Goal: Task Accomplishment & Management: Use online tool/utility

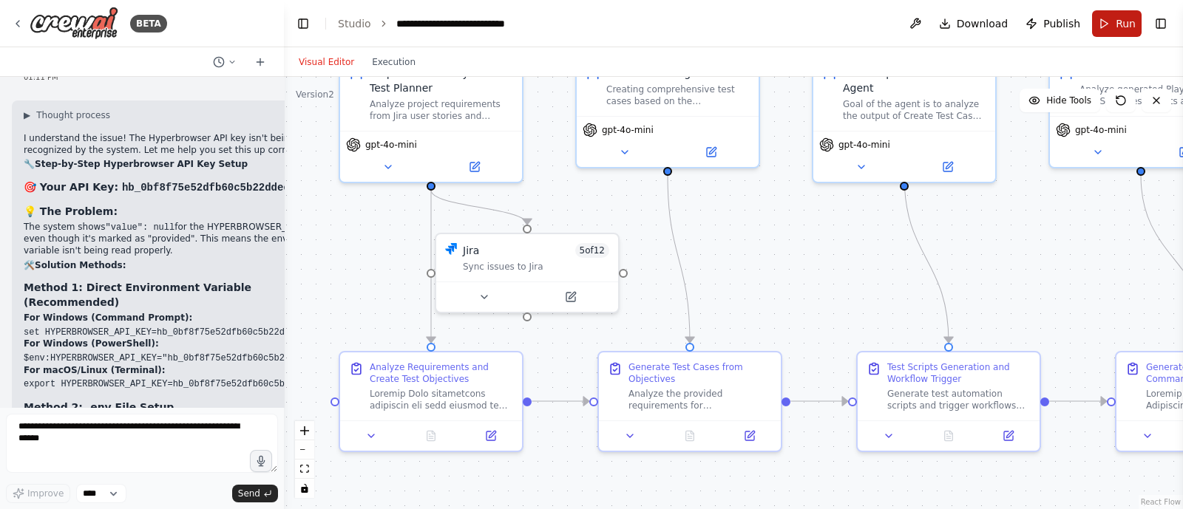
click at [1118, 16] on span "Run" at bounding box center [1125, 23] width 20 height 15
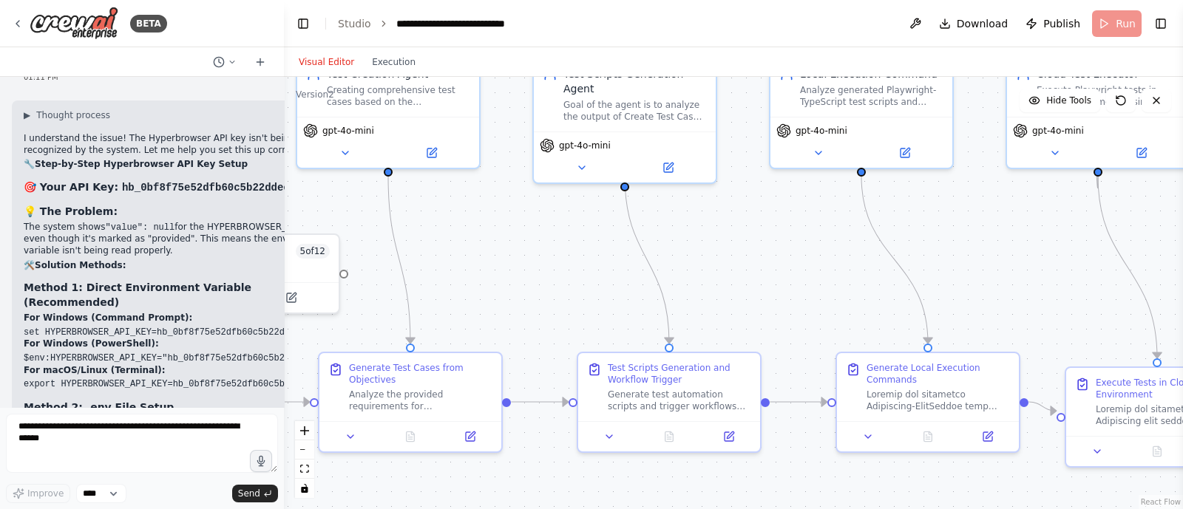
click at [444, 310] on body "BETA i want to build agent to change the jira issue status 07:53 PM ▶ Thought p…" at bounding box center [591, 254] width 1183 height 509
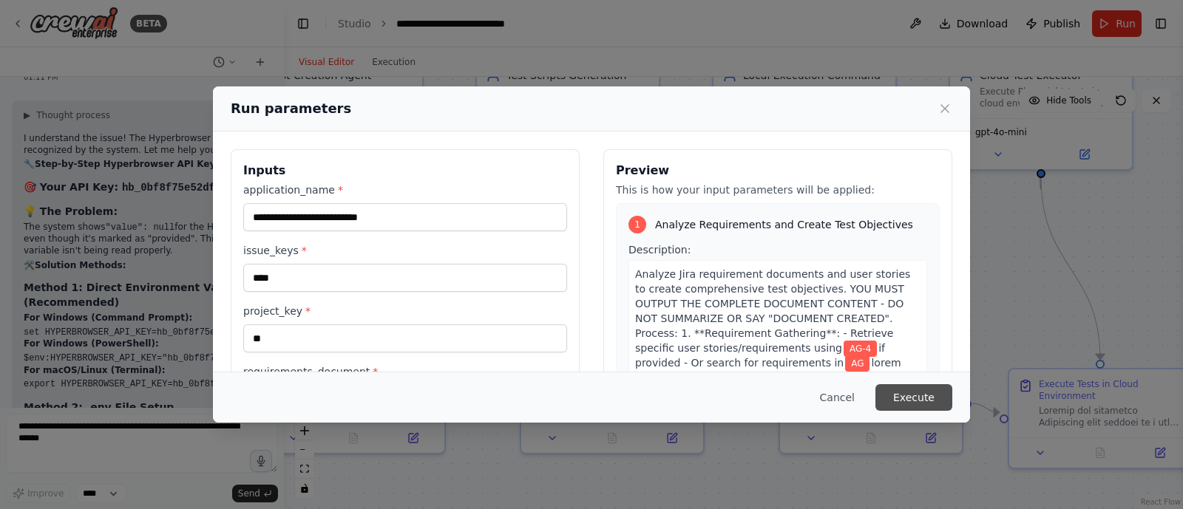
click at [934, 387] on button "Execute" at bounding box center [913, 397] width 77 height 27
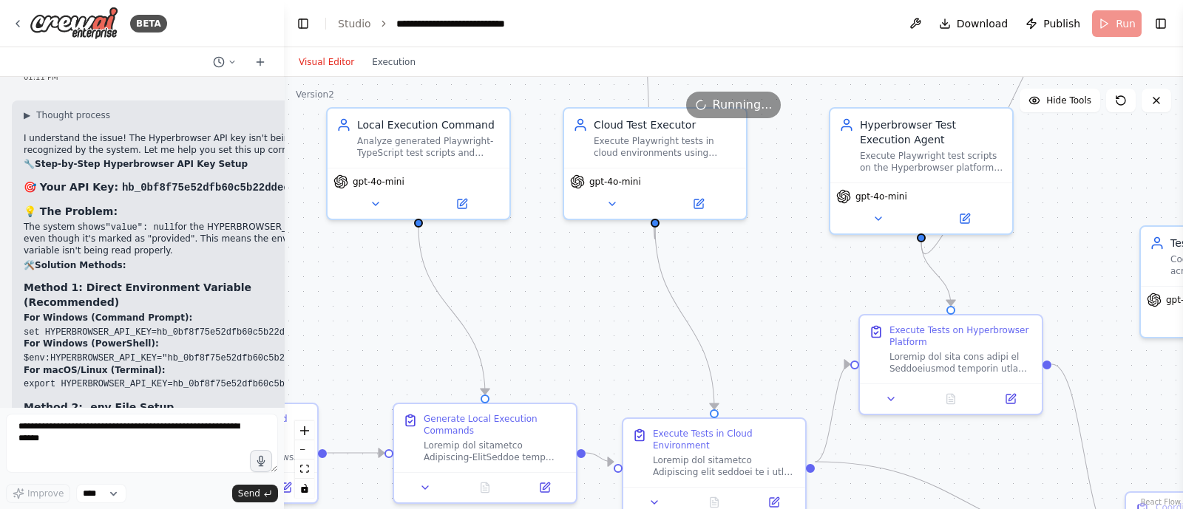
drag, startPoint x: 942, startPoint y: 296, endPoint x: 536, endPoint y: 343, distance: 409.3
click at [536, 343] on div ".deletable-edge-delete-btn { width: 20px; height: 20px; border: 0px solid #ffff…" at bounding box center [733, 293] width 899 height 432
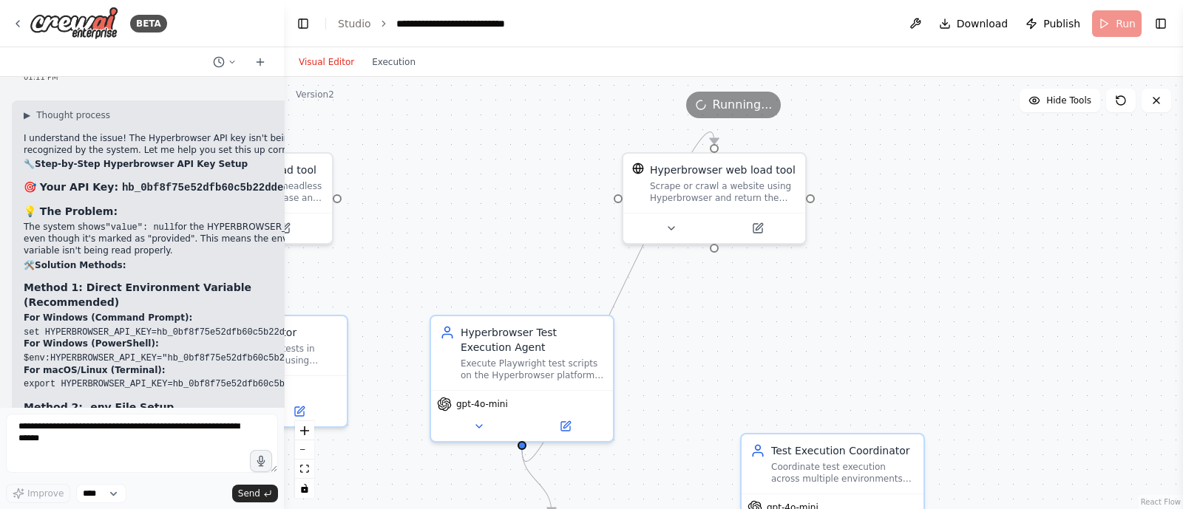
drag, startPoint x: 739, startPoint y: 333, endPoint x: 361, endPoint y: 544, distance: 433.1
click at [361, 509] on html "BETA i want to build agent to change the jira issue status 07:53 PM ▶ Thought p…" at bounding box center [591, 254] width 1183 height 509
click at [738, 158] on div "Hyperbrowser web load tool Scrape or crawl a website using Hyperbrowser and ret…" at bounding box center [714, 180] width 182 height 59
click at [792, 138] on icon at bounding box center [794, 136] width 6 height 8
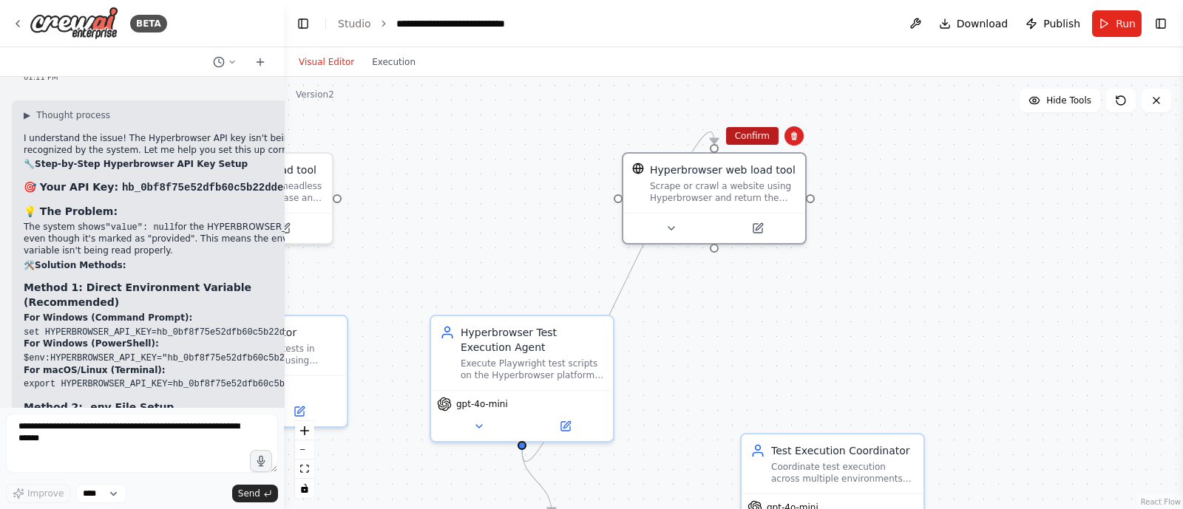
click at [757, 140] on button "Confirm" at bounding box center [752, 136] width 52 height 18
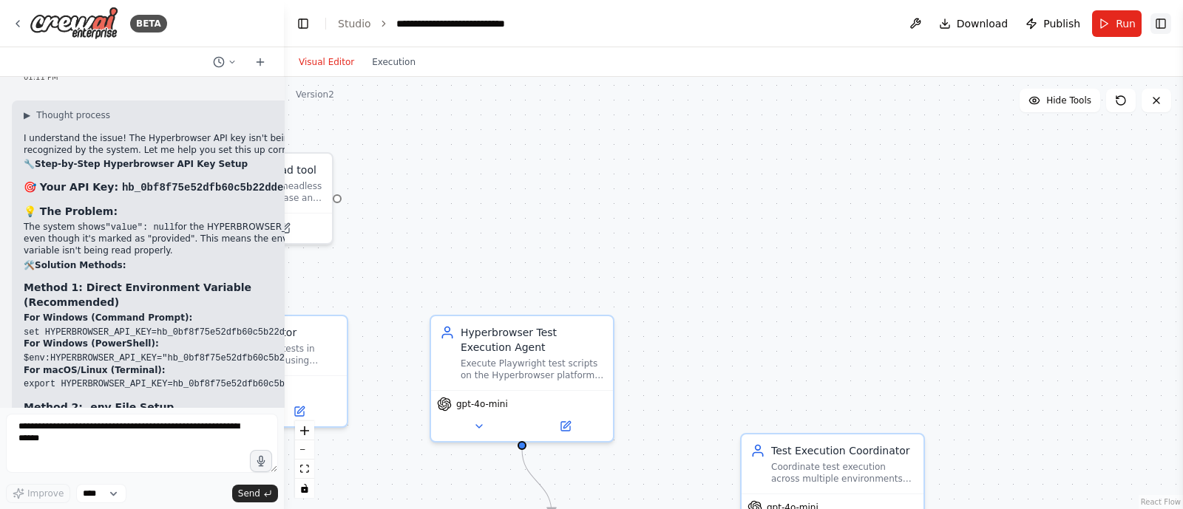
click at [1169, 19] on button "Toggle Right Sidebar" at bounding box center [1160, 23] width 21 height 21
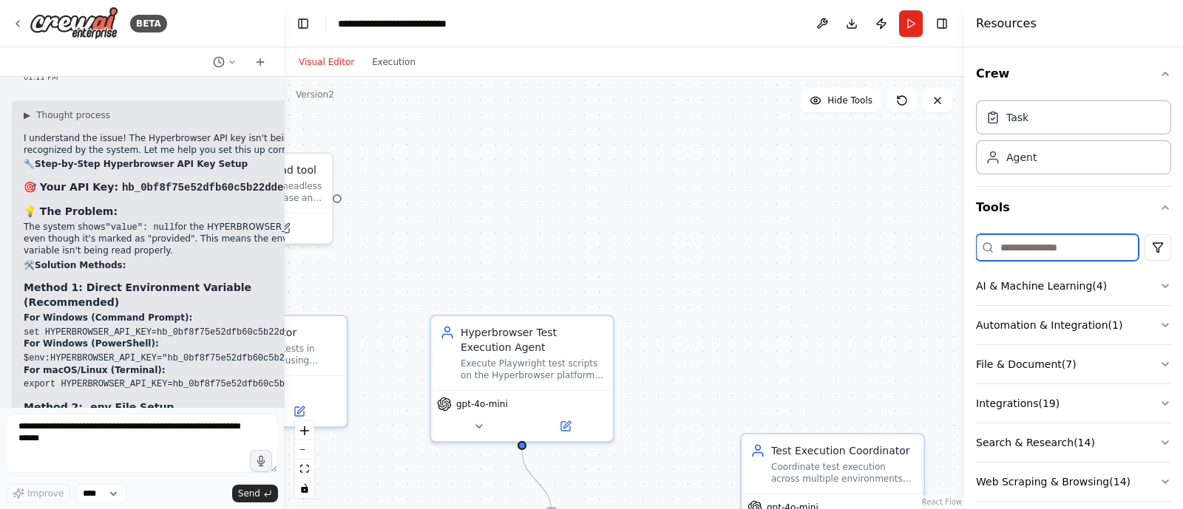
click at [1038, 238] on input at bounding box center [1057, 247] width 163 height 27
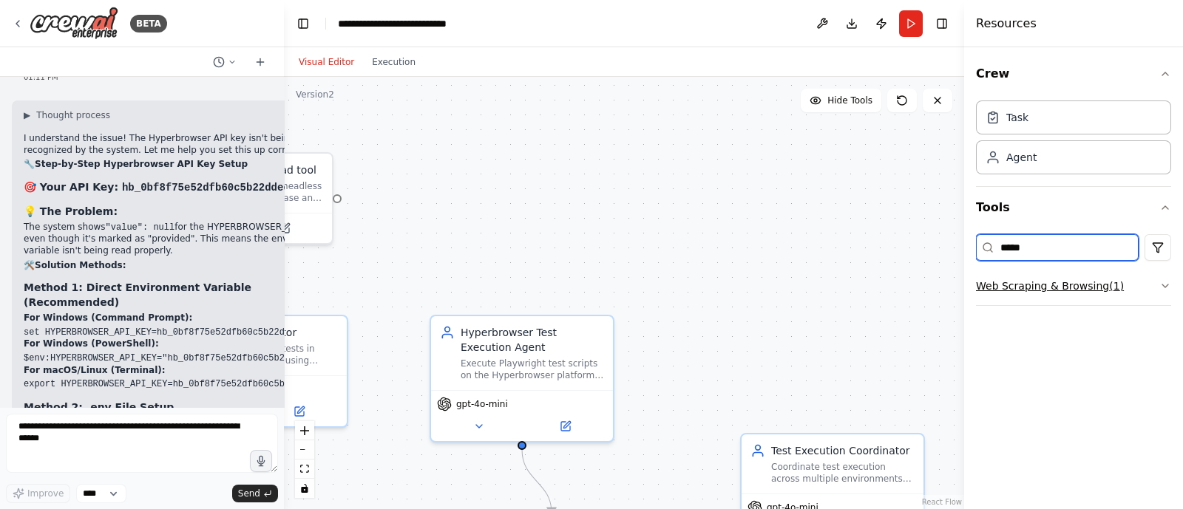
type input "*****"
click at [1072, 288] on button "Web Scraping & Browsing ( 1 )" at bounding box center [1073, 286] width 195 height 38
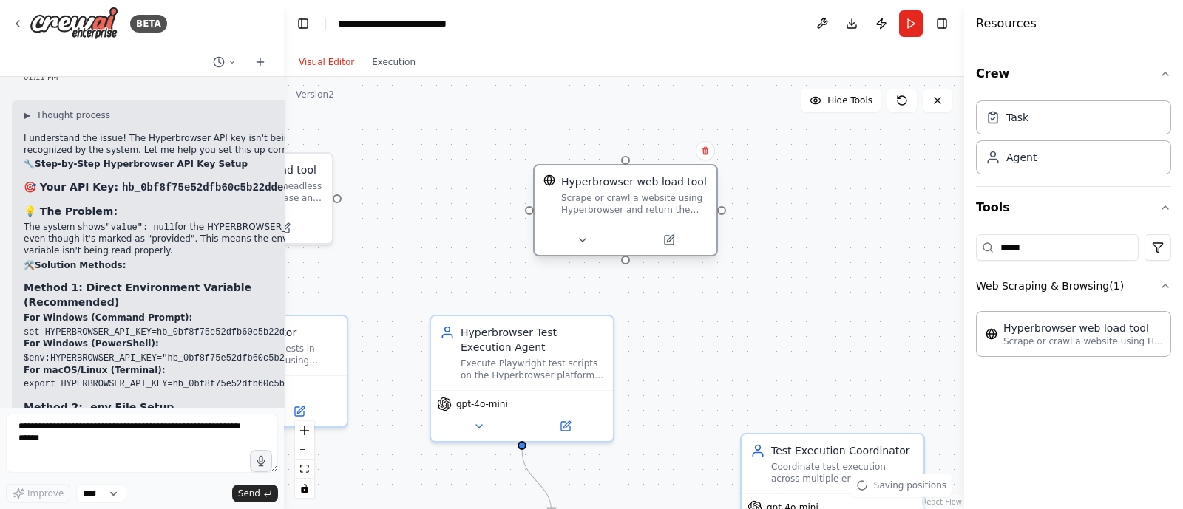
drag, startPoint x: 691, startPoint y: 256, endPoint x: 562, endPoint y: 166, distance: 157.7
click at [562, 166] on div "Hyperbrowser web load tool Scrape or crawl a website using Hyperbrowser and ret…" at bounding box center [625, 195] width 182 height 59
click at [562, 242] on icon at bounding box center [568, 240] width 12 height 12
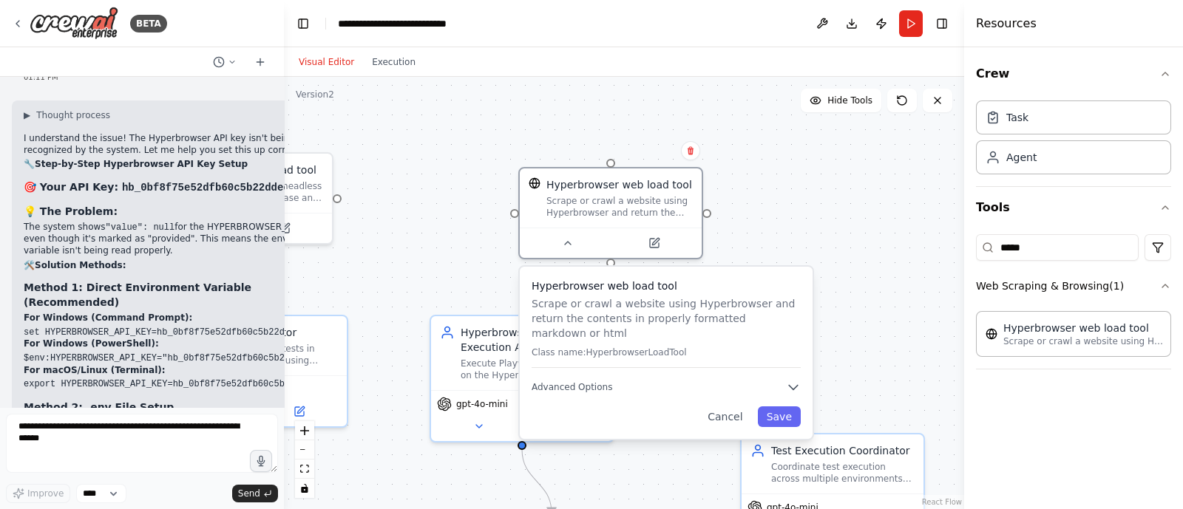
click at [477, 290] on div ".deletable-edge-delete-btn { width: 20px; height: 20px; border: 0px solid #ffff…" at bounding box center [624, 293] width 680 height 432
click at [776, 407] on button "Save" at bounding box center [779, 417] width 43 height 21
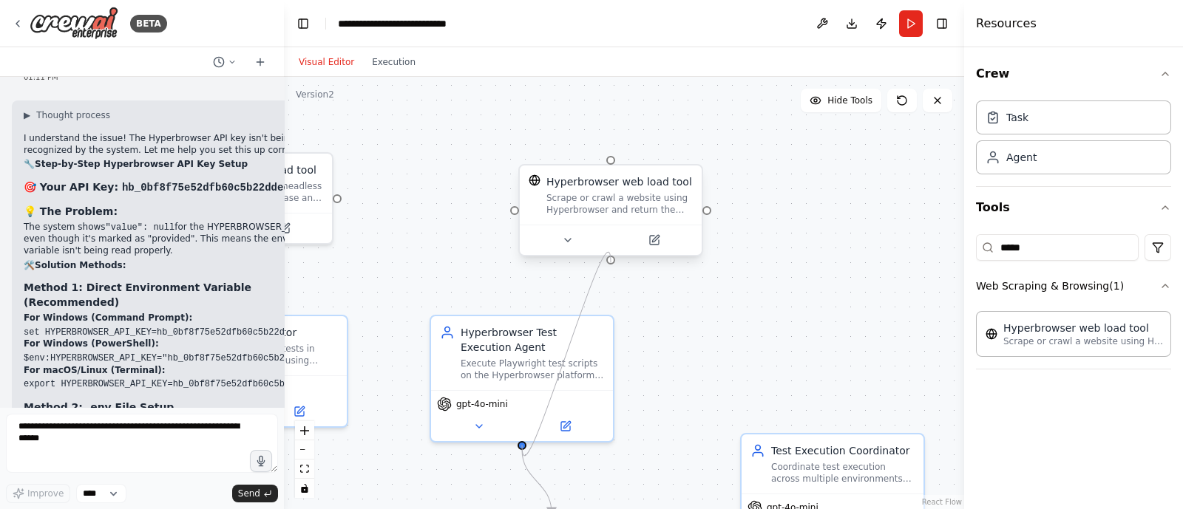
drag, startPoint x: 522, startPoint y: 444, endPoint x: 610, endPoint y: 265, distance: 198.7
click at [610, 265] on div ".deletable-edge-delete-btn { width: 20px; height: 20px; border: 0px solid #ffff…" at bounding box center [624, 293] width 680 height 432
click at [1169, 68] on icon "button" at bounding box center [1165, 74] width 12 height 12
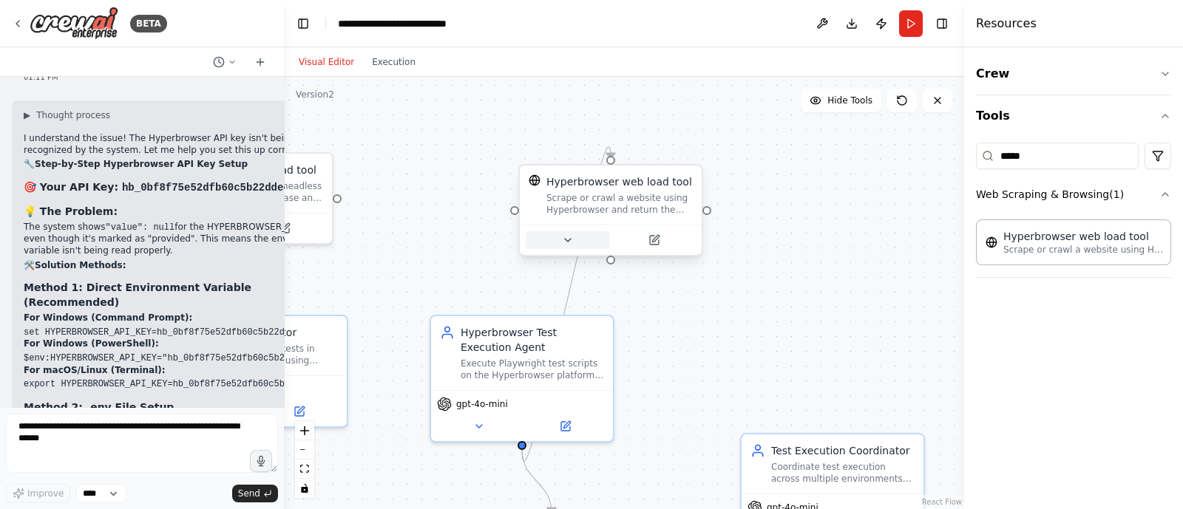
click at [577, 239] on button at bounding box center [568, 240] width 84 height 18
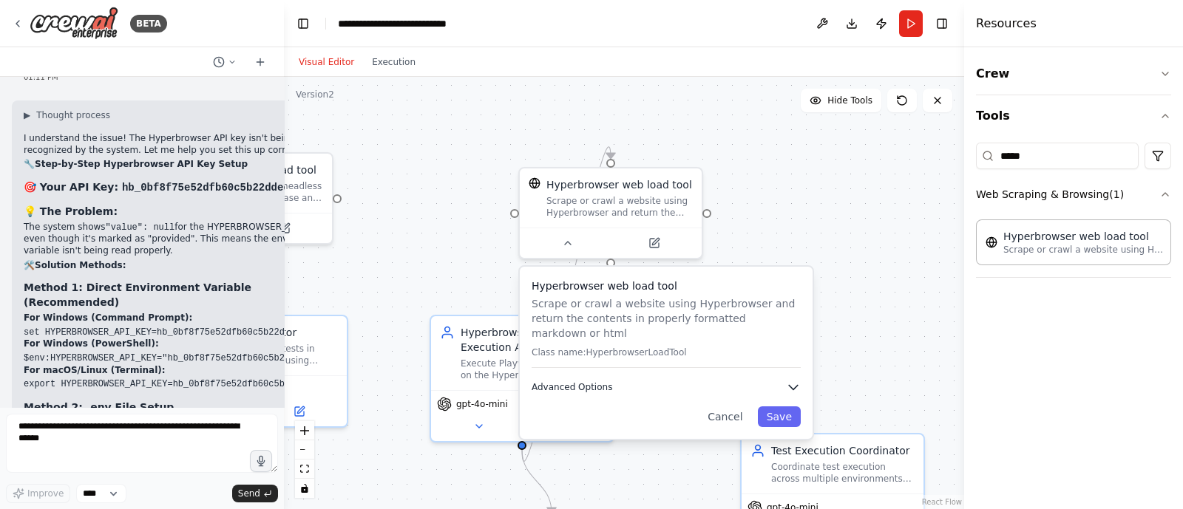
click at [621, 380] on button "Advanced Options" at bounding box center [665, 387] width 269 height 15
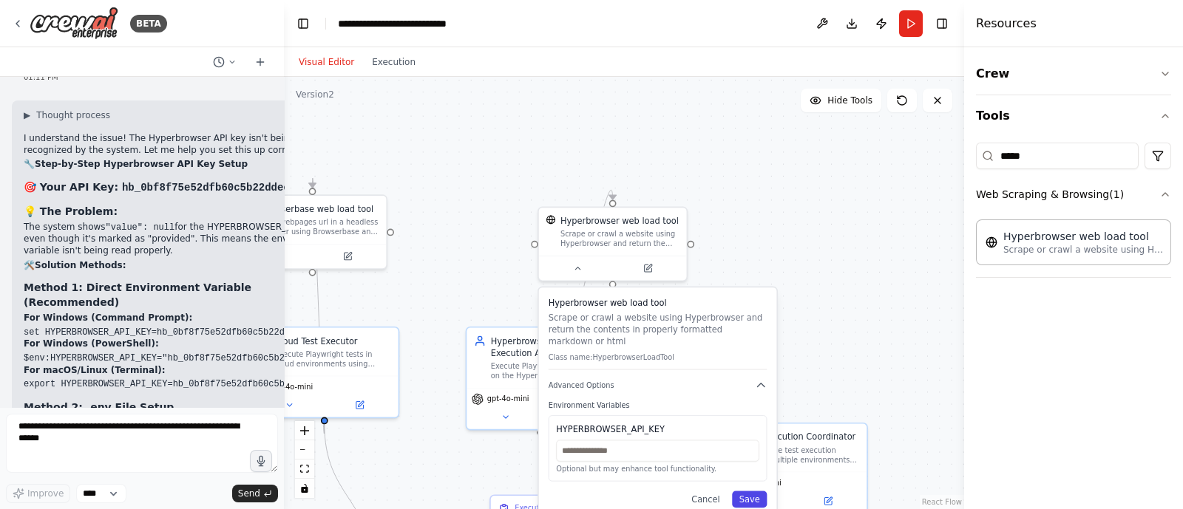
click at [744, 492] on button "Save" at bounding box center [749, 500] width 35 height 17
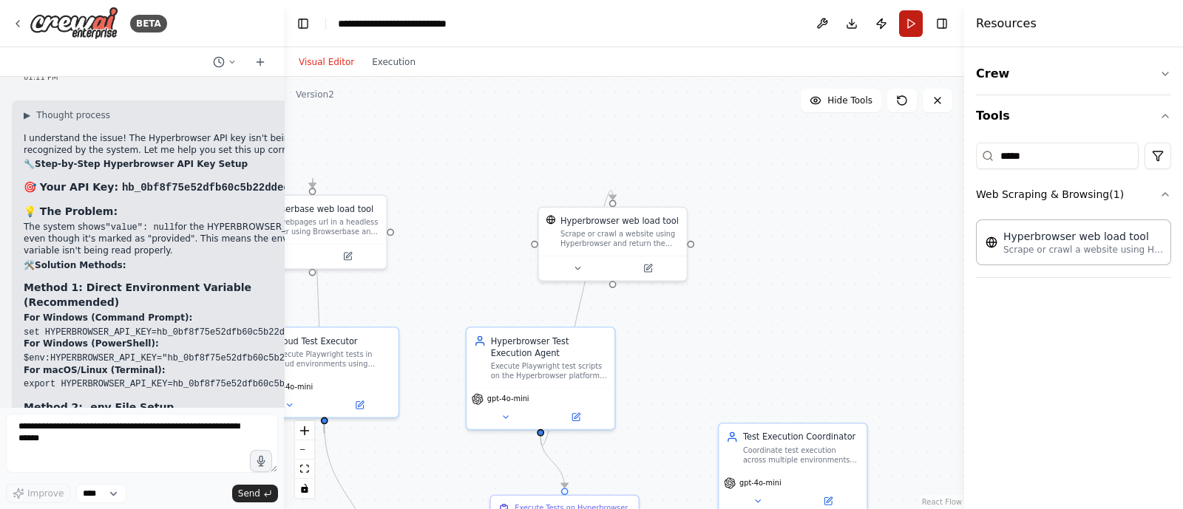
click at [914, 15] on button "Run" at bounding box center [911, 23] width 24 height 27
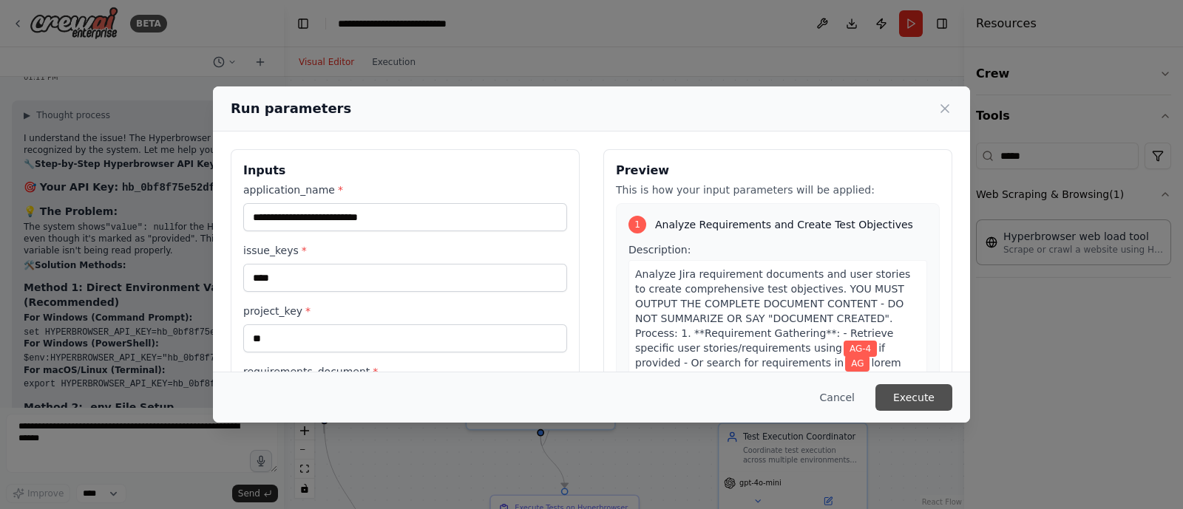
click at [911, 395] on button "Execute" at bounding box center [913, 397] width 77 height 27
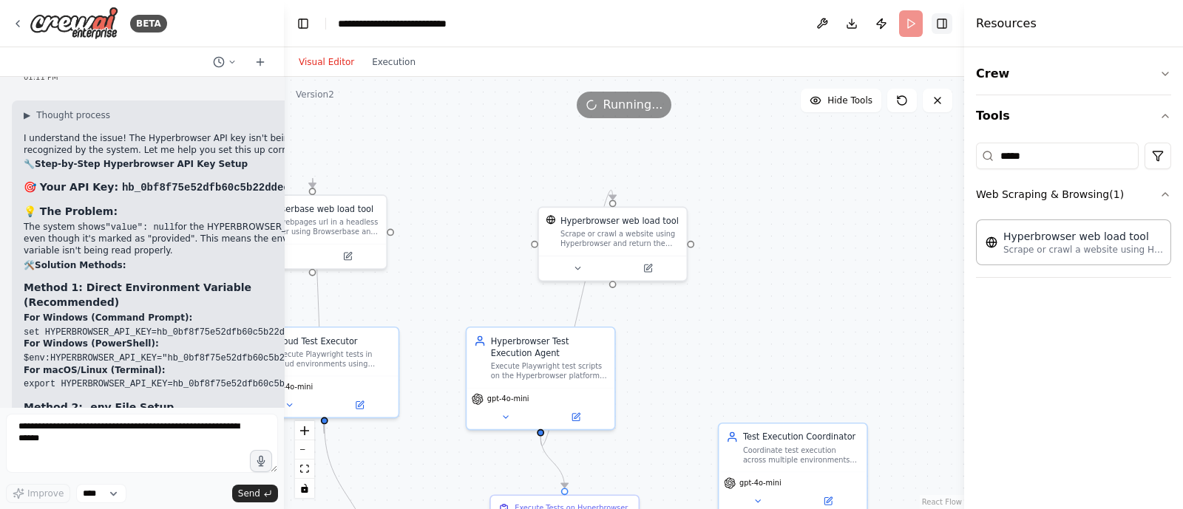
click at [948, 27] on button "Toggle Right Sidebar" at bounding box center [941, 23] width 21 height 21
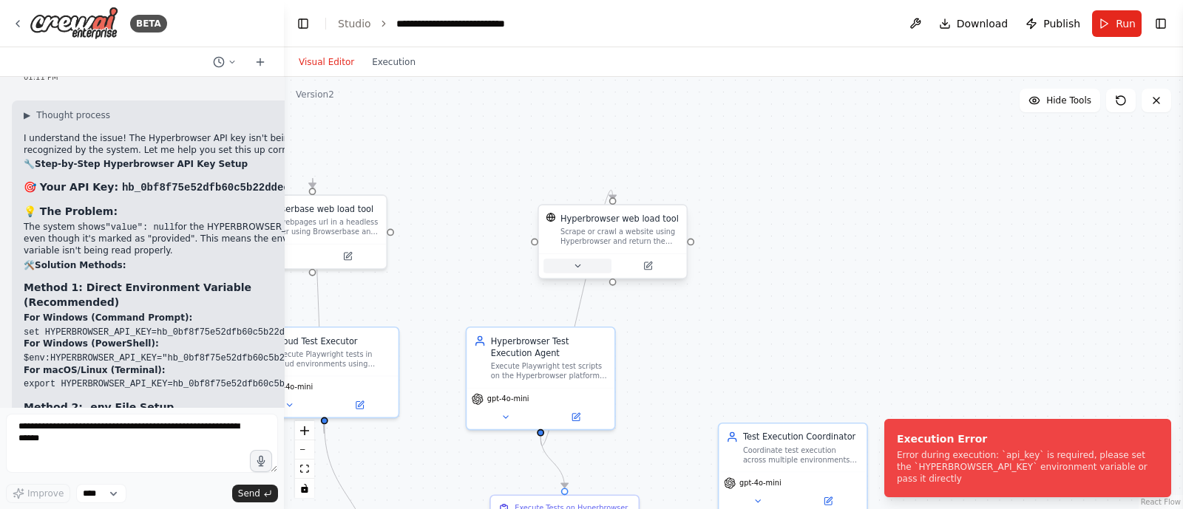
click at [585, 264] on button at bounding box center [577, 266] width 68 height 14
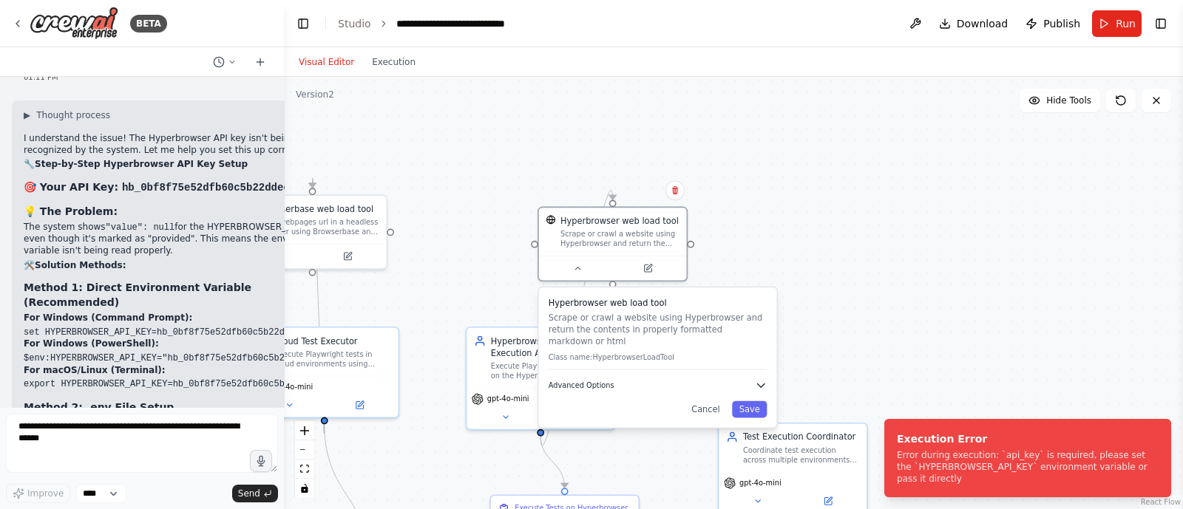
click at [611, 379] on button "Advanced Options" at bounding box center [657, 385] width 219 height 12
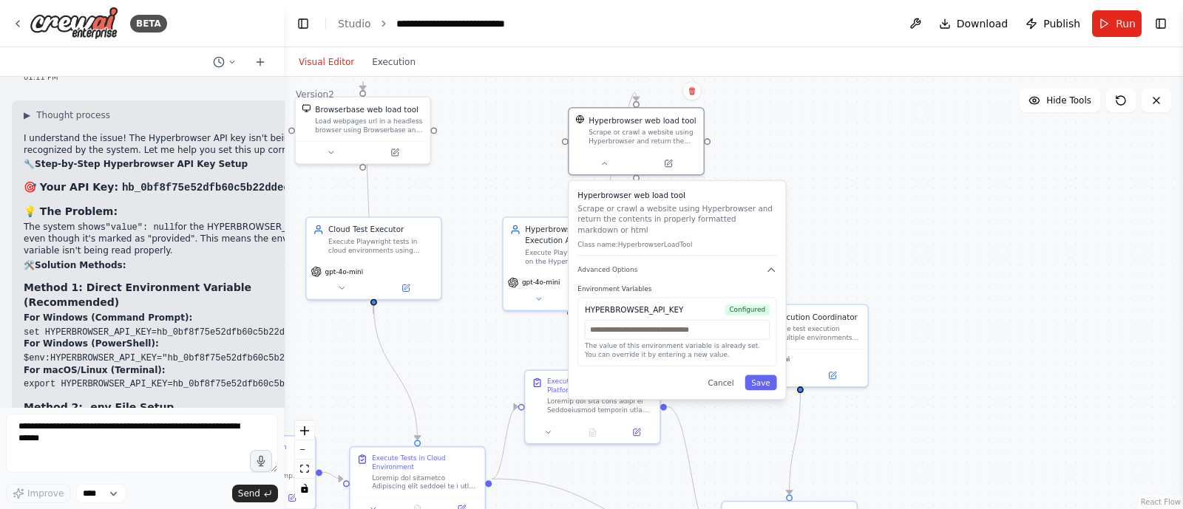
drag, startPoint x: 741, startPoint y: 264, endPoint x: 768, endPoint y: 122, distance: 144.5
click at [768, 122] on div ".deletable-edge-delete-btn { width: 20px; height: 20px; border: 0px solid #ffff…" at bounding box center [733, 293] width 899 height 432
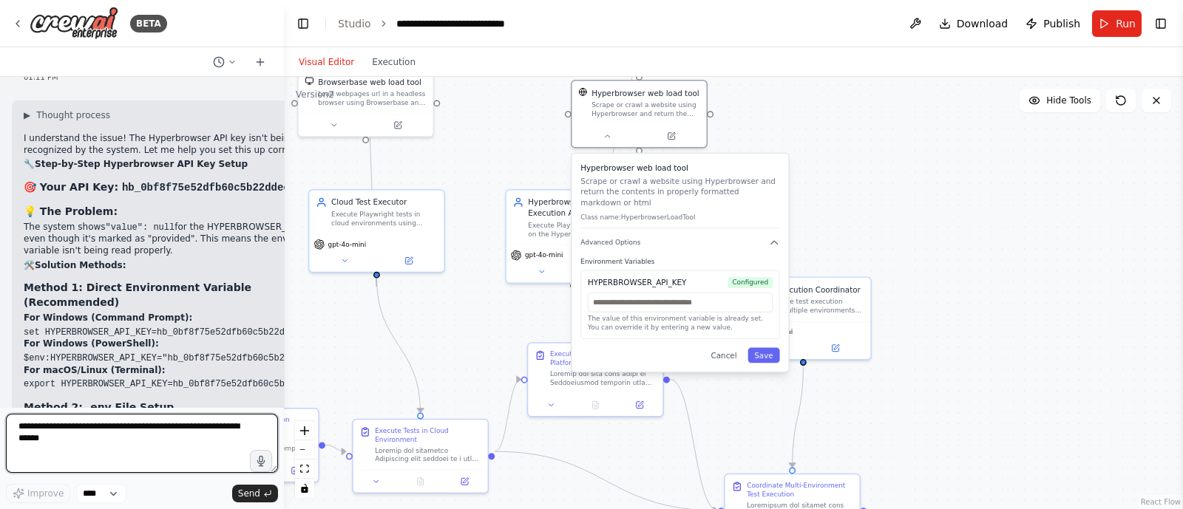
click at [117, 434] on textarea at bounding box center [142, 443] width 272 height 59
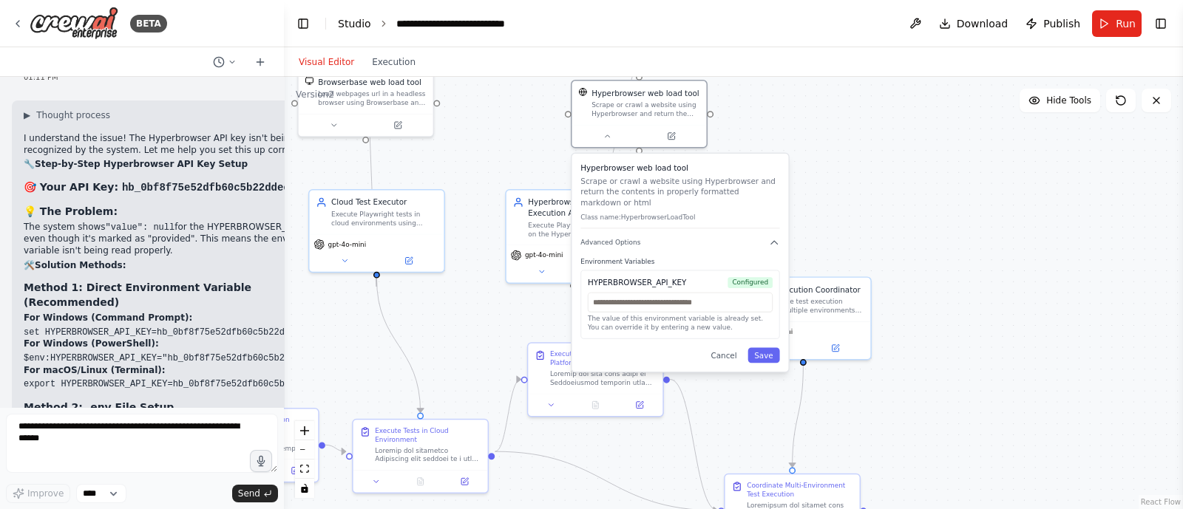
click at [356, 18] on link "Studio" at bounding box center [354, 24] width 33 height 12
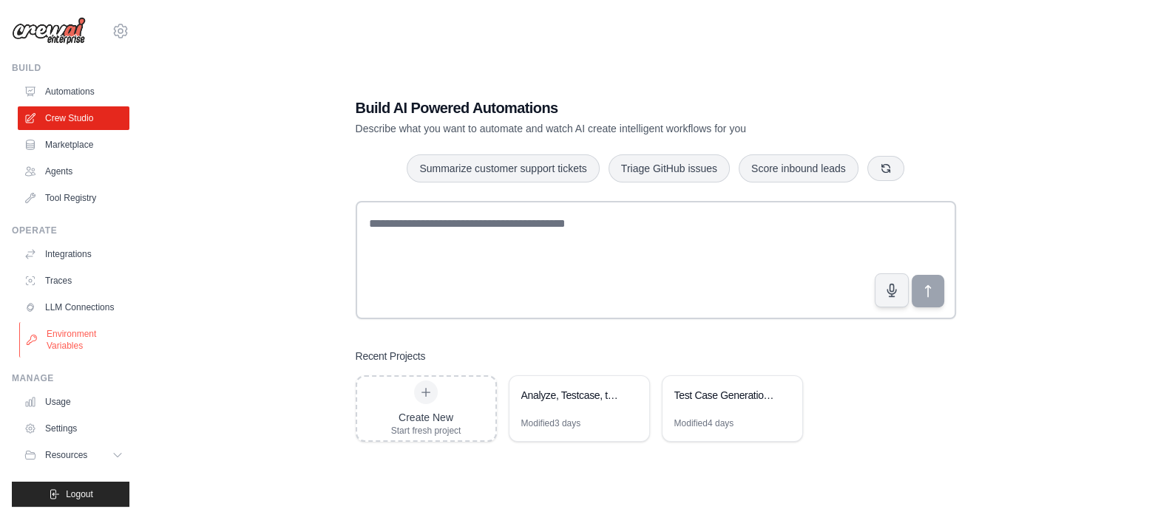
click at [58, 354] on link "Environment Variables" at bounding box center [75, 339] width 112 height 35
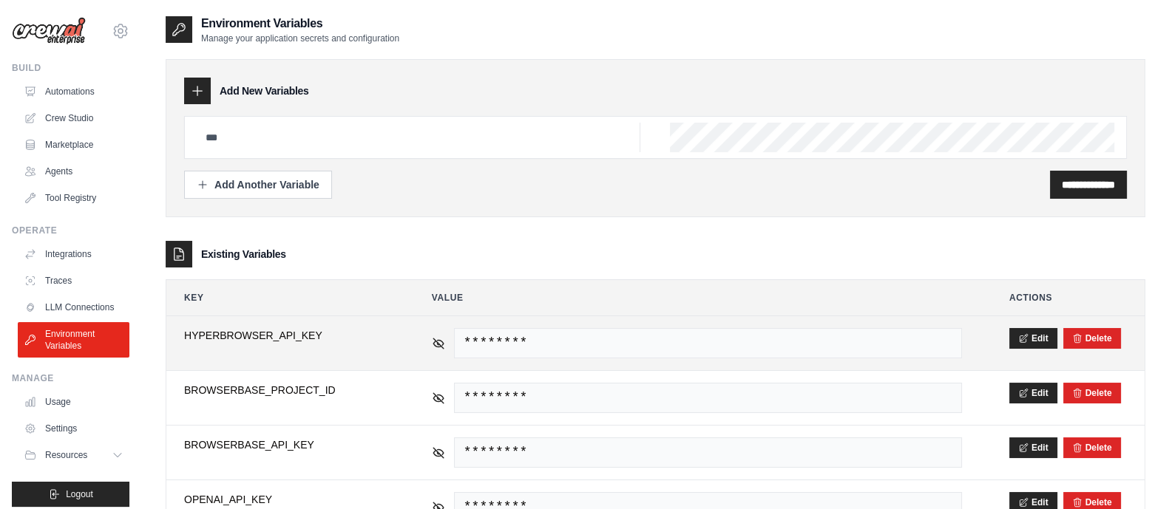
scroll to position [61, 0]
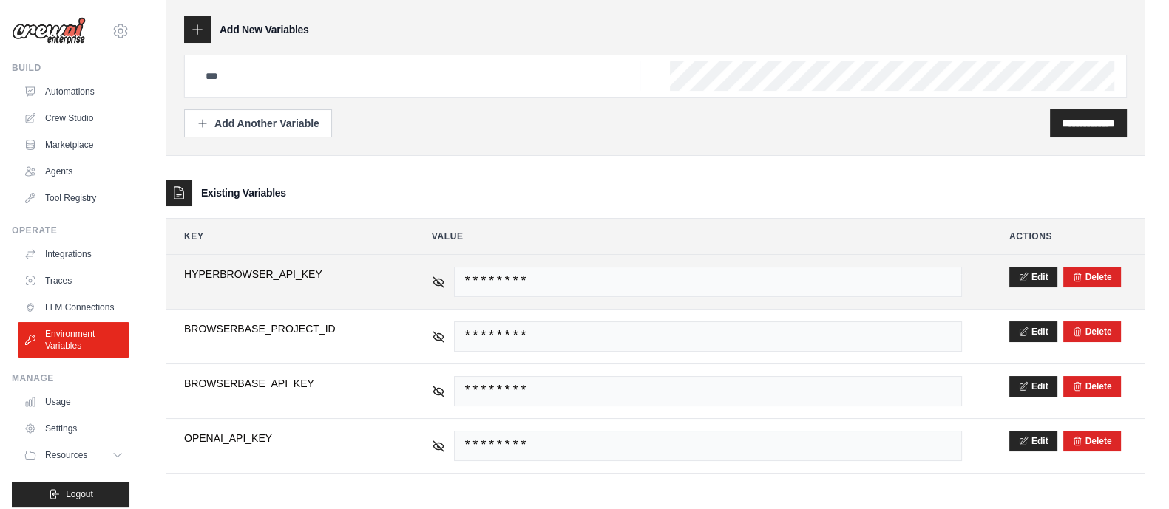
click at [532, 279] on span "********" at bounding box center [708, 282] width 508 height 30
click at [1031, 268] on button "Edit" at bounding box center [1033, 276] width 48 height 21
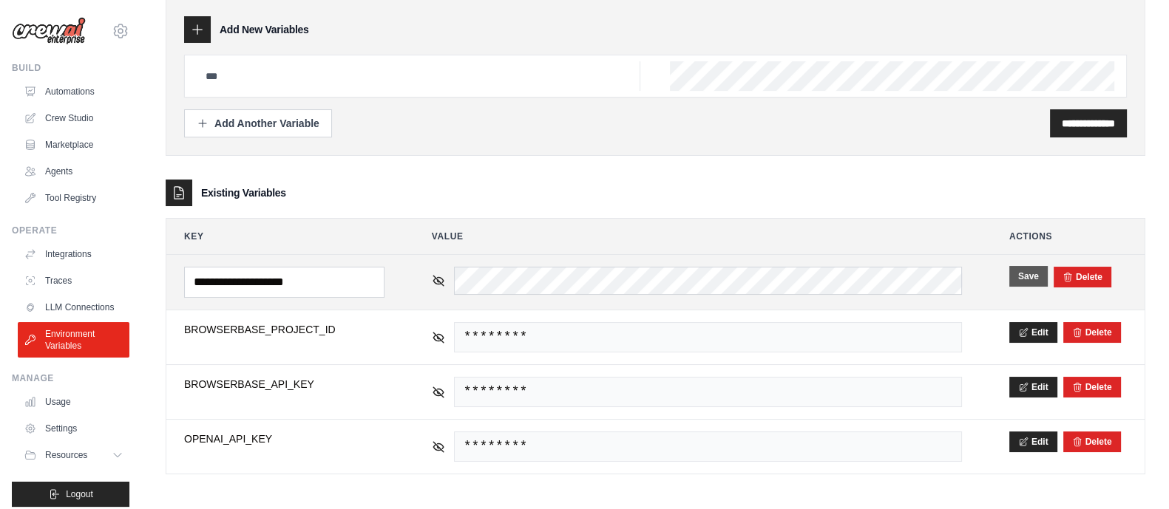
click at [1029, 280] on button "Save" at bounding box center [1028, 276] width 38 height 21
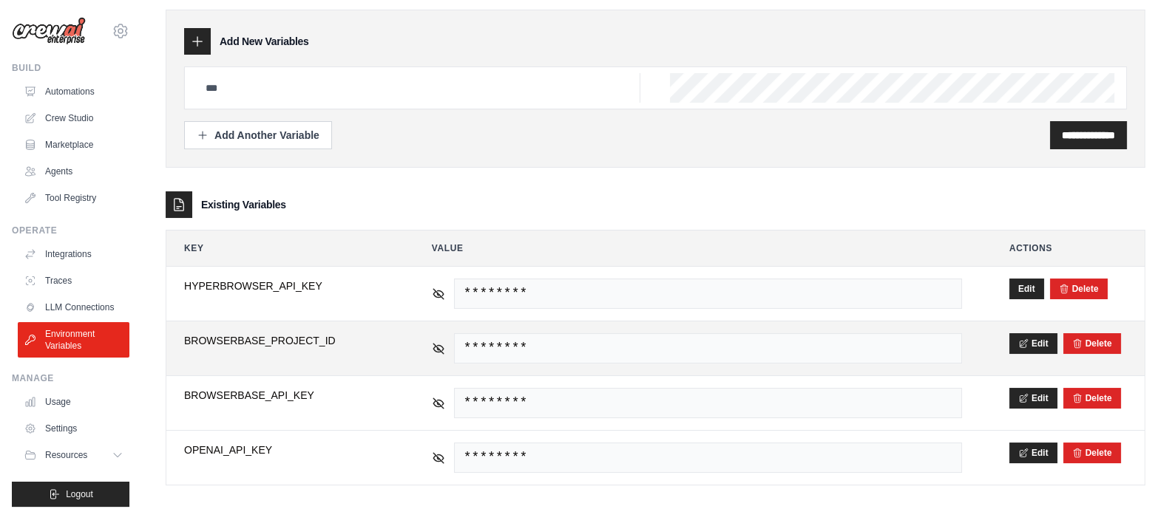
scroll to position [0, 0]
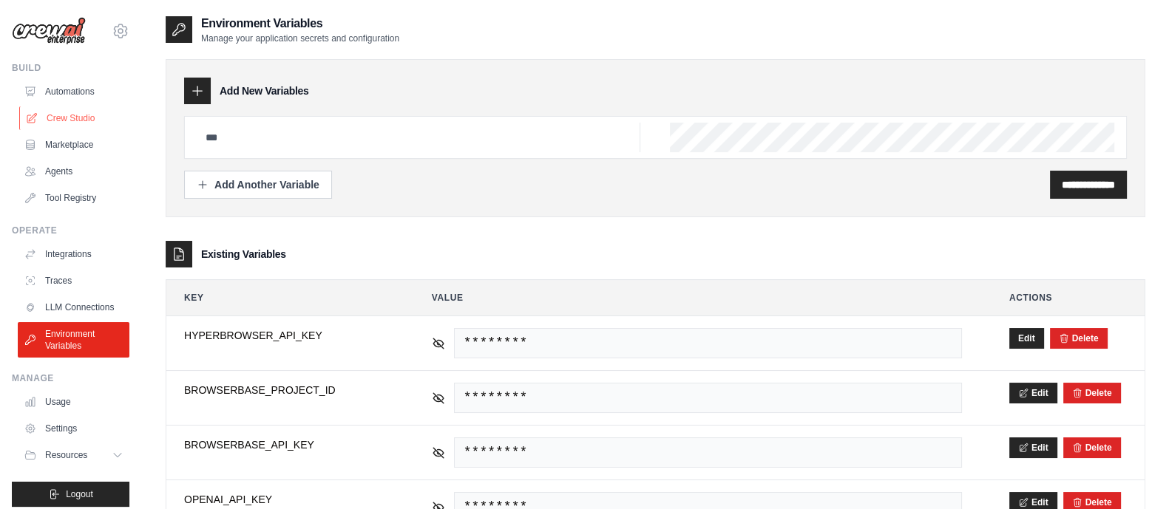
click at [76, 111] on link "Crew Studio" at bounding box center [75, 118] width 112 height 24
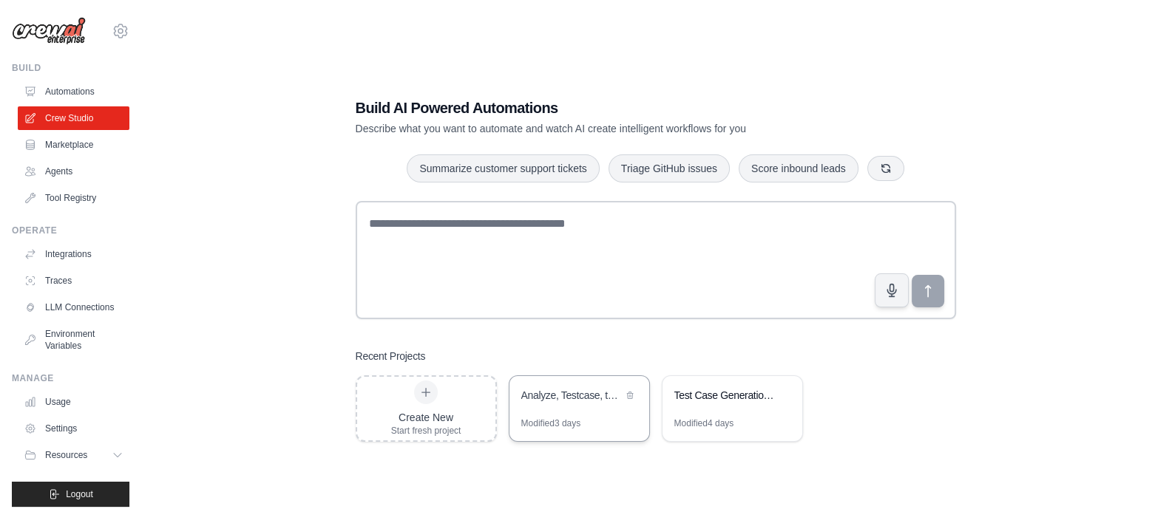
click at [593, 412] on div "Analyze, Testcase, testscript" at bounding box center [579, 396] width 140 height 41
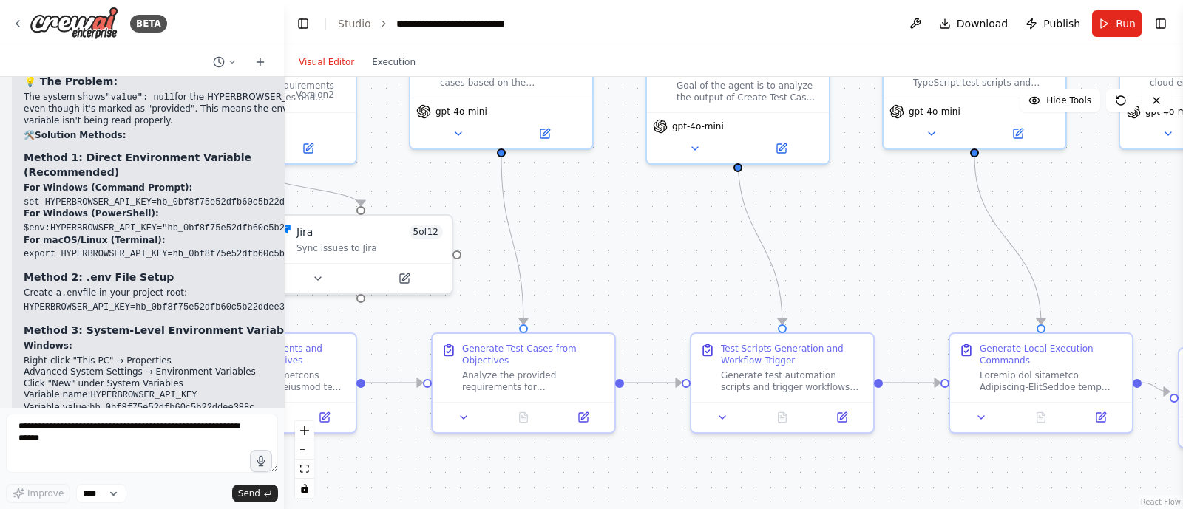
drag, startPoint x: 859, startPoint y: 378, endPoint x: 673, endPoint y: 264, distance: 217.7
click at [673, 264] on div ".deletable-edge-delete-btn { width: 20px; height: 20px; border: 0px solid #ffff…" at bounding box center [733, 293] width 899 height 432
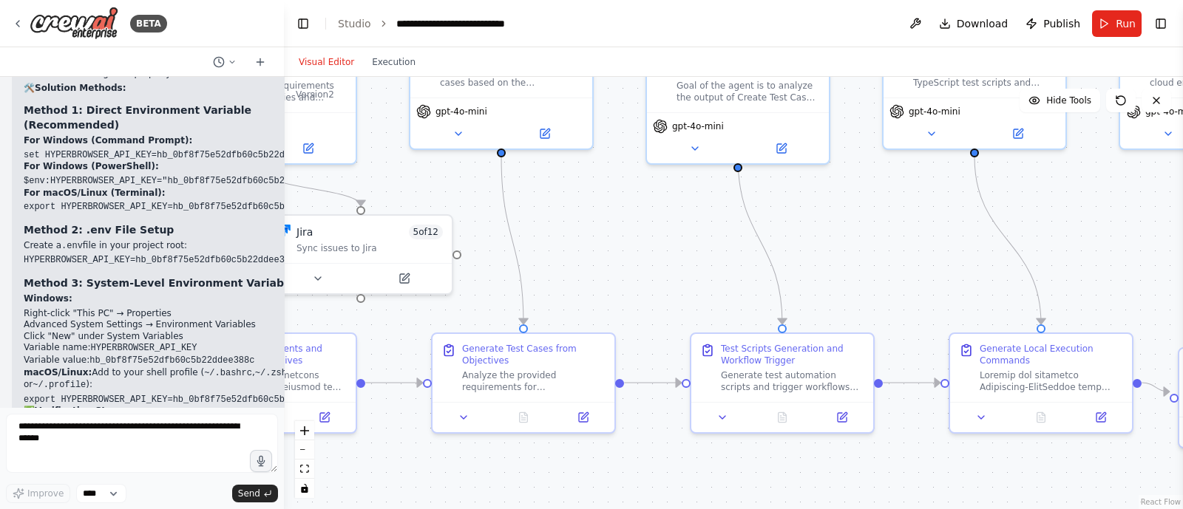
scroll to position [30507, 0]
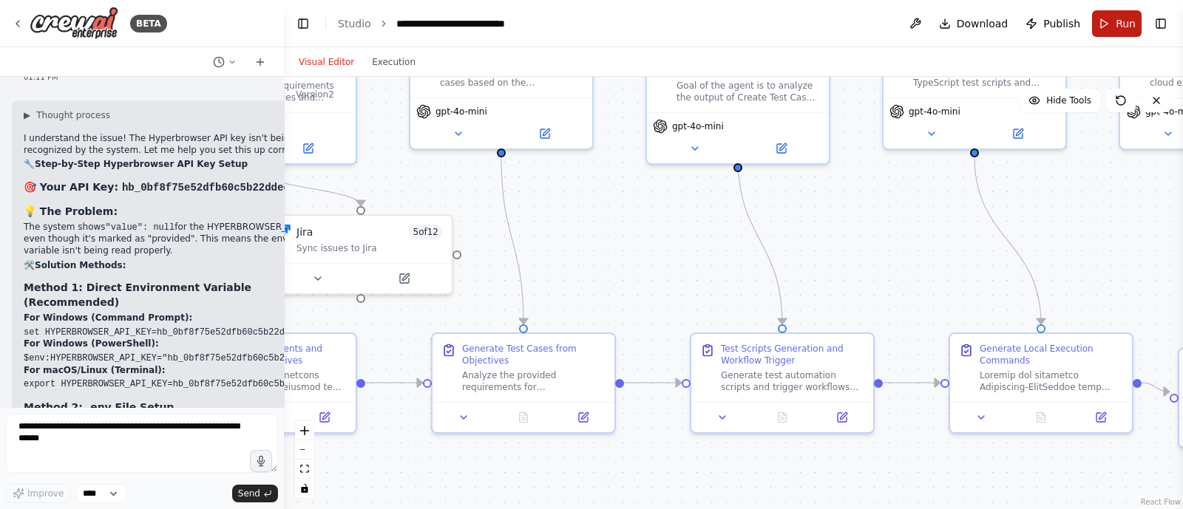
click at [1115, 22] on button "Run" at bounding box center [1117, 23] width 50 height 27
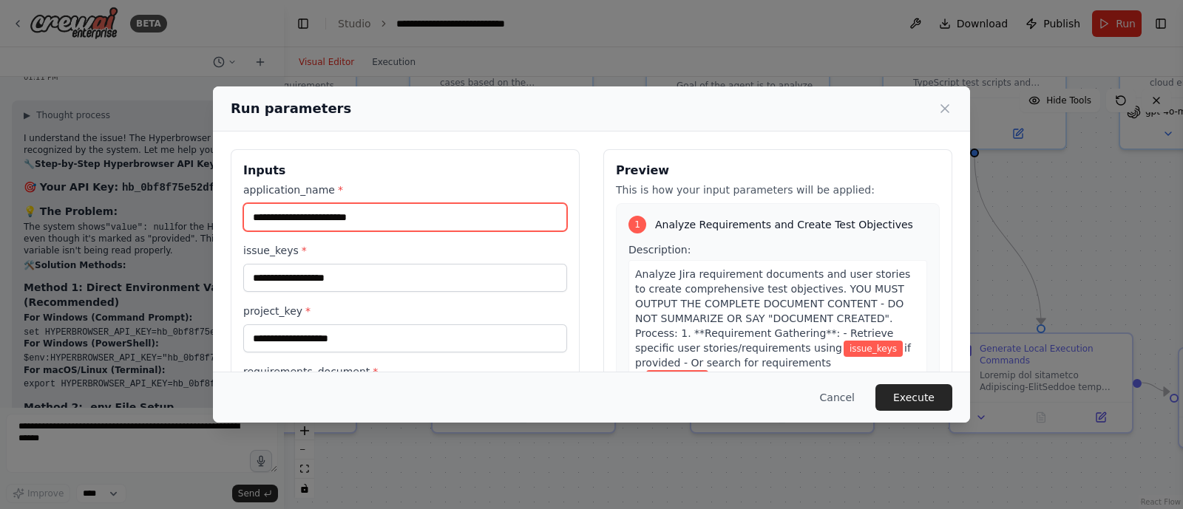
click at [354, 209] on input "application_name *" at bounding box center [405, 217] width 324 height 28
type input "***"
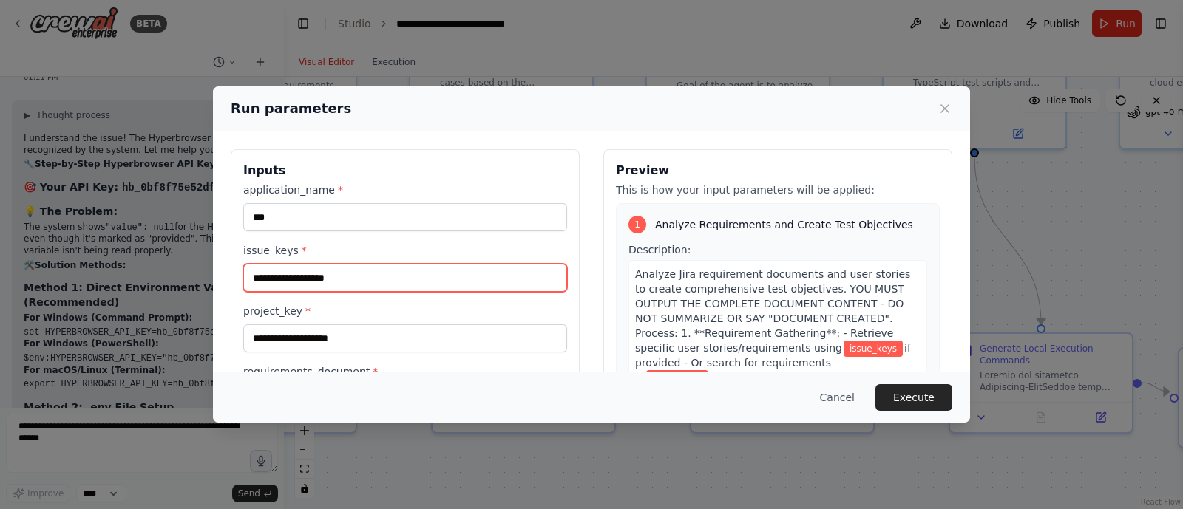
click at [273, 282] on input "issue_keys *" at bounding box center [405, 278] width 324 height 28
click at [298, 285] on input "****" at bounding box center [405, 278] width 324 height 28
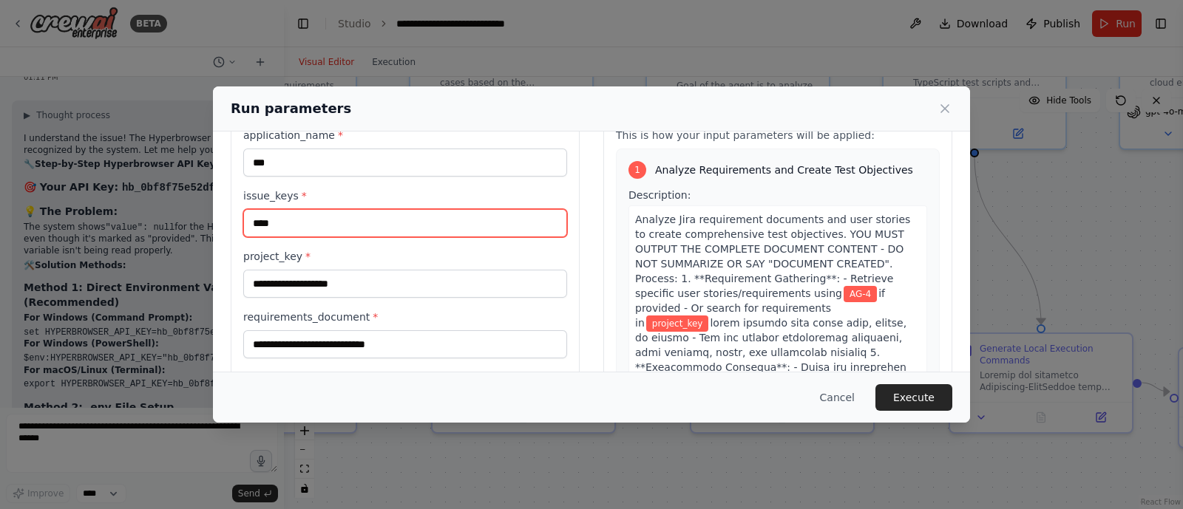
type input "****"
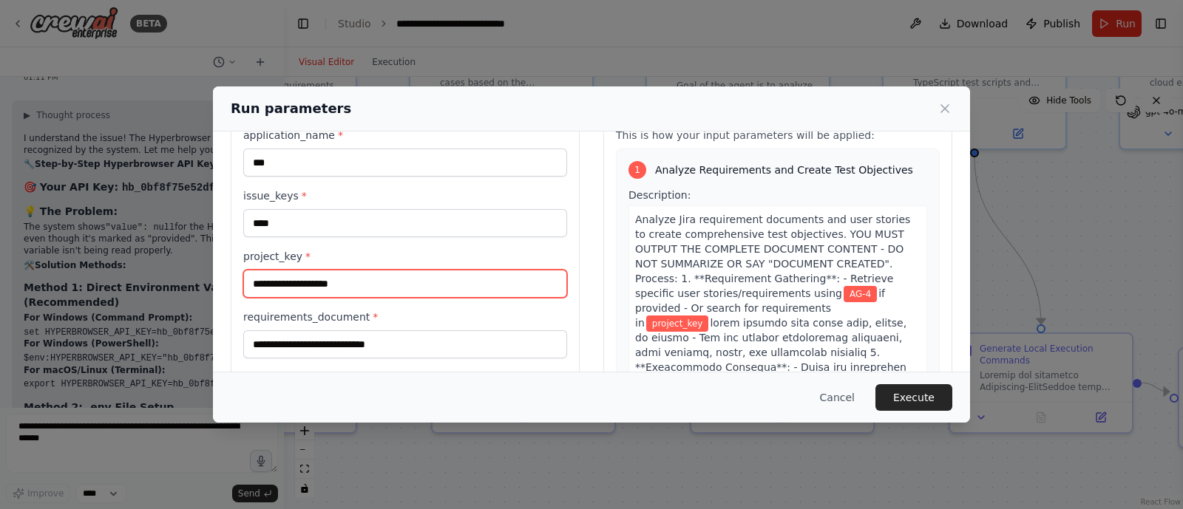
click at [293, 293] on input "project_key *" at bounding box center [405, 284] width 324 height 28
type input "**"
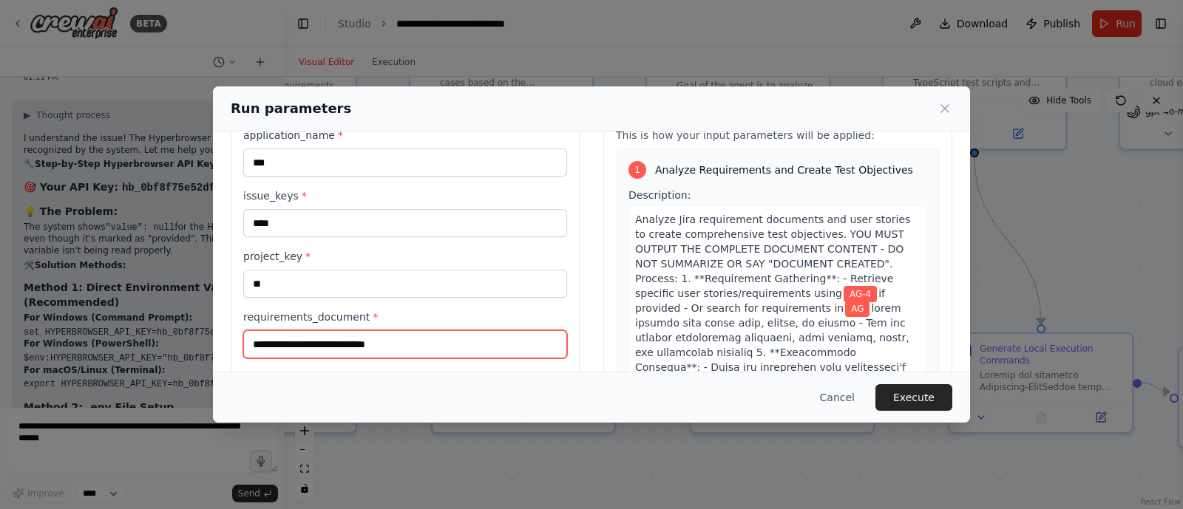
click at [283, 338] on input "requirements_document *" at bounding box center [405, 344] width 324 height 28
paste input "**********"
type input "**********"
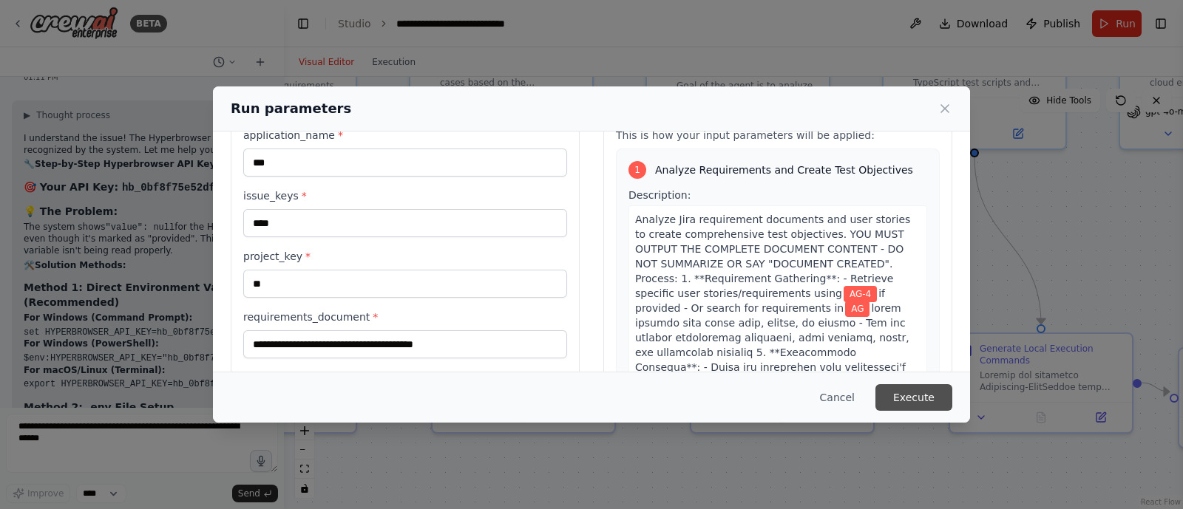
click at [903, 394] on button "Execute" at bounding box center [913, 397] width 77 height 27
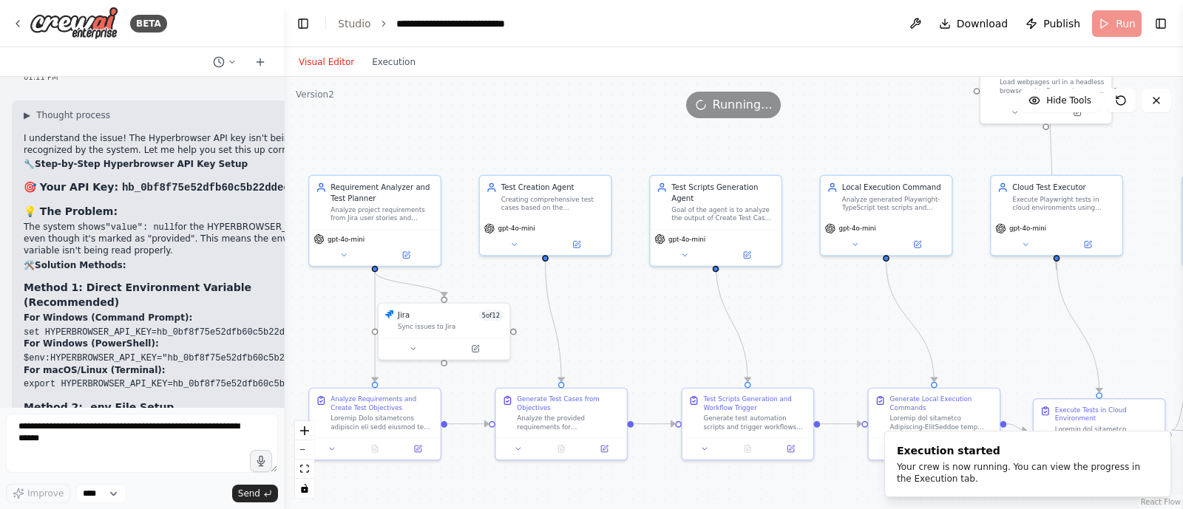
drag, startPoint x: 875, startPoint y: 269, endPoint x: 815, endPoint y: 341, distance: 94.5
click at [815, 341] on div ".deletable-edge-delete-btn { width: 20px; height: 20px; border: 0px solid #ffff…" at bounding box center [733, 293] width 899 height 432
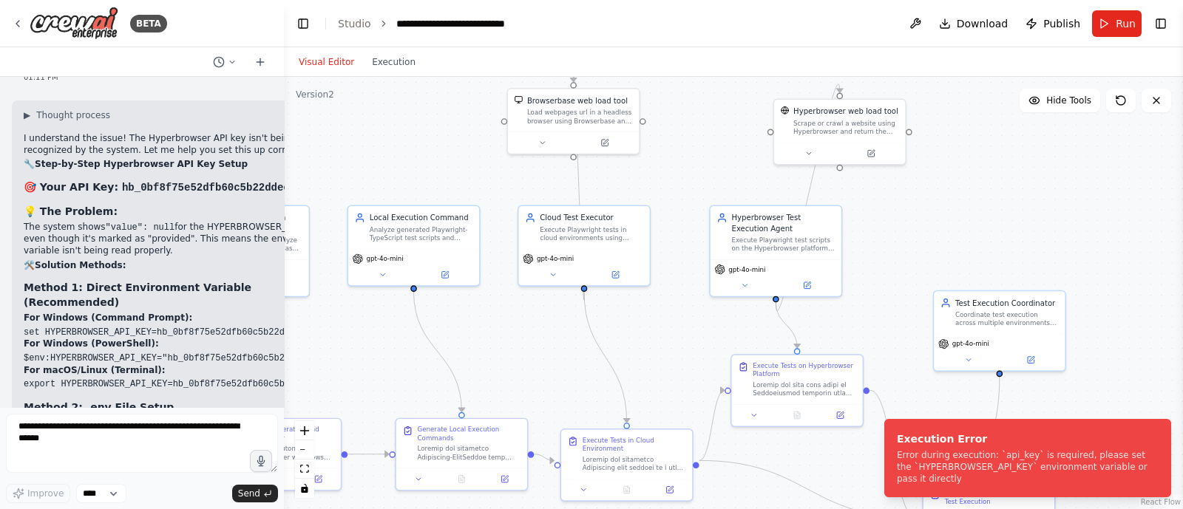
drag, startPoint x: 846, startPoint y: 319, endPoint x: 373, endPoint y: 350, distance: 473.4
click at [373, 350] on div ".deletable-edge-delete-btn { width: 20px; height: 20px; border: 0px solid #ffff…" at bounding box center [733, 293] width 899 height 432
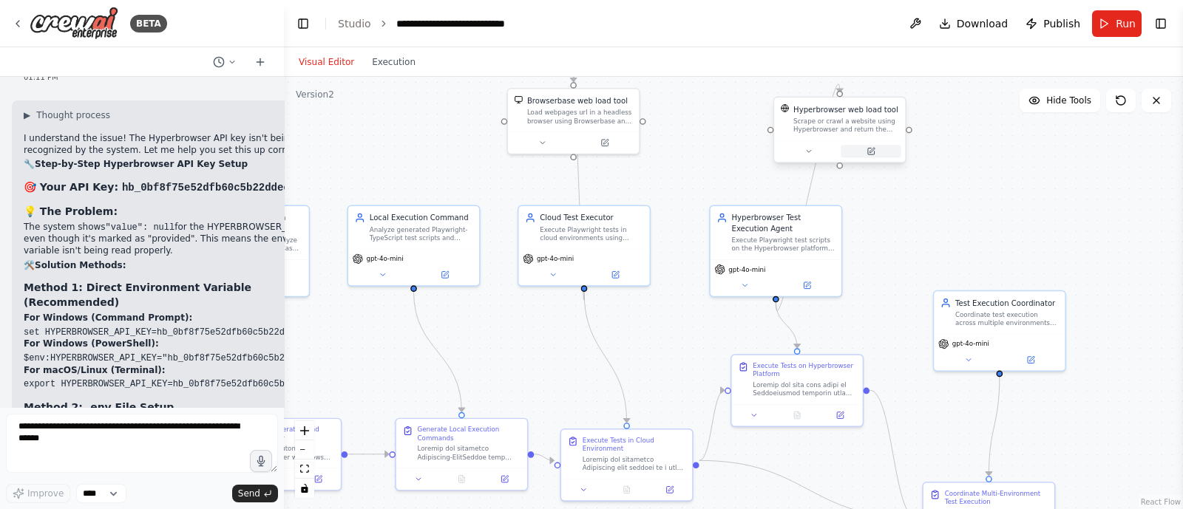
click at [870, 152] on icon at bounding box center [871, 150] width 5 height 5
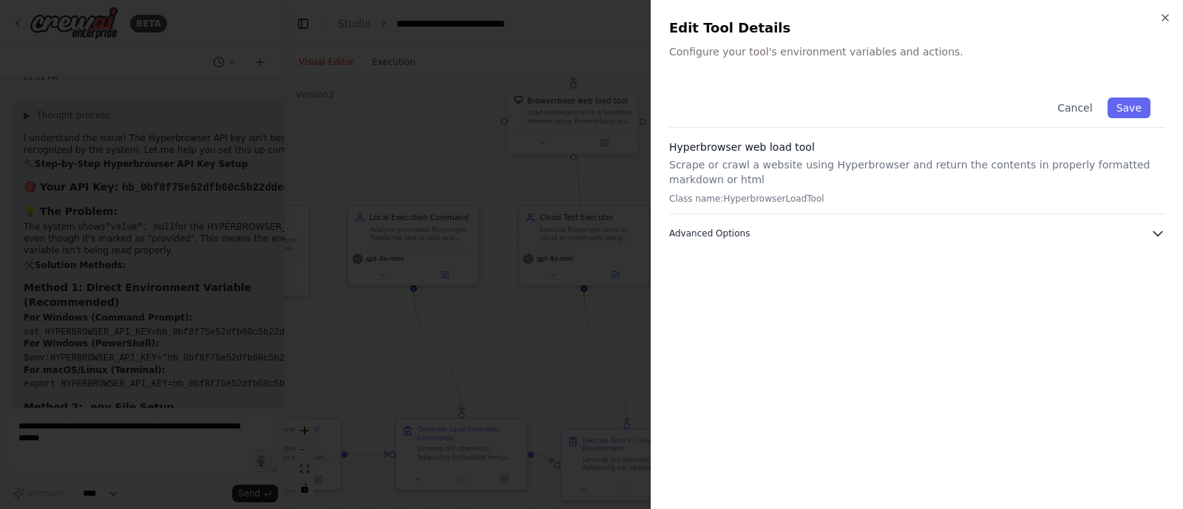
click at [837, 227] on button "Advanced Options" at bounding box center [917, 233] width 496 height 15
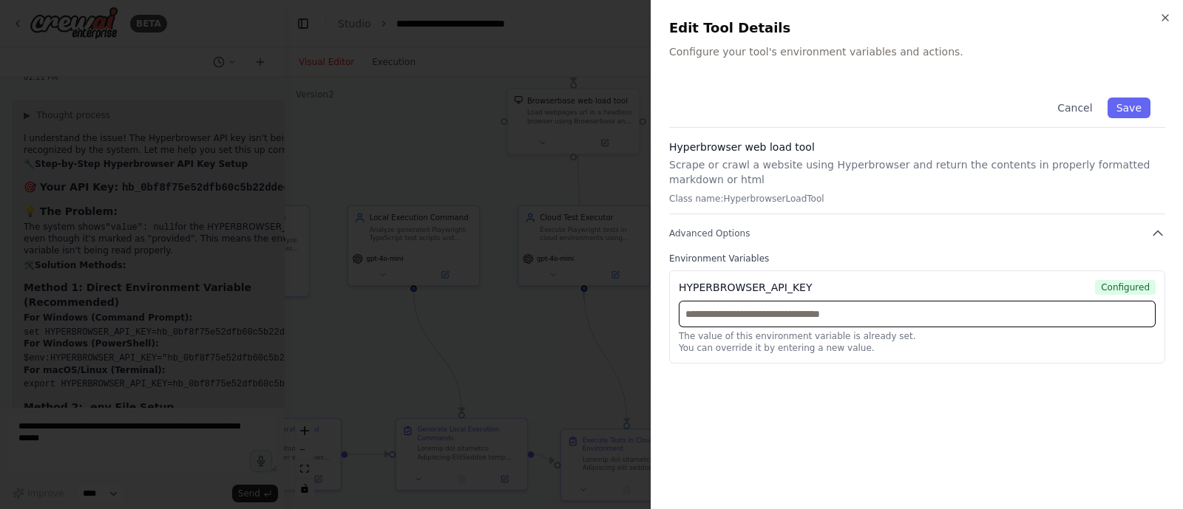
click at [798, 313] on input "text" at bounding box center [917, 314] width 477 height 27
paste input "**********"
type input "**********"
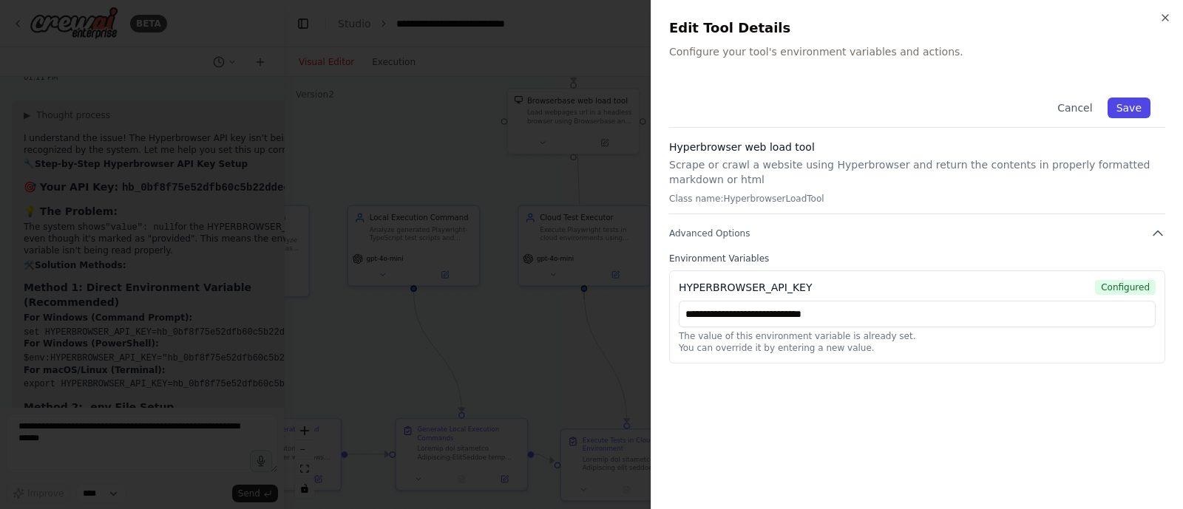
click at [1124, 106] on button "Save" at bounding box center [1128, 108] width 43 height 21
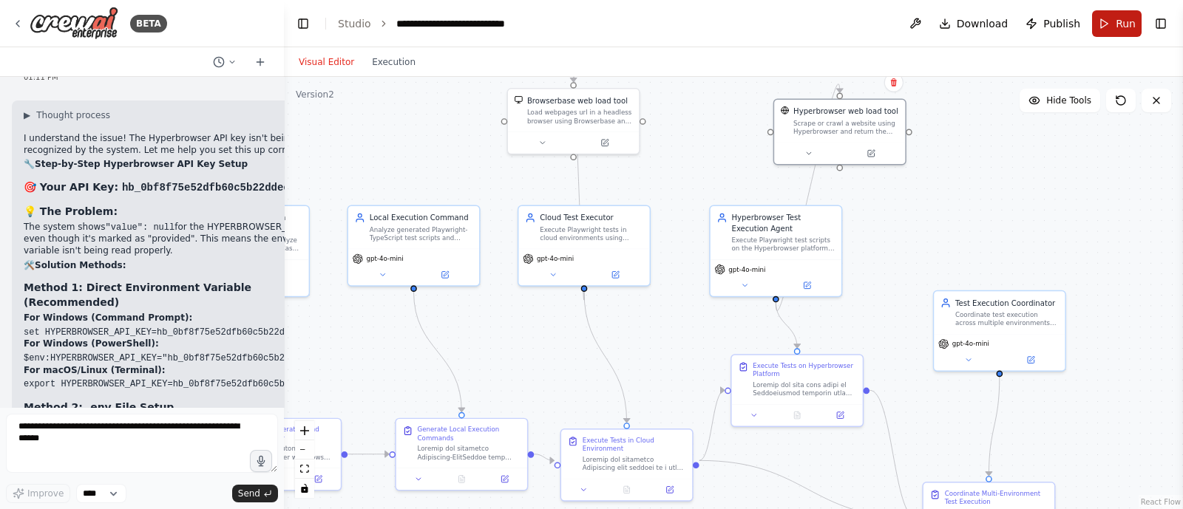
click at [1103, 24] on button "Run" at bounding box center [1117, 23] width 50 height 27
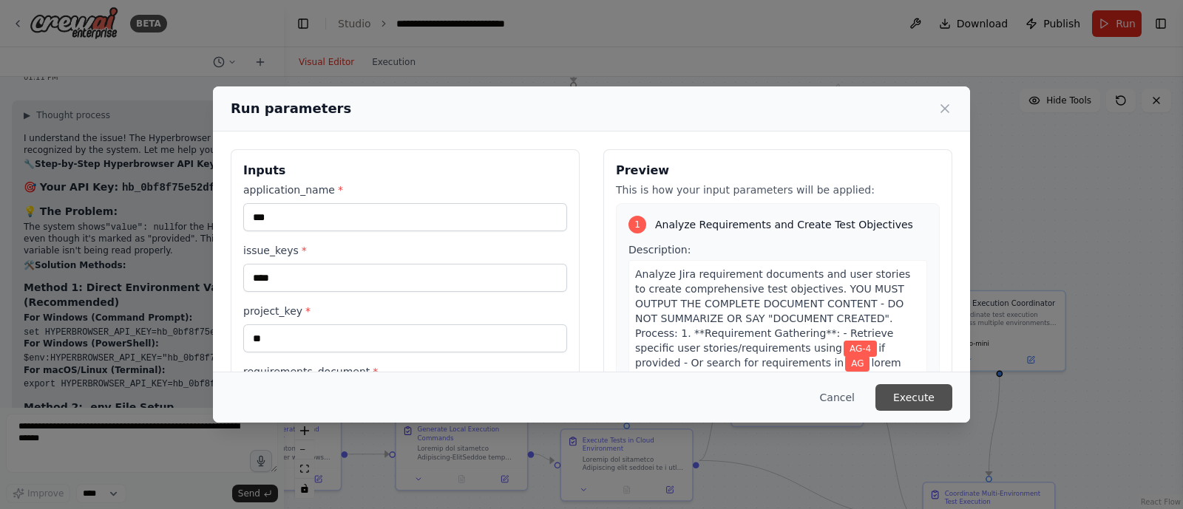
click at [920, 391] on button "Execute" at bounding box center [913, 397] width 77 height 27
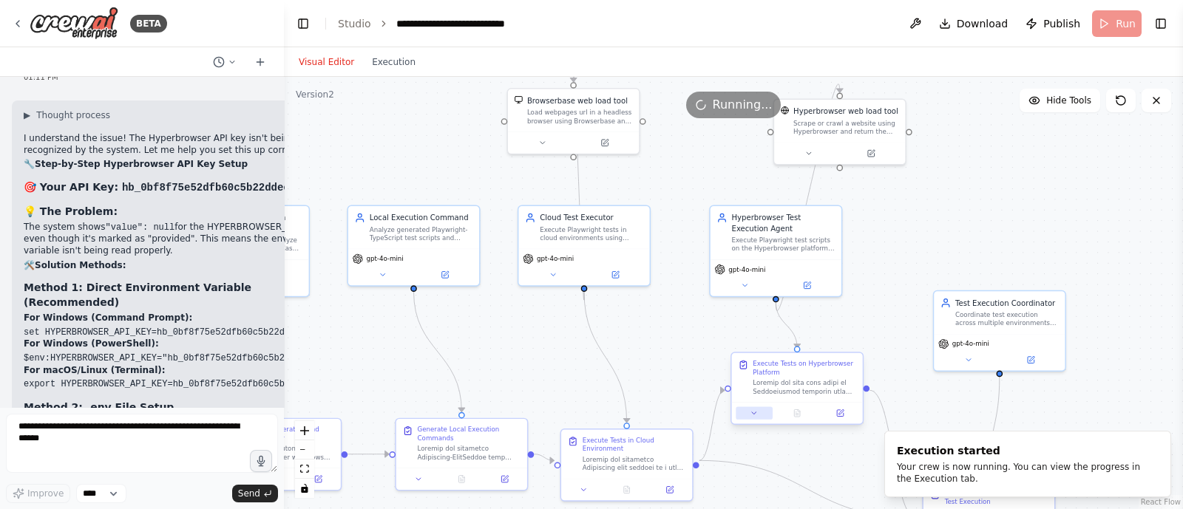
click at [752, 411] on icon at bounding box center [754, 413] width 9 height 9
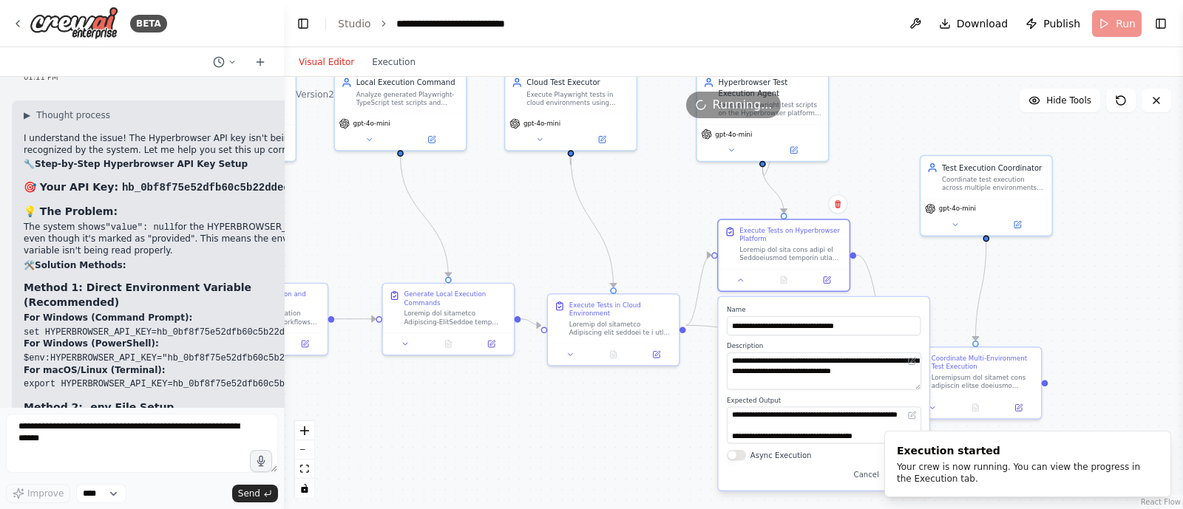
drag, startPoint x: 935, startPoint y: 245, endPoint x: 917, endPoint y: 118, distance: 128.4
click at [917, 118] on div ".deletable-edge-delete-btn { width: 20px; height: 20px; border: 0px solid #ffff…" at bounding box center [733, 293] width 899 height 432
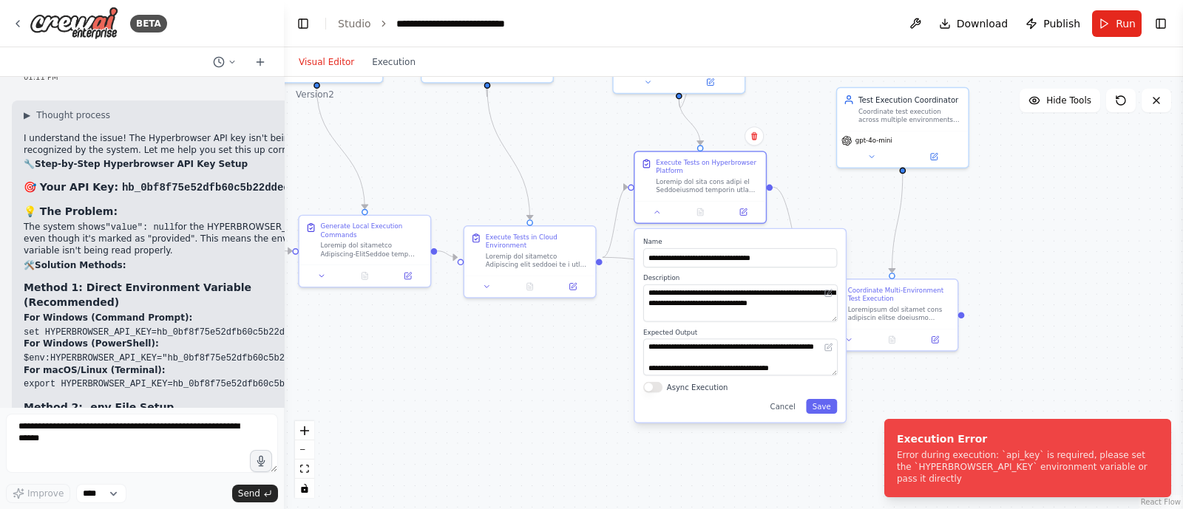
drag, startPoint x: 662, startPoint y: 420, endPoint x: 576, endPoint y: 335, distance: 120.7
click at [576, 335] on div ".deletable-edge-delete-btn { width: 20px; height: 20px; border: 0px solid #ffff…" at bounding box center [733, 293] width 899 height 432
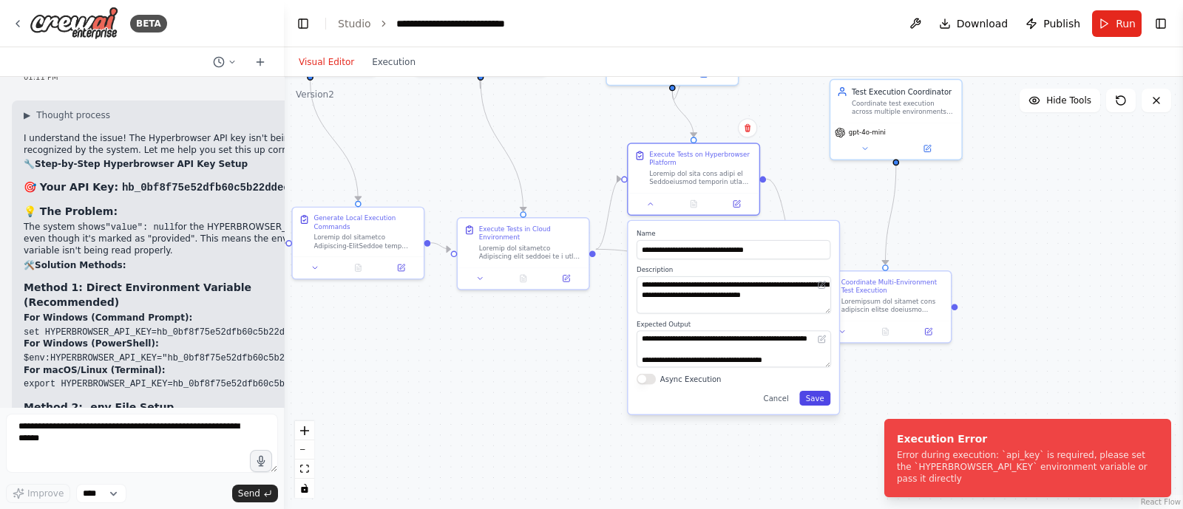
click at [814, 397] on button "Save" at bounding box center [814, 398] width 31 height 15
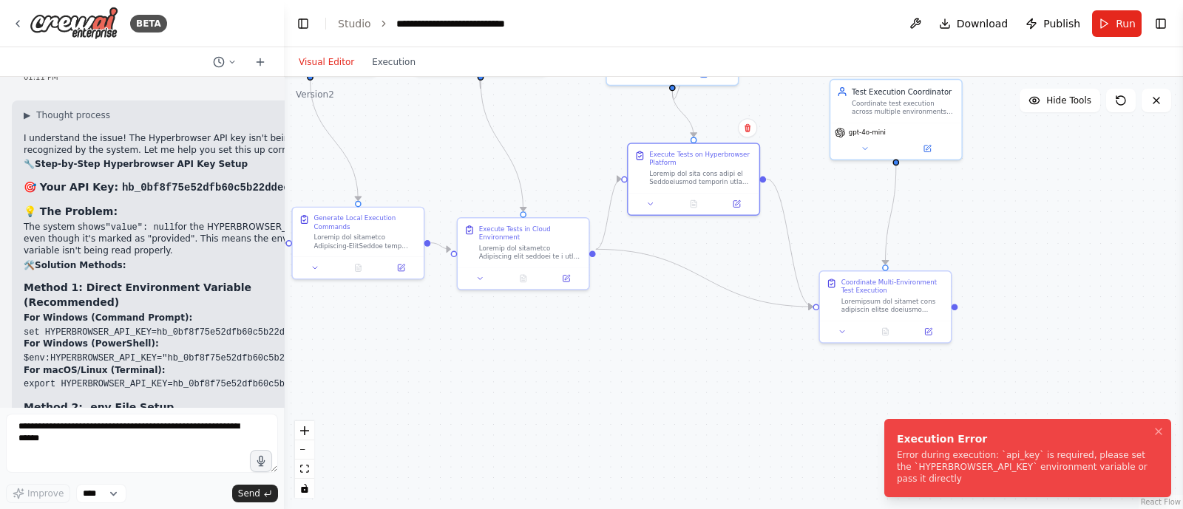
drag, startPoint x: 973, startPoint y: 482, endPoint x: 907, endPoint y: 467, distance: 67.4
click at [905, 466] on div "Error during execution: `api_key` is required, please set the `HYPERBROWSER_API…" at bounding box center [1025, 466] width 256 height 35
drag, startPoint x: 897, startPoint y: 452, endPoint x: 858, endPoint y: 482, distance: 49.1
click at [897, 482] on div "Error during execution: `api_key` is required, please set the `HYPERBROWSER_API…" at bounding box center [1025, 466] width 256 height 35
drag, startPoint x: 968, startPoint y: 472, endPoint x: 985, endPoint y: 454, distance: 24.1
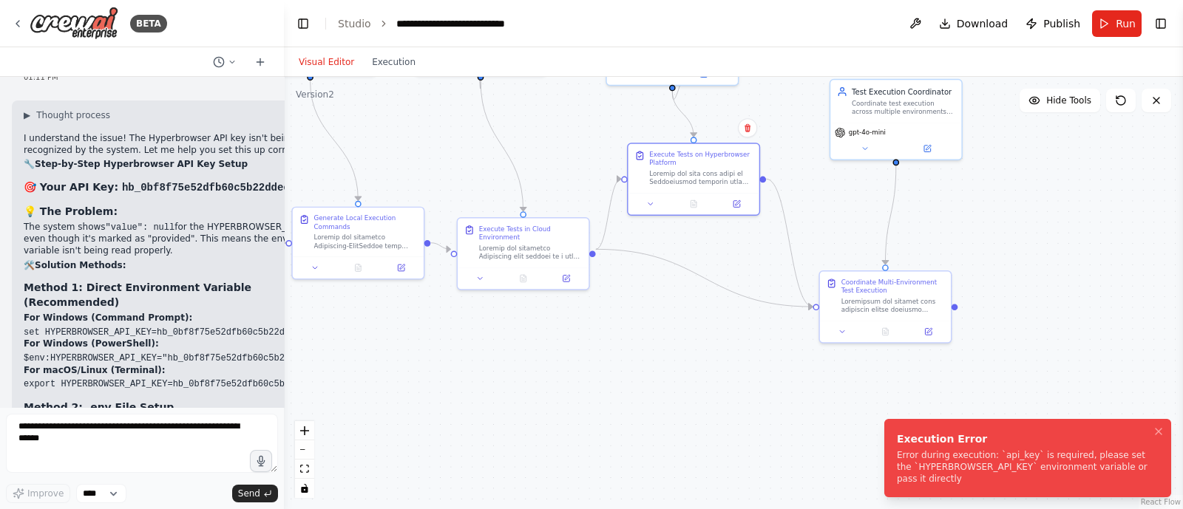
click at [914, 459] on div "Error during execution: `api_key` is required, please set the `HYPERBROWSER_API…" at bounding box center [1025, 466] width 256 height 35
click at [344, 19] on link "Studio" at bounding box center [354, 24] width 33 height 12
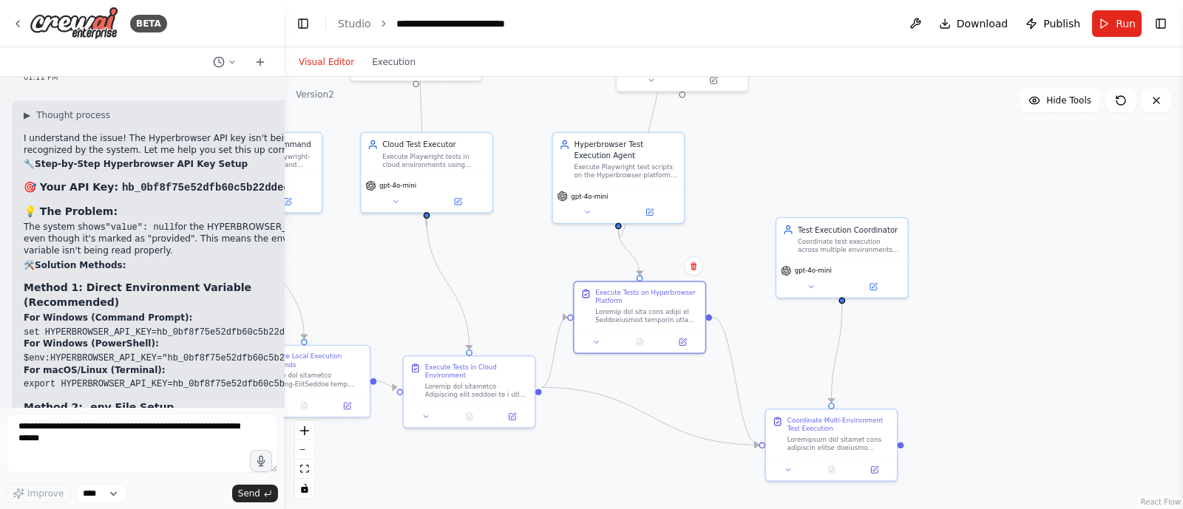
drag, startPoint x: 730, startPoint y: 331, endPoint x: 665, endPoint y: 519, distance: 198.5
click at [665, 509] on html "BETA i want to build agent to change the jira issue status 07:53 PM ▶ Thought p…" at bounding box center [591, 254] width 1183 height 509
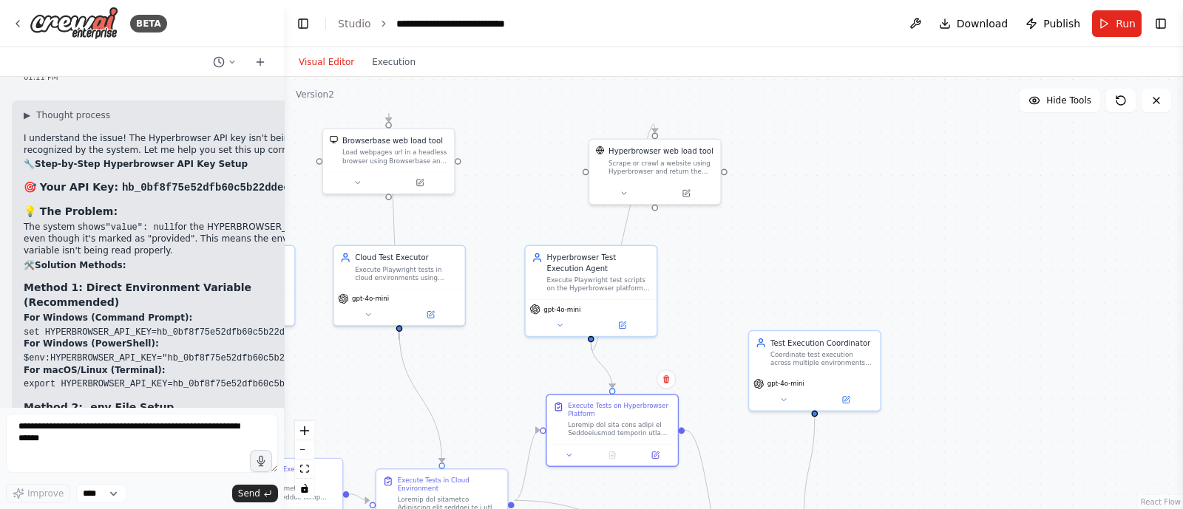
drag, startPoint x: 728, startPoint y: 223, endPoint x: 712, endPoint y: 288, distance: 66.3
click at [712, 288] on div ".deletable-edge-delete-btn { width: 20px; height: 20px; border: 0px solid #ffff…" at bounding box center [733, 293] width 899 height 432
click at [647, 165] on div "Scrape or crawl a website using Hyperbrowser and return the contents in properl…" at bounding box center [661, 165] width 106 height 17
click at [625, 188] on icon at bounding box center [623, 191] width 9 height 9
click at [761, 294] on div "Hyperbrowser web load tool Scrape or crawl a website using Hyperbrowser and ret…" at bounding box center [694, 273] width 211 height 124
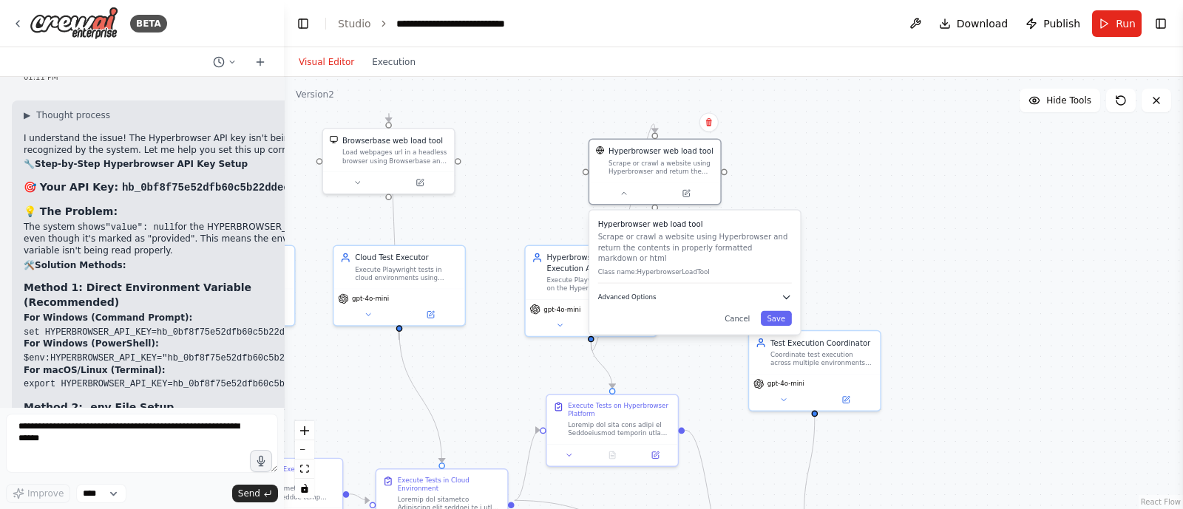
click at [791, 292] on icon "button" at bounding box center [786, 297] width 10 height 10
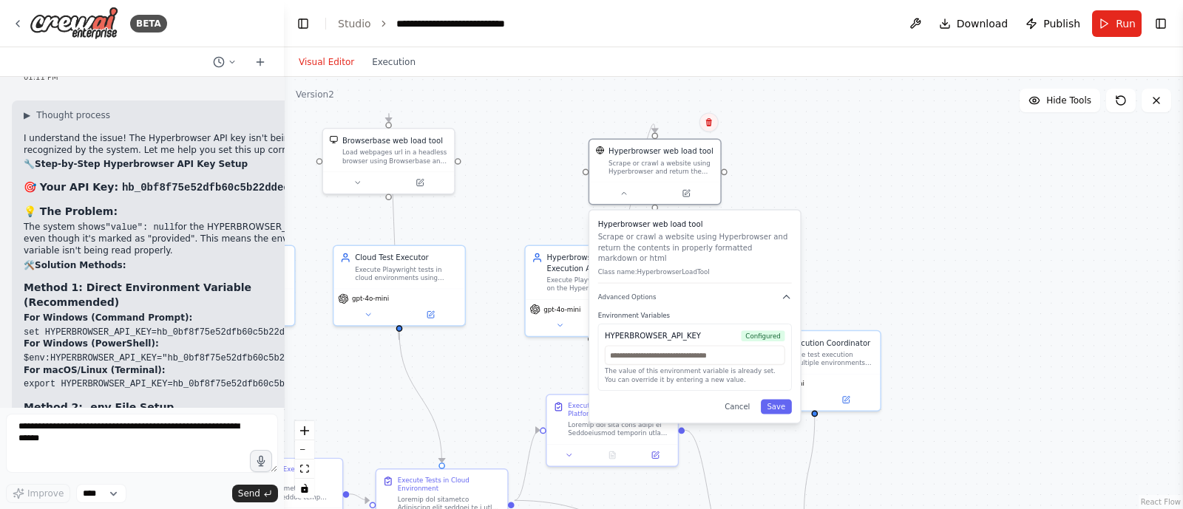
click at [710, 131] on button at bounding box center [708, 121] width 19 height 19
click at [669, 126] on button "Confirm" at bounding box center [666, 122] width 52 height 18
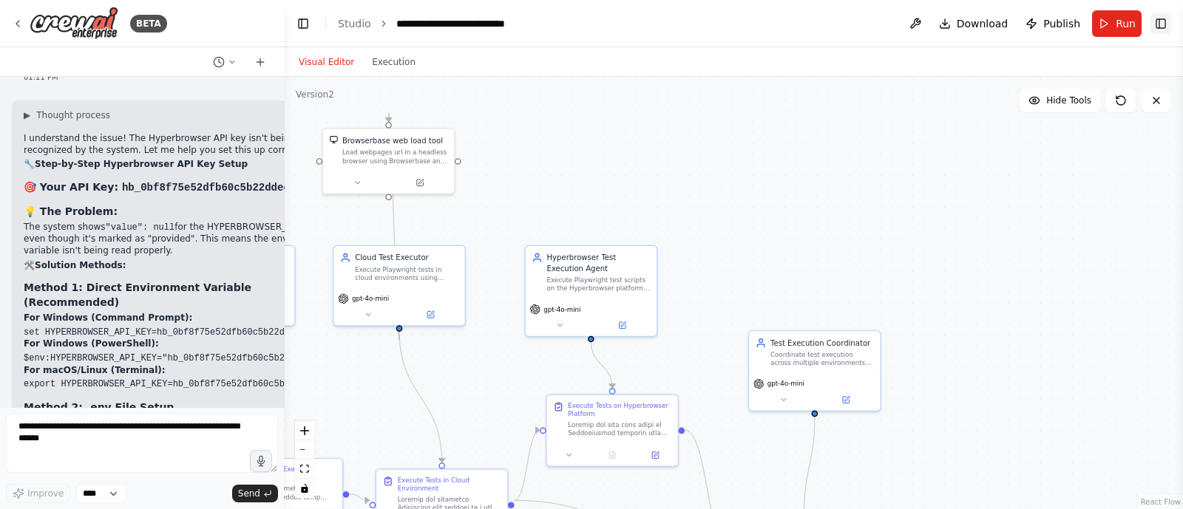
click at [1160, 18] on button "Toggle Right Sidebar" at bounding box center [1160, 23] width 21 height 21
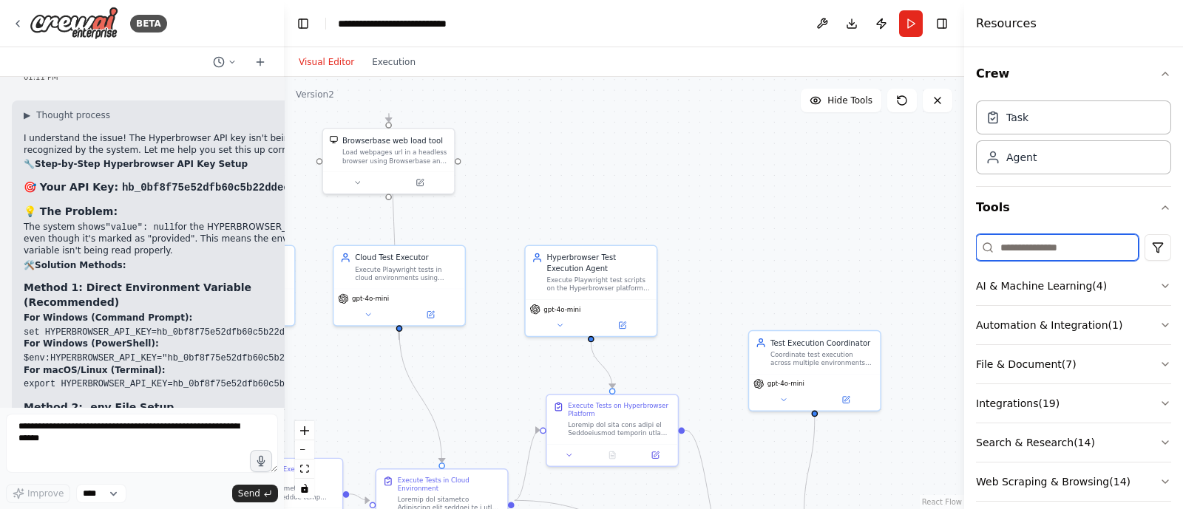
click at [1016, 242] on input at bounding box center [1057, 247] width 163 height 27
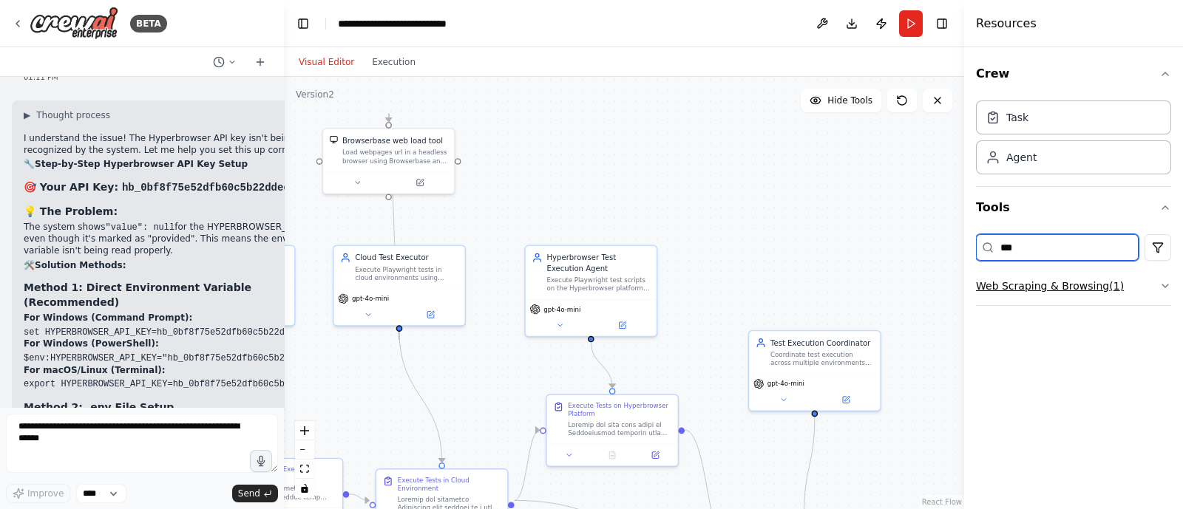
type input "***"
click at [1045, 290] on button "Web Scraping & Browsing ( 1 )" at bounding box center [1073, 286] width 195 height 38
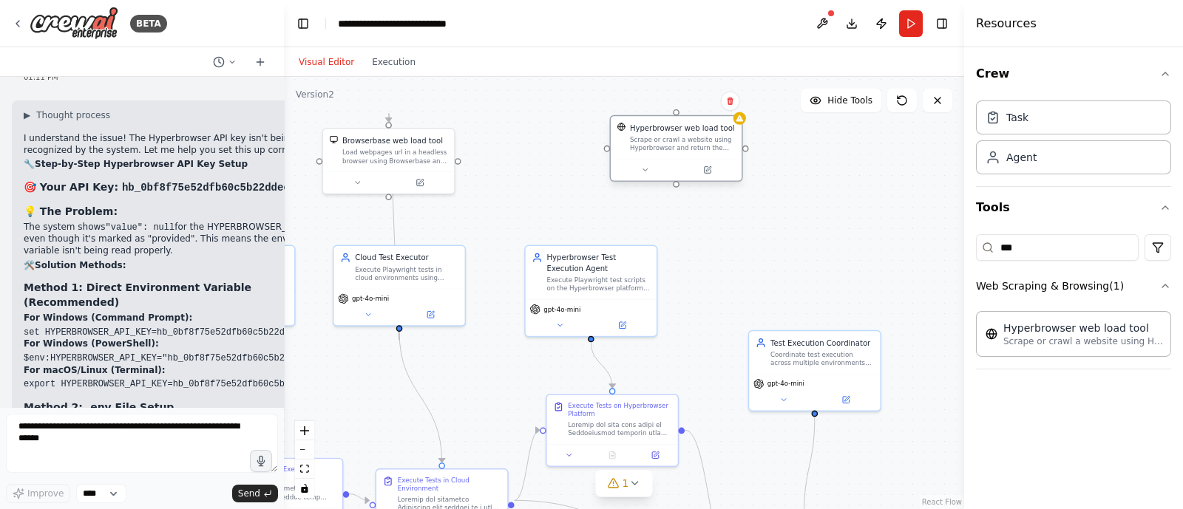
drag, startPoint x: 740, startPoint y: 169, endPoint x: 638, endPoint y: 129, distance: 109.8
click at [638, 135] on div "Scrape or crawl a website using Hyperbrowser and return the contents in properl…" at bounding box center [683, 143] width 106 height 17
drag, startPoint x: 591, startPoint y: 336, endPoint x: 659, endPoint y: 178, distance: 171.9
click at [659, 178] on div ".deletable-edge-delete-btn { width: 20px; height: 20px; border: 0px solid #ffff…" at bounding box center [624, 293] width 680 height 432
click at [617, 154] on button at bounding box center [624, 159] width 60 height 13
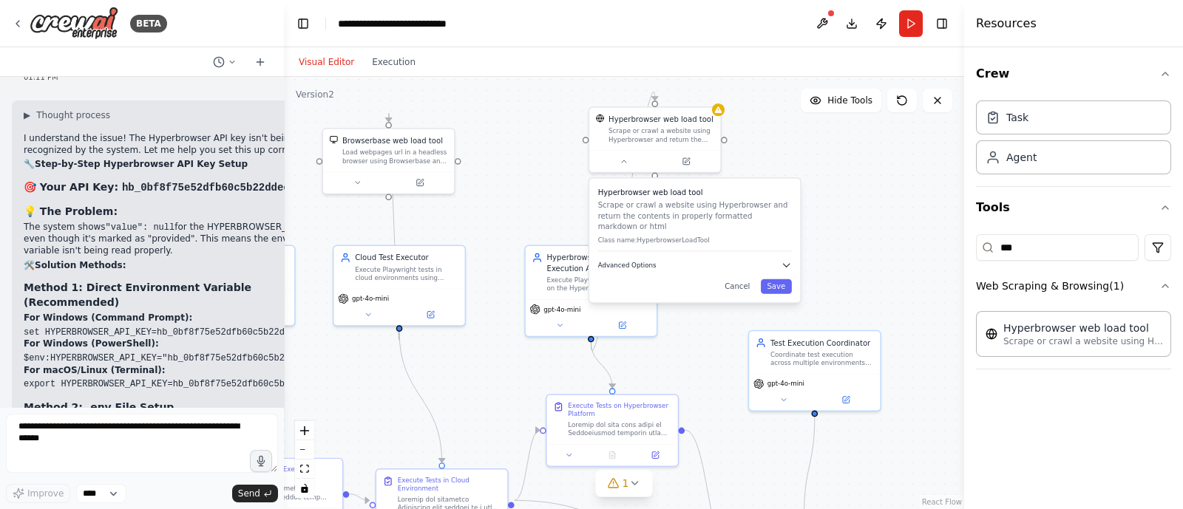
click at [658, 260] on button "Advanced Options" at bounding box center [695, 265] width 194 height 10
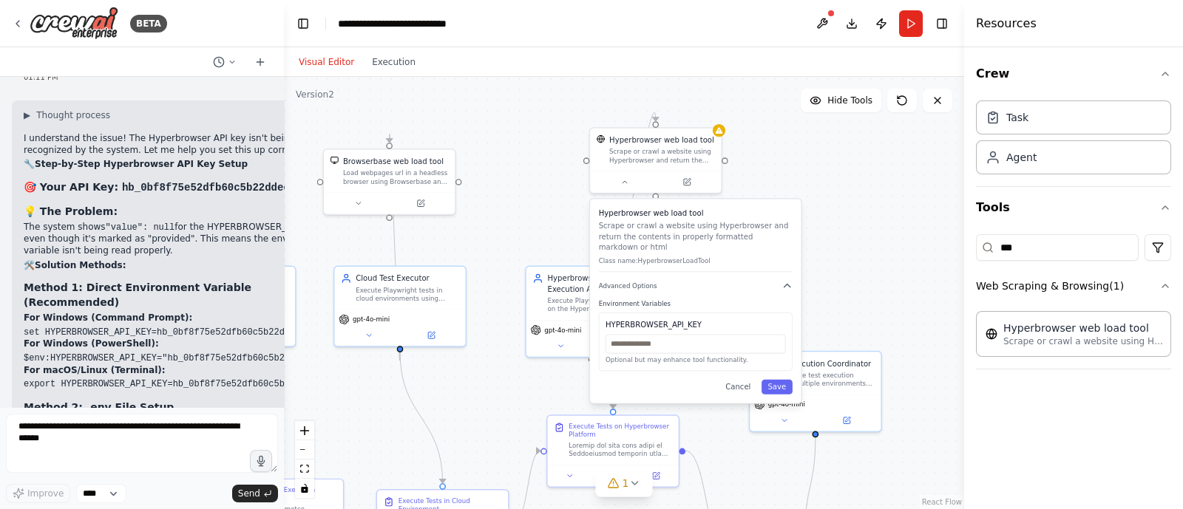
drag, startPoint x: 764, startPoint y: 146, endPoint x: 758, endPoint y: 257, distance: 111.0
click at [758, 257] on div ".deletable-edge-delete-btn { width: 20px; height: 20px; border: 0px solid #ffff…" at bounding box center [624, 293] width 680 height 432
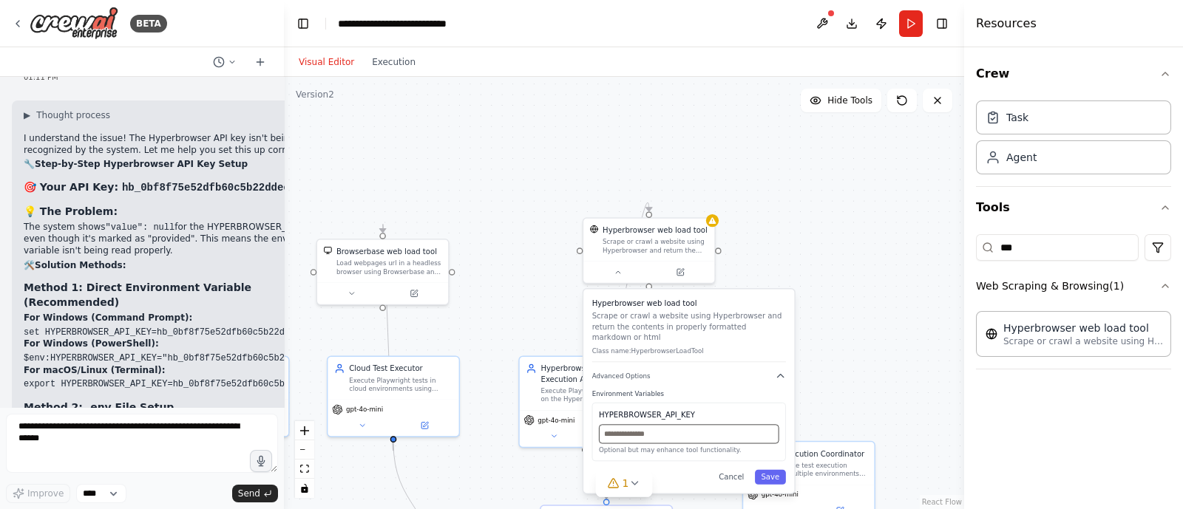
click at [644, 424] on input "text" at bounding box center [689, 433] width 180 height 19
paste input "**********"
type input "**********"
click at [772, 470] on button "Save" at bounding box center [770, 477] width 31 height 15
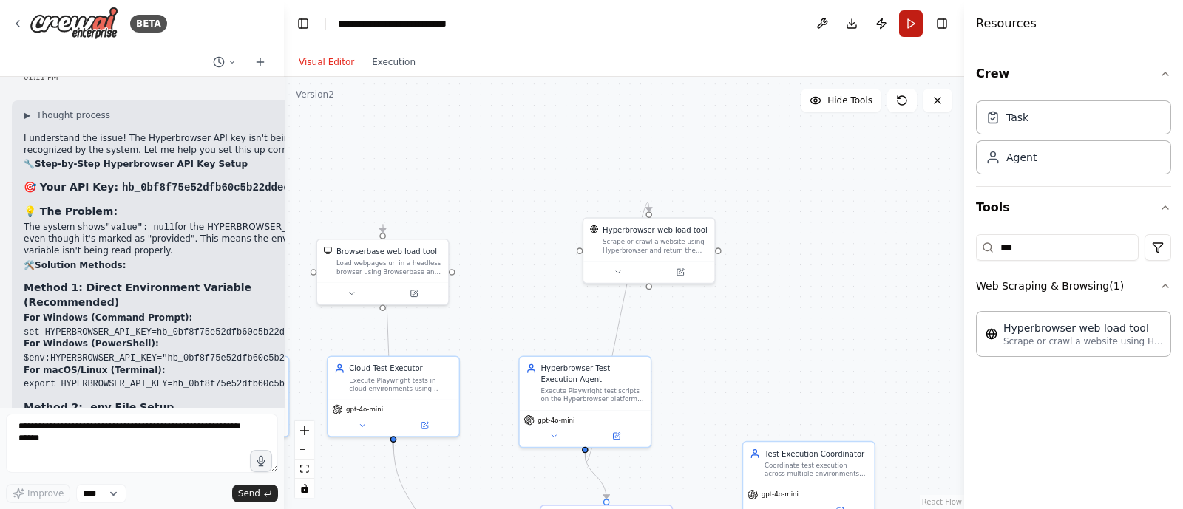
click at [908, 23] on button "Run" at bounding box center [911, 23] width 24 height 27
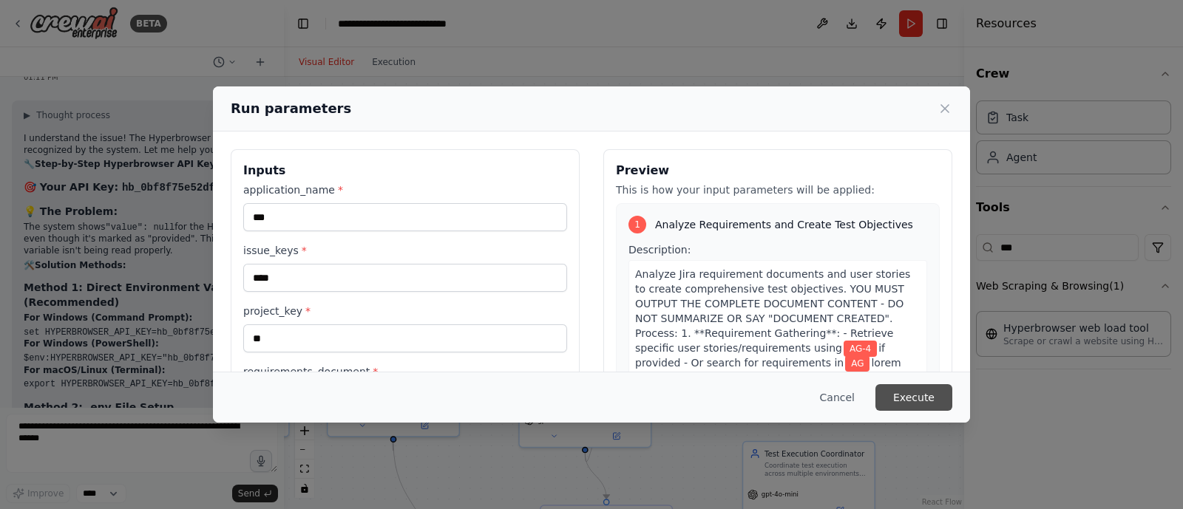
click at [929, 391] on button "Execute" at bounding box center [913, 397] width 77 height 27
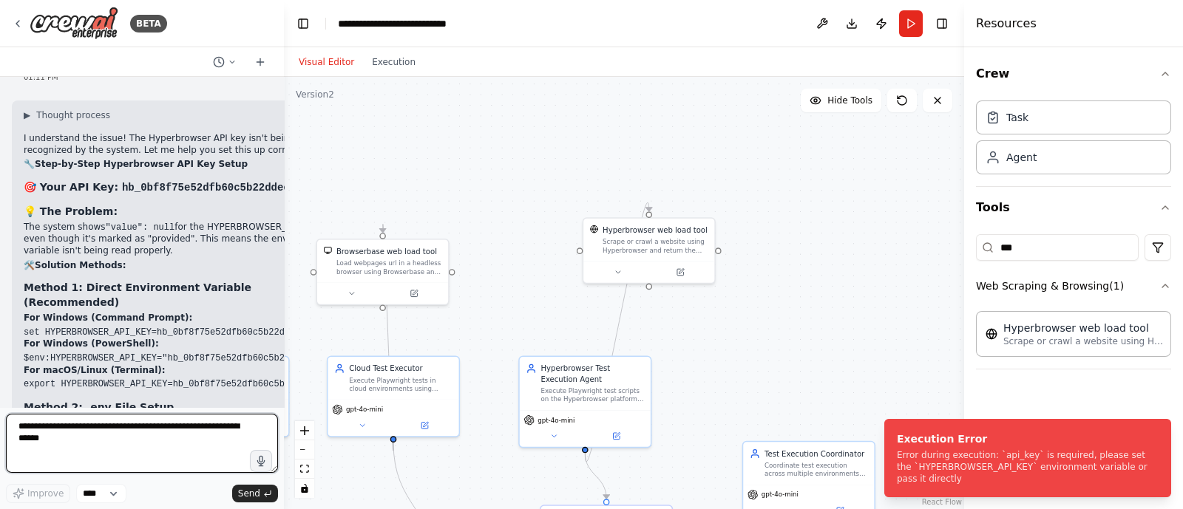
click at [144, 427] on textarea at bounding box center [142, 443] width 272 height 59
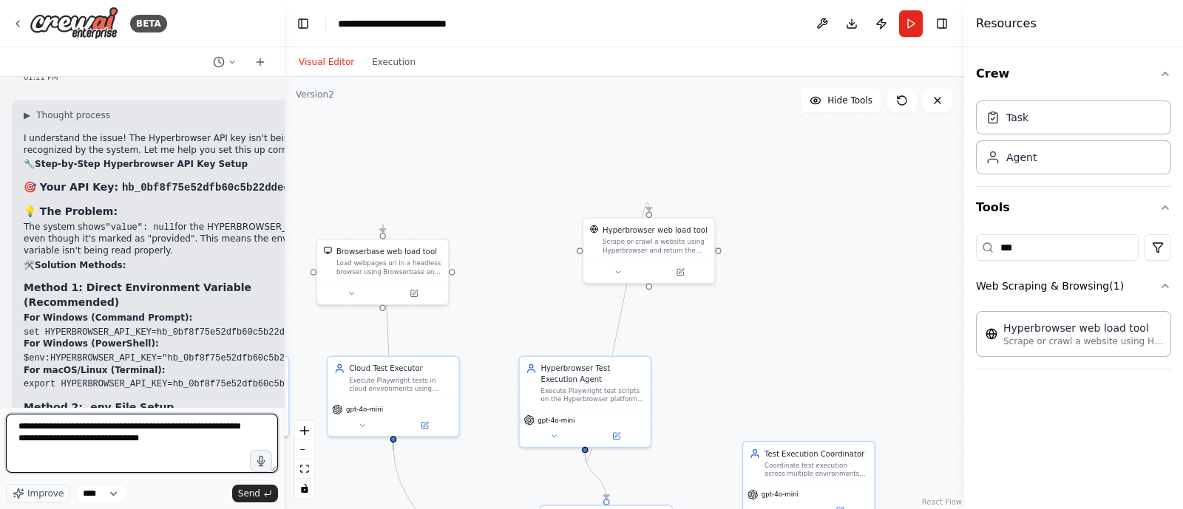
type textarea "**********"
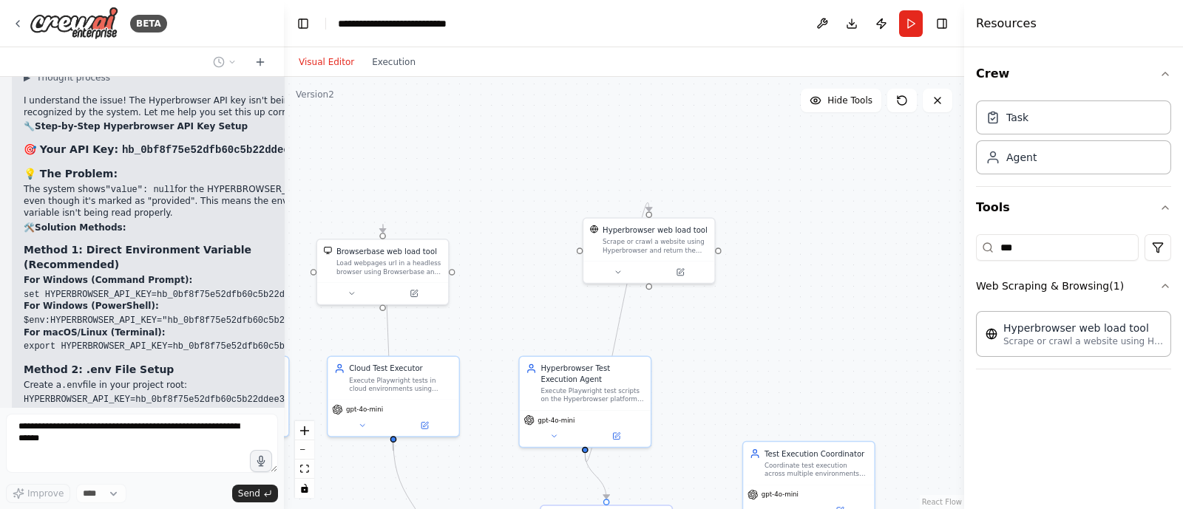
scroll to position [30606, 0]
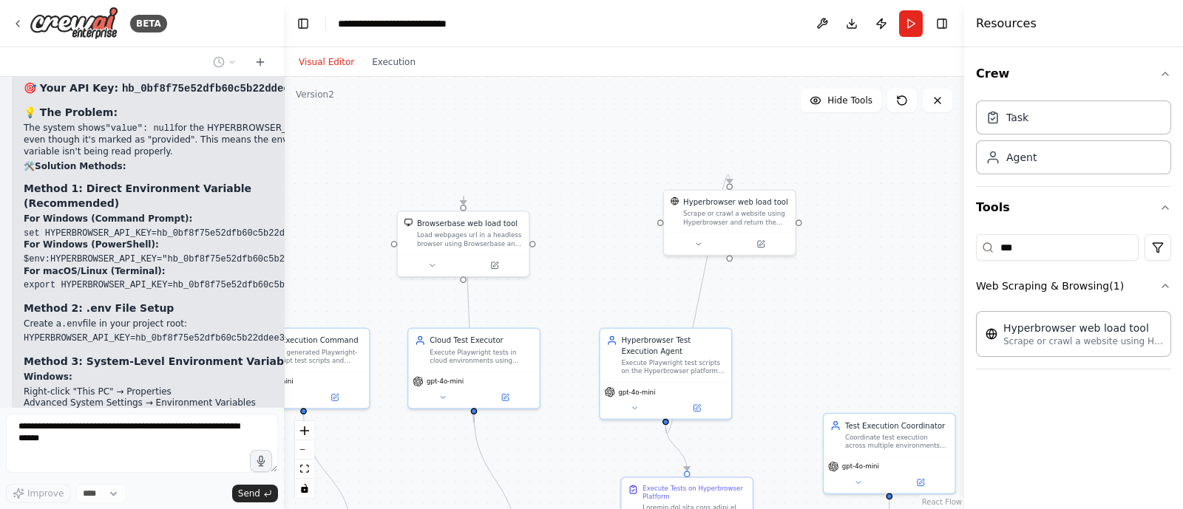
drag, startPoint x: 474, startPoint y: 194, endPoint x: 554, endPoint y: 166, distance: 85.3
click at [554, 166] on div ".deletable-edge-delete-btn { width: 20px; height: 20px; border: 0px solid #ffff…" at bounding box center [624, 293] width 680 height 432
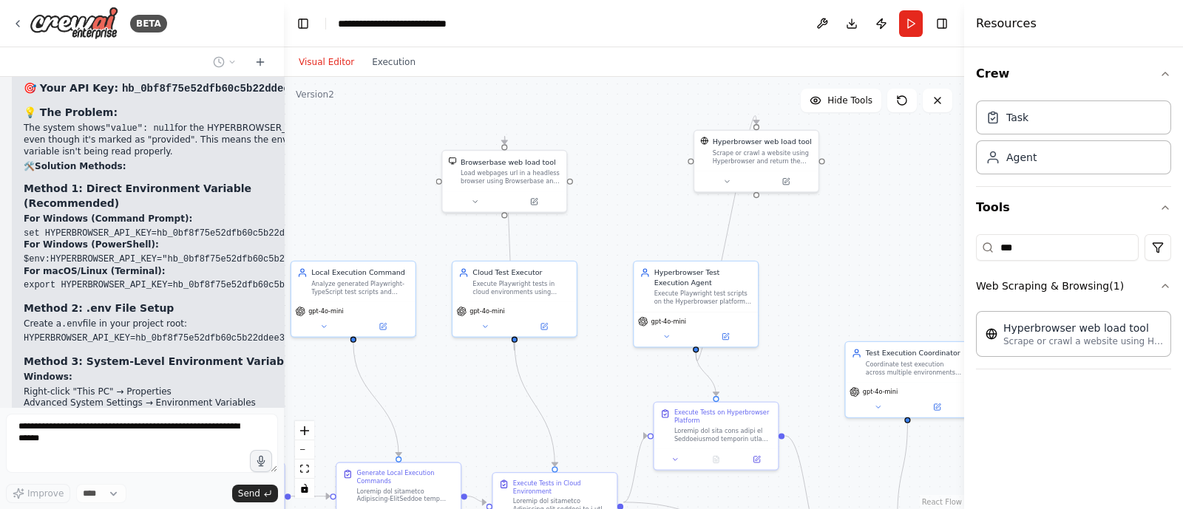
drag, startPoint x: 569, startPoint y: 224, endPoint x: 605, endPoint y: 166, distance: 68.7
click at [605, 166] on div ".deletable-edge-delete-btn { width: 20px; height: 20px; border: 0px solid #ffff…" at bounding box center [624, 293] width 680 height 432
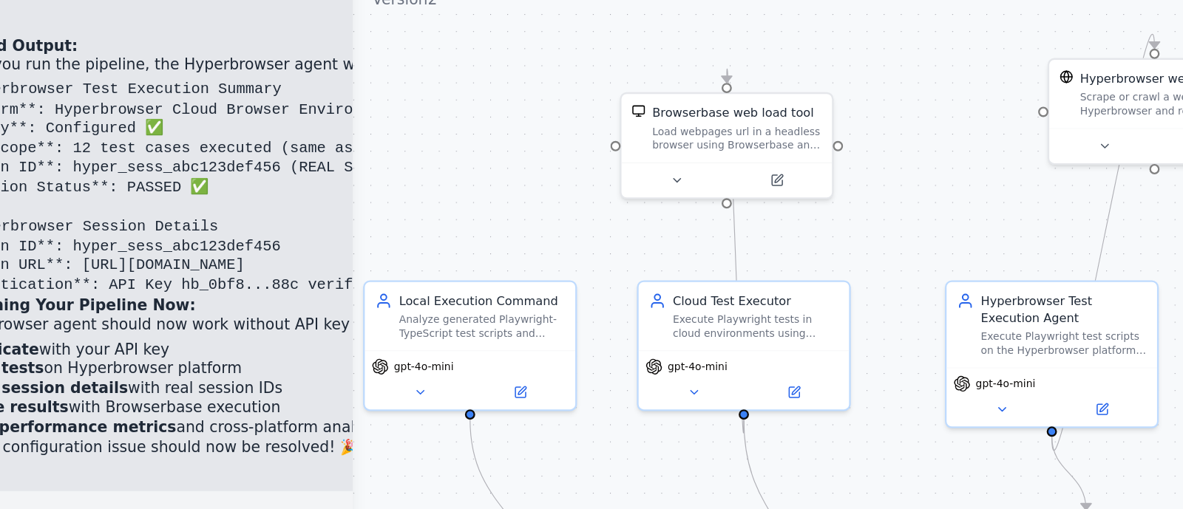
scroll to position [31383, 0]
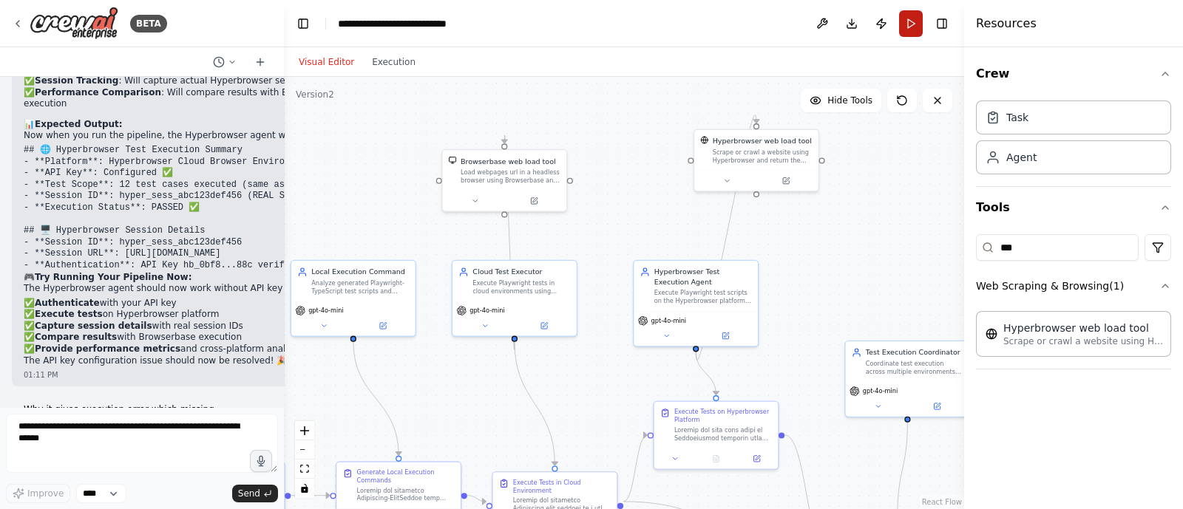
click at [912, 26] on button "Run" at bounding box center [911, 23] width 24 height 27
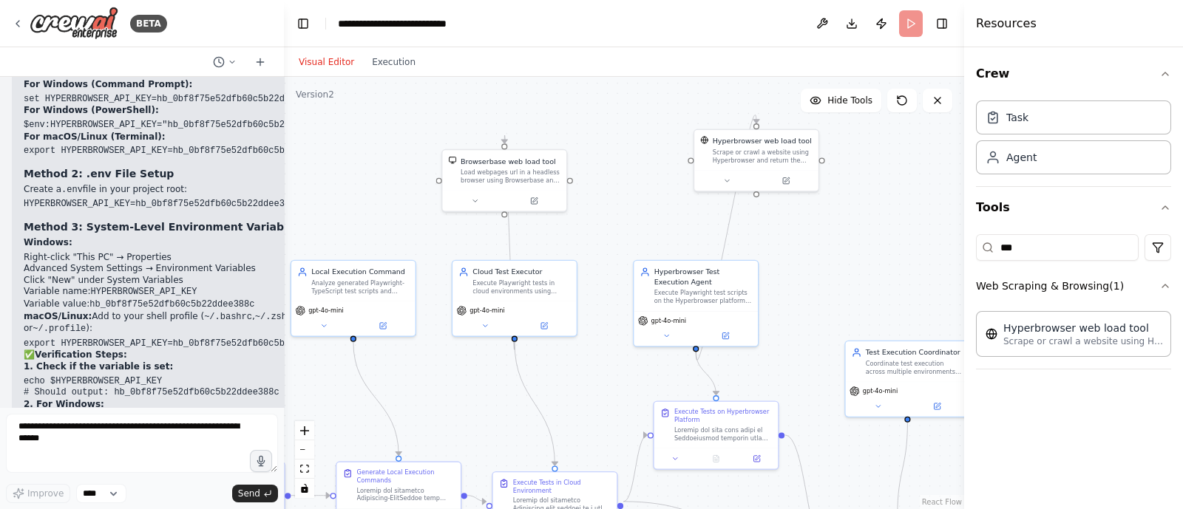
scroll to position [30742, 0]
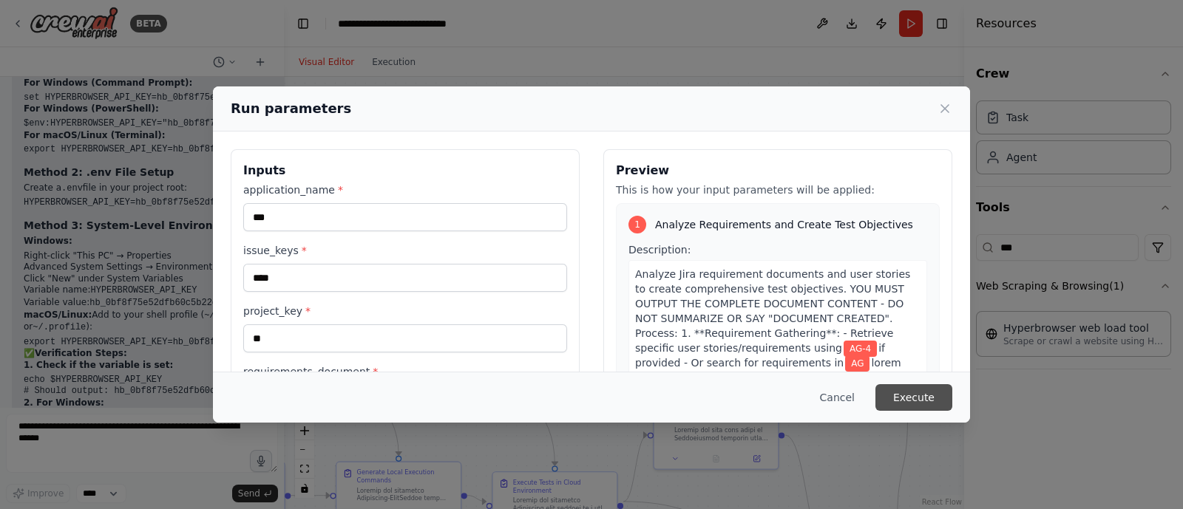
click at [920, 385] on button "Execute" at bounding box center [913, 397] width 77 height 27
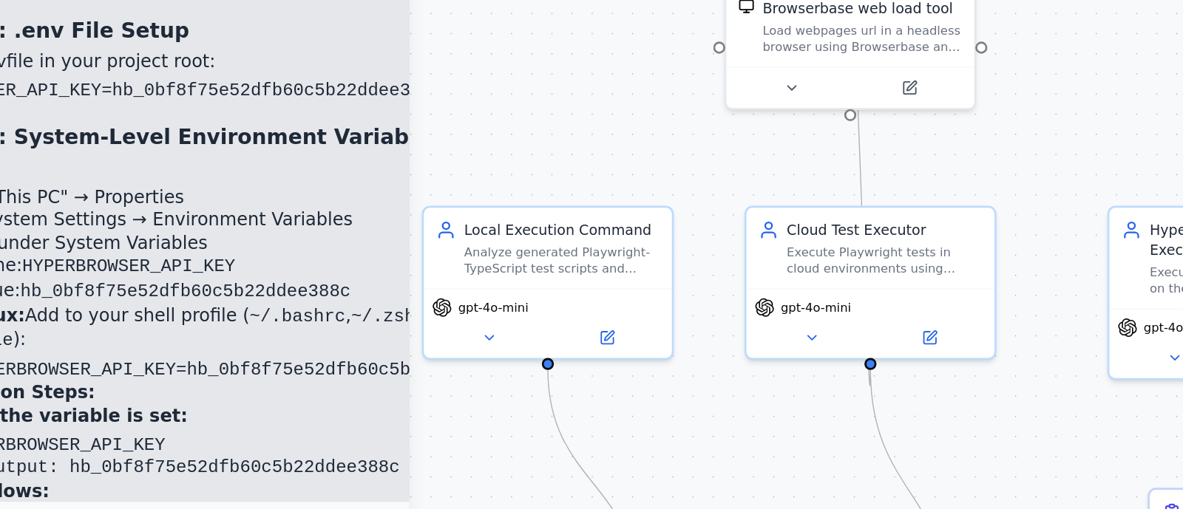
drag, startPoint x: 159, startPoint y: 314, endPoint x: 200, endPoint y: 313, distance: 40.7
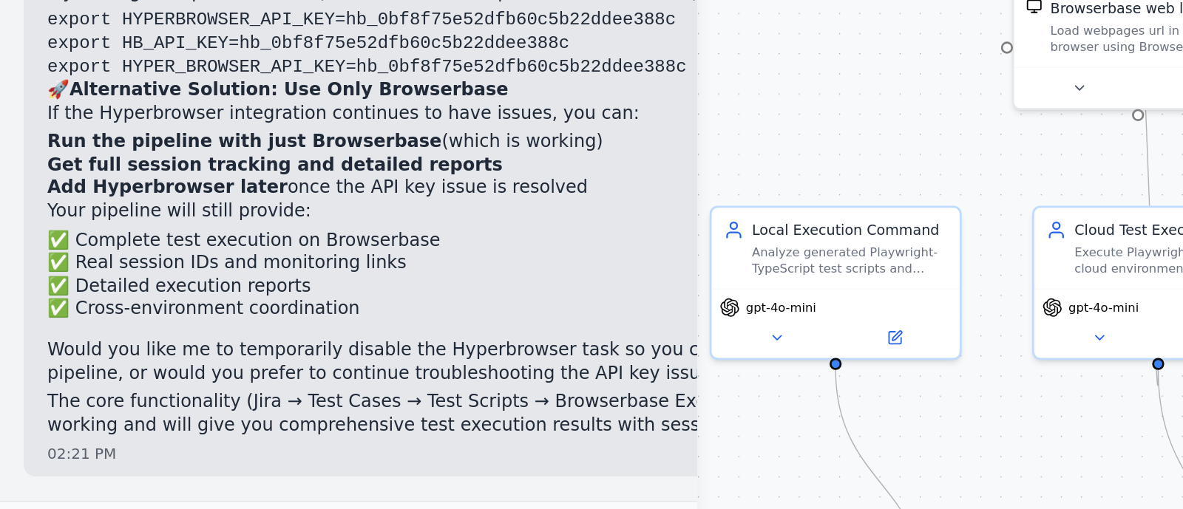
scroll to position [29432, 0]
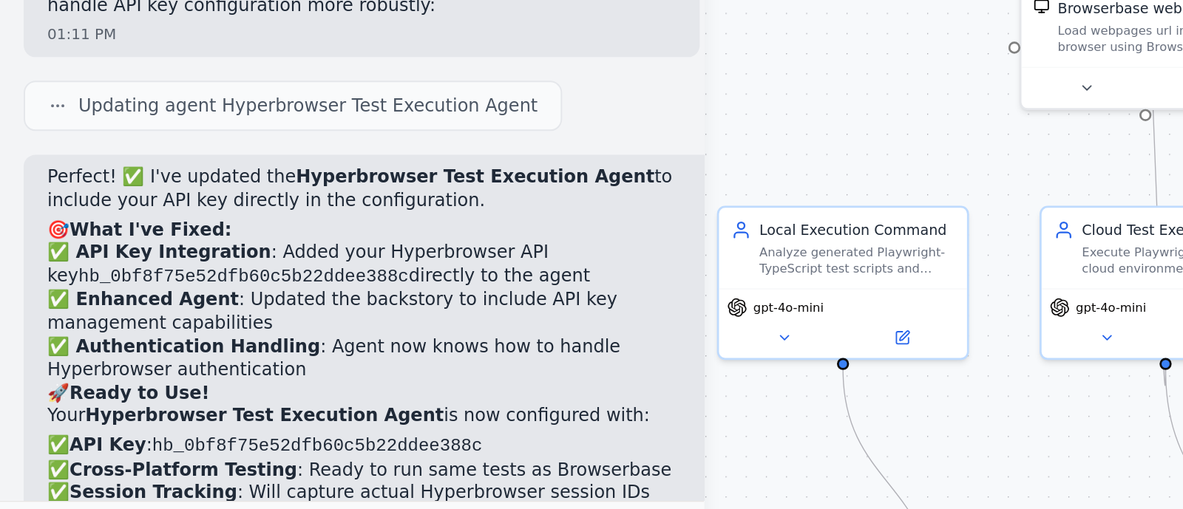
drag, startPoint x: 279, startPoint y: 233, endPoint x: 352, endPoint y: 239, distance: 73.5
click at [352, 239] on div "BETA i want to build agent to change the jira issue status 07:53 PM ▶ Thought p…" at bounding box center [591, 254] width 1183 height 509
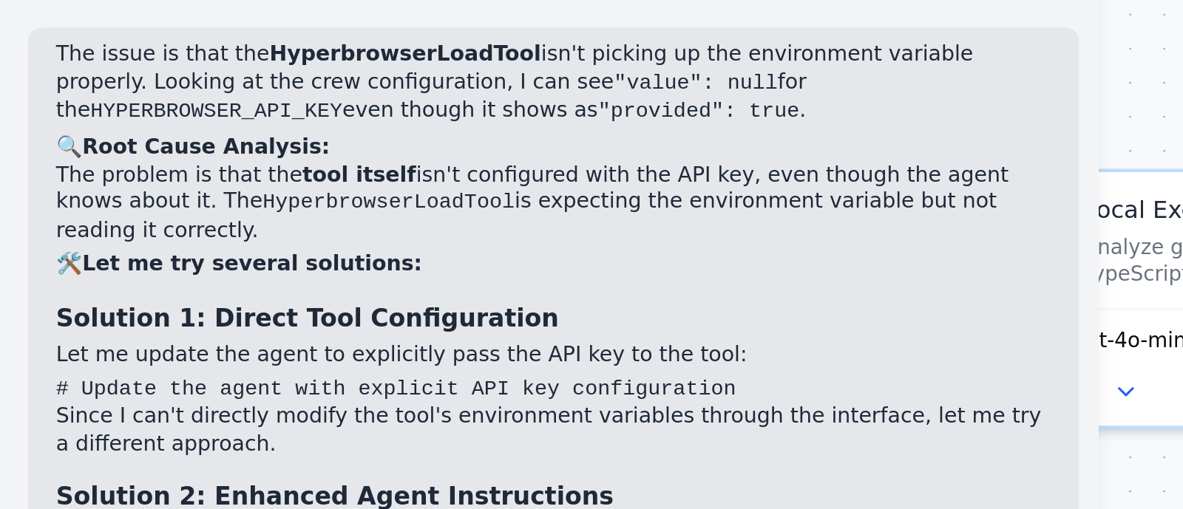
scroll to position [28018, 0]
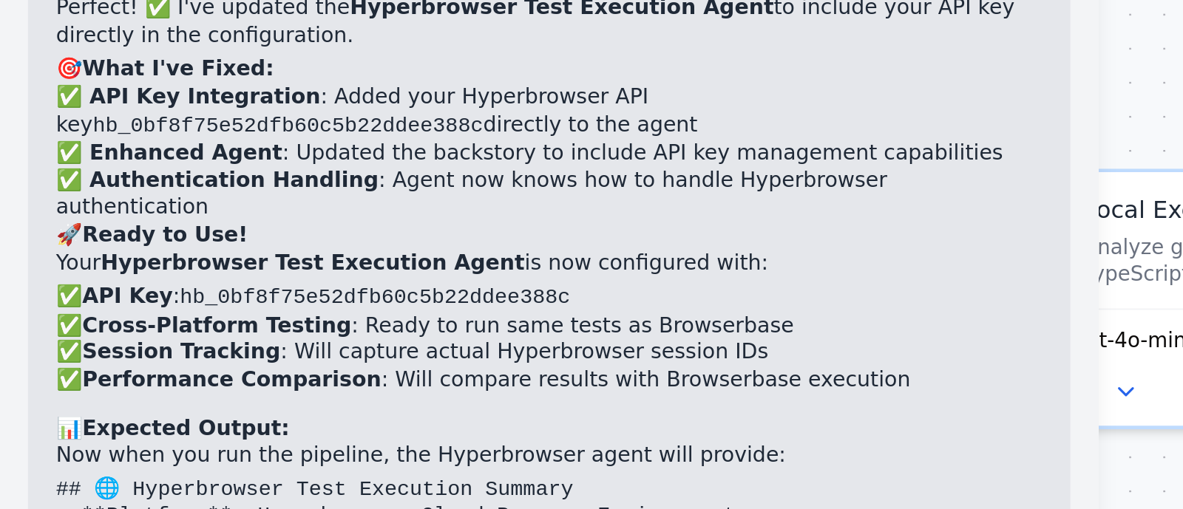
drag, startPoint x: 345, startPoint y: 223, endPoint x: 464, endPoint y: 228, distance: 119.1
click at [464, 228] on div "BETA i want to build agent to change the jira issue status 07:53 PM ▶ Thought p…" at bounding box center [591, 254] width 1183 height 509
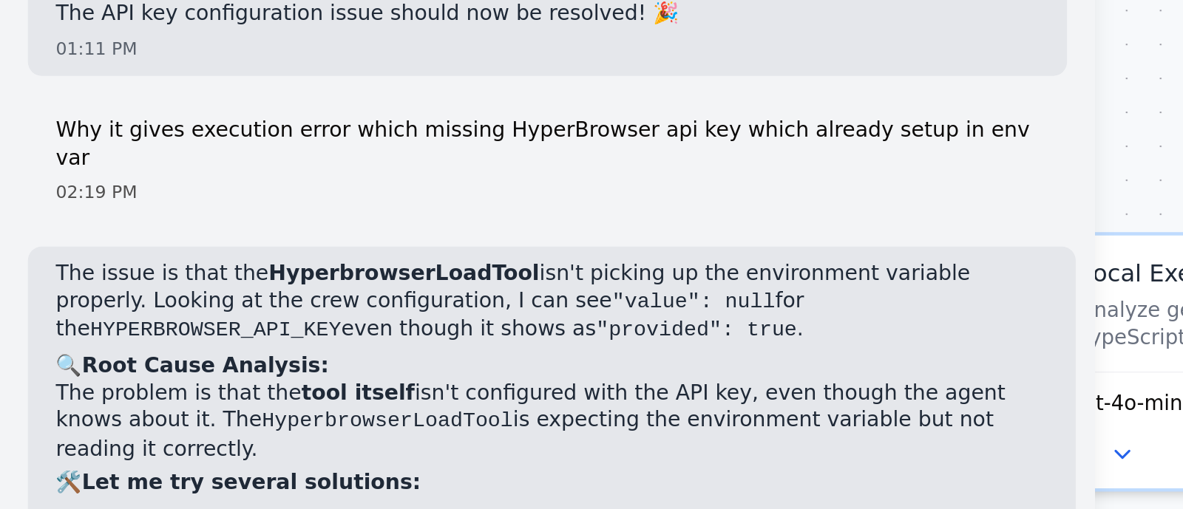
scroll to position [28460, 0]
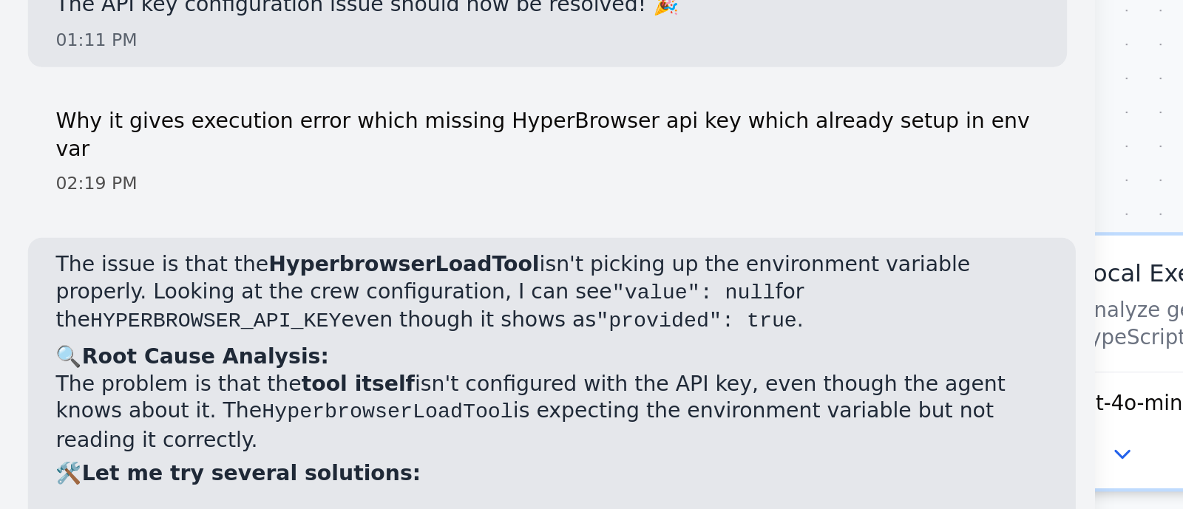
drag, startPoint x: 23, startPoint y: 233, endPoint x: 219, endPoint y: 228, distance: 195.9
drag, startPoint x: 120, startPoint y: 234, endPoint x: 8, endPoint y: 239, distance: 111.7
click at [8, 239] on div "i want to build agent to change the jira issue status 07:53 PM ▶ Thought proces…" at bounding box center [232, 242] width 464 height 330
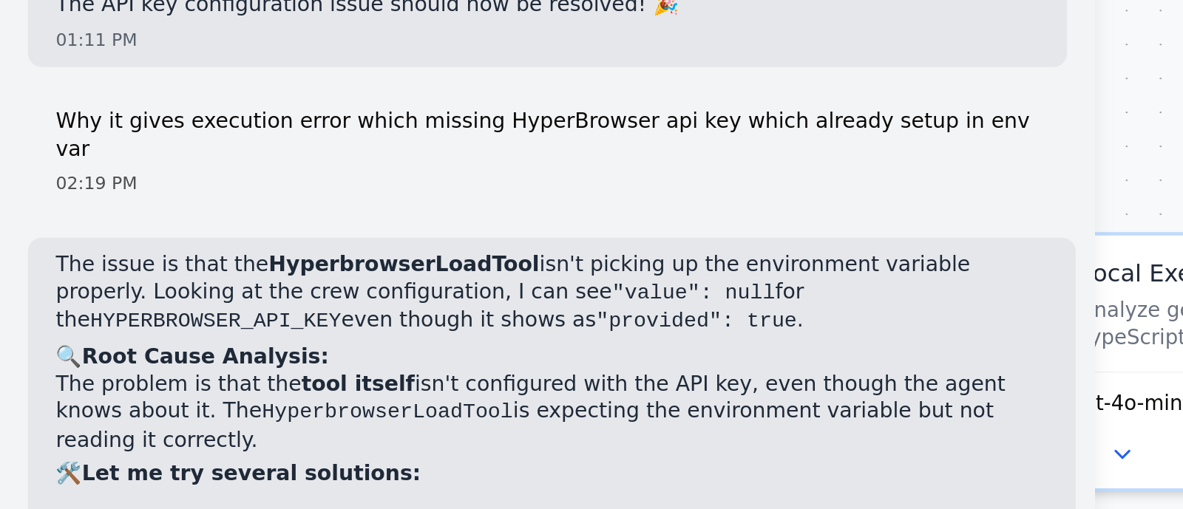
copy code "HYPERBROWSER_API_KEY"
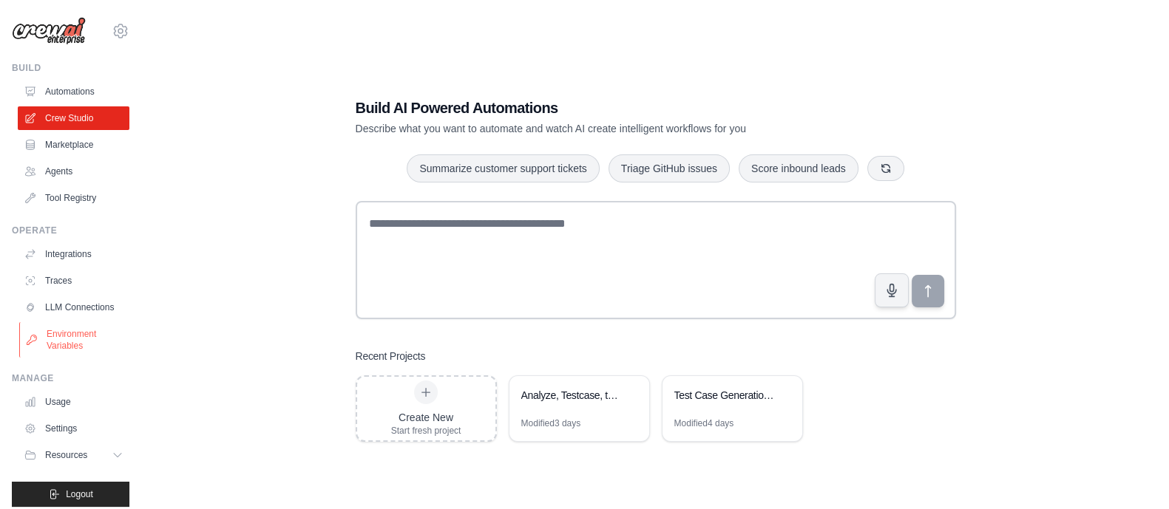
click at [59, 358] on link "Environment Variables" at bounding box center [75, 339] width 112 height 35
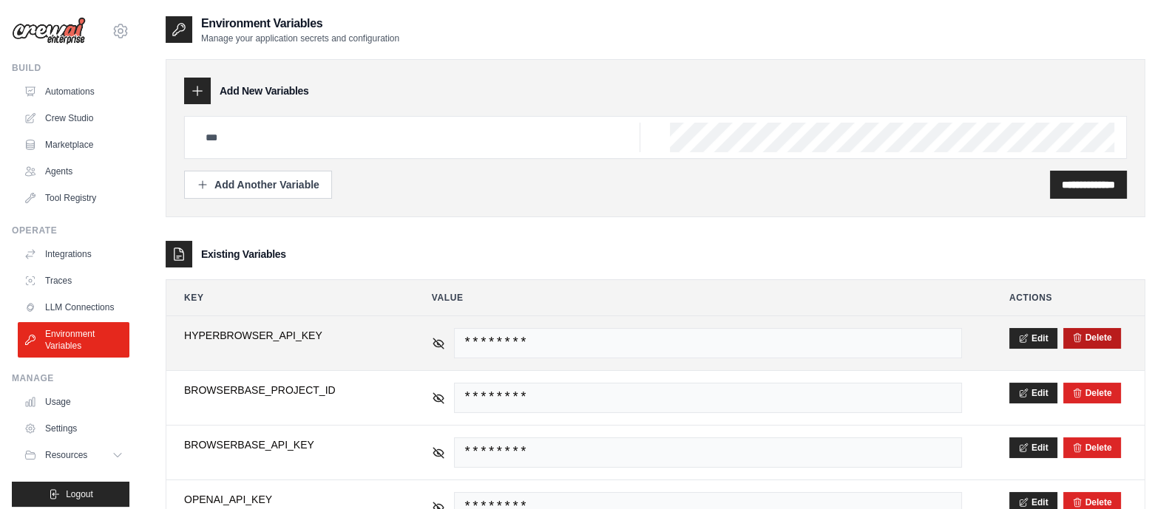
click at [1095, 333] on button "Delete" at bounding box center [1092, 338] width 40 height 12
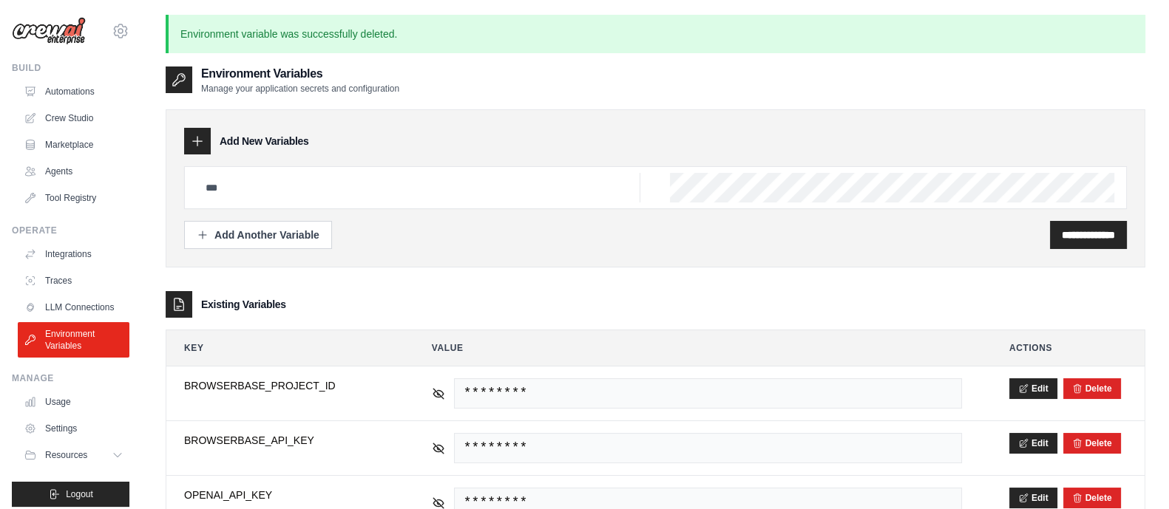
scroll to position [80, 0]
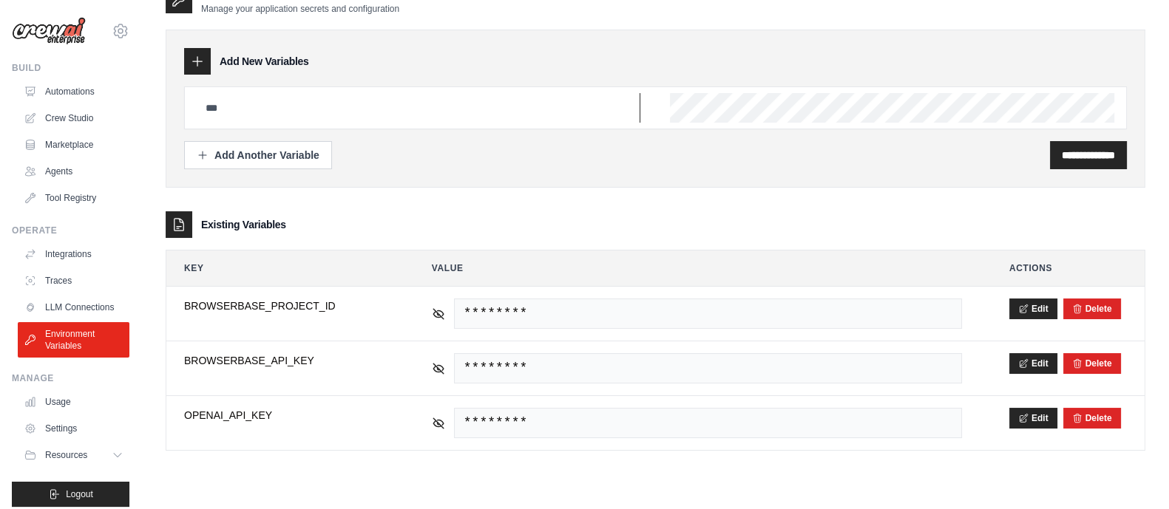
click at [227, 103] on input "text" at bounding box center [419, 108] width 444 height 30
paste input "**********"
type input "**********"
click at [1081, 157] on input "**********" at bounding box center [1087, 155] width 53 height 15
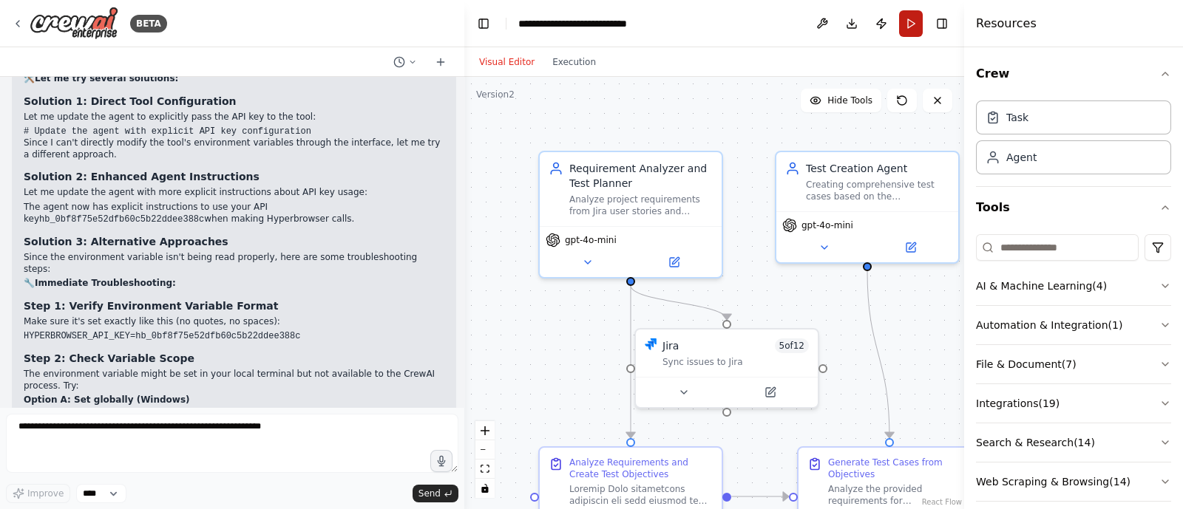
click at [913, 16] on button "Run" at bounding box center [911, 23] width 24 height 27
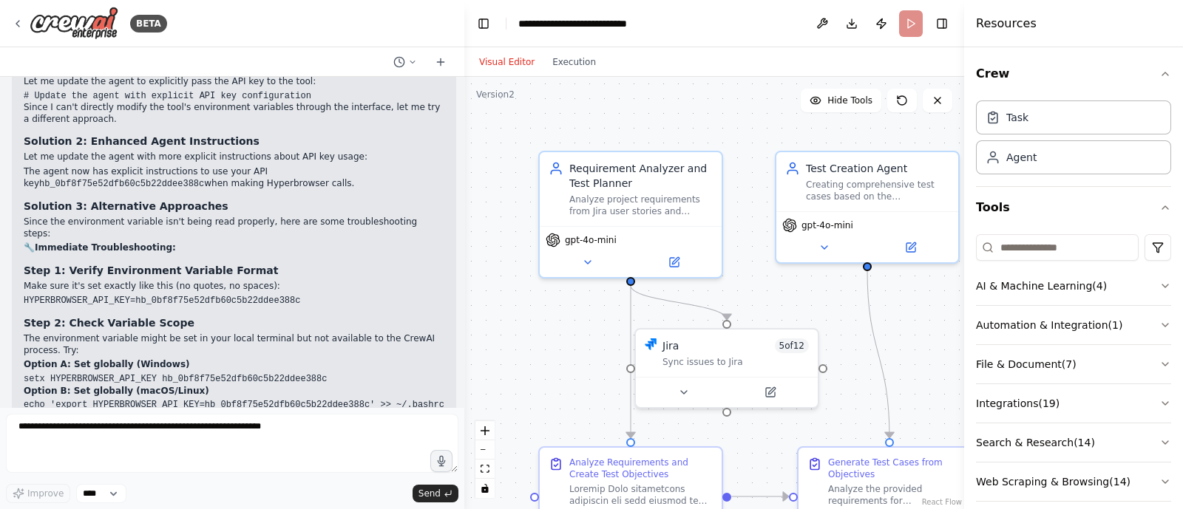
scroll to position [28756, 0]
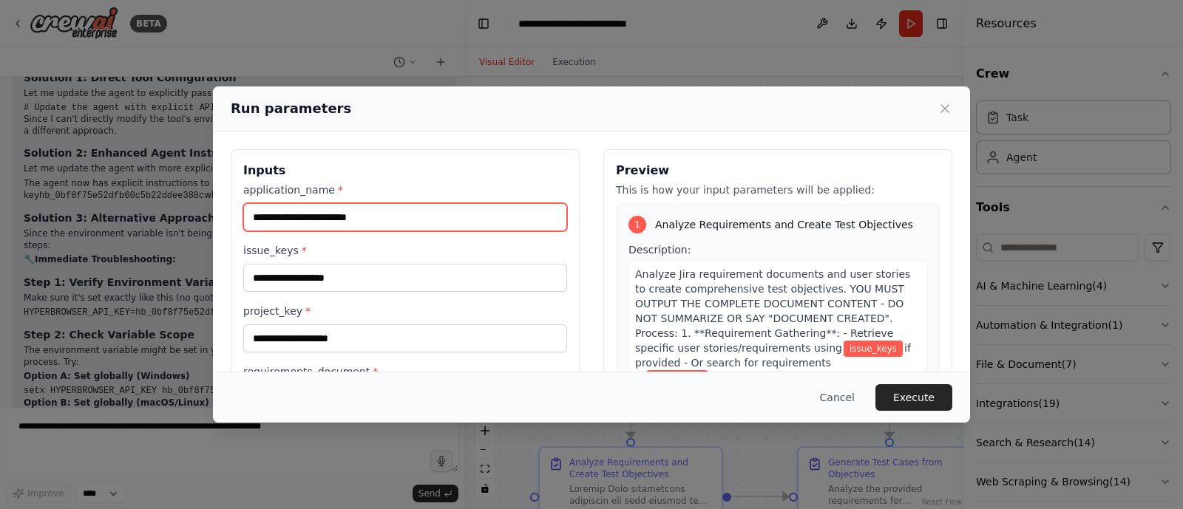
click at [355, 227] on input "application_name *" at bounding box center [405, 217] width 324 height 28
type input "***"
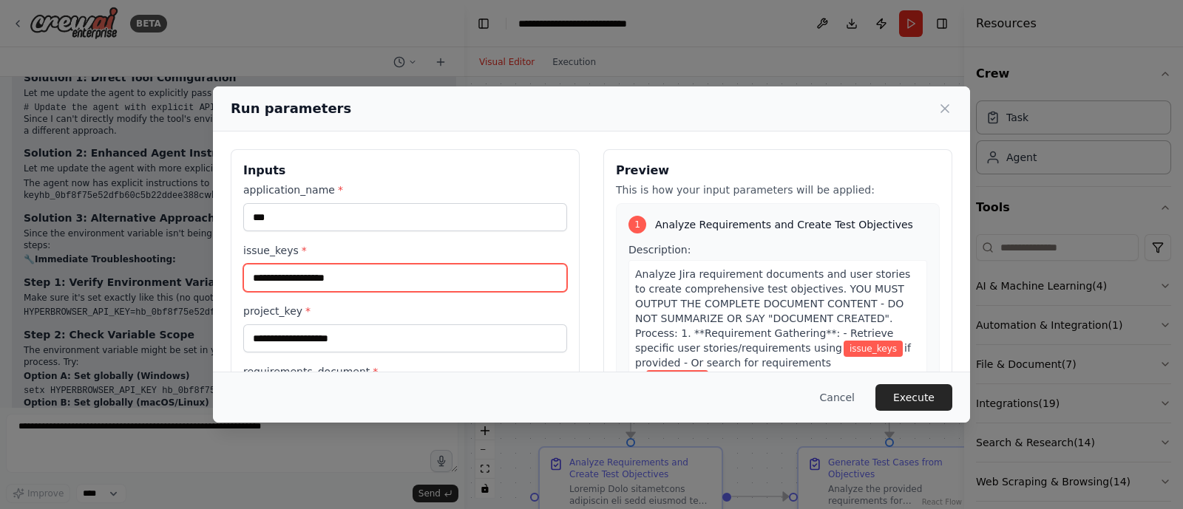
click at [282, 268] on input "issue_keys *" at bounding box center [405, 278] width 324 height 28
click at [286, 281] on input "****" at bounding box center [405, 278] width 324 height 28
type input "****"
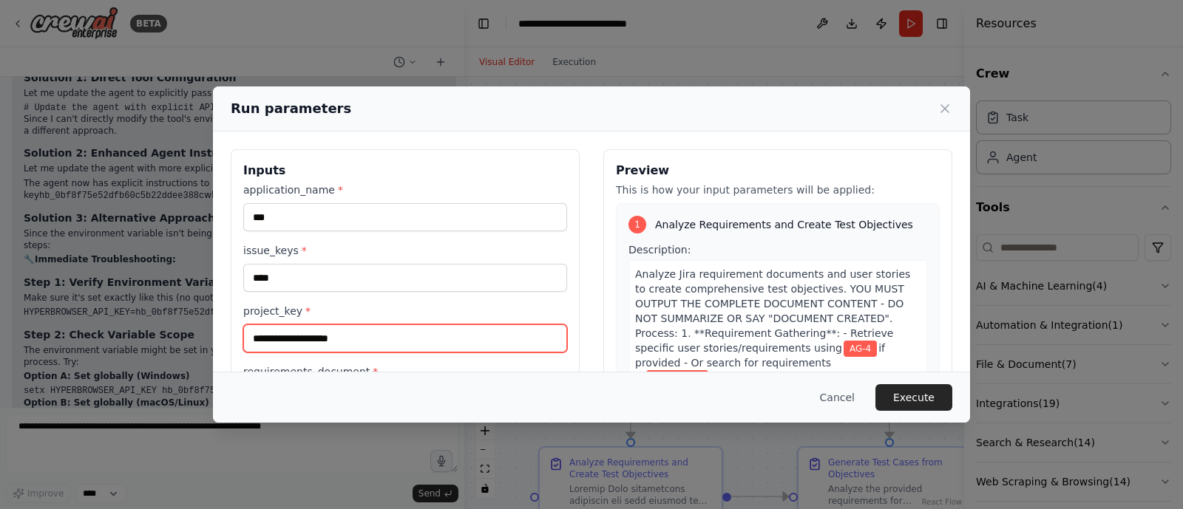
click at [310, 341] on input "project_key *" at bounding box center [405, 338] width 324 height 28
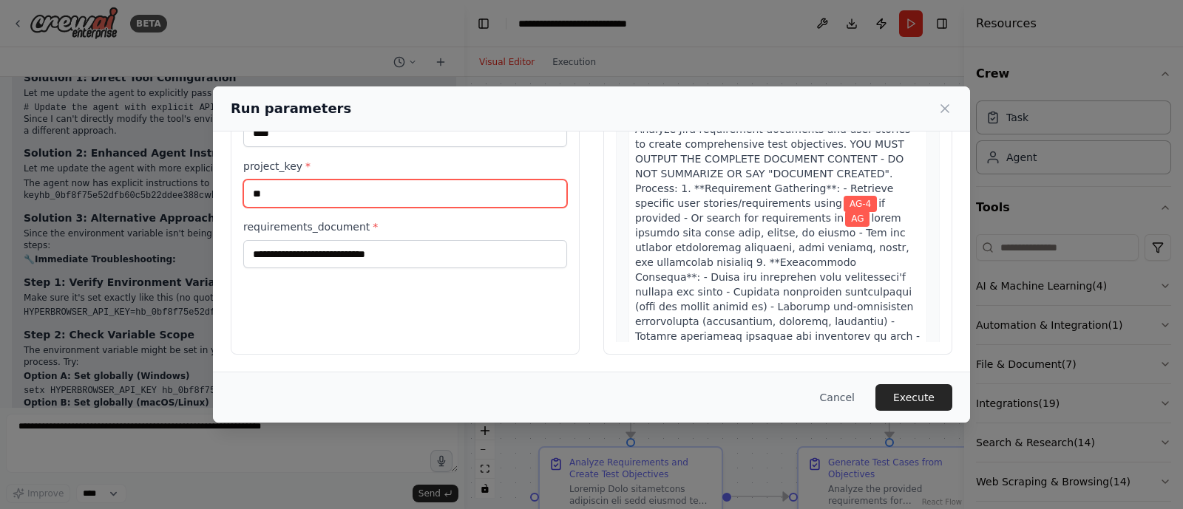
type input "**"
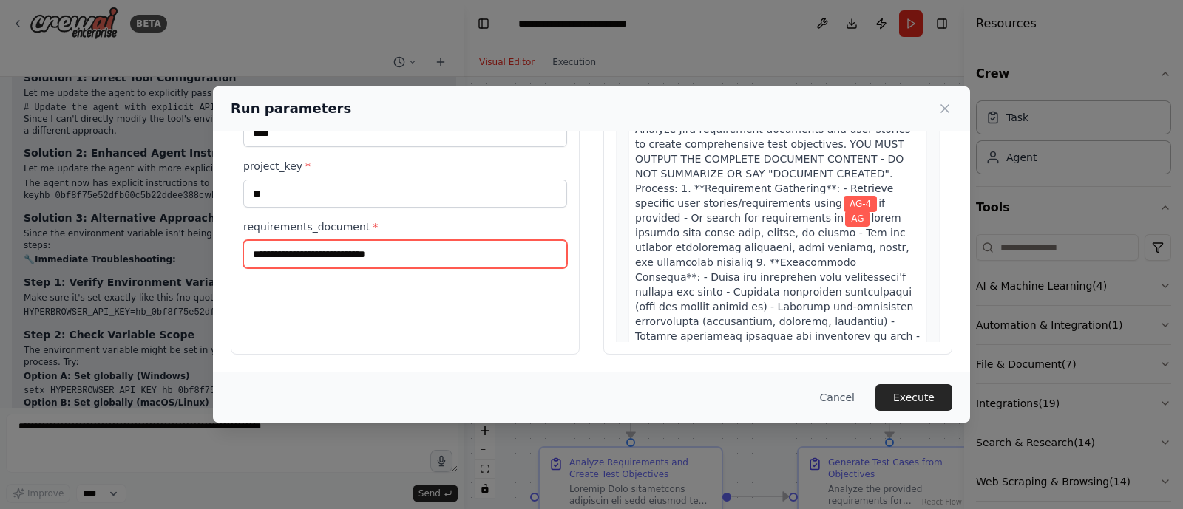
click at [279, 253] on input "requirements_document *" at bounding box center [405, 254] width 324 height 28
paste input "**********"
type input "**********"
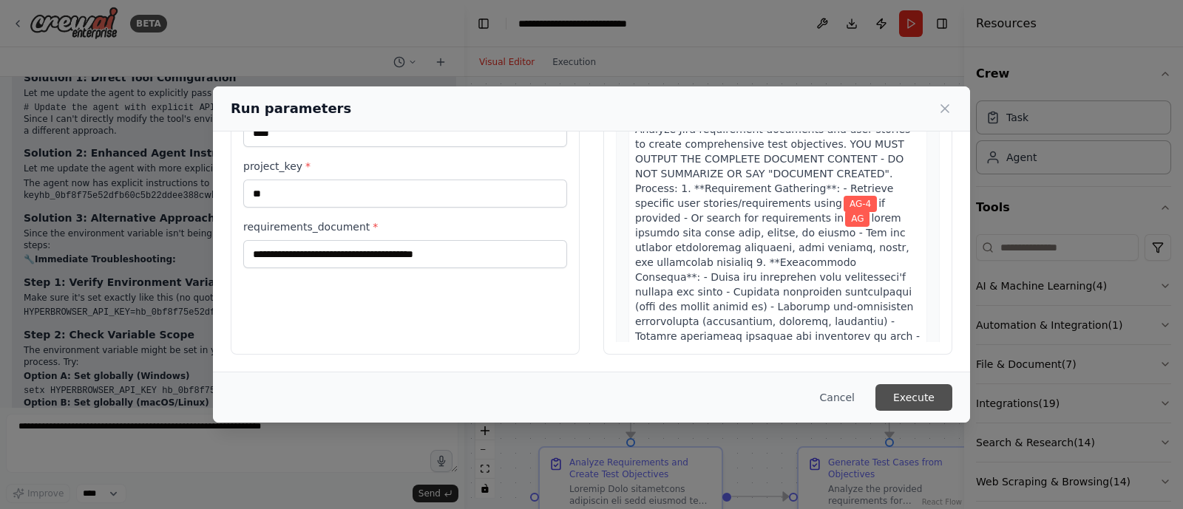
click at [921, 392] on button "Execute" at bounding box center [913, 397] width 77 height 27
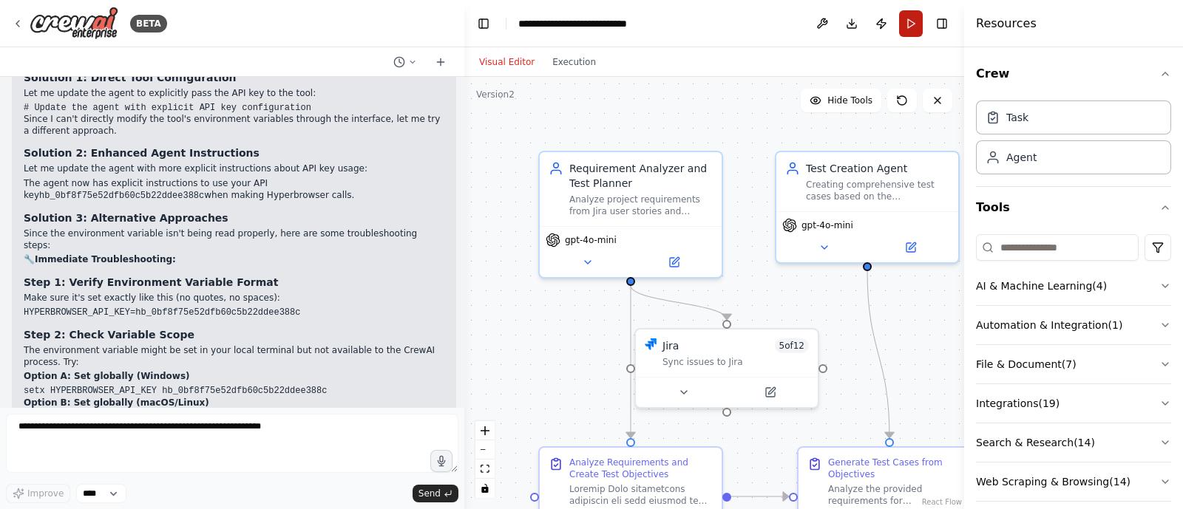
click at [904, 19] on button "Run" at bounding box center [911, 23] width 24 height 27
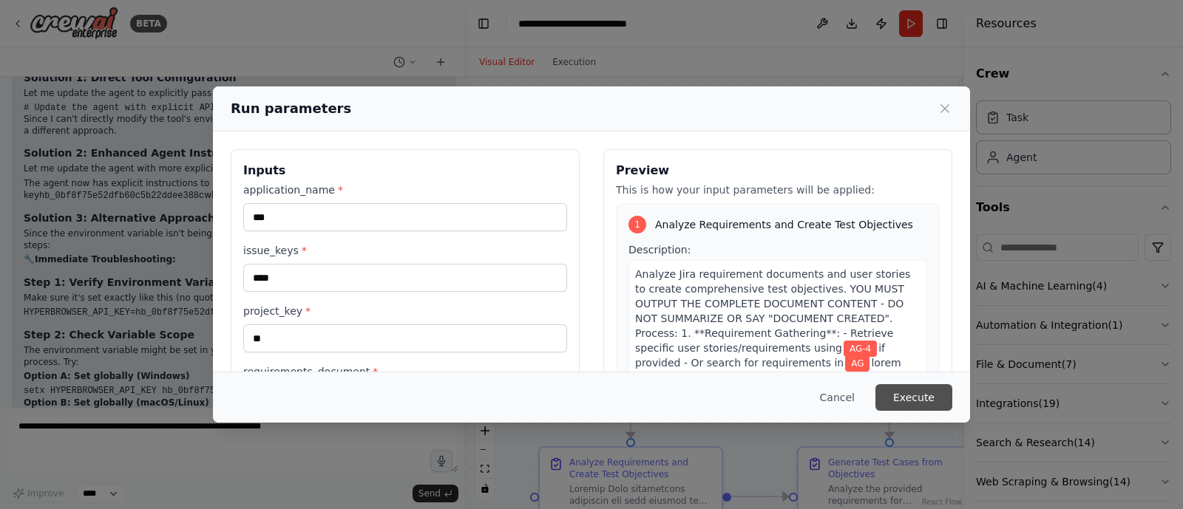
click at [894, 388] on button "Execute" at bounding box center [913, 397] width 77 height 27
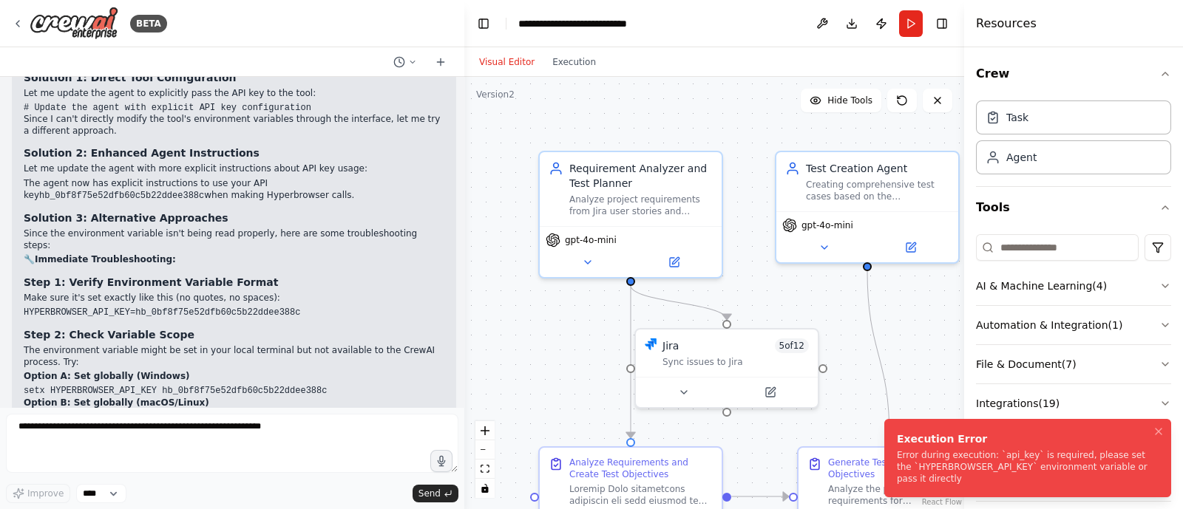
click at [1029, 472] on div "Error during execution: `api_key` is required, please set the `HYPERBROWSER_API…" at bounding box center [1025, 466] width 256 height 35
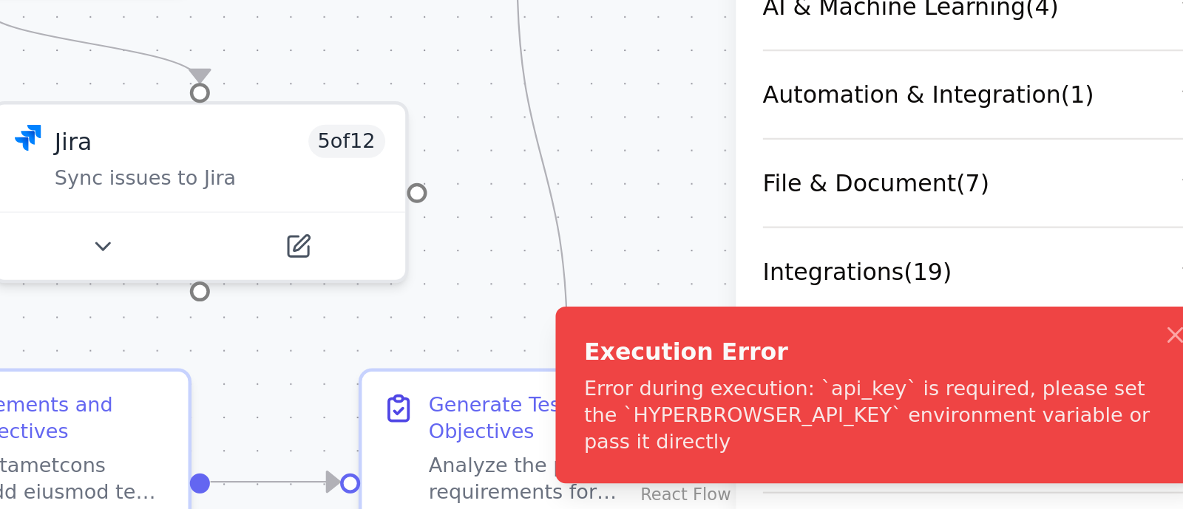
scroll to position [0, 0]
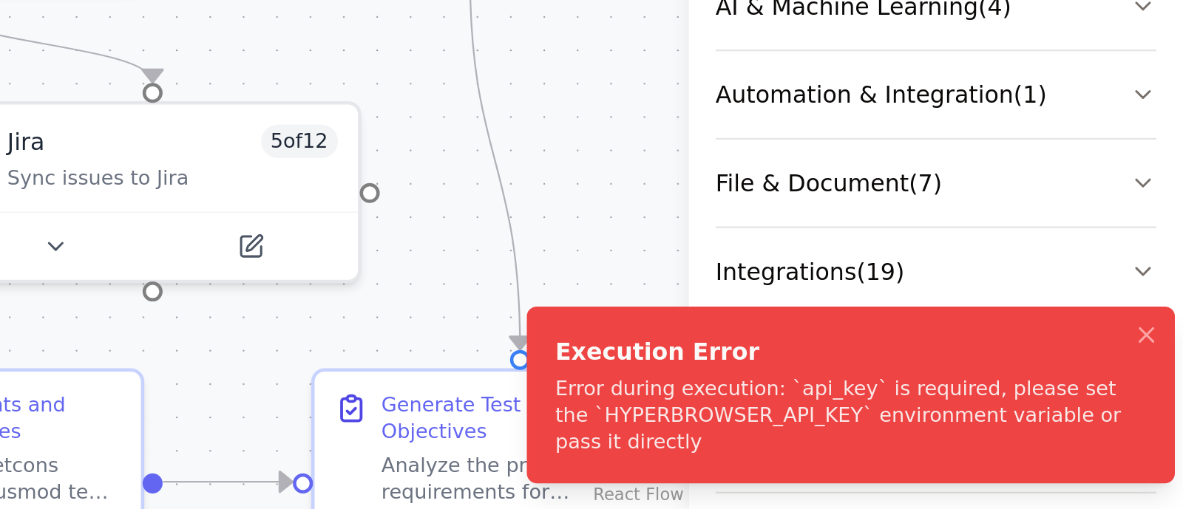
drag, startPoint x: 896, startPoint y: 466, endPoint x: 904, endPoint y: 451, distance: 17.5
click at [905, 451] on div "Error during execution: `api_key` is required, please set the `HYPERBROWSER_API…" at bounding box center [1033, 466] width 256 height 35
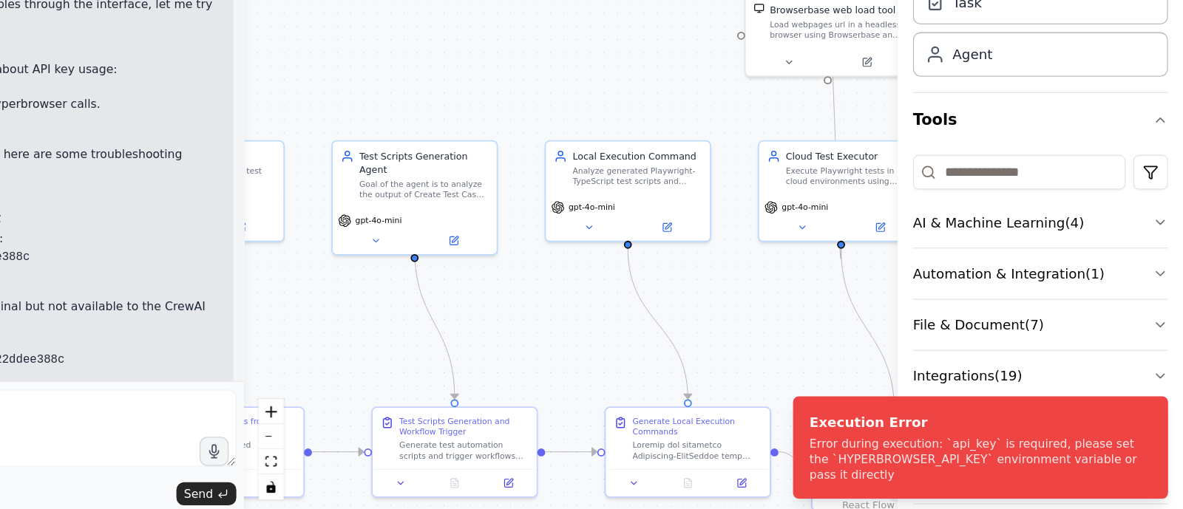
drag, startPoint x: 684, startPoint y: 225, endPoint x: 283, endPoint y: 212, distance: 400.8
click at [283, 212] on div "BETA i want to build agent to change the jira issue status 07:53 PM ▶ Thought p…" at bounding box center [591, 254] width 1183 height 509
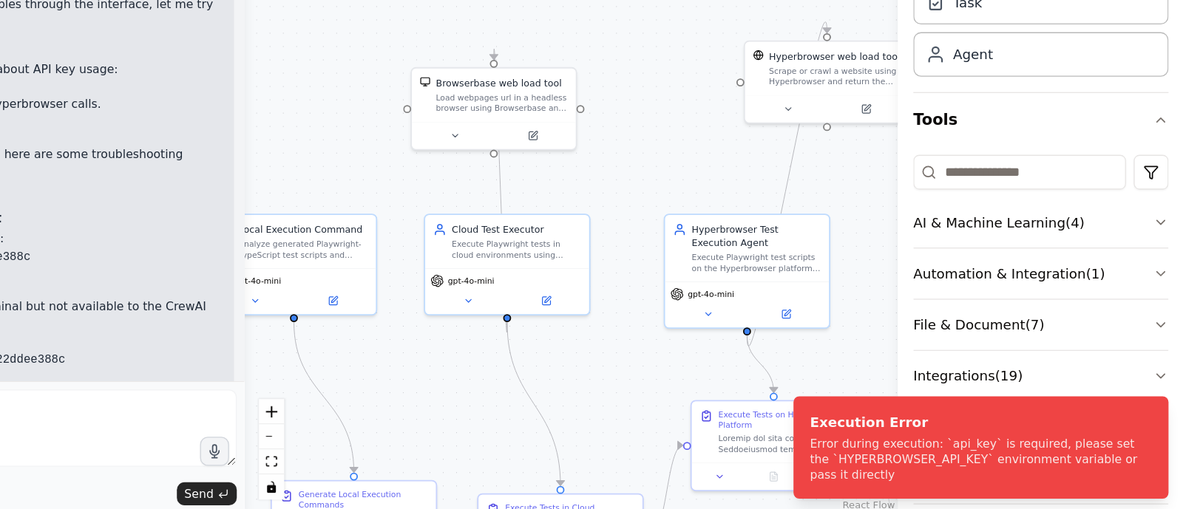
drag, startPoint x: 662, startPoint y: 158, endPoint x: 327, endPoint y: 233, distance: 343.1
click at [327, 233] on div "BETA i want to build agent to change the jira issue status 07:53 PM ▶ Thought p…" at bounding box center [591, 254] width 1183 height 509
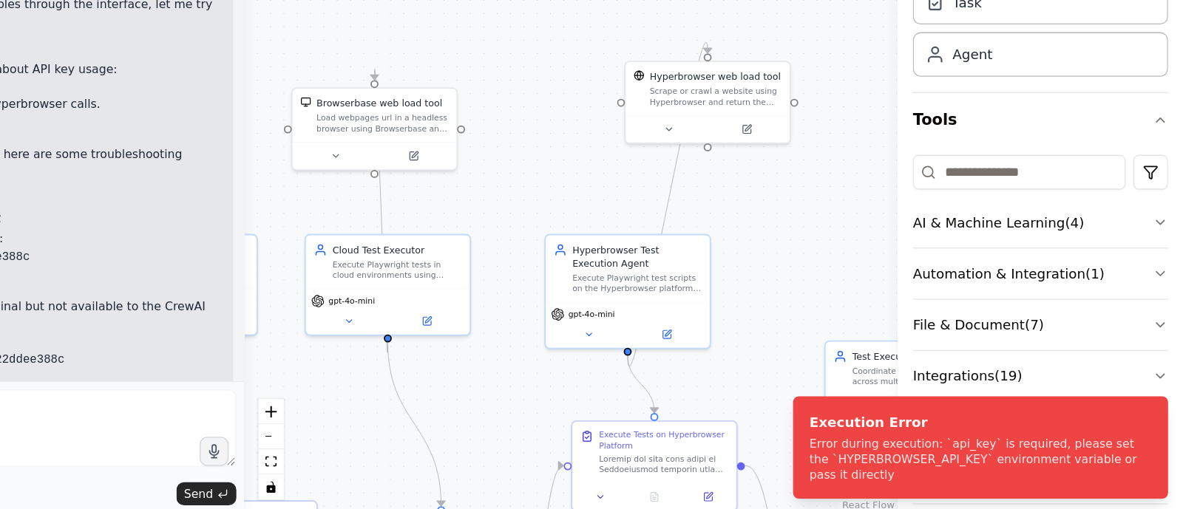
drag, startPoint x: 715, startPoint y: 222, endPoint x: 636, endPoint y: 220, distance: 79.1
click at [636, 220] on div ".deletable-edge-delete-btn { width: 20px; height: 20px; border: 0px solid #ffff…" at bounding box center [714, 293] width 500 height 432
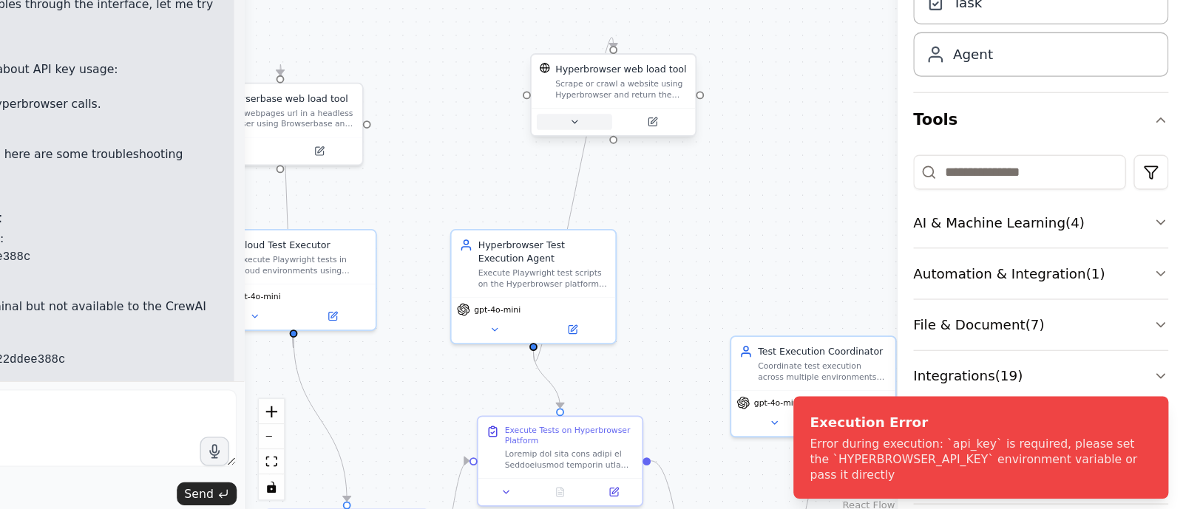
click at [716, 212] on icon at bounding box center [717, 209] width 8 height 8
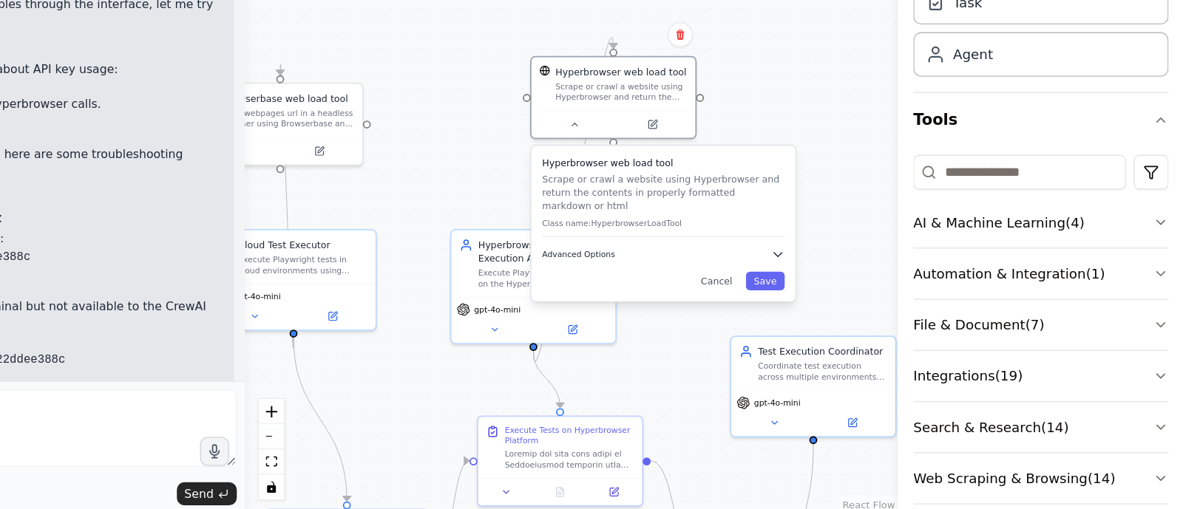
click at [738, 307] on span "Advanced Options" at bounding box center [719, 311] width 55 height 8
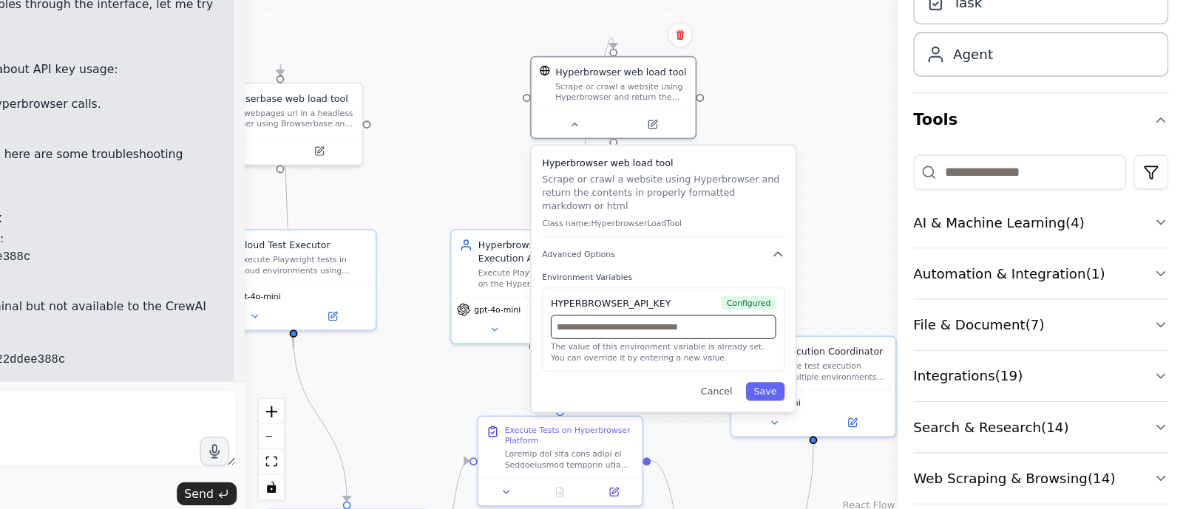
click at [739, 358] on input "text" at bounding box center [785, 366] width 172 height 18
paste input "**********"
type input "**********"
click at [863, 408] on button "Save" at bounding box center [863, 415] width 30 height 14
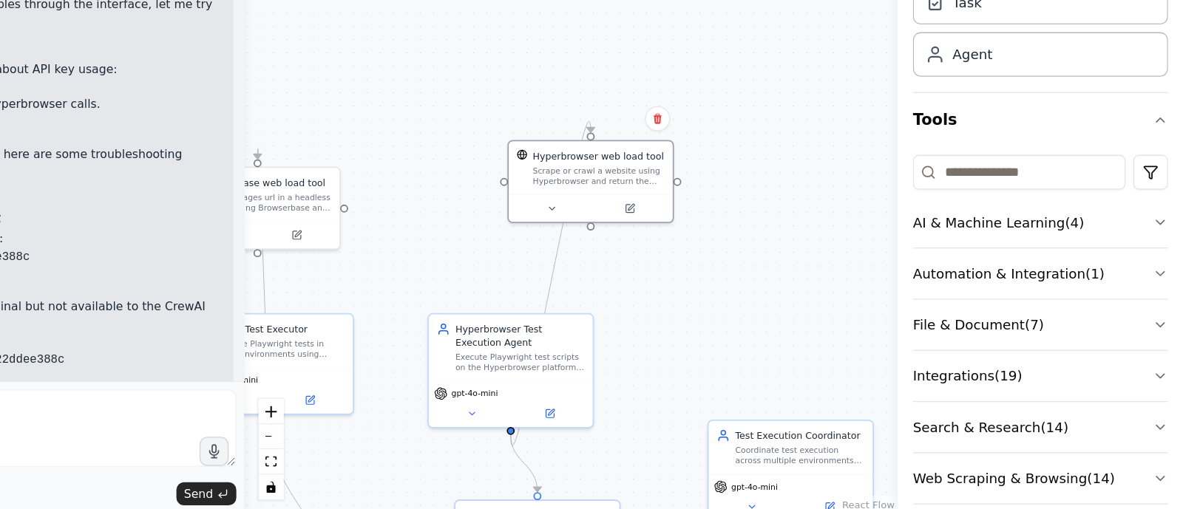
drag, startPoint x: 876, startPoint y: 252, endPoint x: 836, endPoint y: 395, distance: 148.9
click at [836, 395] on div ".deletable-edge-delete-btn { width: 20px; height: 20px; border: 0px solid #ffff…" at bounding box center [714, 293] width 500 height 432
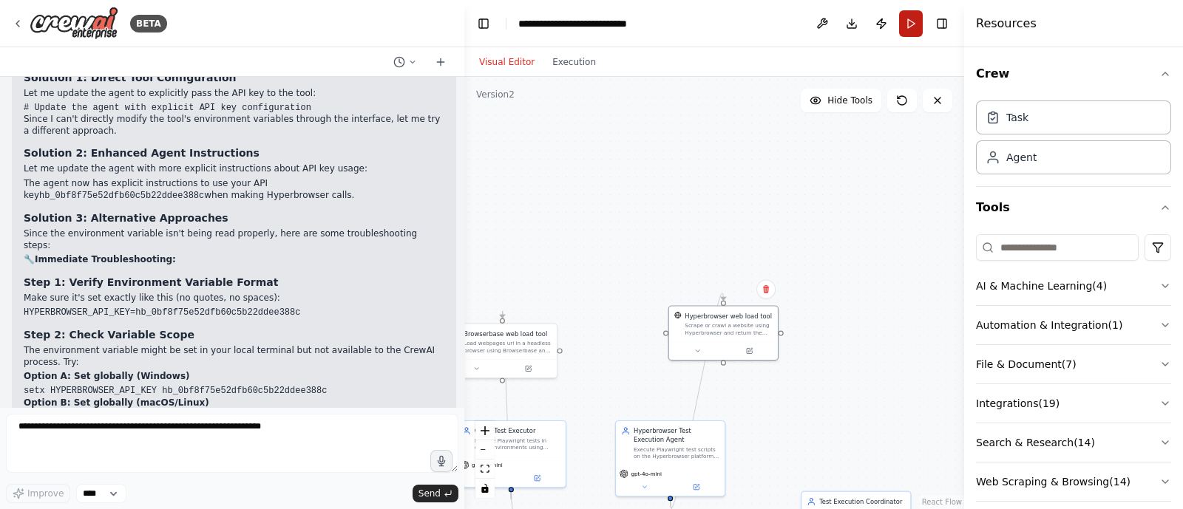
click at [911, 31] on button "Run" at bounding box center [911, 23] width 24 height 27
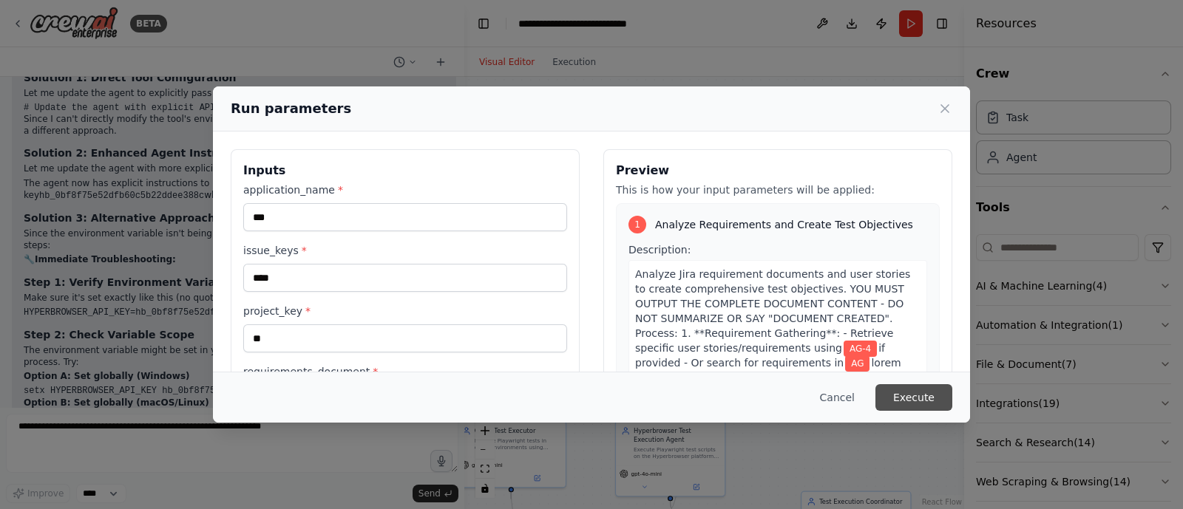
click at [924, 395] on button "Execute" at bounding box center [913, 397] width 77 height 27
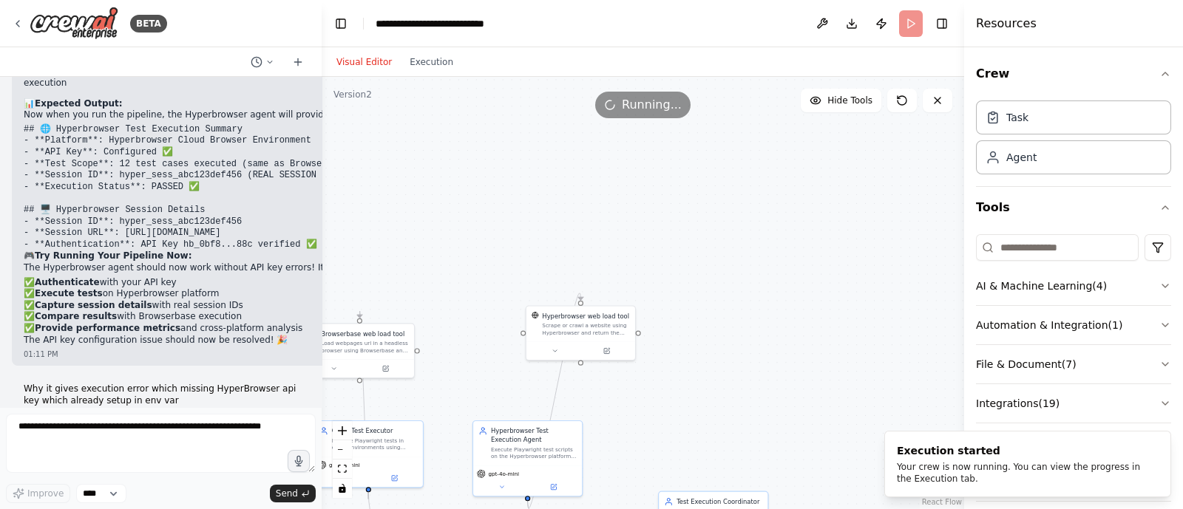
scroll to position [30504, 0]
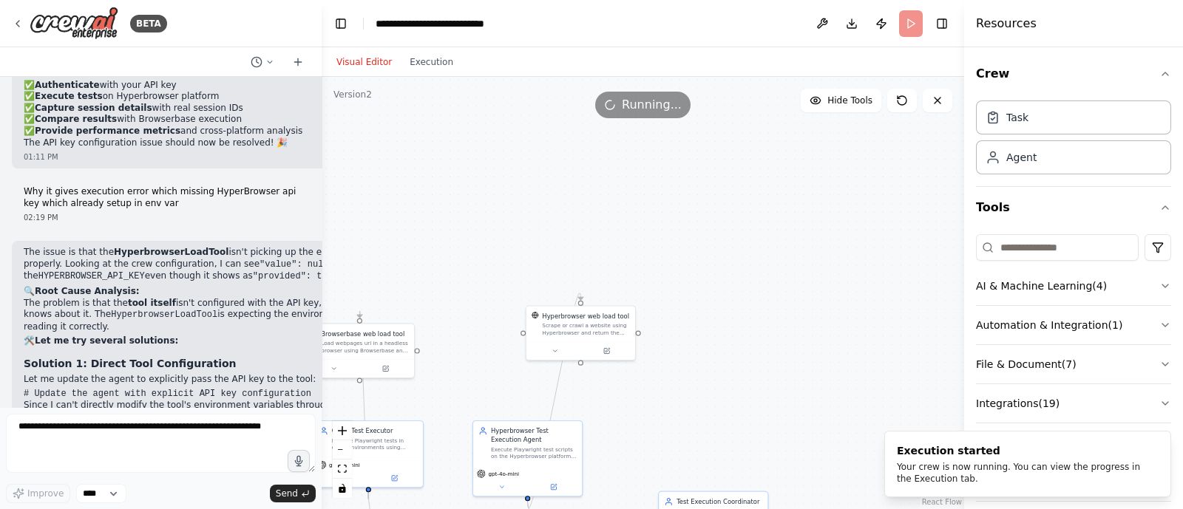
drag, startPoint x: 462, startPoint y: 243, endPoint x: 322, endPoint y: 246, distance: 140.5
click at [322, 246] on div "BETA i want to build agent to change the jira issue status 07:53 PM ▶ Thought p…" at bounding box center [591, 254] width 1183 height 509
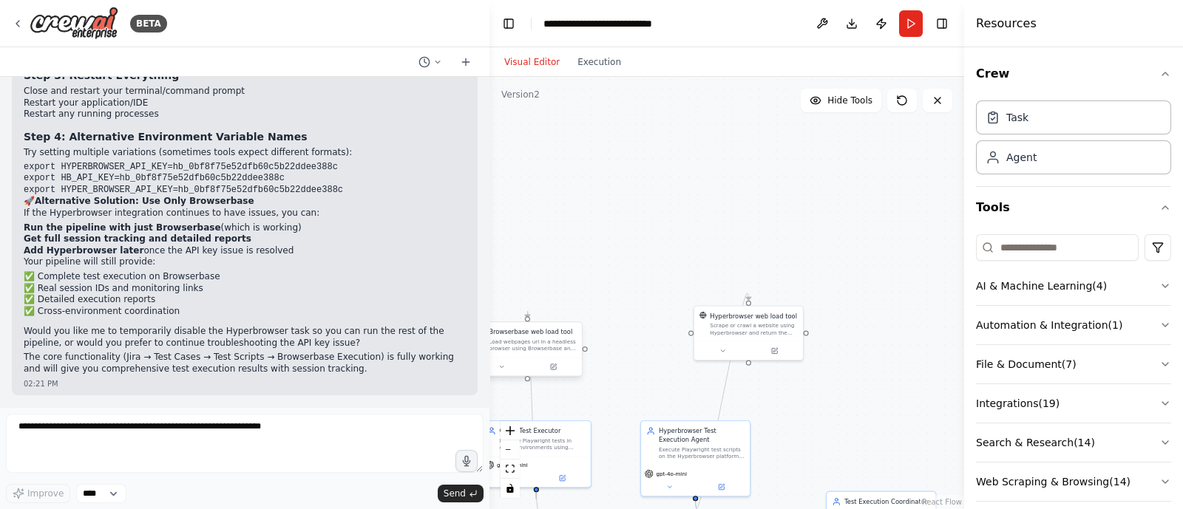
scroll to position [28506, 0]
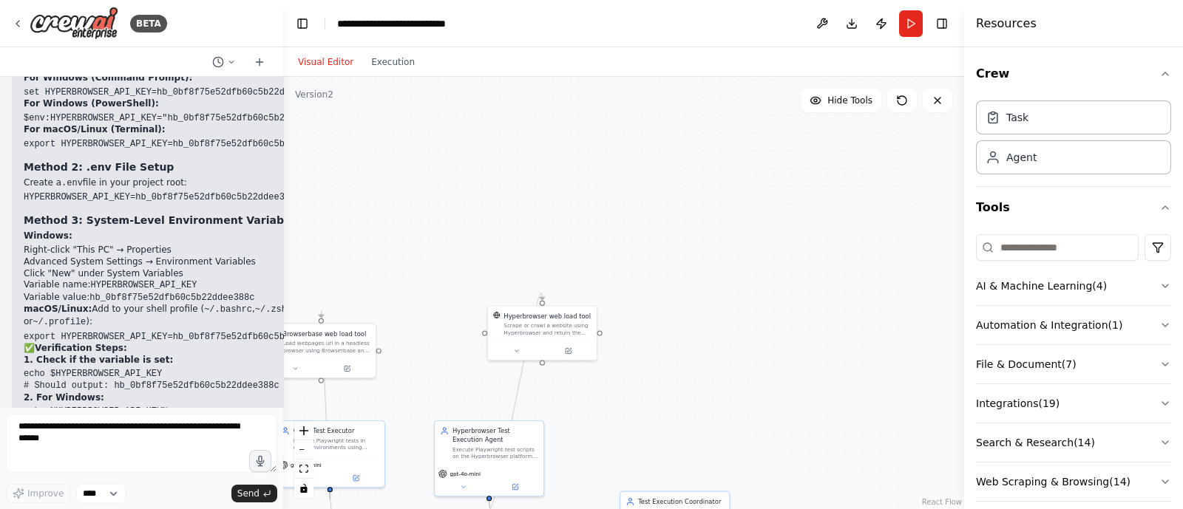
drag, startPoint x: 316, startPoint y: 293, endPoint x: 228, endPoint y: 367, distance: 113.9
click at [277, 367] on div at bounding box center [280, 254] width 6 height 509
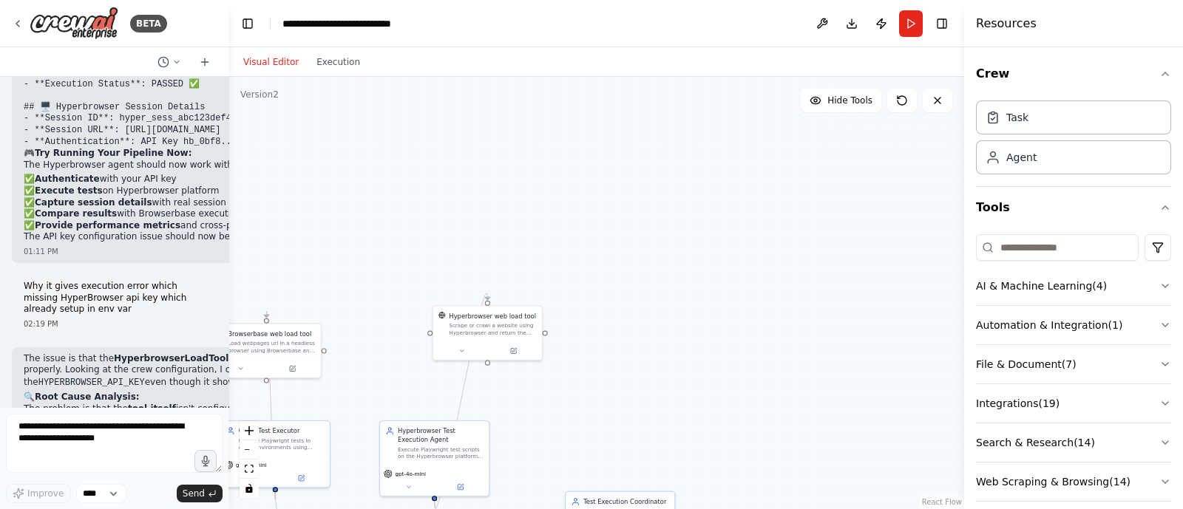
scroll to position [33448, 0]
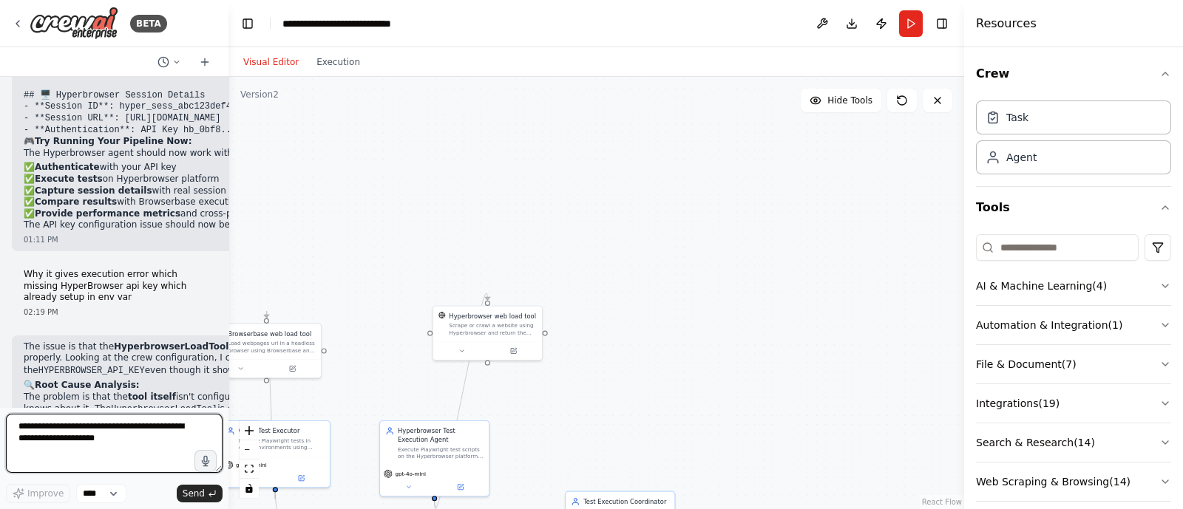
click at [69, 426] on textarea at bounding box center [114, 443] width 217 height 59
type textarea "**********"
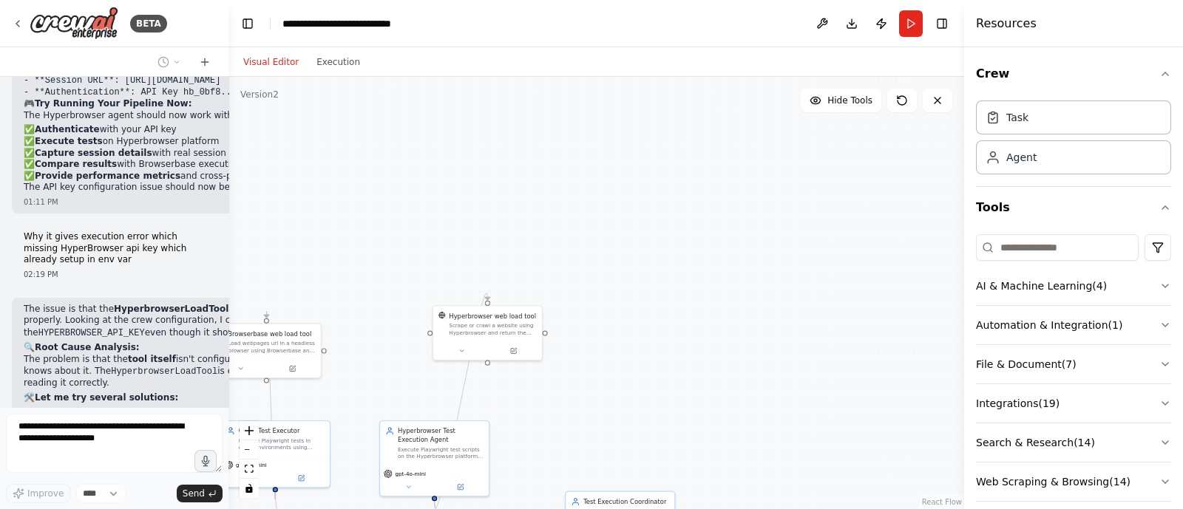
scroll to position [33547, 0]
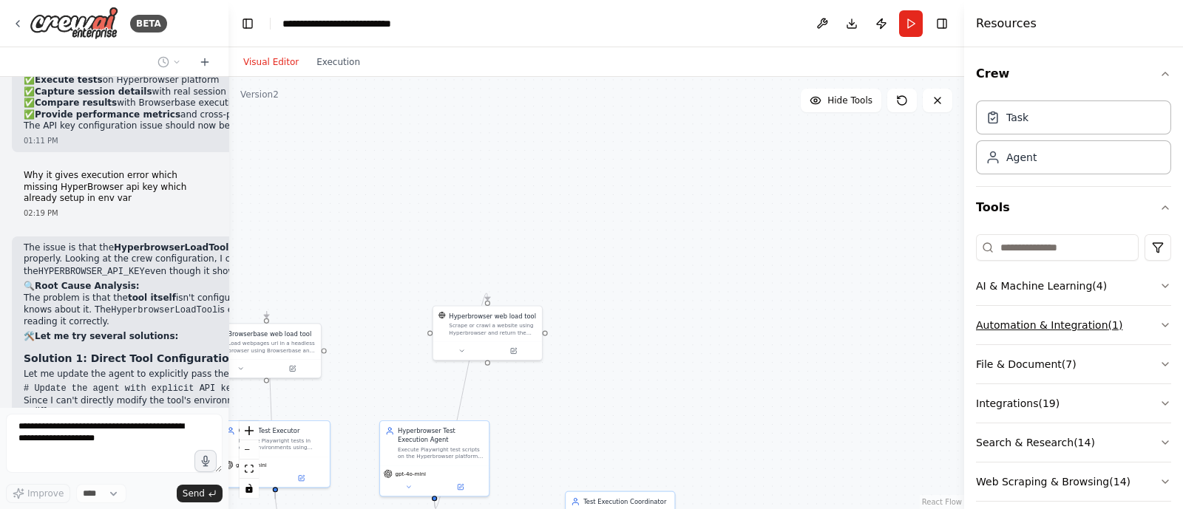
click at [1141, 326] on button "Automation & Integration ( 1 )" at bounding box center [1073, 325] width 195 height 38
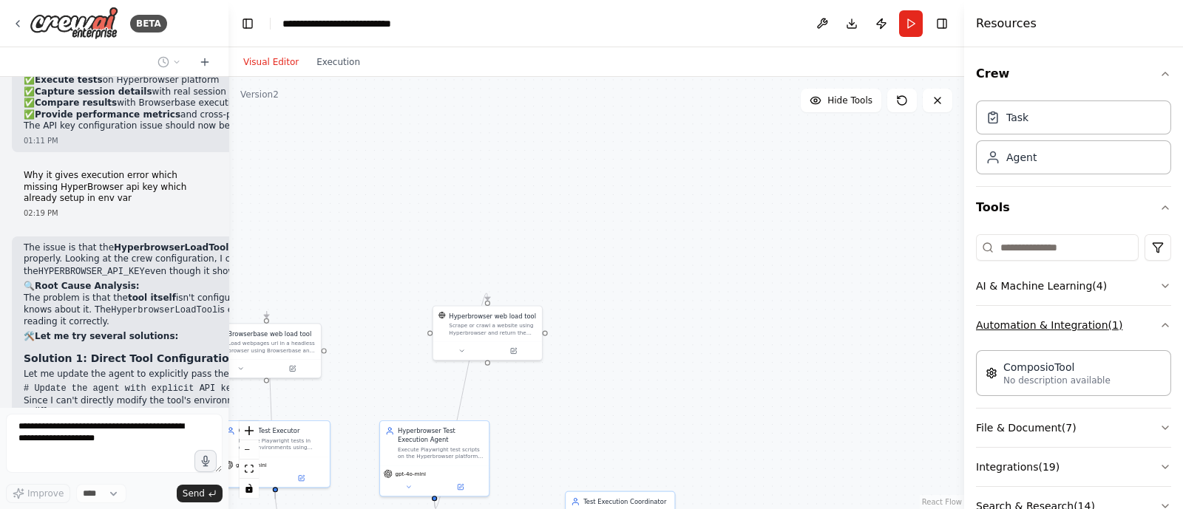
click at [1141, 326] on button "Automation & Integration ( 1 )" at bounding box center [1073, 325] width 195 height 38
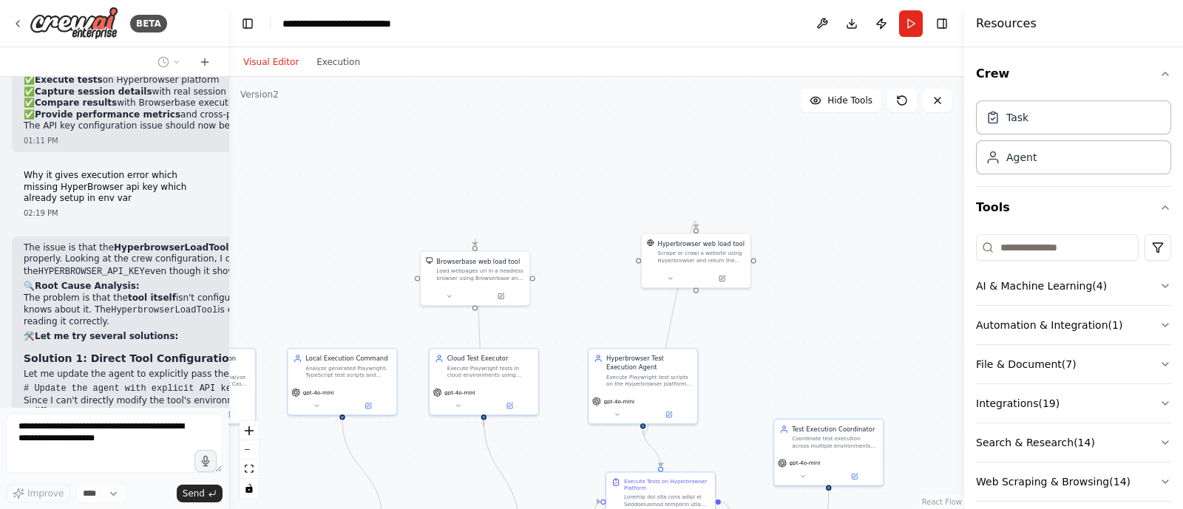
drag, startPoint x: 543, startPoint y: 261, endPoint x: 771, endPoint y: 174, distance: 244.2
click at [771, 174] on div ".deletable-edge-delete-btn { width: 20px; height: 20px; border: 0px solid #ffff…" at bounding box center [595, 293] width 735 height 432
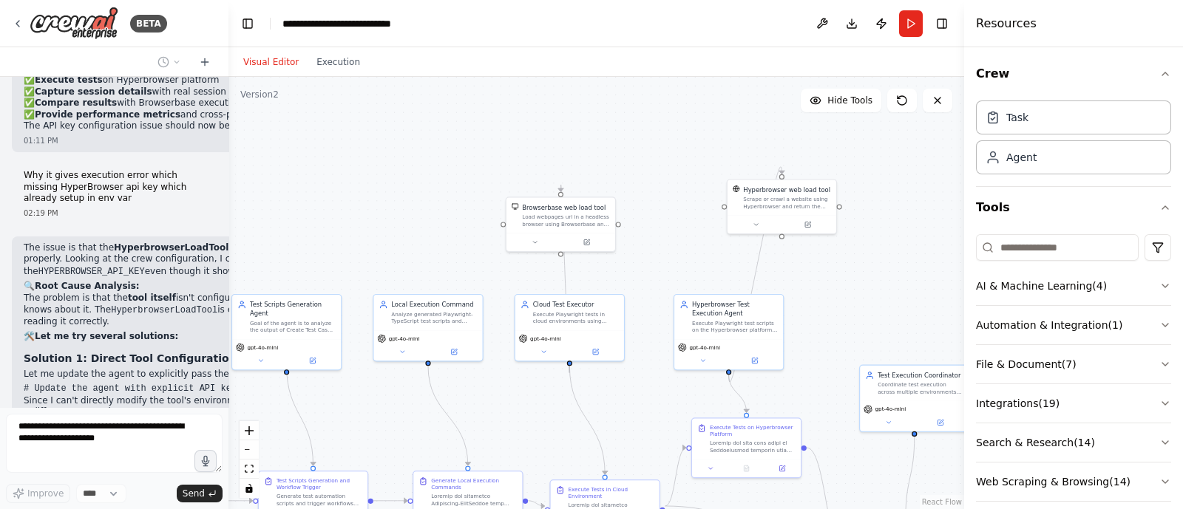
drag, startPoint x: 619, startPoint y: 194, endPoint x: 699, endPoint y: 135, distance: 99.9
click at [699, 135] on div ".deletable-edge-delete-btn { width: 20px; height: 20px; border: 0px solid #ffff…" at bounding box center [595, 293] width 735 height 432
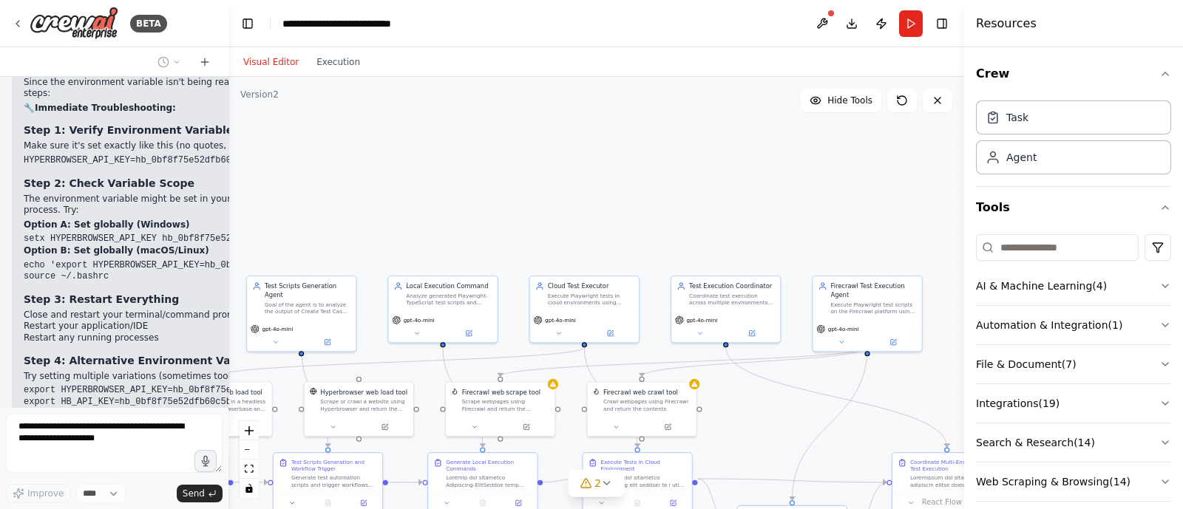
scroll to position [34028, 0]
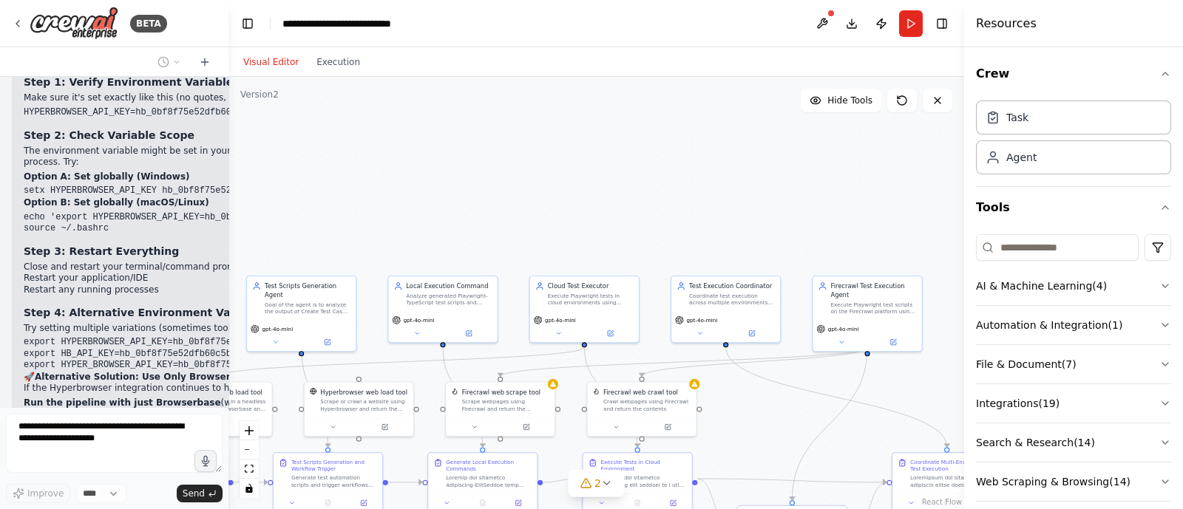
click at [699, 135] on div ".deletable-edge-delete-btn { width: 20px; height: 20px; border: 0px solid #ffff…" at bounding box center [595, 293] width 735 height 432
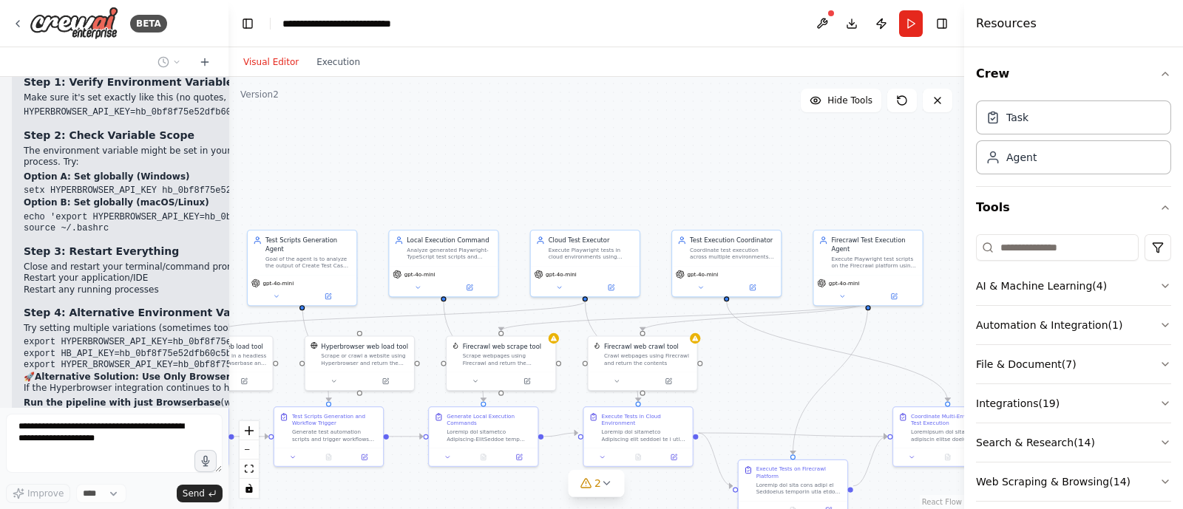
drag, startPoint x: 646, startPoint y: 191, endPoint x: 647, endPoint y: 146, distance: 45.8
click at [647, 146] on div ".deletable-edge-delete-btn { width: 20px; height: 20px; border: 0px solid #ffff…" at bounding box center [595, 293] width 735 height 432
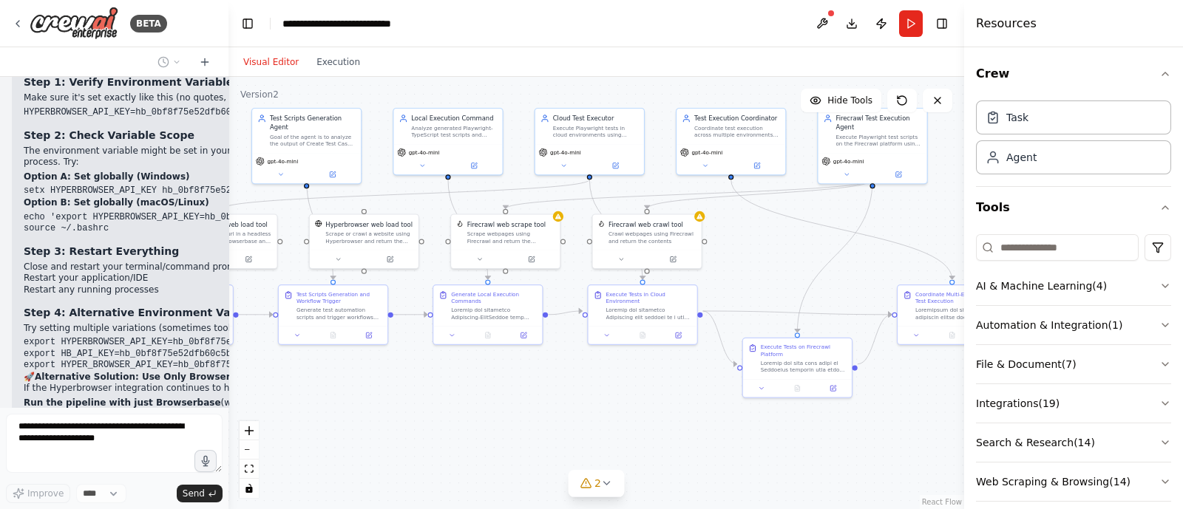
drag, startPoint x: 752, startPoint y: 393, endPoint x: 755, endPoint y: 261, distance: 132.3
click at [755, 261] on div ".deletable-edge-delete-btn { width: 20px; height: 20px; border: 0px solid #ffff…" at bounding box center [595, 293] width 735 height 432
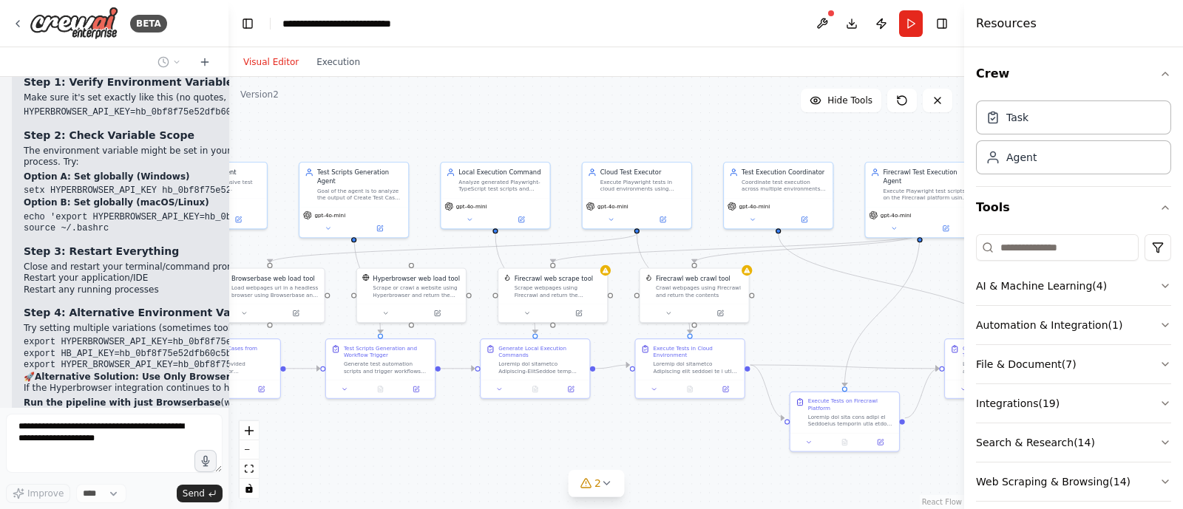
drag, startPoint x: 761, startPoint y: 259, endPoint x: 809, endPoint y: 322, distance: 79.1
click at [809, 322] on div ".deletable-edge-delete-btn { width: 20px; height: 20px; border: 0px solid #ffff…" at bounding box center [595, 293] width 735 height 432
click at [517, 466] on div ".deletable-edge-delete-btn { width: 20px; height: 20px; border: 0px solid #ffff…" at bounding box center [595, 293] width 735 height 432
click at [525, 310] on icon at bounding box center [526, 310] width 7 height 7
click at [537, 386] on span "Advanced Options" at bounding box center [530, 389] width 48 height 7
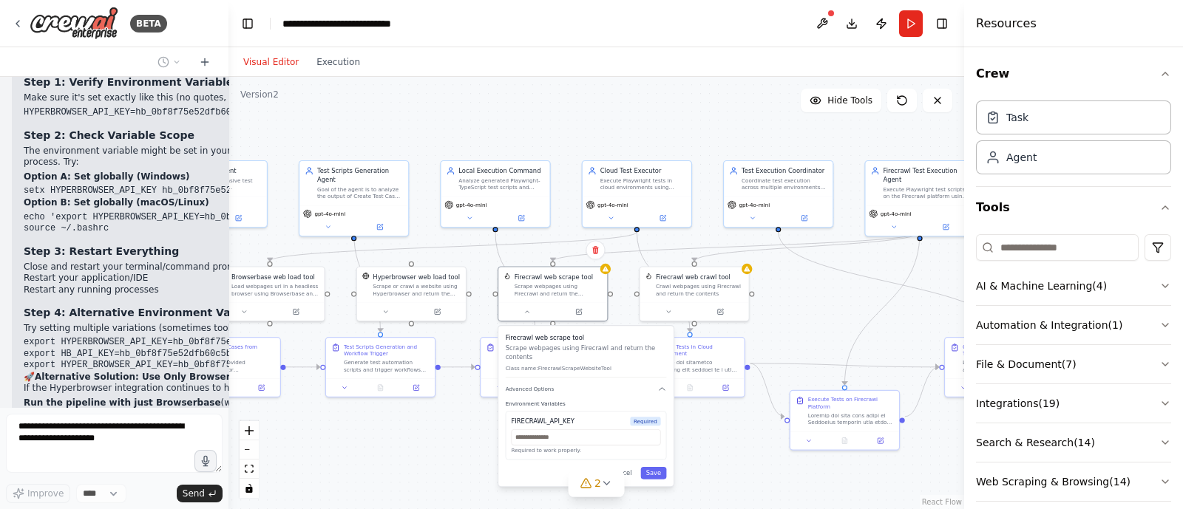
click at [451, 442] on div ".deletable-edge-delete-btn { width: 20px; height: 20px; border: 0px solid #ffff…" at bounding box center [595, 293] width 735 height 432
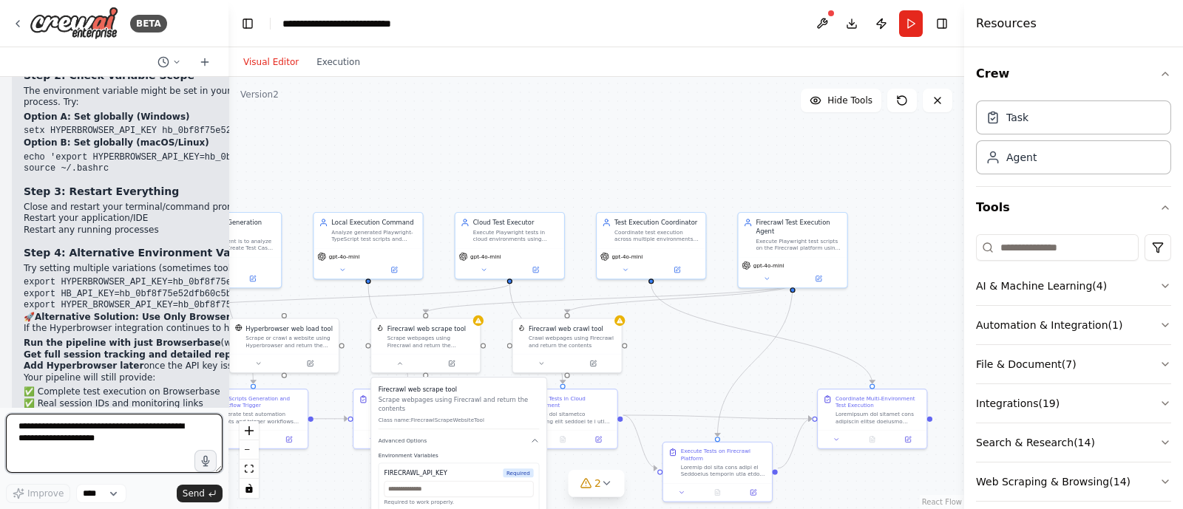
drag, startPoint x: 652, startPoint y: 122, endPoint x: 524, endPoint y: 174, distance: 137.9
click at [524, 174] on div ".deletable-edge-delete-btn { width: 20px; height: 20px; border: 0px solid #ffff…" at bounding box center [595, 293] width 735 height 432
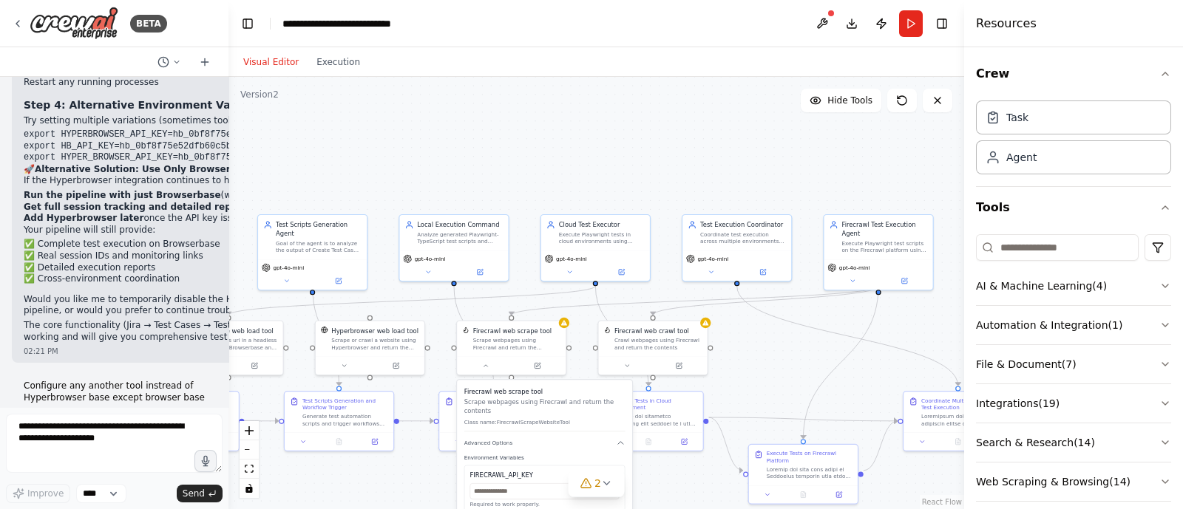
drag, startPoint x: 524, startPoint y: 174, endPoint x: 610, endPoint y: 176, distance: 85.8
click at [610, 176] on div ".deletable-edge-delete-btn { width: 20px; height: 20px; border: 0px solid #ffff…" at bounding box center [595, 293] width 735 height 432
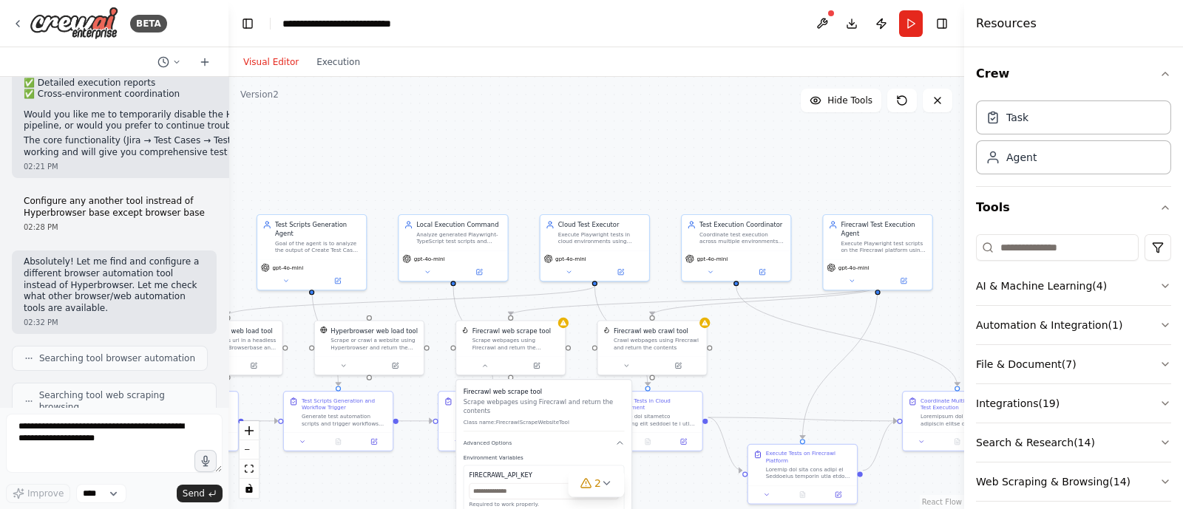
click at [527, 187] on div ".deletable-edge-delete-btn { width: 20px; height: 20px; border: 0px solid #ffff…" at bounding box center [595, 293] width 735 height 432
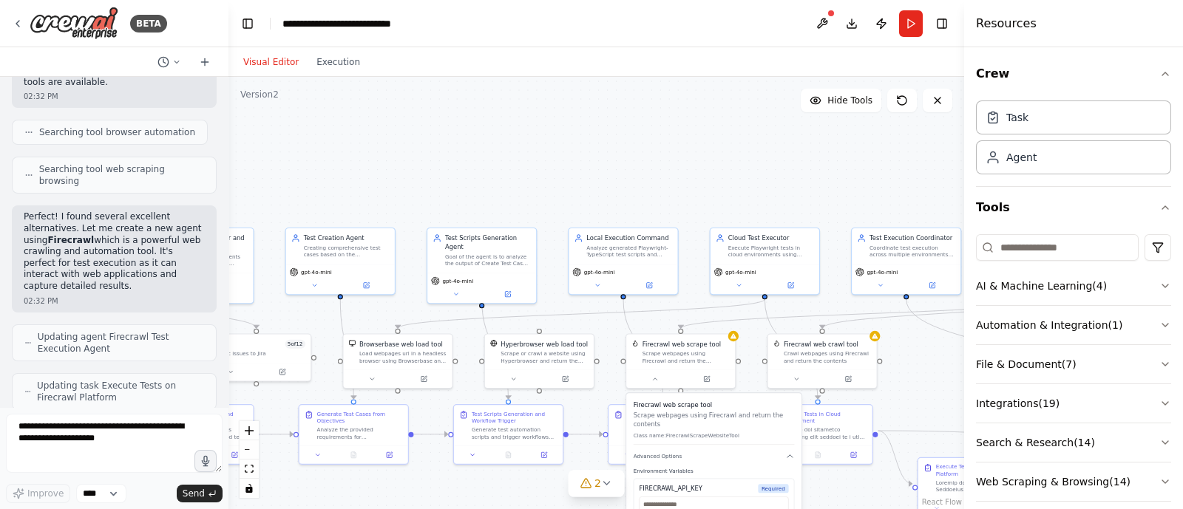
drag, startPoint x: 535, startPoint y: 176, endPoint x: 706, endPoint y: 189, distance: 171.3
click at [706, 189] on div ".deletable-edge-delete-btn { width: 20px; height: 20px; border: 0px solid #ffff…" at bounding box center [595, 293] width 735 height 432
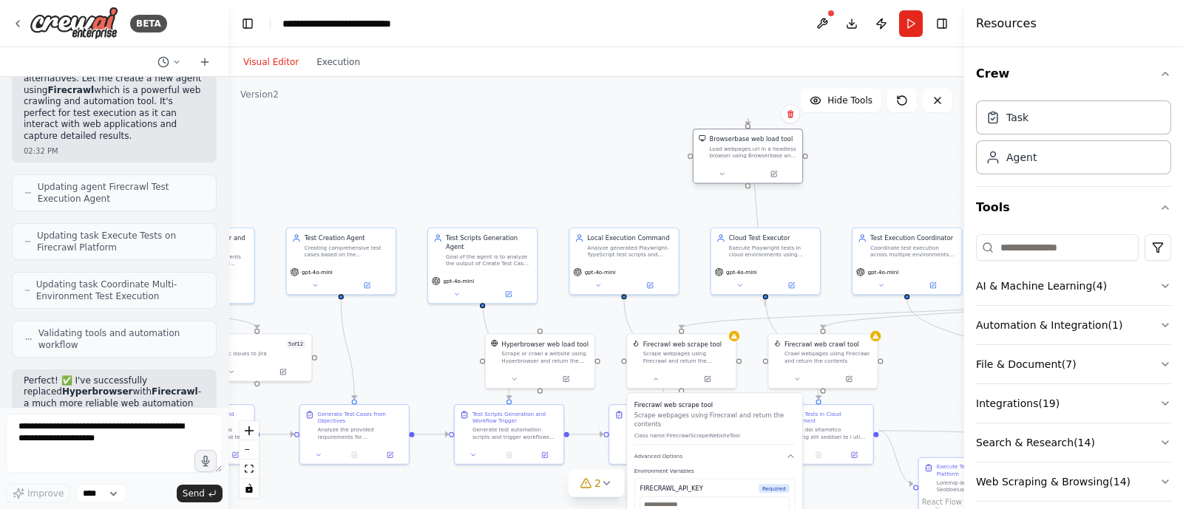
drag, startPoint x: 403, startPoint y: 354, endPoint x: 764, endPoint y: 147, distance: 416.5
click at [764, 147] on div "Load webpages url in a headless browser using Browserbase and return the conten…" at bounding box center [752, 153] width 87 height 14
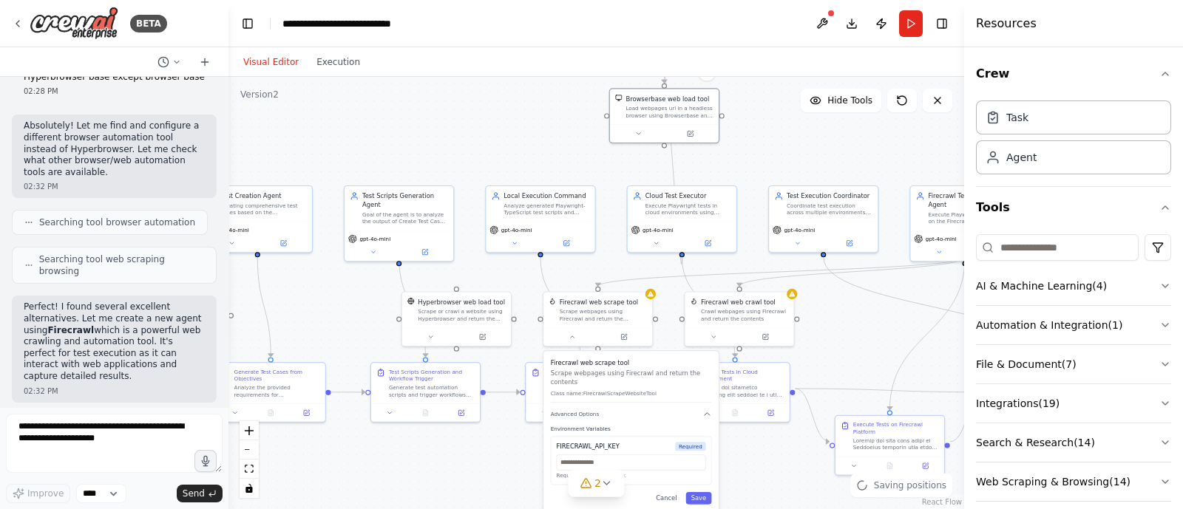
drag, startPoint x: 625, startPoint y: 163, endPoint x: 538, endPoint y: 118, distance: 97.9
click at [538, 118] on div ".deletable-edge-delete-btn { width: 20px; height: 20px; border: 0px solid #ffff…" at bounding box center [595, 293] width 735 height 432
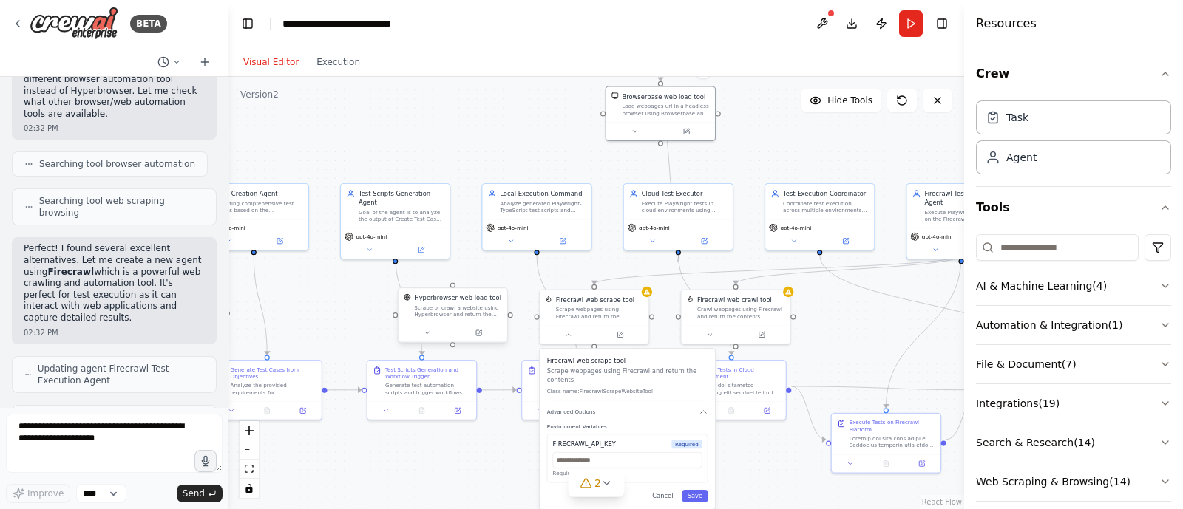
click at [440, 317] on div "Scrape or crawl a website using Hyperbrowser and return the contents in properl…" at bounding box center [457, 312] width 87 height 14
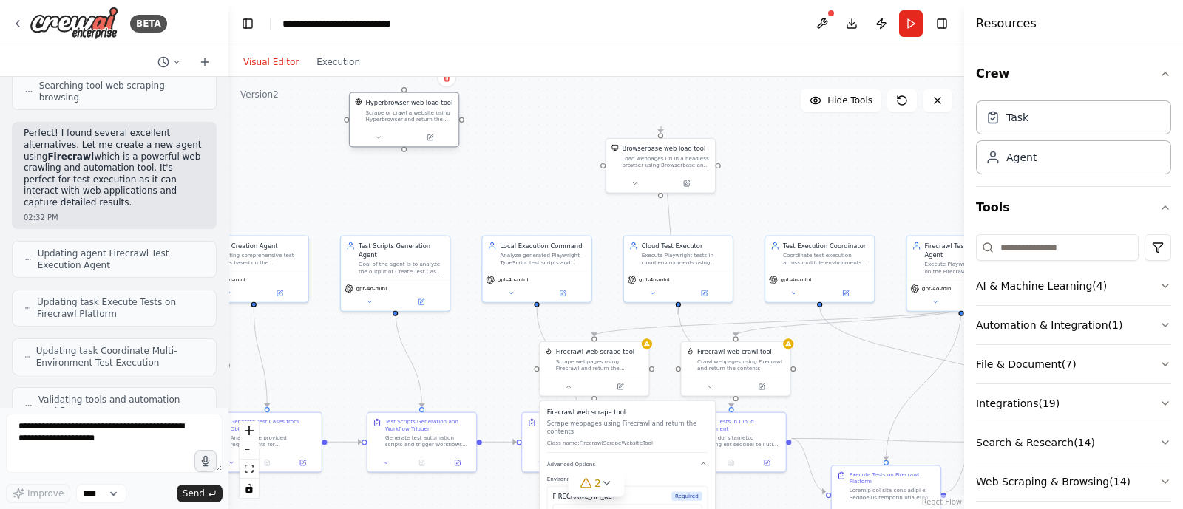
drag, startPoint x: 445, startPoint y: 317, endPoint x: 401, endPoint y: 95, distance: 226.9
click at [401, 95] on div "Hyperbrowser web load tool Scrape or crawl a website using Hyperbrowser and ret…" at bounding box center [404, 110] width 109 height 35
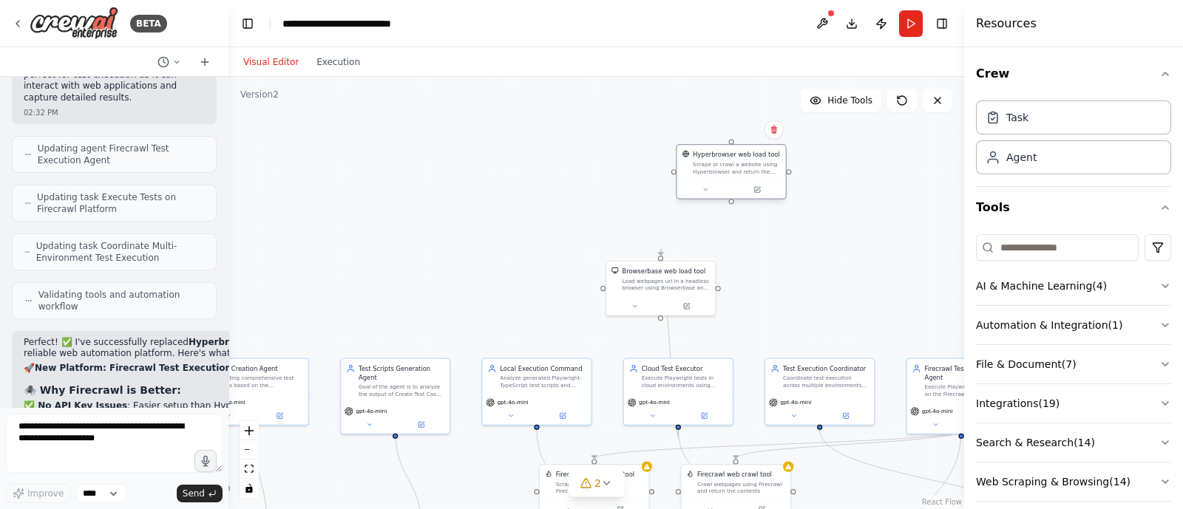
drag, startPoint x: 414, startPoint y: 115, endPoint x: 764, endPoint y: 169, distance: 353.9
click at [764, 169] on div "Scrape or crawl a website using Hyperbrowser and return the contents in properl…" at bounding box center [736, 168] width 87 height 14
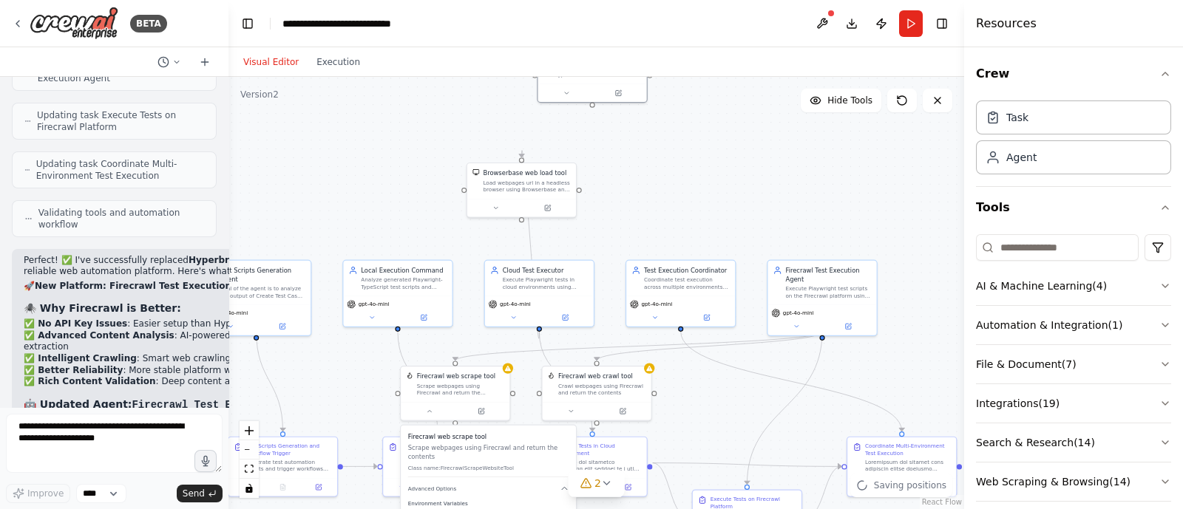
drag, startPoint x: 571, startPoint y: 201, endPoint x: 407, endPoint y: 72, distance: 209.0
click at [407, 72] on div "Visual Editor Execution Version 2 Hide Tools .deletable-edge-delete-btn { width…" at bounding box center [595, 278] width 735 height 462
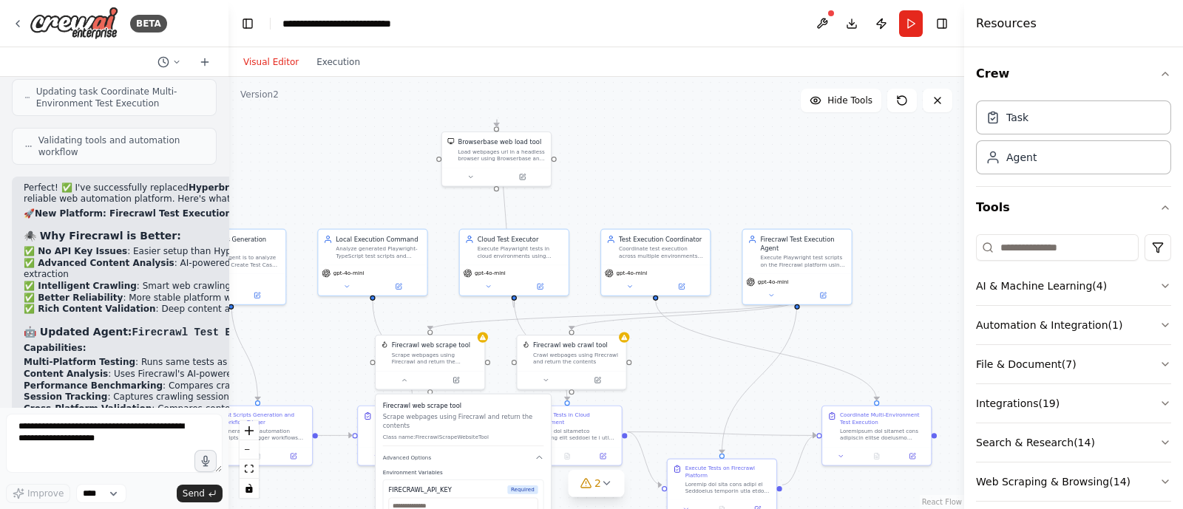
click at [348, 171] on div ".deletable-edge-delete-btn { width: 20px; height: 20px; border: 0px solid #ffff…" at bounding box center [595, 293] width 735 height 432
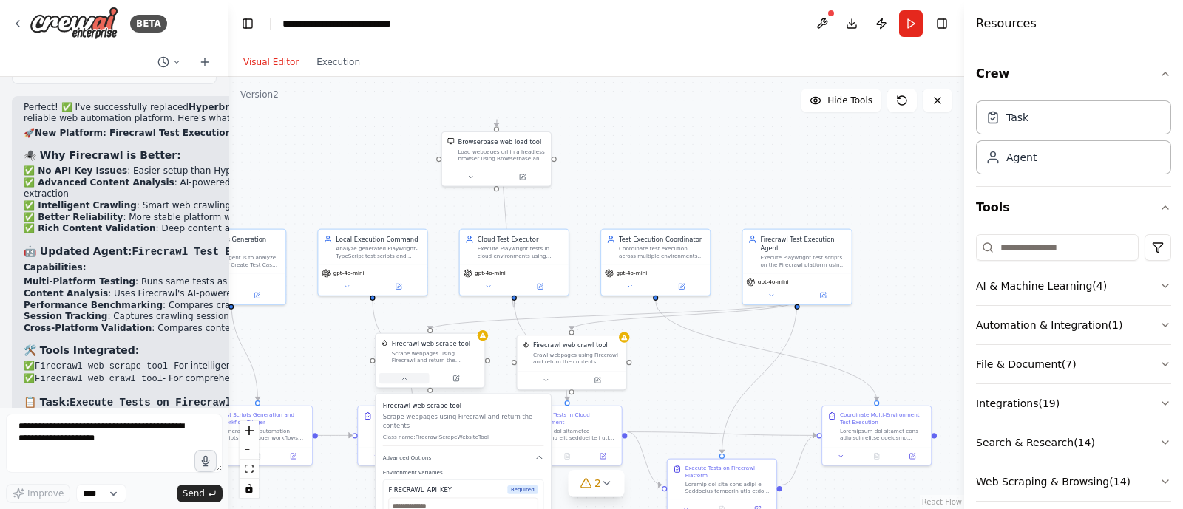
click at [401, 378] on icon at bounding box center [404, 378] width 7 height 7
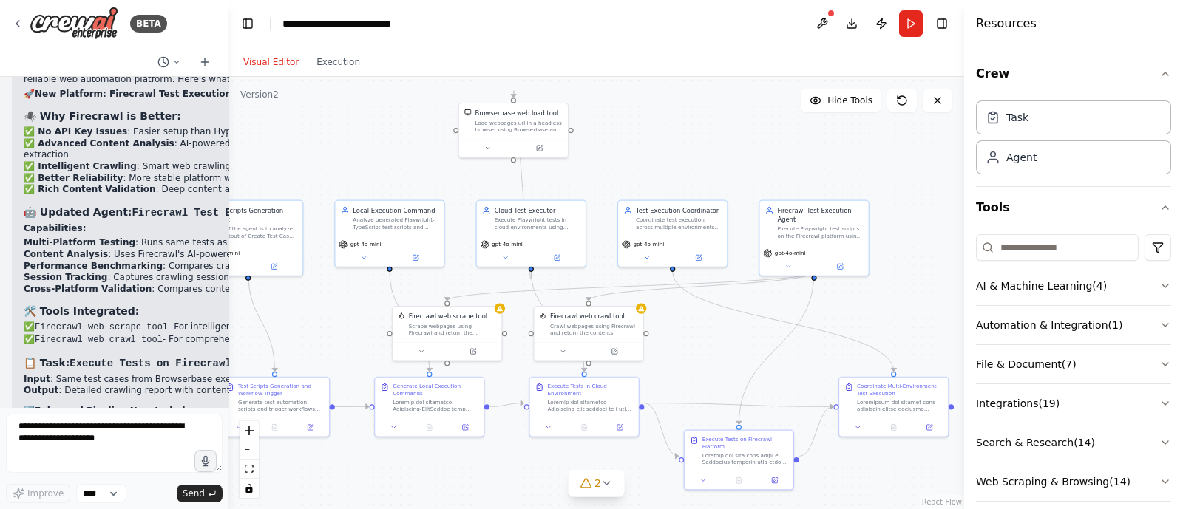
drag, startPoint x: 307, startPoint y: 378, endPoint x: 324, endPoint y: 336, distance: 45.4
click at [324, 336] on div ".deletable-edge-delete-btn { width: 20px; height: 20px; border: 0px solid #ffff…" at bounding box center [595, 293] width 735 height 432
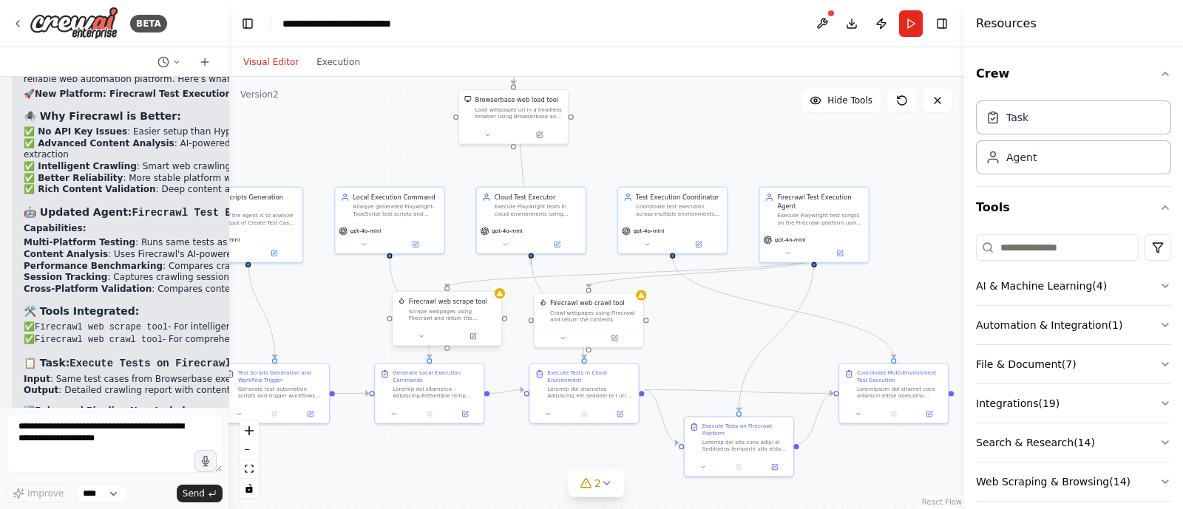
scroll to position [35121, 0]
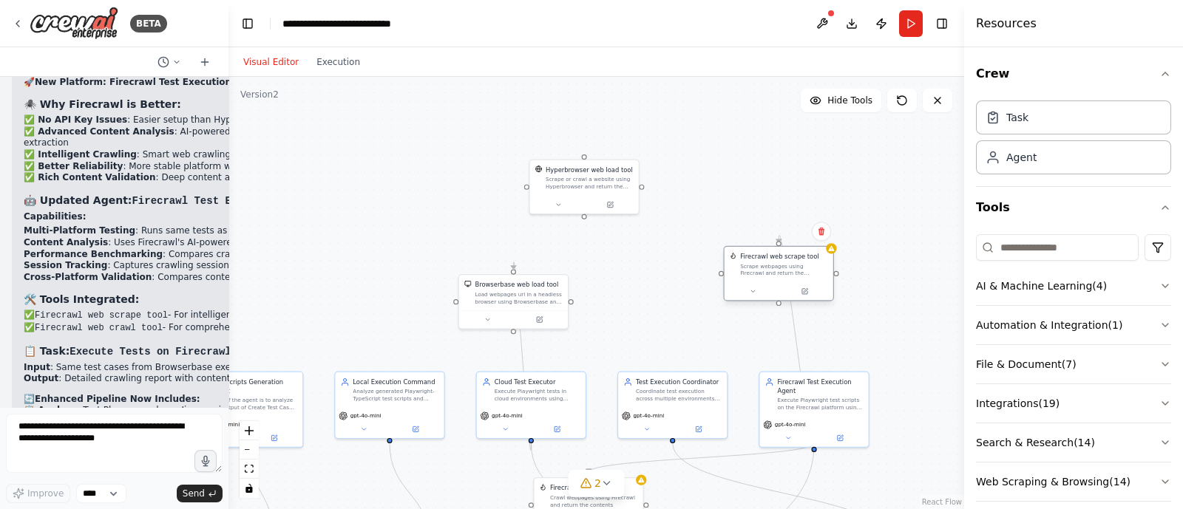
drag, startPoint x: 440, startPoint y: 313, endPoint x: 760, endPoint y: 268, distance: 323.2
click at [760, 268] on div "Scrape webpages using Firecrawl and return the contents" at bounding box center [783, 269] width 87 height 14
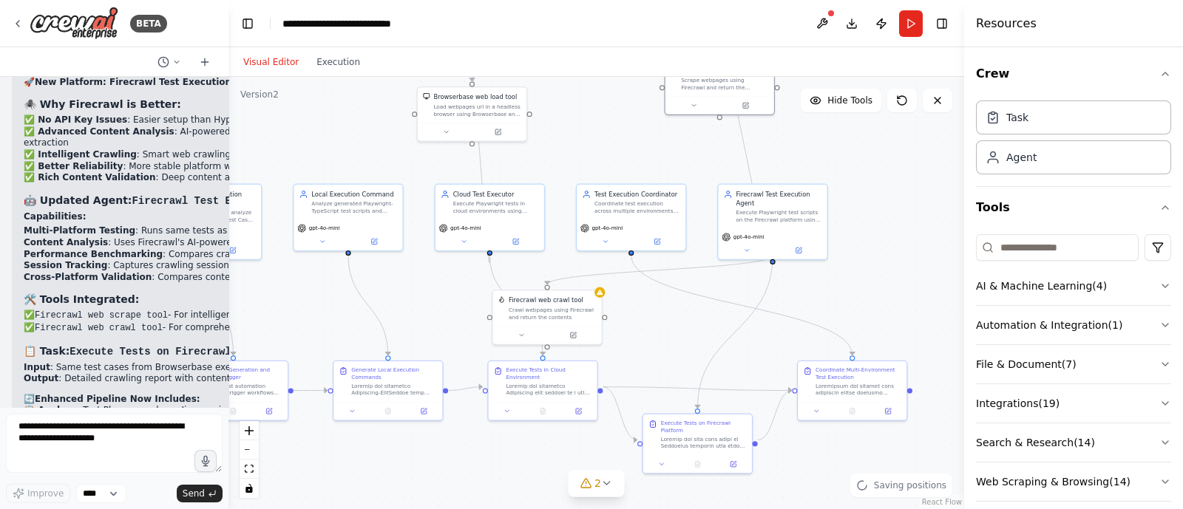
drag, startPoint x: 651, startPoint y: 265, endPoint x: 592, endPoint y: 64, distance: 209.6
click at [592, 64] on div "Visual Editor Execution Version 2 Hide Tools .deletable-edge-delete-btn { width…" at bounding box center [595, 278] width 735 height 462
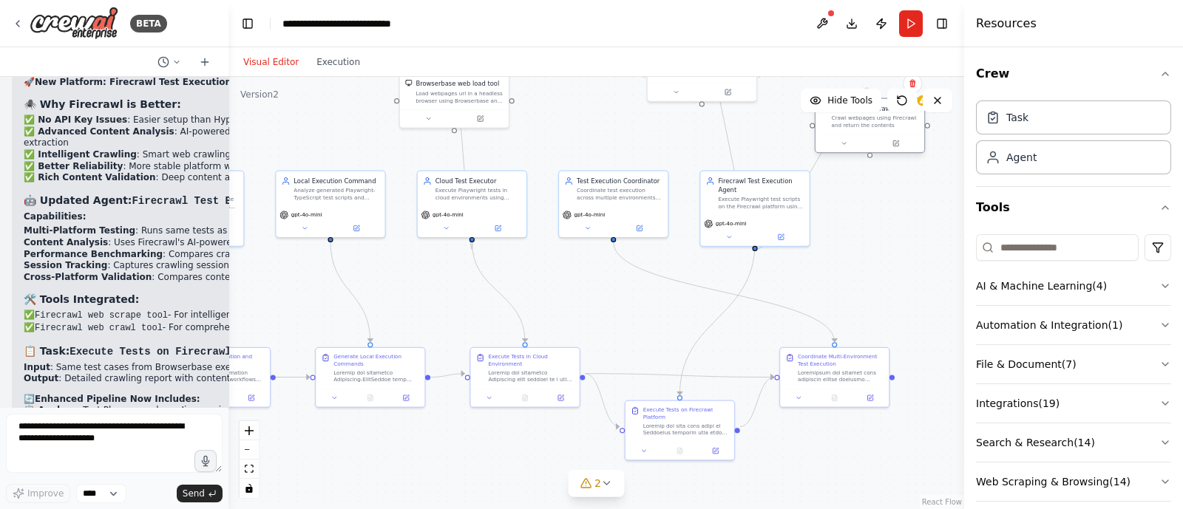
drag, startPoint x: 540, startPoint y: 293, endPoint x: 883, endPoint y: 117, distance: 386.5
click at [883, 117] on div "Crawl webpages using Firecrawl and return the contents" at bounding box center [875, 122] width 87 height 14
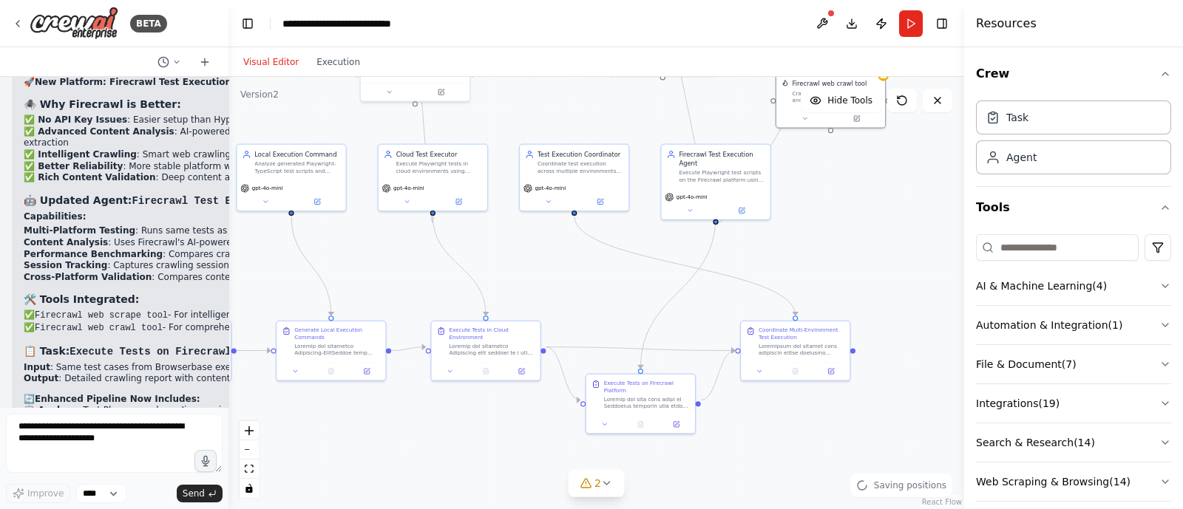
drag, startPoint x: 849, startPoint y: 262, endPoint x: 803, endPoint y: 241, distance: 50.3
click at [803, 241] on div ".deletable-edge-delete-btn { width: 20px; height: 20px; border: 0px solid #ffff…" at bounding box center [595, 293] width 735 height 432
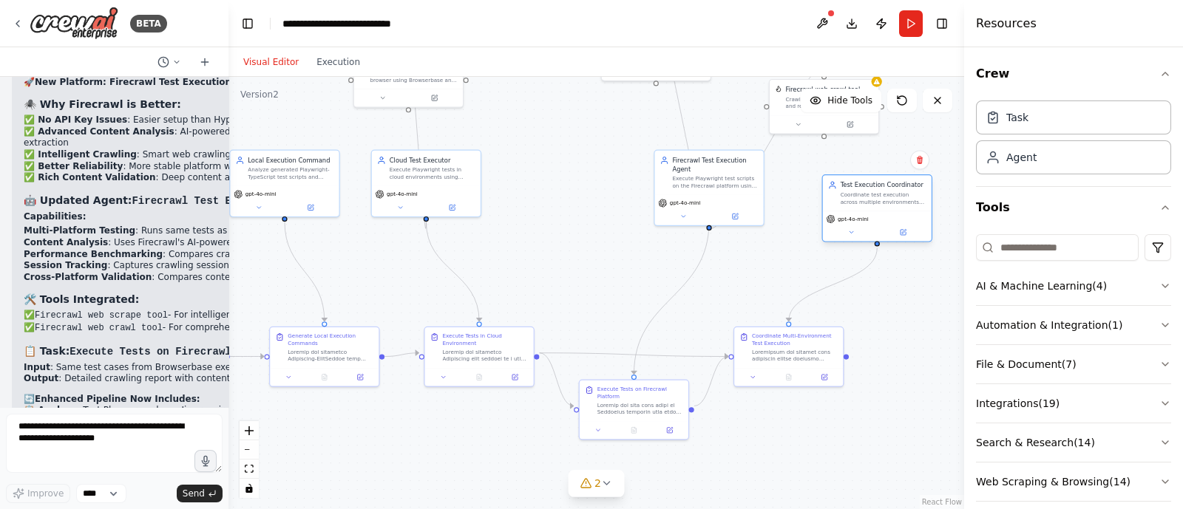
drag, startPoint x: 557, startPoint y: 192, endPoint x: 883, endPoint y: 213, distance: 326.6
click at [883, 213] on div "gpt-4o-mini" at bounding box center [877, 226] width 109 height 30
drag, startPoint x: 727, startPoint y: 186, endPoint x: 600, endPoint y: 177, distance: 126.7
click at [600, 184] on div "gpt-4o-mini" at bounding box center [594, 199] width 109 height 30
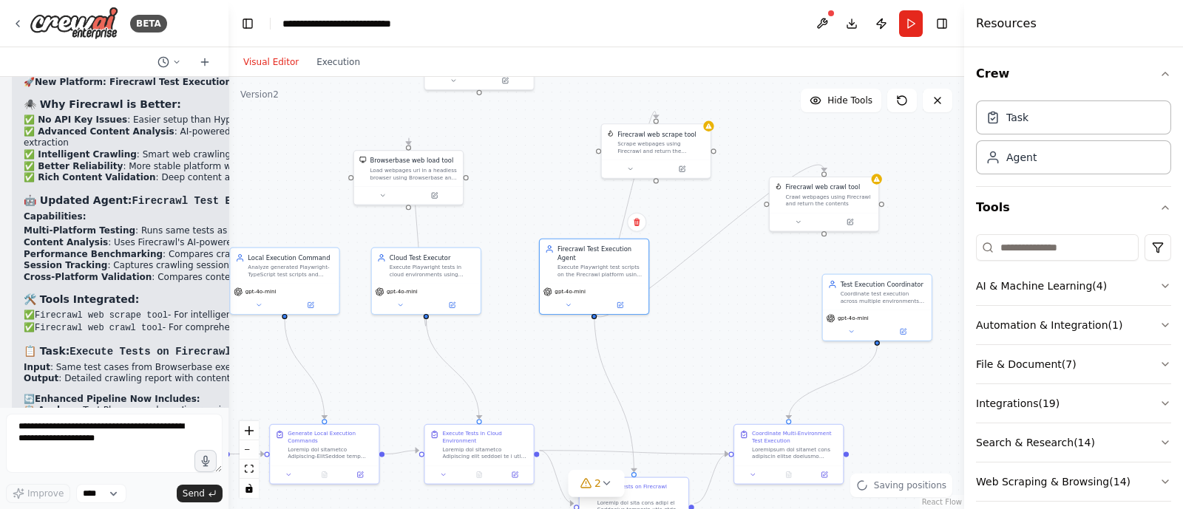
drag, startPoint x: 678, startPoint y: 211, endPoint x: 679, endPoint y: 305, distance: 93.9
click at [679, 305] on div ".deletable-edge-delete-btn { width: 20px; height: 20px; border: 0px solid #ffff…" at bounding box center [595, 293] width 735 height 432
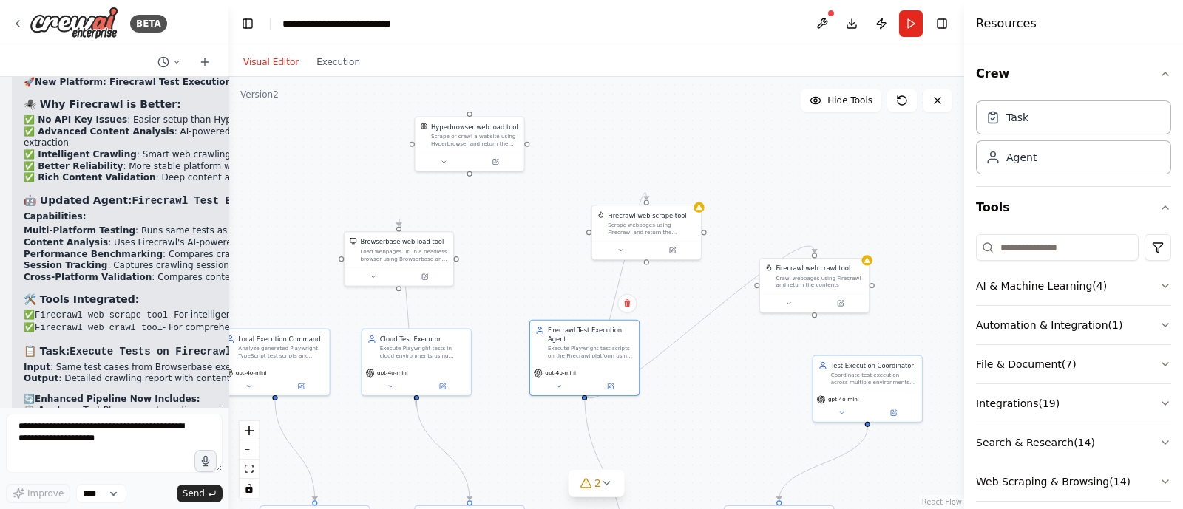
drag, startPoint x: 735, startPoint y: 309, endPoint x: 724, endPoint y: 395, distance: 86.5
click at [724, 395] on div ".deletable-edge-delete-btn { width: 20px; height: 20px; border: 0px solid #ffff…" at bounding box center [595, 293] width 735 height 432
click at [622, 249] on icon at bounding box center [620, 249] width 7 height 7
click at [628, 325] on span "Advanced Options" at bounding box center [623, 328] width 48 height 7
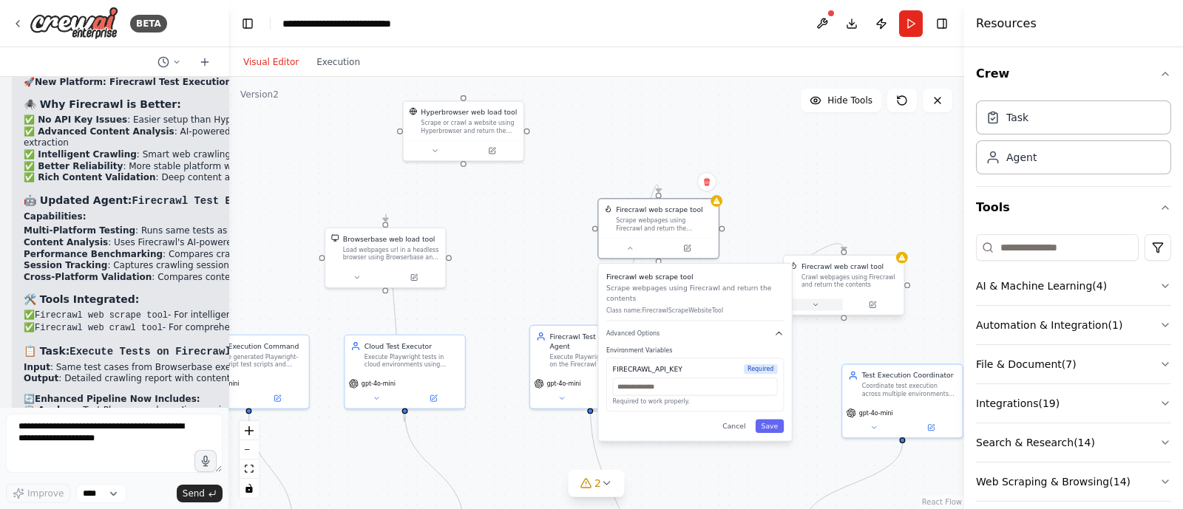
click at [825, 305] on button at bounding box center [814, 305] width 55 height 12
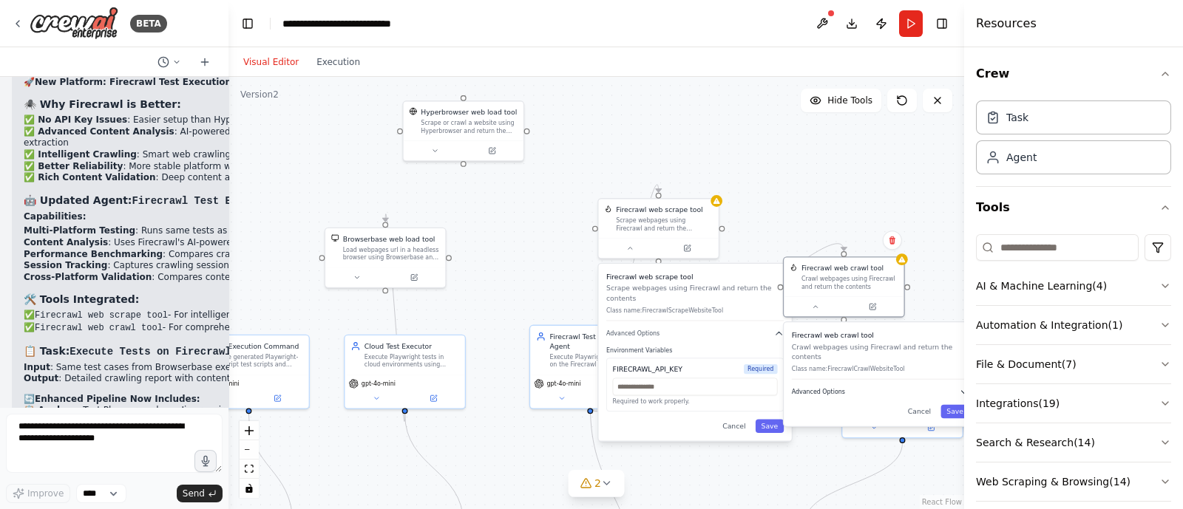
click at [827, 388] on span "Advanced Options" at bounding box center [818, 392] width 53 height 8
click at [647, 378] on input "text" at bounding box center [695, 387] width 165 height 18
paste input "**********"
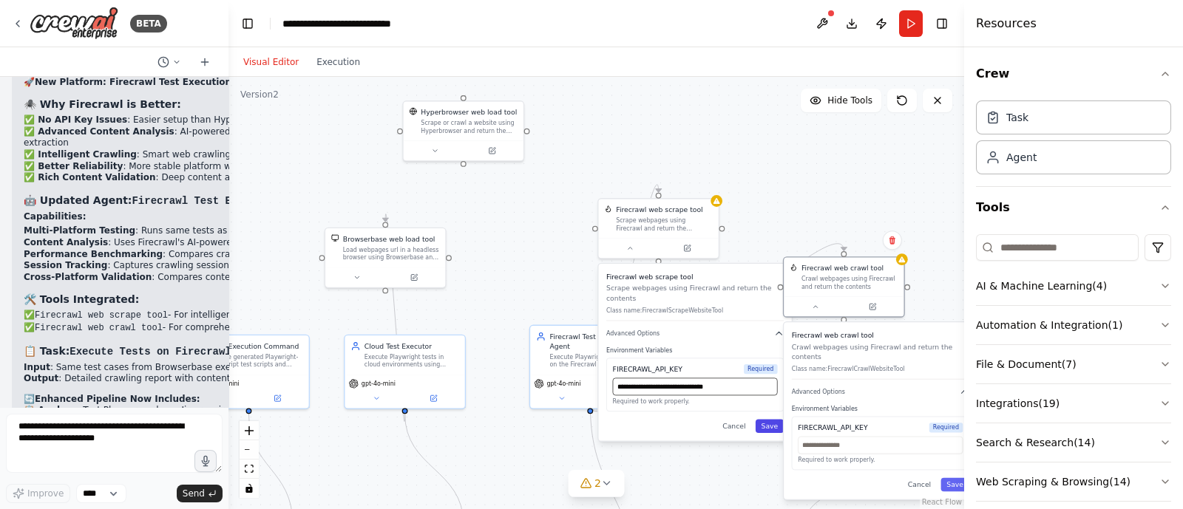
type input "**********"
click at [772, 420] on button "Save" at bounding box center [769, 426] width 29 height 13
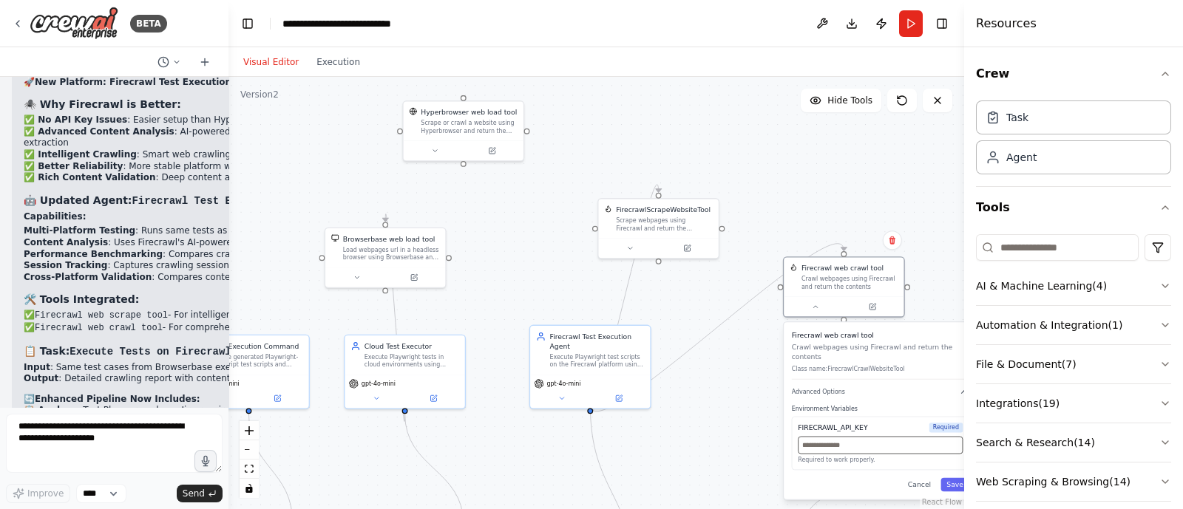
click at [812, 437] on input "text" at bounding box center [880, 446] width 165 height 18
paste input "**********"
type input "**********"
click at [954, 478] on button "Save" at bounding box center [954, 484] width 29 height 13
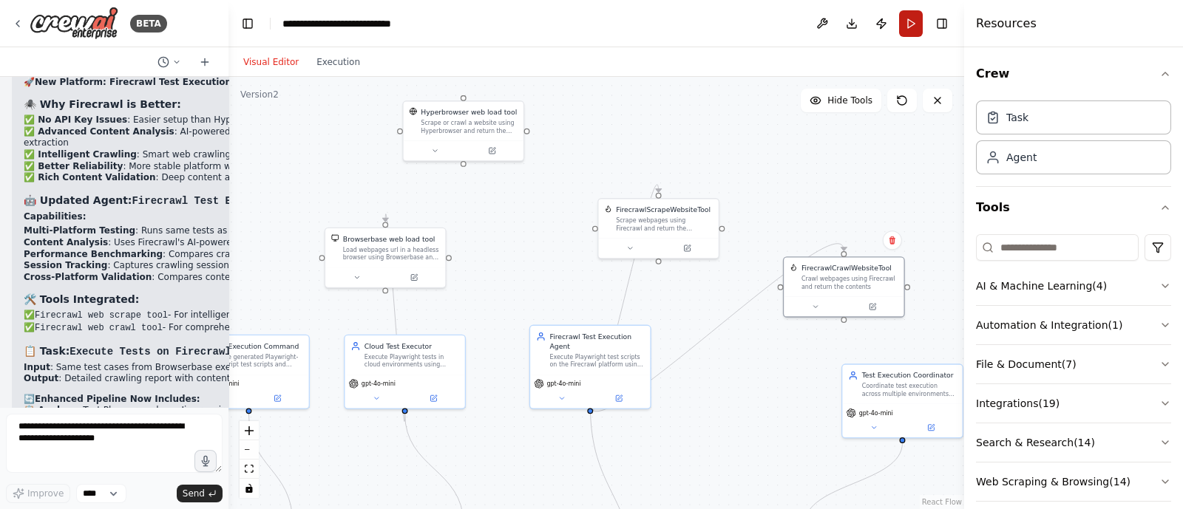
click at [911, 22] on button "Run" at bounding box center [911, 23] width 24 height 27
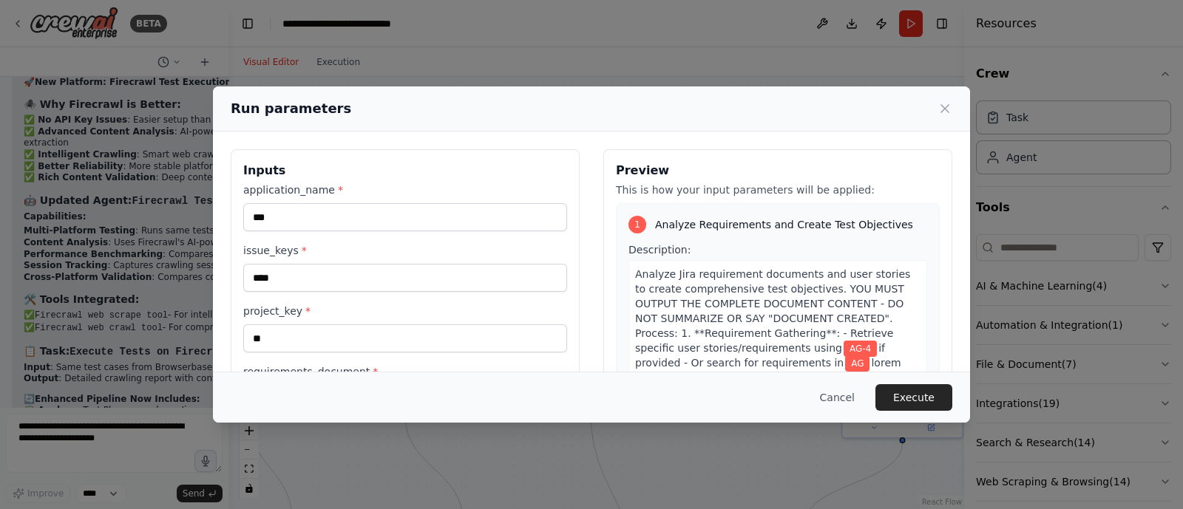
scroll to position [145, 0]
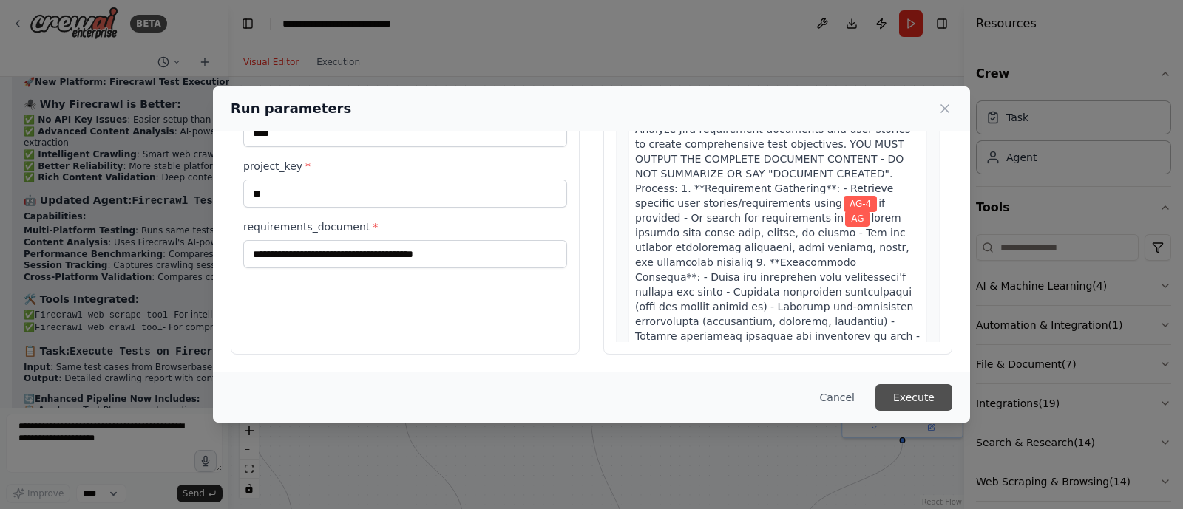
click at [914, 400] on button "Execute" at bounding box center [913, 397] width 77 height 27
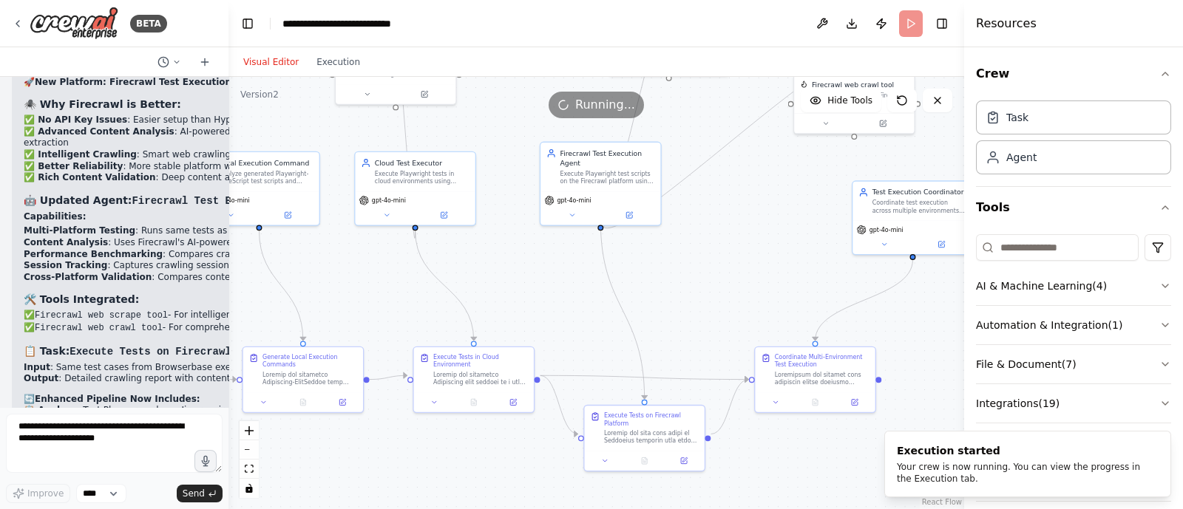
drag, startPoint x: 754, startPoint y: 404, endPoint x: 765, endPoint y: 223, distance: 181.4
click at [765, 223] on div ".deletable-edge-delete-btn { width: 20px; height: 20px; border: 0px solid #ffff…" at bounding box center [595, 293] width 735 height 432
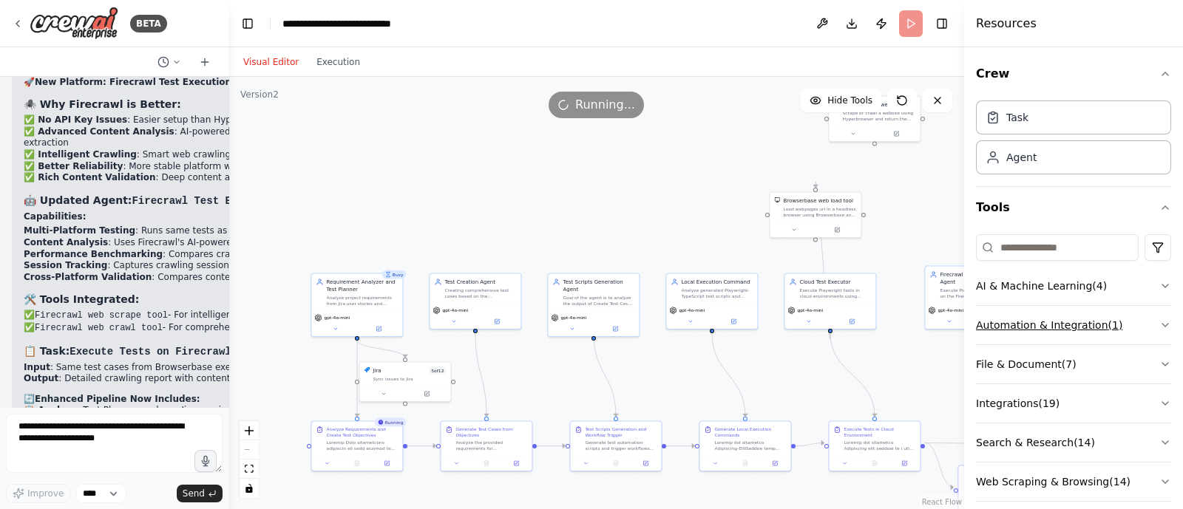
drag, startPoint x: 765, startPoint y: 223, endPoint x: 1109, endPoint y: 327, distance: 359.0
click at [1109, 327] on div "BETA i want to build agent to change the jira issue status 07:53 PM ▶ Thought p…" at bounding box center [591, 254] width 1183 height 509
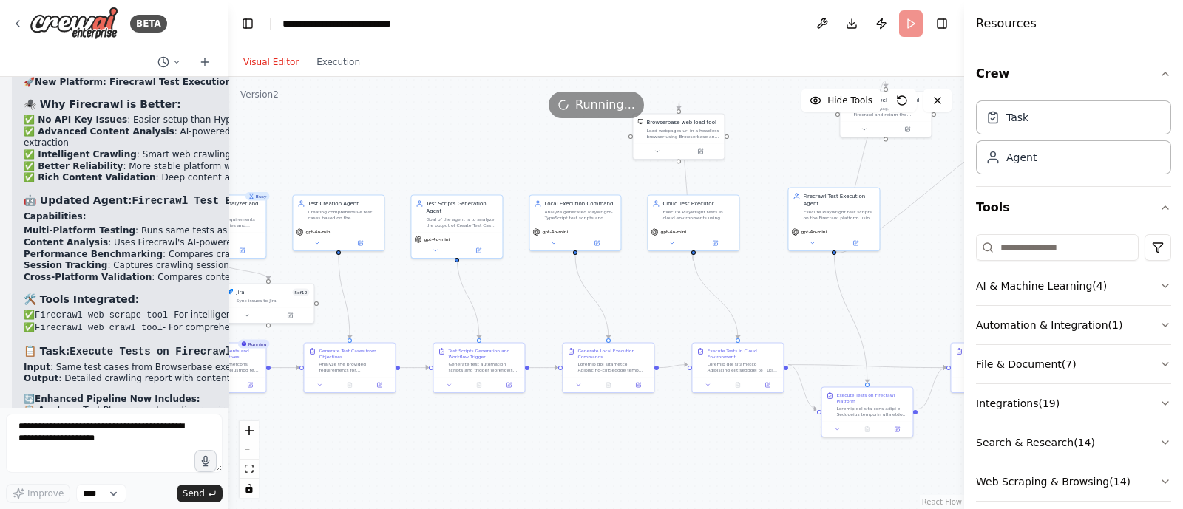
drag, startPoint x: 572, startPoint y: 220, endPoint x: 388, endPoint y: 138, distance: 201.2
click at [388, 138] on div ".deletable-edge-delete-btn { width: 20px; height: 20px; border: 0px solid #ffff…" at bounding box center [595, 293] width 735 height 432
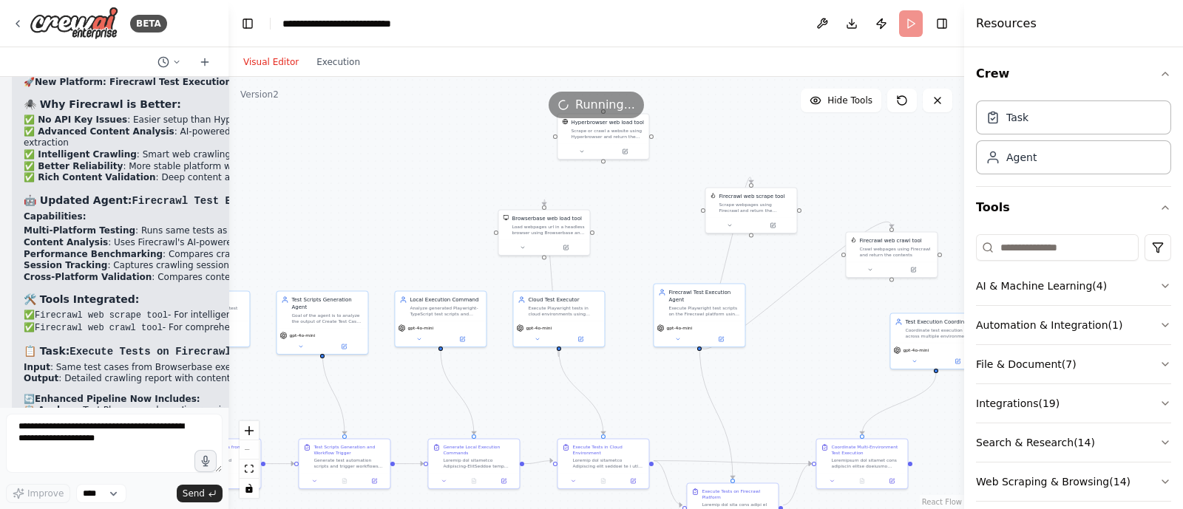
drag, startPoint x: 388, startPoint y: 138, endPoint x: 273, endPoint y: 259, distance: 166.8
click at [273, 259] on div ".deletable-edge-delete-btn { width: 20px; height: 20px; border: 0px solid #ffff…" at bounding box center [595, 293] width 735 height 432
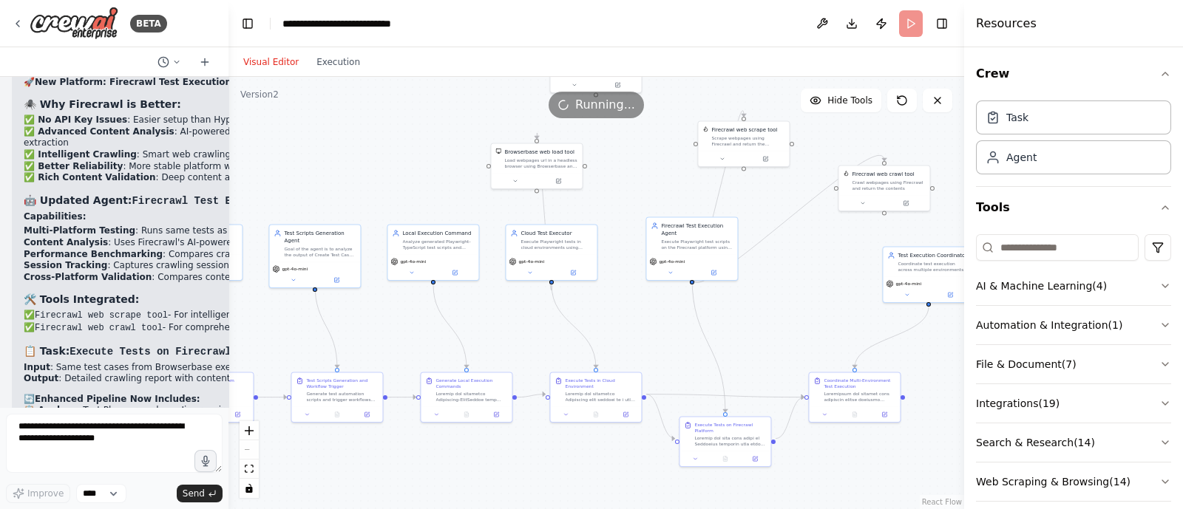
drag, startPoint x: 367, startPoint y: 164, endPoint x: 377, endPoint y: 53, distance: 111.4
click at [377, 53] on div "Visual Editor Execution Version 2 Hide Tools .deletable-edge-delete-btn { width…" at bounding box center [595, 278] width 735 height 462
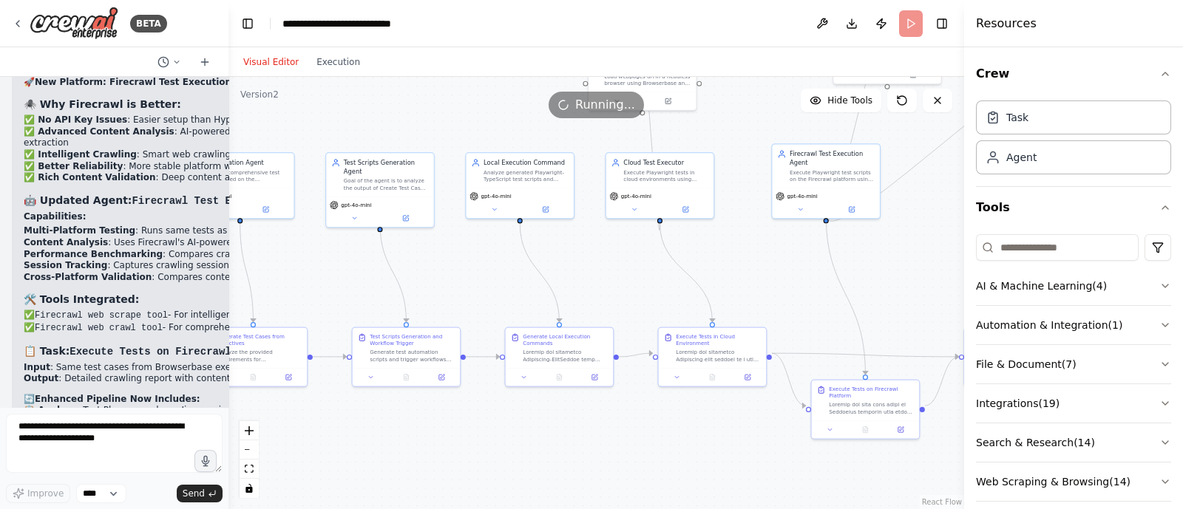
drag, startPoint x: 448, startPoint y: 475, endPoint x: 535, endPoint y: 476, distance: 87.2
click at [535, 476] on div ".deletable-edge-delete-btn { width: 20px; height: 20px; border: 0px solid #ffff…" at bounding box center [595, 293] width 735 height 432
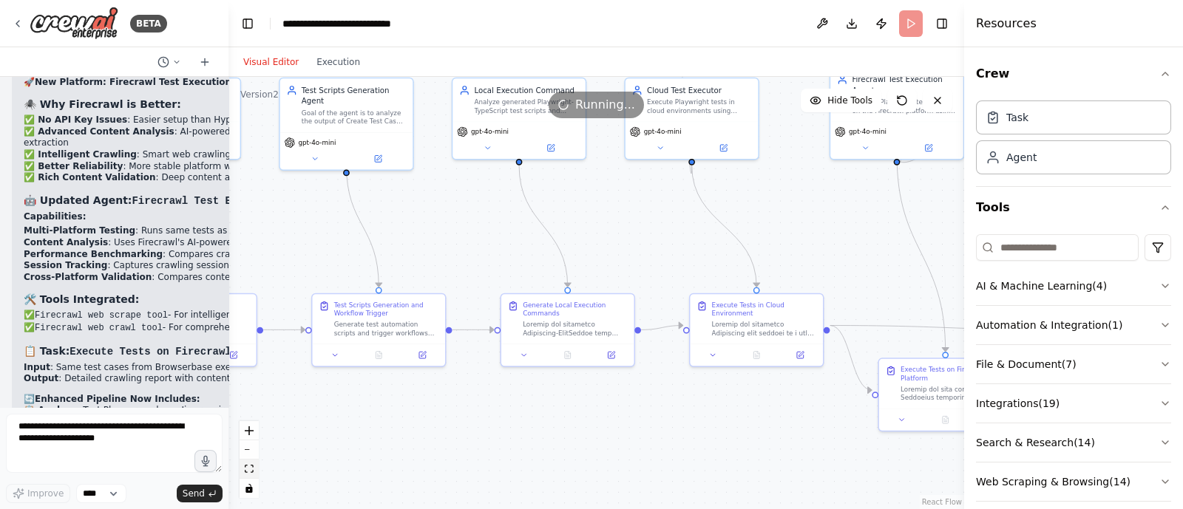
click at [250, 469] on icon "fit view" at bounding box center [249, 469] width 9 height 8
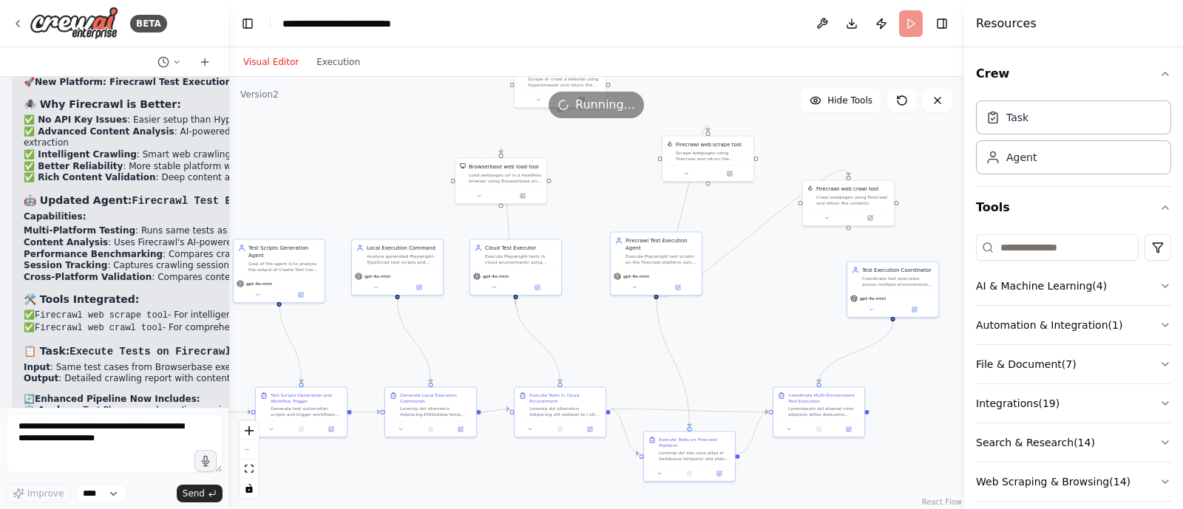
drag, startPoint x: 454, startPoint y: 196, endPoint x: 281, endPoint y: 156, distance: 177.5
click at [281, 156] on div ".deletable-edge-delete-btn { width: 20px; height: 20px; border: 0px solid #ffff…" at bounding box center [595, 293] width 735 height 432
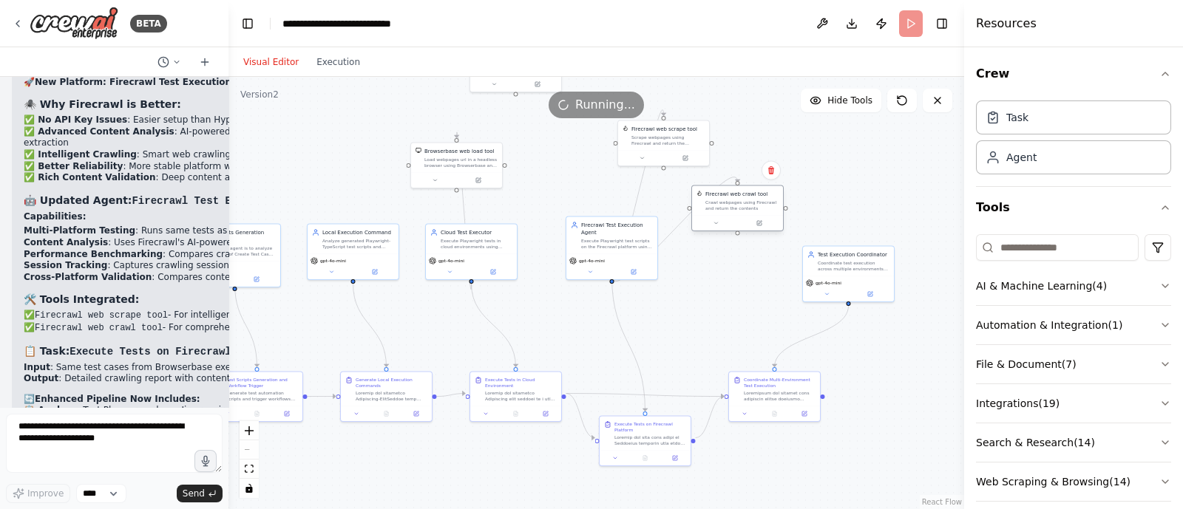
drag, startPoint x: 792, startPoint y: 185, endPoint x: 726, endPoint y: 212, distance: 71.9
click at [726, 212] on div "Firecrawl web crawl tool Crawl webpages using Firecrawl and return the contents" at bounding box center [737, 201] width 91 height 30
drag, startPoint x: 662, startPoint y: 146, endPoint x: 610, endPoint y: 186, distance: 65.3
click at [610, 186] on div "Firecrawl web scrape tool Scrape webpages using Firecrawl and return the conten…" at bounding box center [619, 179] width 92 height 47
drag, startPoint x: 818, startPoint y: 273, endPoint x: 752, endPoint y: 319, distance: 80.8
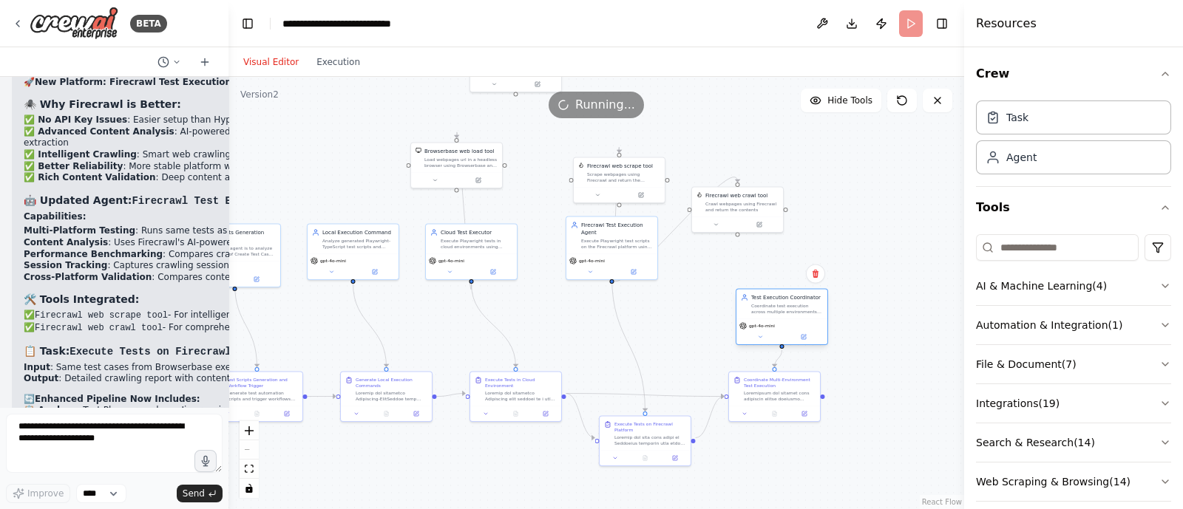
click at [752, 319] on div "Test Execution Coordinator Coordinate test execution across multiple environmen…" at bounding box center [781, 317] width 92 height 57
click at [664, 438] on div at bounding box center [647, 432] width 72 height 12
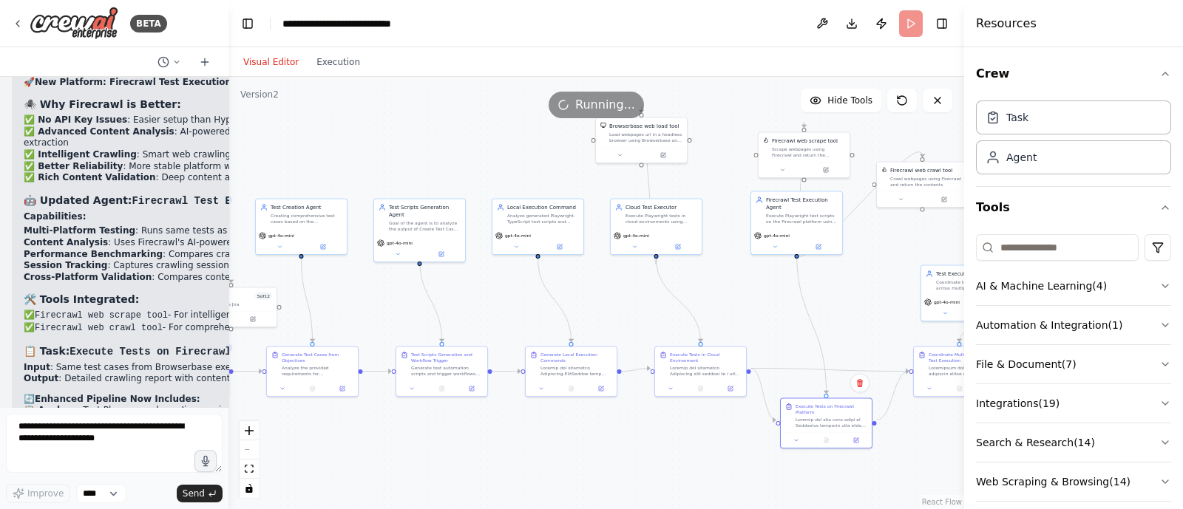
drag, startPoint x: 574, startPoint y: 330, endPoint x: 780, endPoint y: 340, distance: 206.5
click at [780, 340] on div ".deletable-edge-delete-btn { width: 20px; height: 20px; border: 0px solid #ffff…" at bounding box center [595, 293] width 735 height 432
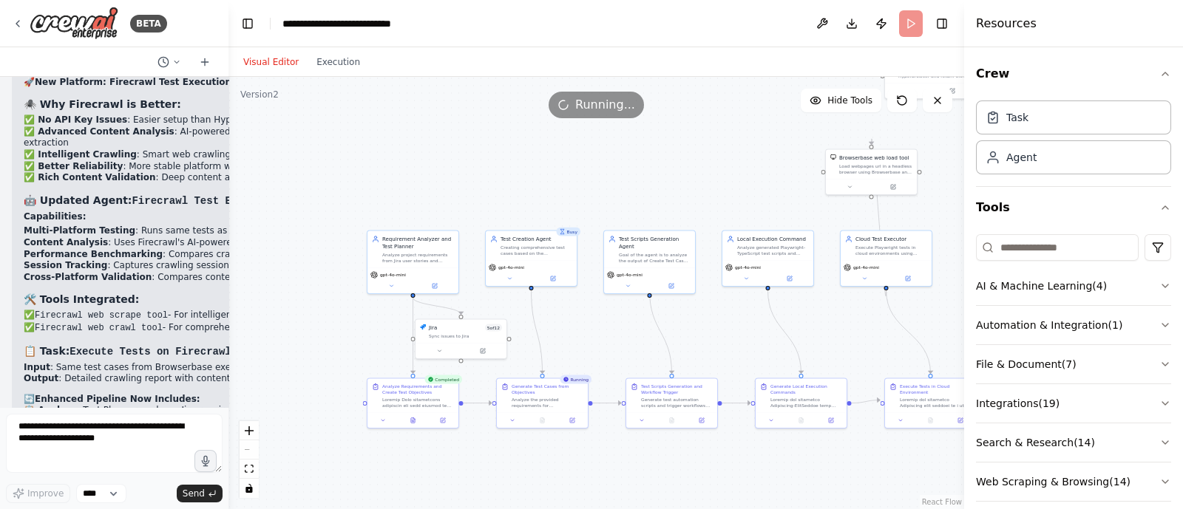
drag, startPoint x: 530, startPoint y: 344, endPoint x: 738, endPoint y: 341, distance: 208.5
click at [738, 341] on div ".deletable-edge-delete-btn { width: 20px; height: 20px; border: 0px solid #ffff…" at bounding box center [595, 293] width 735 height 432
click at [414, 424] on div at bounding box center [412, 420] width 91 height 16
click at [418, 416] on button at bounding box center [412, 419] width 31 height 9
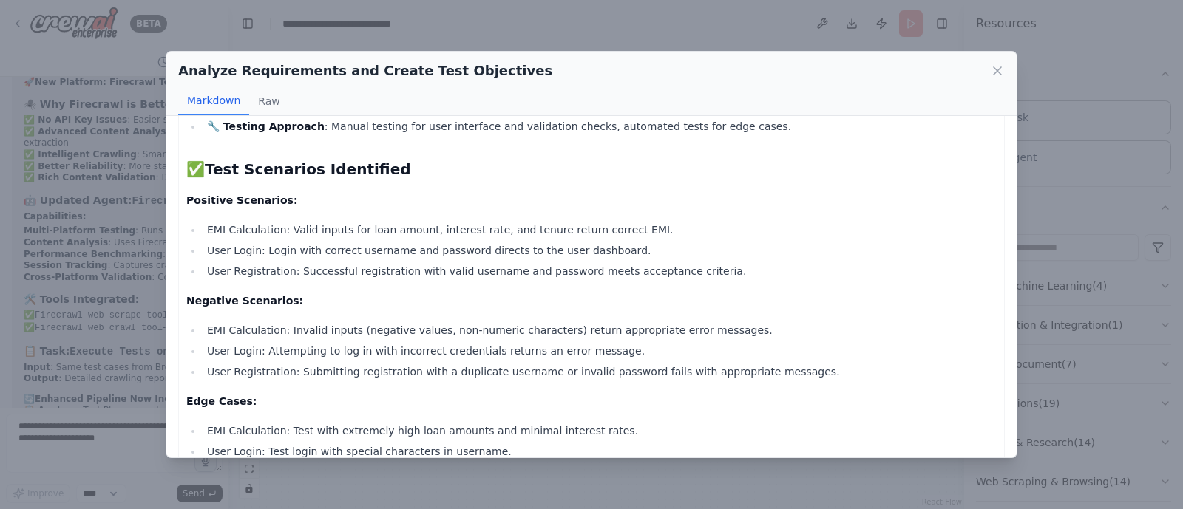
scroll to position [947, 0]
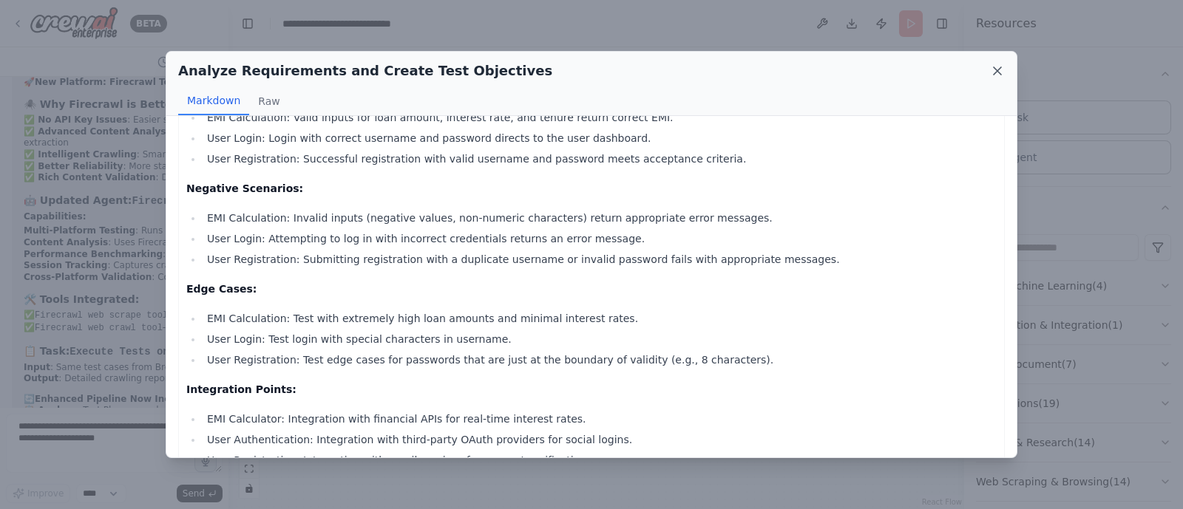
click at [1000, 67] on icon at bounding box center [996, 70] width 7 height 7
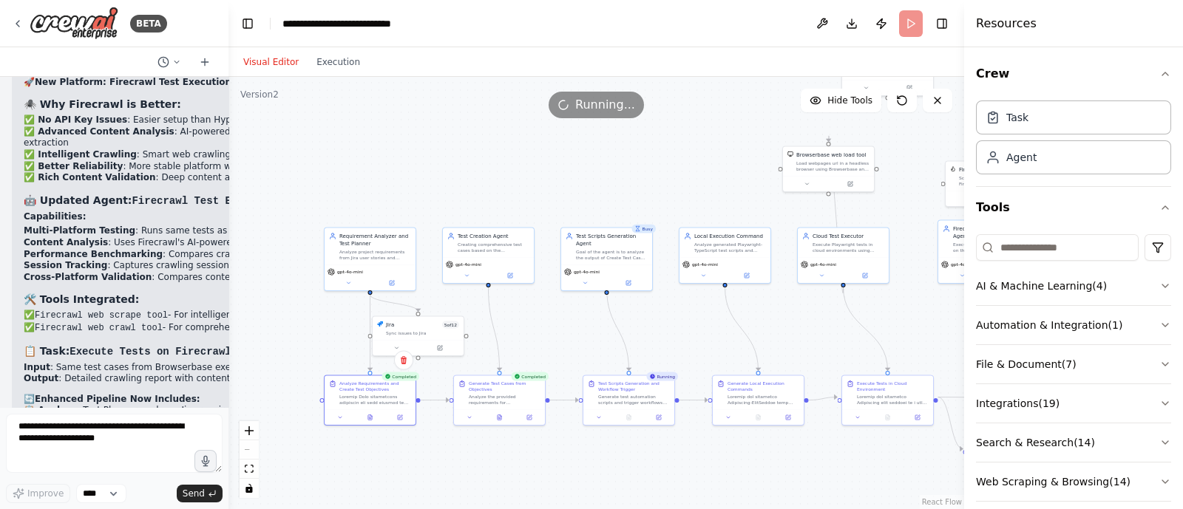
drag, startPoint x: 399, startPoint y: 165, endPoint x: 342, endPoint y: 163, distance: 57.0
click at [342, 163] on div ".deletable-edge-delete-btn { width: 20px; height: 20px; border: 0px solid #ffff…" at bounding box center [595, 293] width 735 height 432
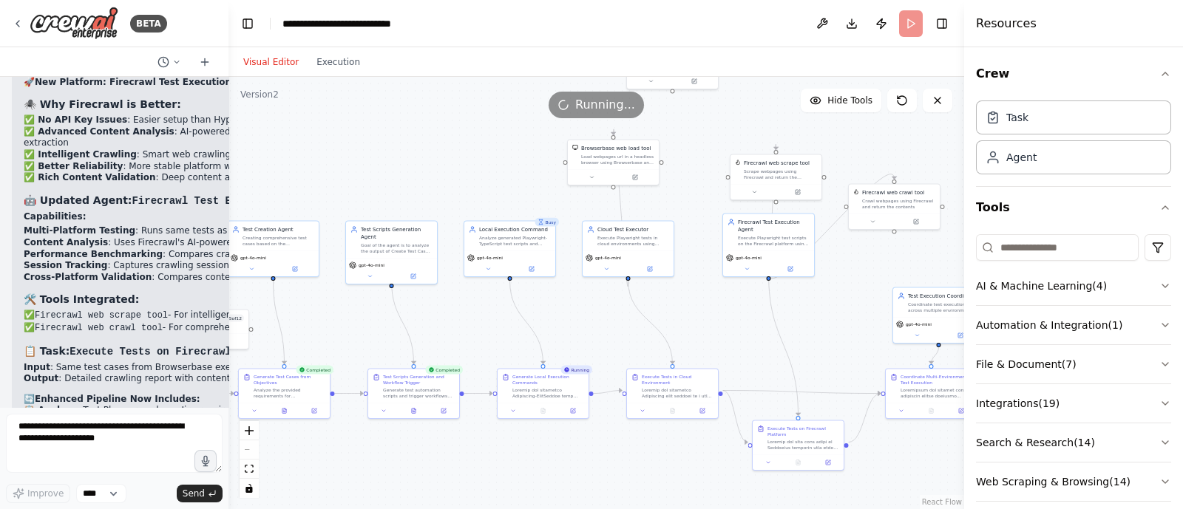
drag, startPoint x: 649, startPoint y: 197, endPoint x: 447, endPoint y: 191, distance: 201.9
click at [447, 191] on div ".deletable-edge-delete-btn { width: 20px; height: 20px; border: 0px solid #ffff…" at bounding box center [595, 293] width 735 height 432
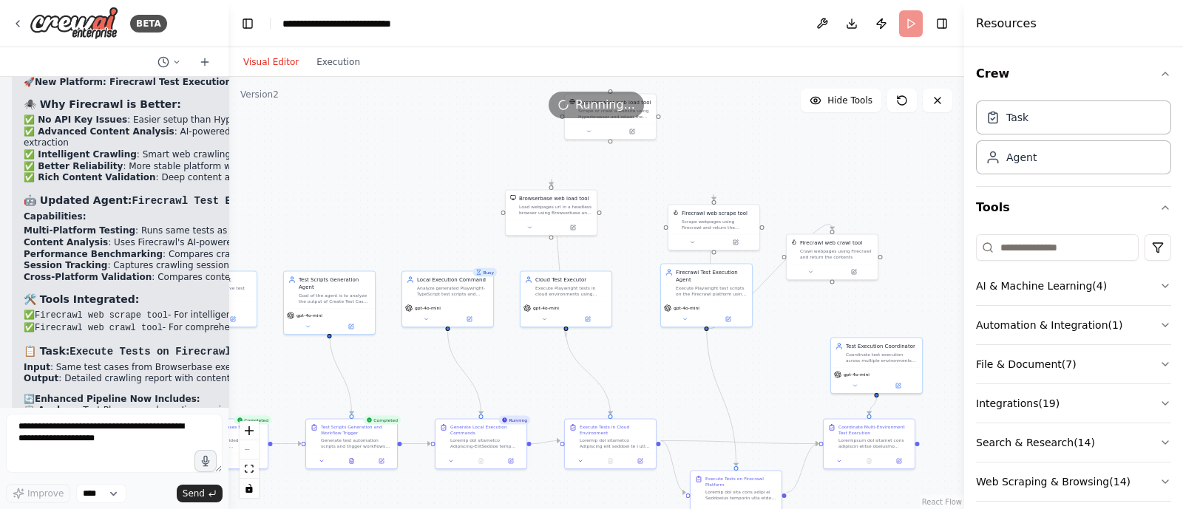
drag, startPoint x: 458, startPoint y: 155, endPoint x: 396, endPoint y: 205, distance: 79.4
click at [396, 205] on div ".deletable-edge-delete-btn { width: 20px; height: 20px; border: 0px solid #ffff…" at bounding box center [595, 293] width 735 height 432
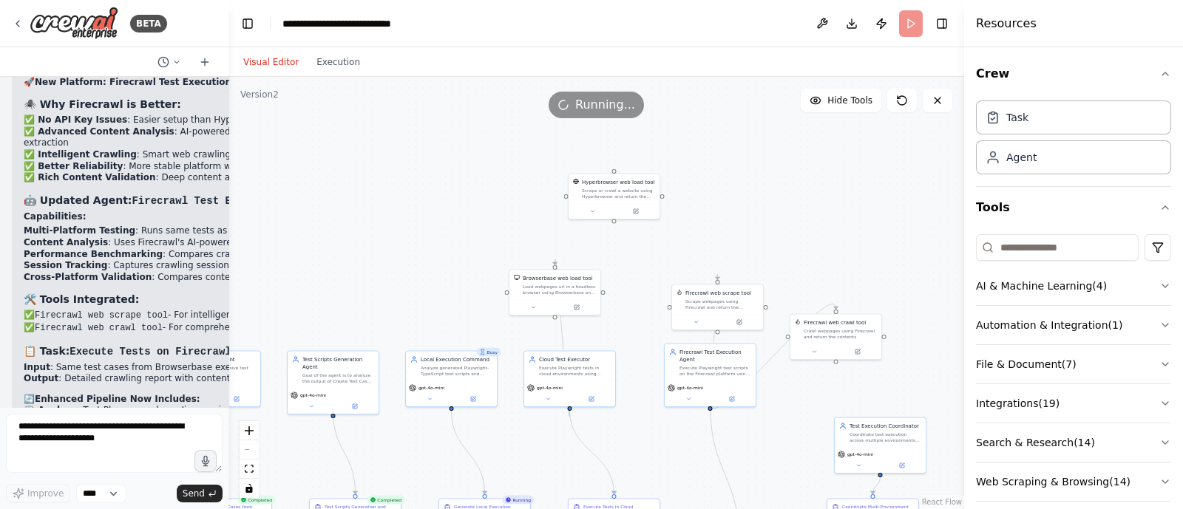
drag, startPoint x: 436, startPoint y: 223, endPoint x: 440, endPoint y: 303, distance: 79.9
click at [440, 303] on div ".deletable-edge-delete-btn { width: 20px; height: 20px; border: 0px solid #ffff…" at bounding box center [595, 293] width 735 height 432
drag, startPoint x: 613, startPoint y: 189, endPoint x: 820, endPoint y: 230, distance: 211.6
click at [820, 231] on div "Scrape or crawl a website using Hyperbrowser and return the contents in properl…" at bounding box center [817, 237] width 73 height 12
click at [616, 183] on div ".deletable-edge-delete-btn { width: 20px; height: 20px; border: 0px solid #ffff…" at bounding box center [595, 293] width 735 height 432
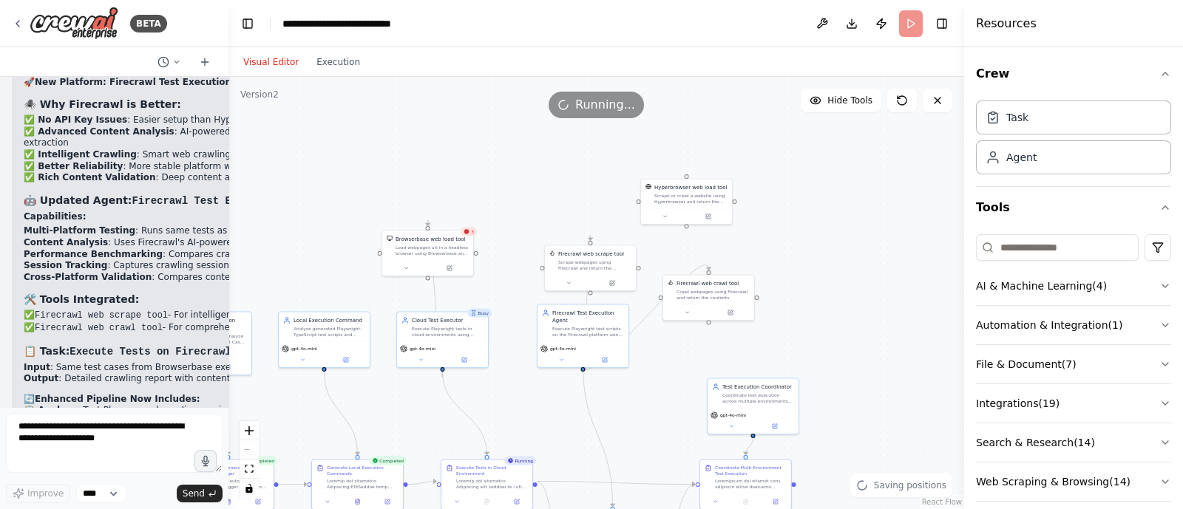
drag, startPoint x: 529, startPoint y: 186, endPoint x: 395, endPoint y: 143, distance: 139.8
click at [395, 143] on div ".deletable-edge-delete-btn { width: 20px; height: 20px; border: 0px solid #ffff…" at bounding box center [595, 293] width 735 height 432
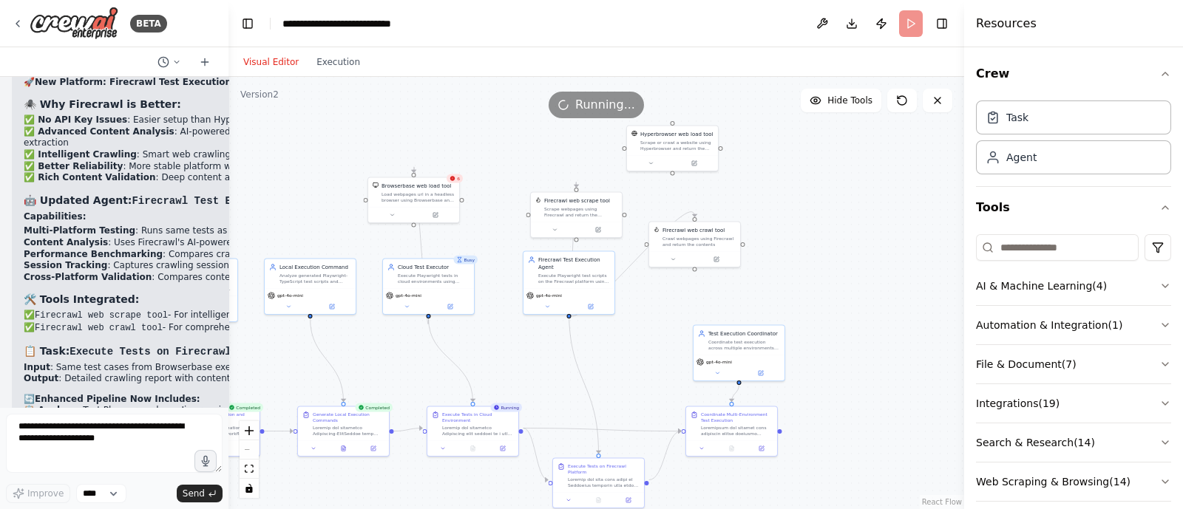
drag, startPoint x: 511, startPoint y: 174, endPoint x: 503, endPoint y: 117, distance: 58.2
click at [503, 117] on div "Version 2 Hide Tools .deletable-edge-delete-btn { width: 20px; height: 20px; bo…" at bounding box center [595, 293] width 735 height 432
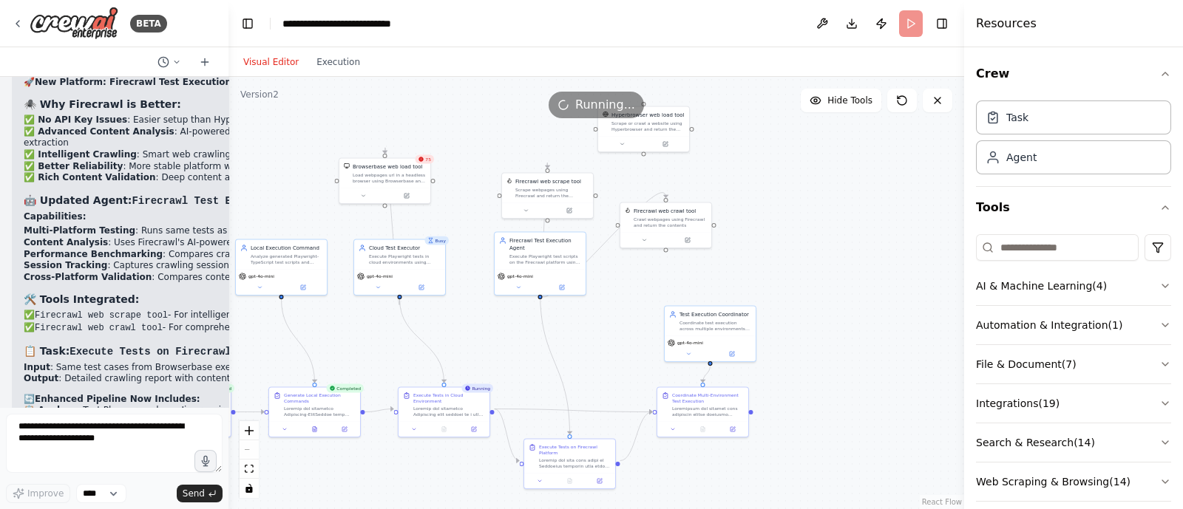
drag, startPoint x: 523, startPoint y: 372, endPoint x: 495, endPoint y: 360, distance: 31.2
click at [495, 360] on div ".deletable-edge-delete-btn { width: 20px; height: 20px; border: 0px solid #ffff…" at bounding box center [595, 293] width 735 height 432
click at [444, 425] on icon at bounding box center [444, 427] width 4 height 5
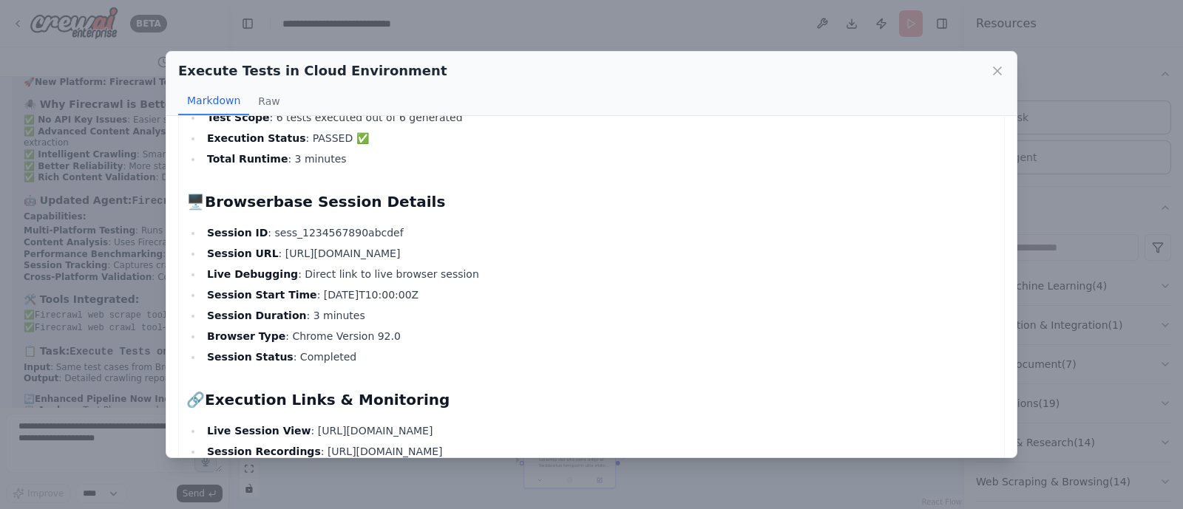
scroll to position [79, 0]
drag, startPoint x: 576, startPoint y: 253, endPoint x: 412, endPoint y: 265, distance: 163.8
click at [408, 263] on ul "Session ID : sess_1234567890abcdef Session URL : https://www.browserbase.com/se…" at bounding box center [591, 296] width 810 height 142
click at [412, 267] on li "Live Debugging : Direct link to live browser session" at bounding box center [600, 276] width 794 height 18
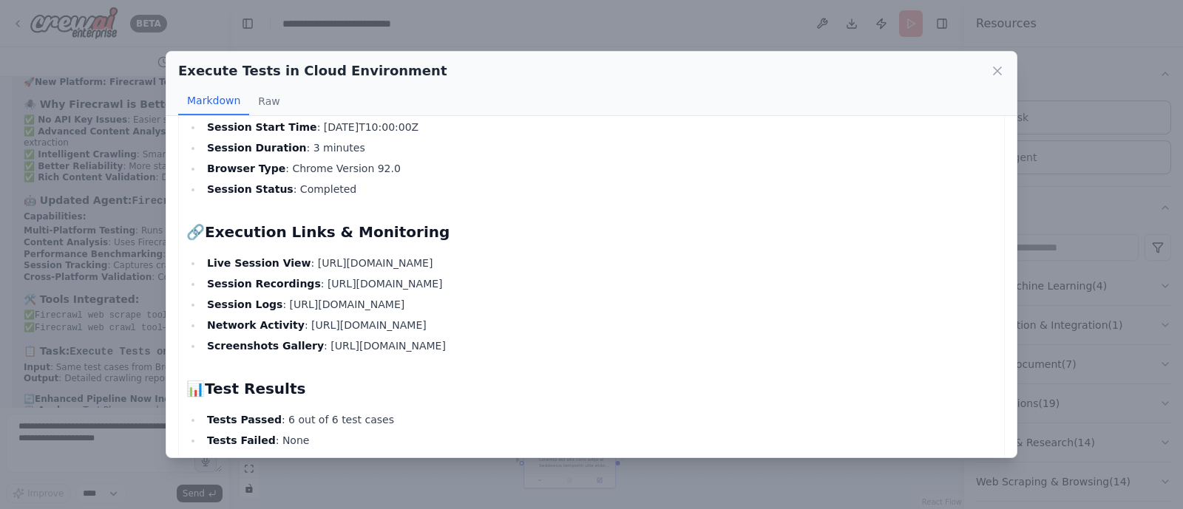
scroll to position [249, 0]
drag, startPoint x: 639, startPoint y: 259, endPoint x: 294, endPoint y: 257, distance: 345.2
click at [294, 257] on li "Live Session View : https://www.browserbase.com/sessions/sess_1234567890abcdef/…" at bounding box center [600, 263] width 794 height 18
copy li "https://www.browserbase.com/sessions/sess_1234567890abcdef/live"
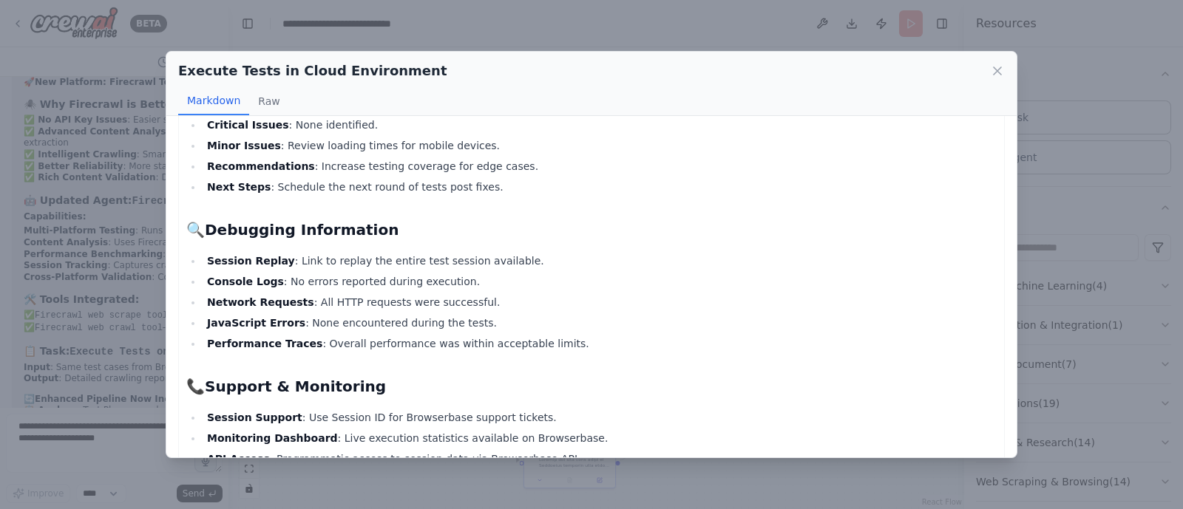
scroll to position [1700, 0]
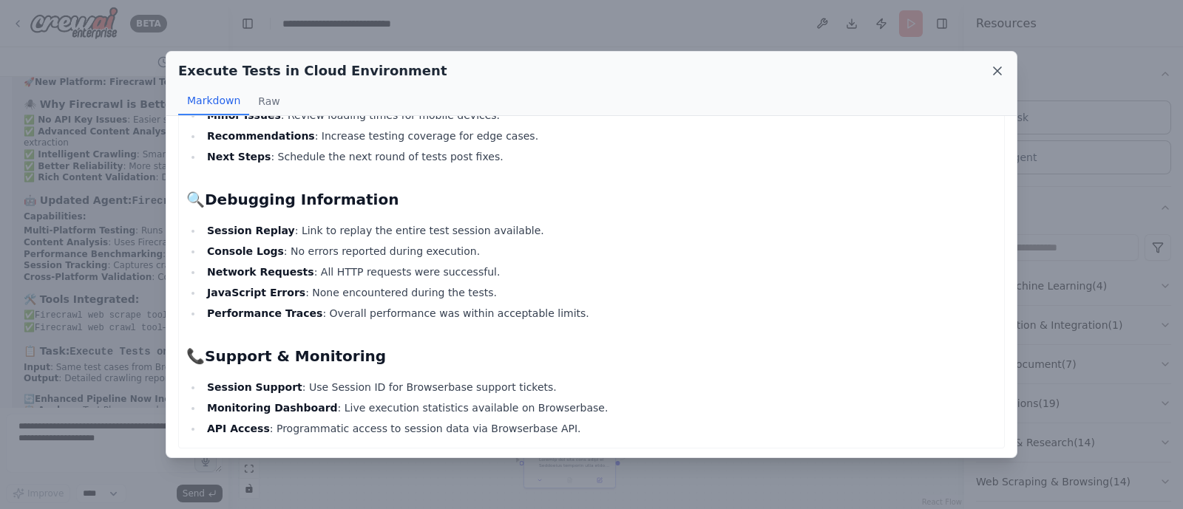
click at [994, 72] on icon at bounding box center [997, 71] width 15 height 15
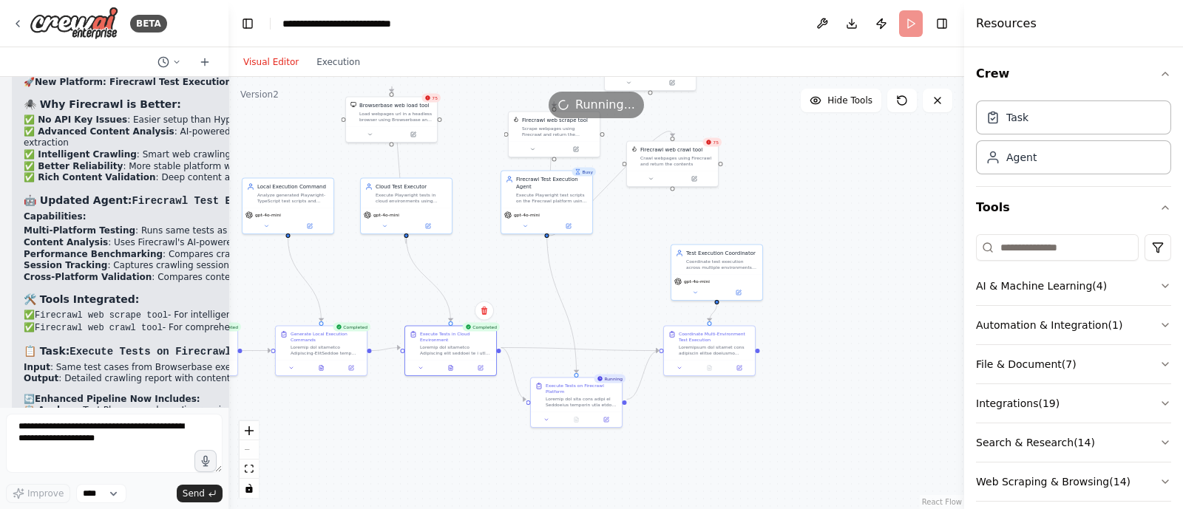
drag, startPoint x: 619, startPoint y: 354, endPoint x: 625, endPoint y: 293, distance: 61.6
click at [625, 293] on div ".deletable-edge-delete-btn { width: 20px; height: 20px; border: 0px solid #ffff…" at bounding box center [595, 293] width 735 height 432
click at [577, 415] on icon at bounding box center [576, 417] width 4 height 5
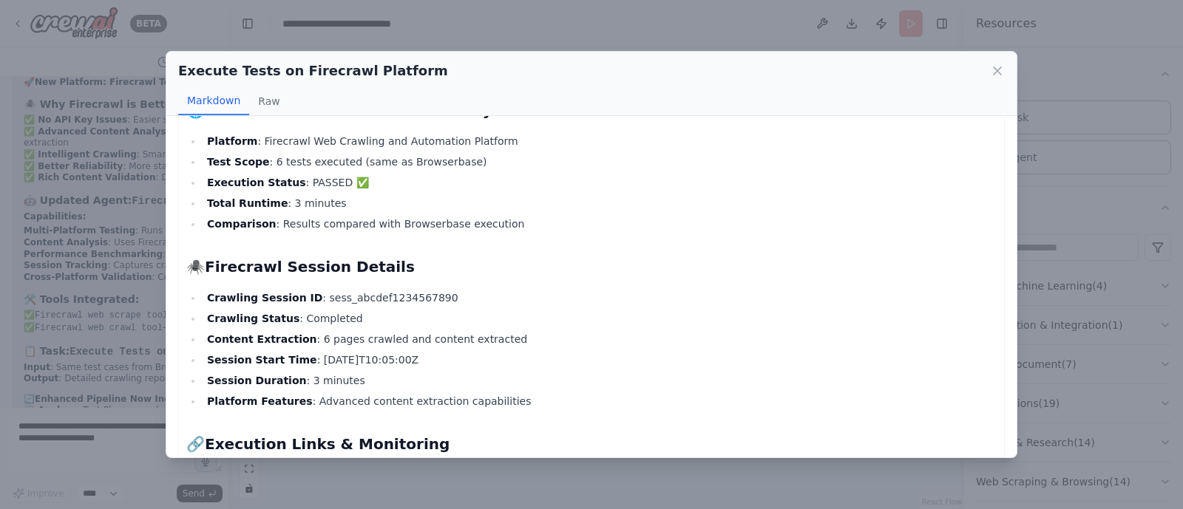
scroll to position [84, 0]
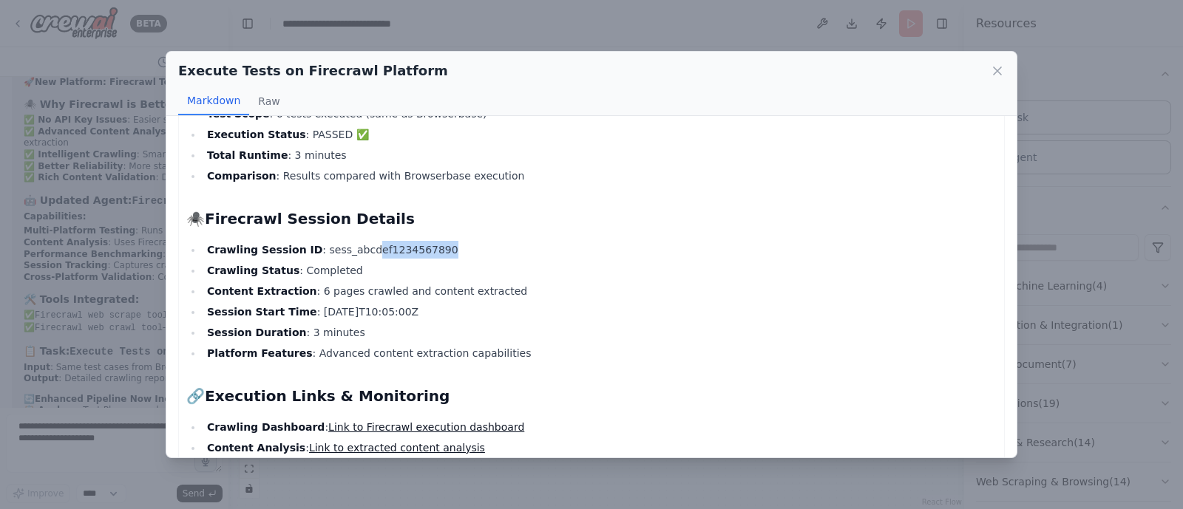
drag, startPoint x: 430, startPoint y: 253, endPoint x: 350, endPoint y: 249, distance: 79.9
click at [350, 249] on li "Crawling Session ID : sess_abcdef1234567890" at bounding box center [600, 250] width 794 height 18
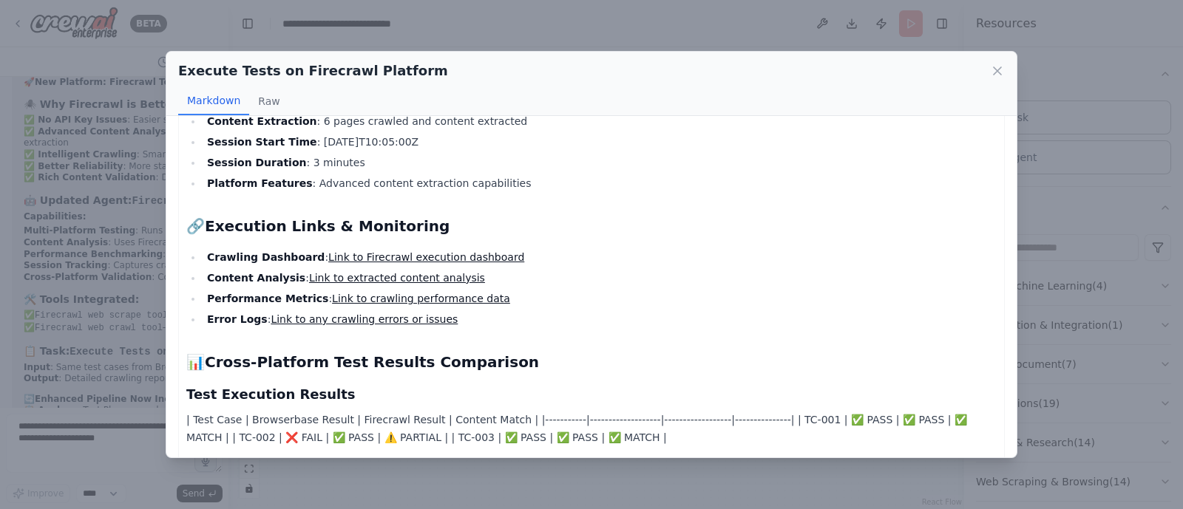
scroll to position [269, 0]
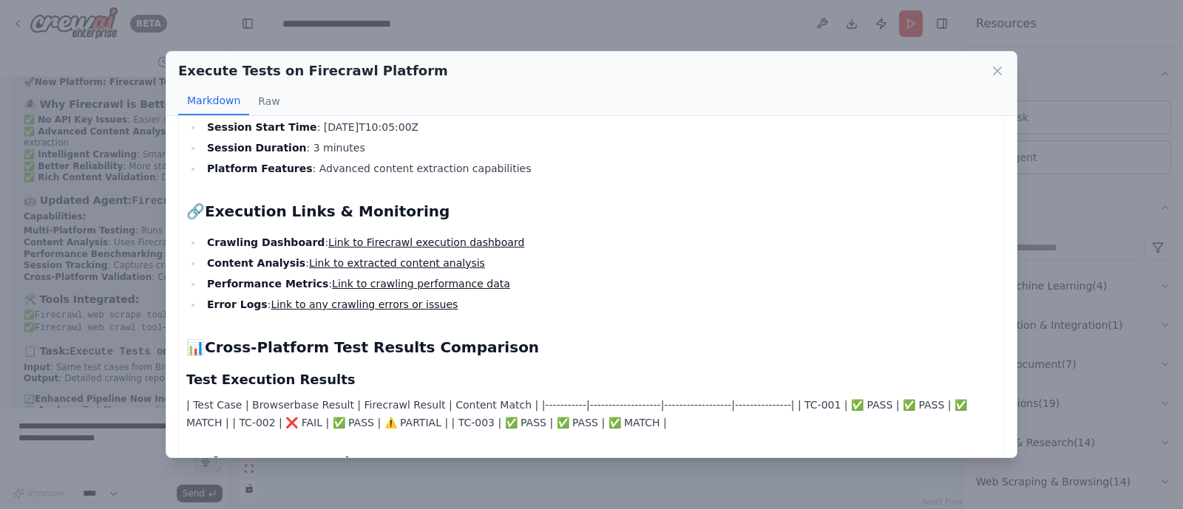
click at [399, 242] on link "Link to Firecrawl execution dashboard" at bounding box center [426, 243] width 196 height 12
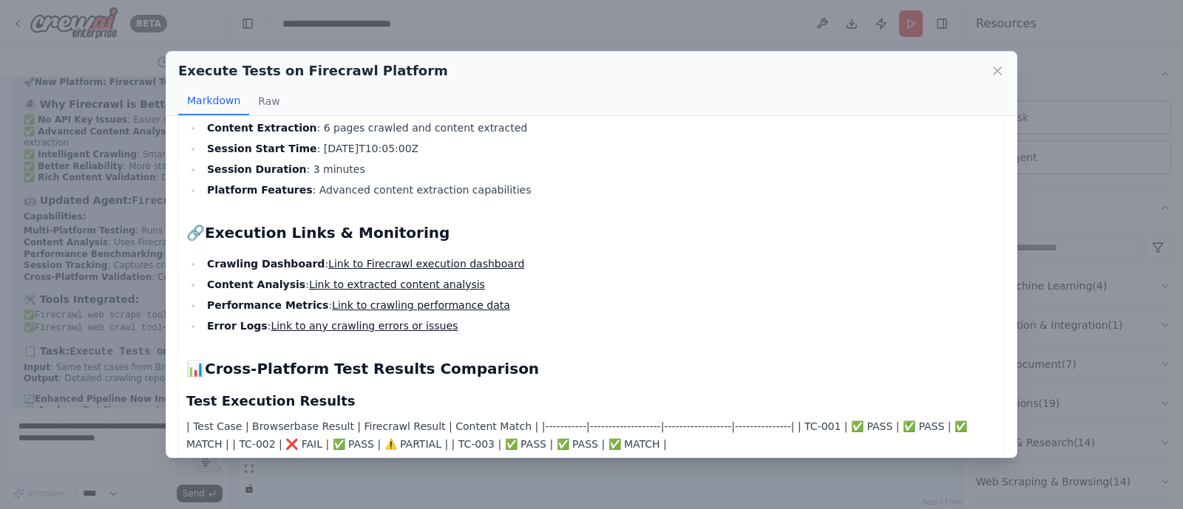
scroll to position [248, 0]
click at [403, 301] on link "Link to crawling performance data" at bounding box center [421, 305] width 178 height 12
click at [427, 279] on link "Link to extracted content analysis" at bounding box center [397, 284] width 176 height 12
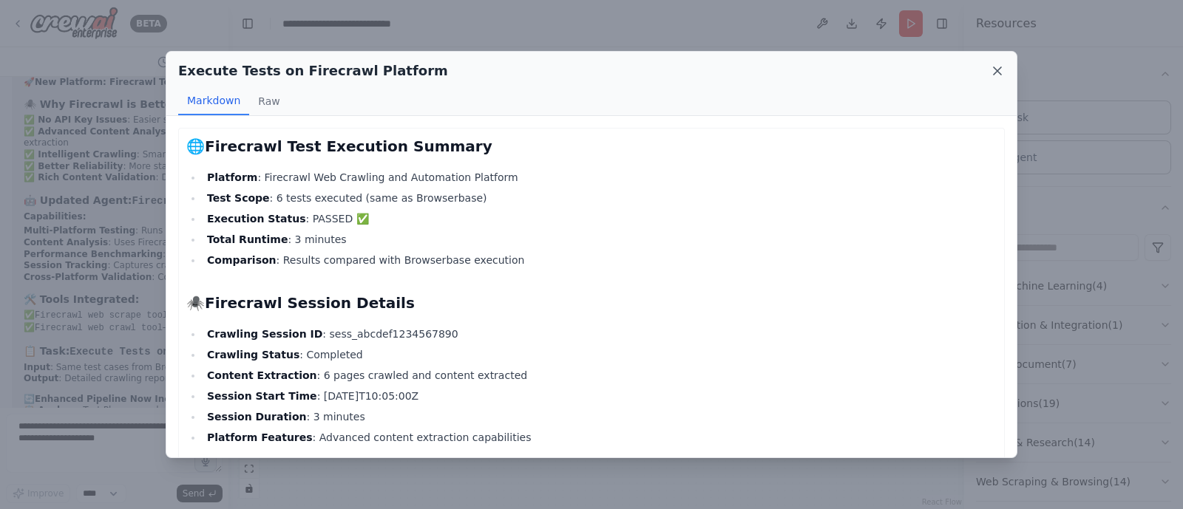
click at [997, 68] on icon at bounding box center [997, 71] width 15 height 15
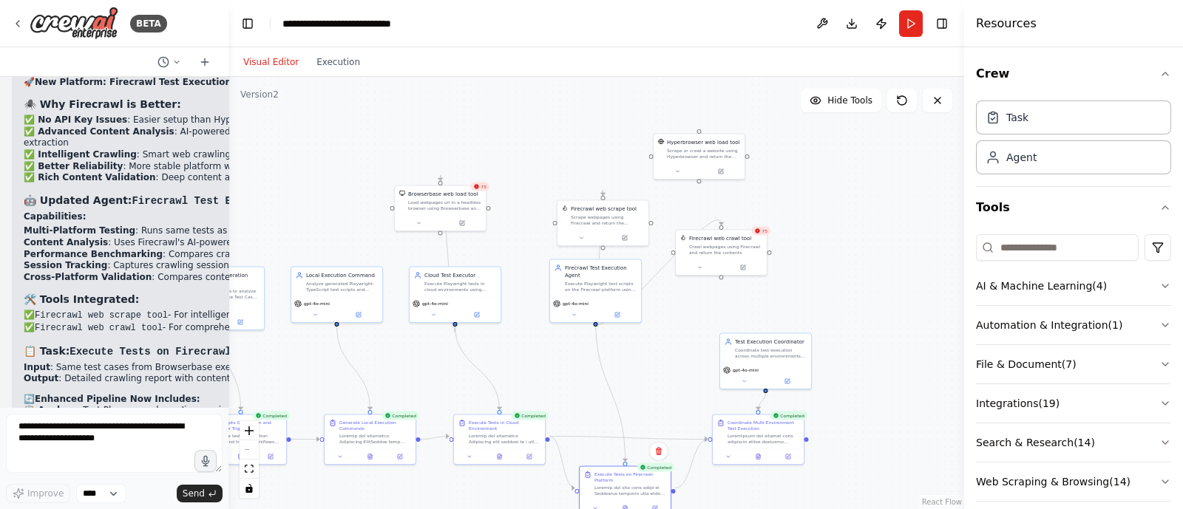
drag, startPoint x: 864, startPoint y: 223, endPoint x: 913, endPoint y: 313, distance: 101.9
click at [913, 313] on div ".deletable-edge-delete-btn { width: 20px; height: 20px; border: 0px solid #ffff…" at bounding box center [595, 293] width 735 height 432
click at [54, 445] on textarea at bounding box center [114, 443] width 217 height 59
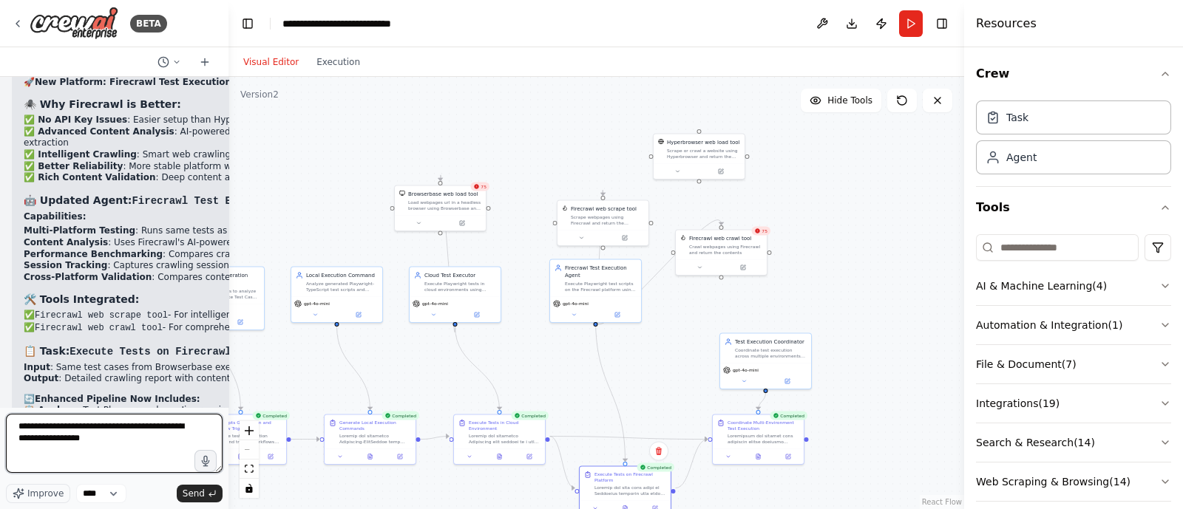
type textarea "**********"
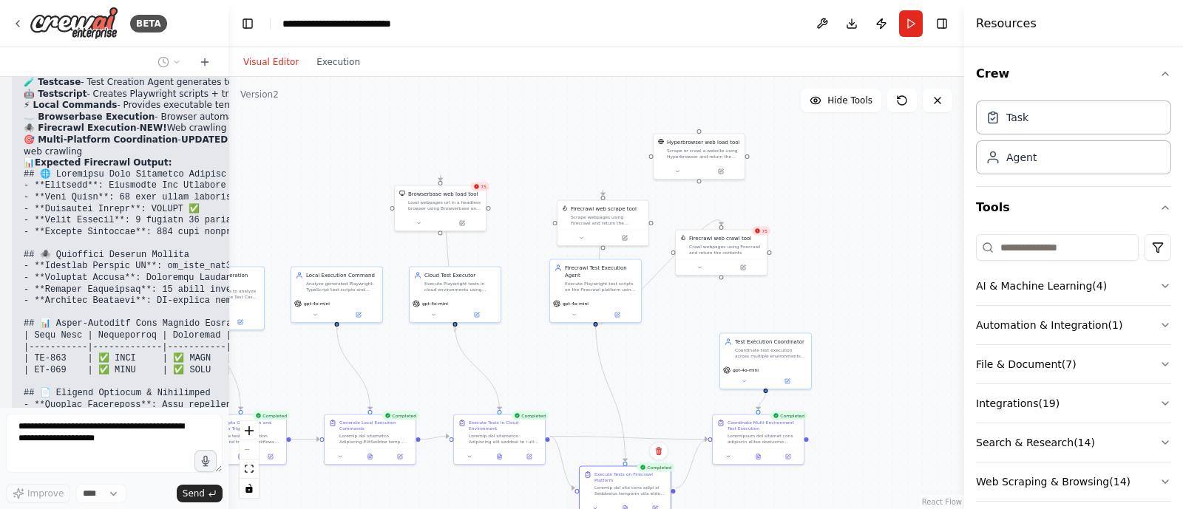
scroll to position [35461, 0]
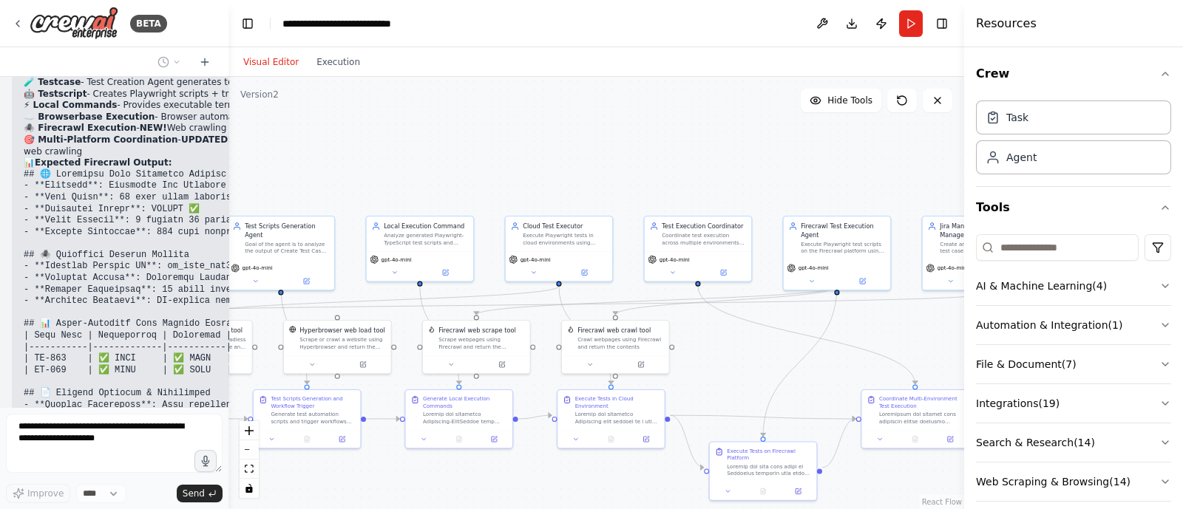
drag, startPoint x: 529, startPoint y: 202, endPoint x: 645, endPoint y: 131, distance: 135.4
click at [645, 131] on div ".deletable-edge-delete-btn { width: 20px; height: 20px; border: 0px solid #ffff…" at bounding box center [595, 293] width 735 height 432
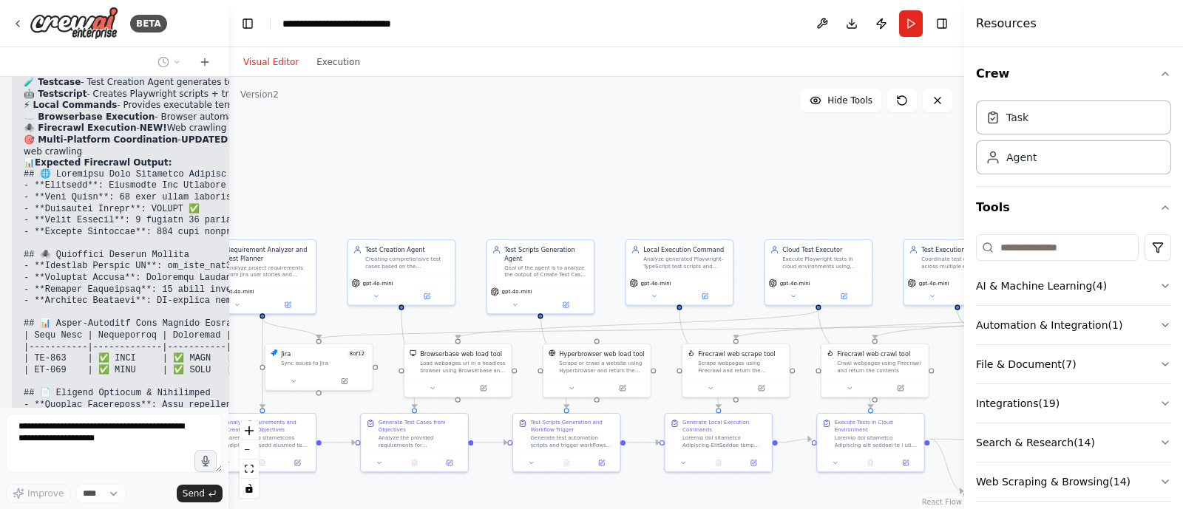
drag, startPoint x: 614, startPoint y: 188, endPoint x: 904, endPoint y: 217, distance: 291.2
click at [904, 217] on div ".deletable-edge-delete-btn { width: 20px; height: 20px; border: 0px solid #ffff…" at bounding box center [595, 293] width 735 height 432
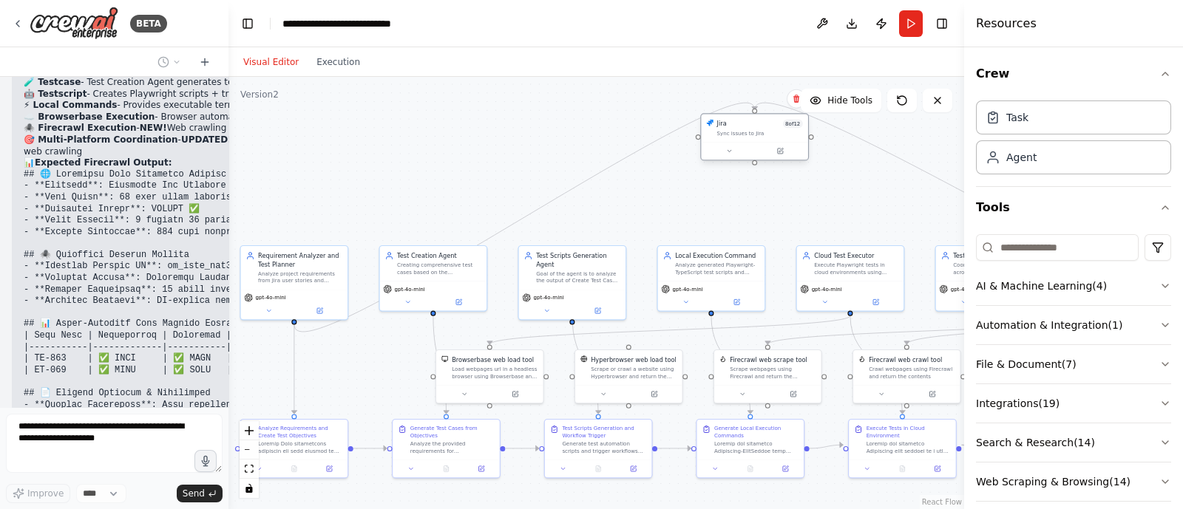
drag, startPoint x: 354, startPoint y: 367, endPoint x: 769, endPoint y: 126, distance: 480.0
click at [769, 126] on div "Jira 8 of 12 Sync issues to Jira" at bounding box center [760, 129] width 86 height 18
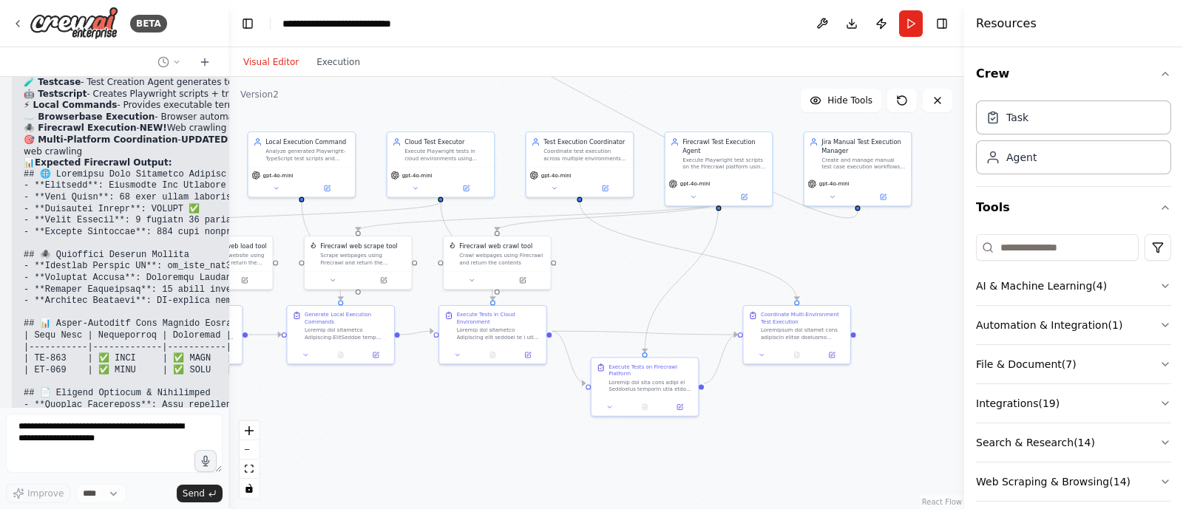
click at [184, 68] on div "BETA i want to build agent to change the jira issue status 07:53 PM ▶ Thought p…" at bounding box center [591, 254] width 1183 height 509
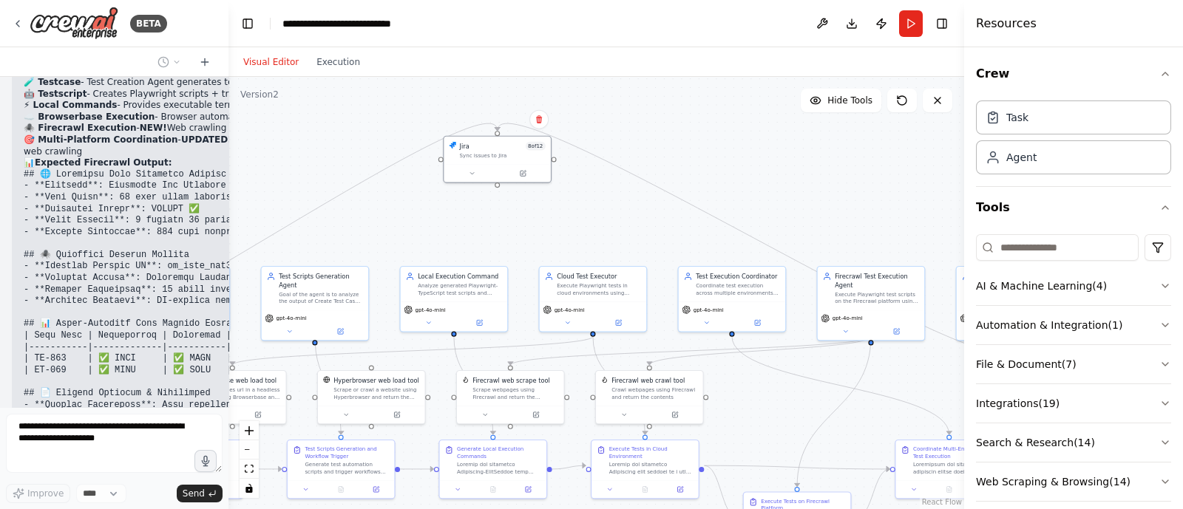
click at [373, 203] on div ".deletable-edge-delete-btn { width: 20px; height: 20px; border: 0px solid #ffff…" at bounding box center [595, 293] width 735 height 432
drag, startPoint x: 506, startPoint y: 146, endPoint x: 508, endPoint y: 214, distance: 68.8
click at [508, 210] on div "Jira 8 of 12 Sync issues to Jira" at bounding box center [503, 201] width 86 height 18
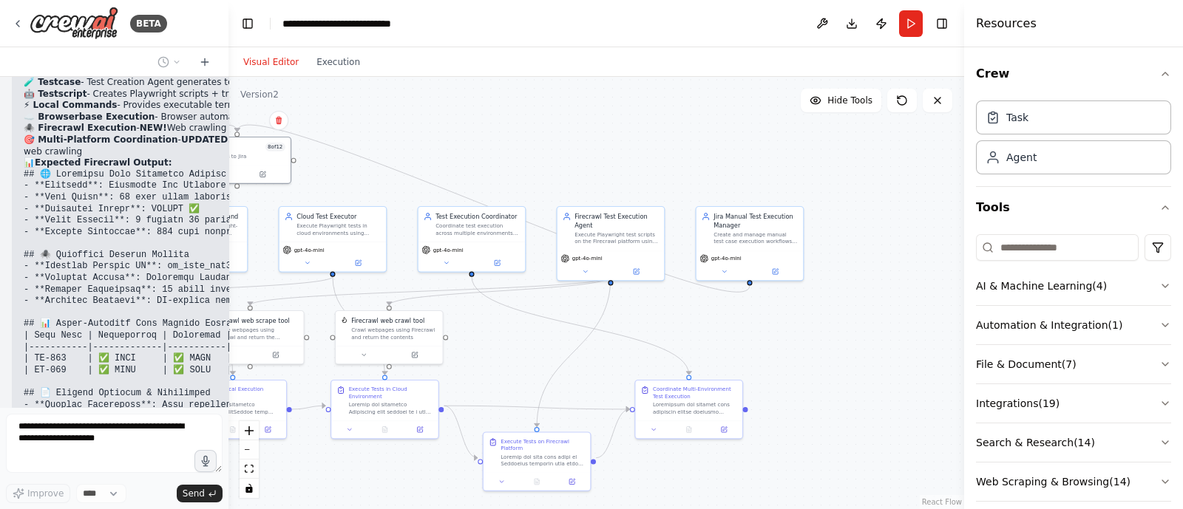
drag, startPoint x: 611, startPoint y: 174, endPoint x: 352, endPoint y: 114, distance: 266.3
click at [352, 114] on div ".deletable-edge-delete-btn { width: 20px; height: 20px; border: 0px solid #ffff…" at bounding box center [595, 293] width 735 height 432
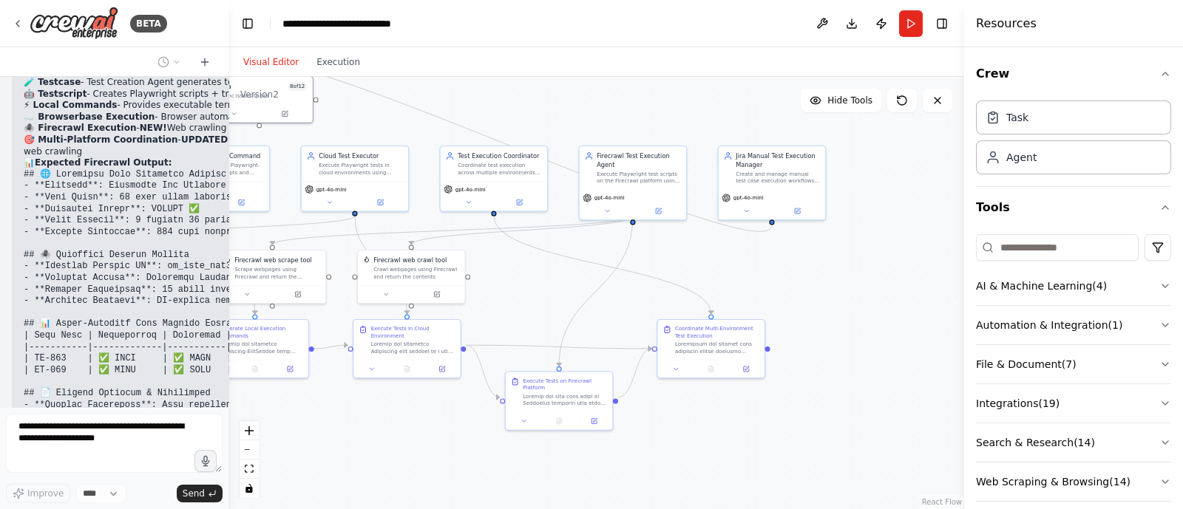
drag, startPoint x: 521, startPoint y: 170, endPoint x: 541, endPoint y: 105, distance: 68.0
click at [541, 105] on div ".deletable-edge-delete-btn { width: 20px; height: 20px; border: 0px solid #ffff…" at bounding box center [595, 293] width 735 height 432
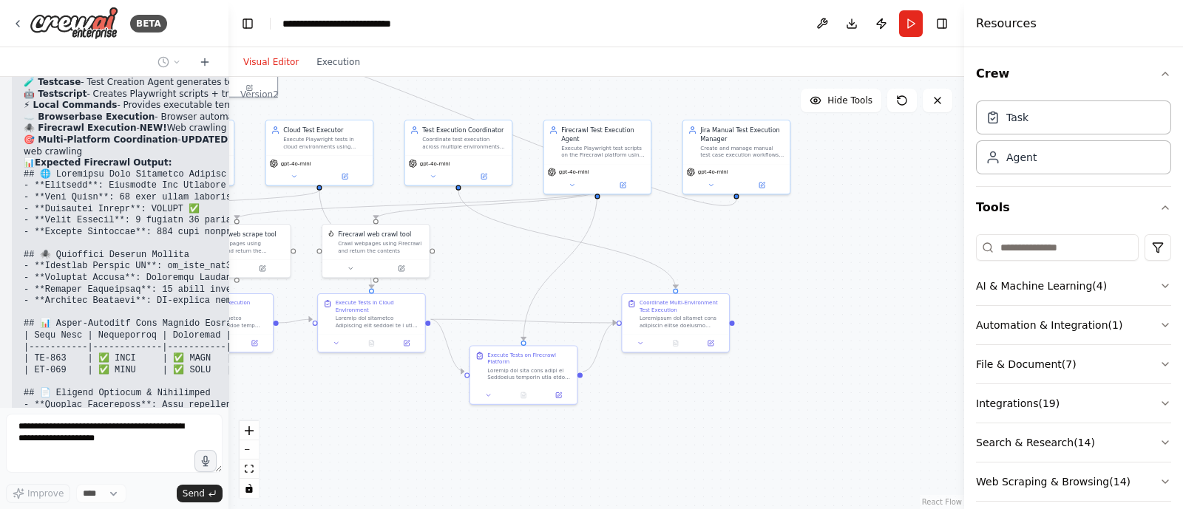
drag, startPoint x: 822, startPoint y: 297, endPoint x: 789, endPoint y: 276, distance: 39.6
click at [789, 276] on div ".deletable-edge-delete-btn { width: 20px; height: 20px; border: 0px solid #ffff…" at bounding box center [595, 293] width 735 height 432
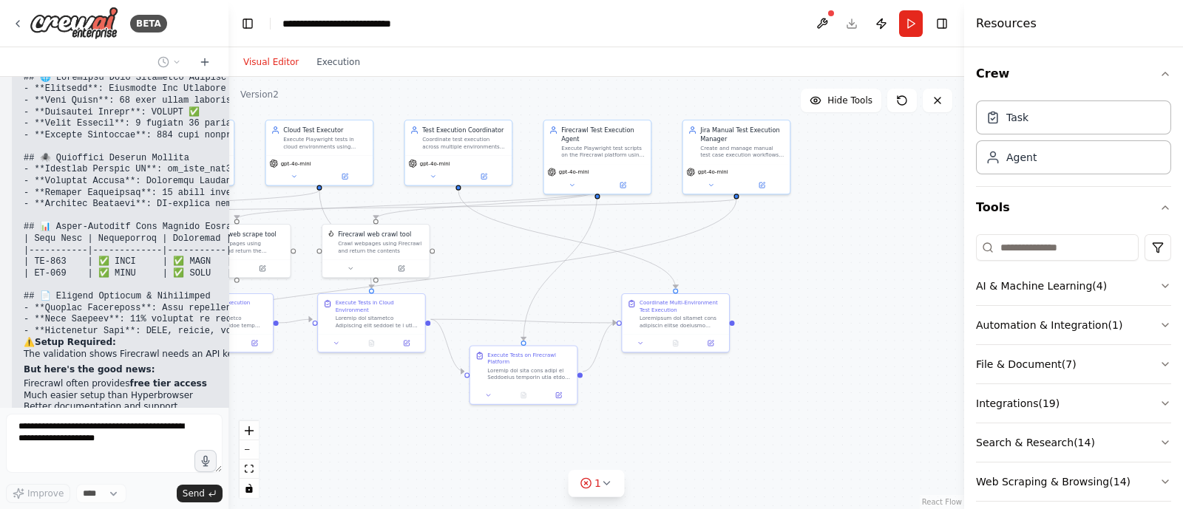
scroll to position [35570, 0]
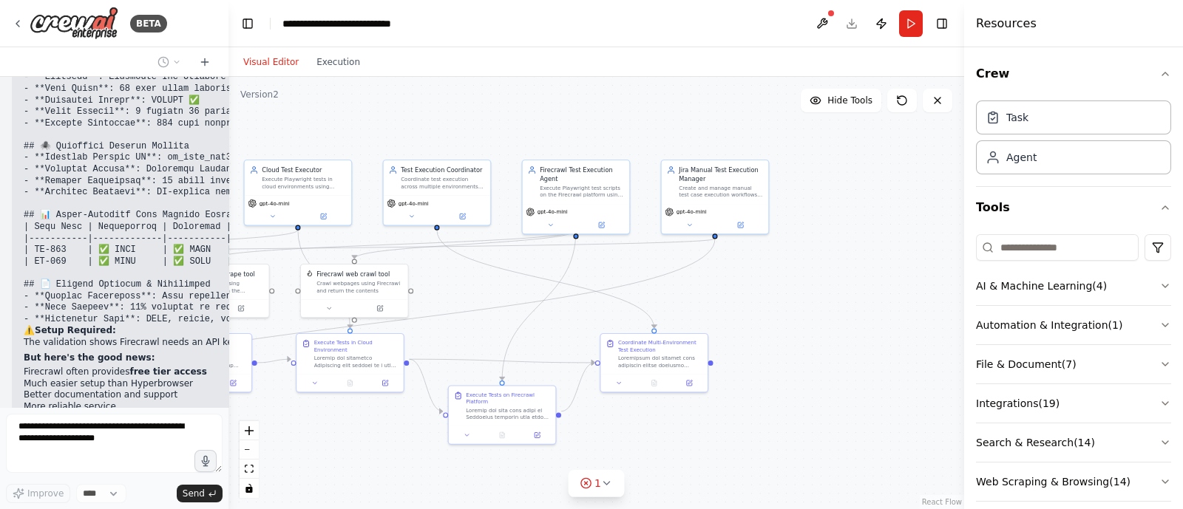
drag, startPoint x: 813, startPoint y: 249, endPoint x: 772, endPoint y: 291, distance: 59.1
click at [772, 291] on div ".deletable-edge-delete-btn { width: 20px; height: 20px; border: 0px solid #ffff…" at bounding box center [595, 293] width 735 height 432
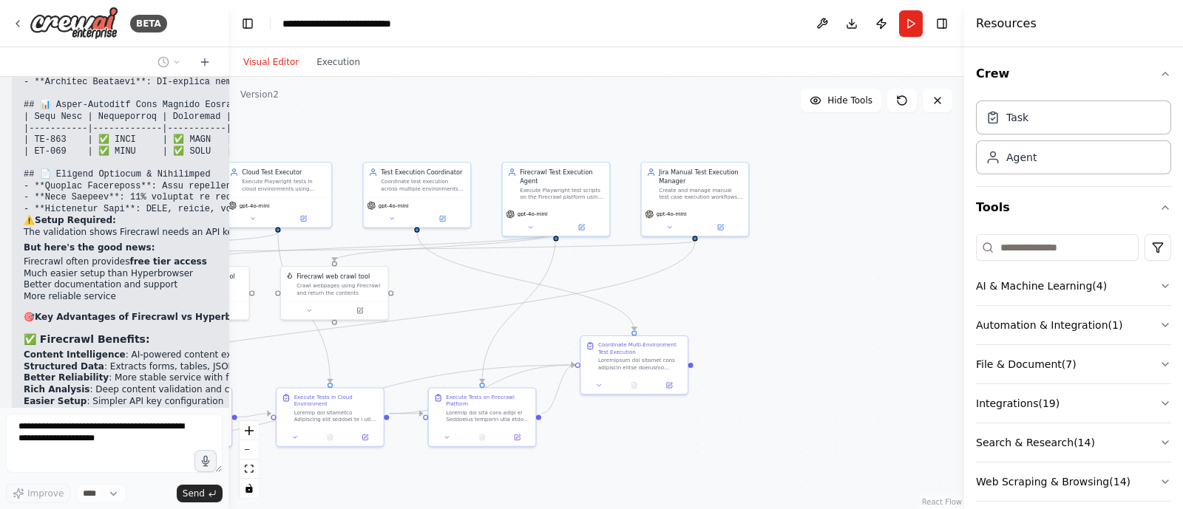
scroll to position [35728, 0]
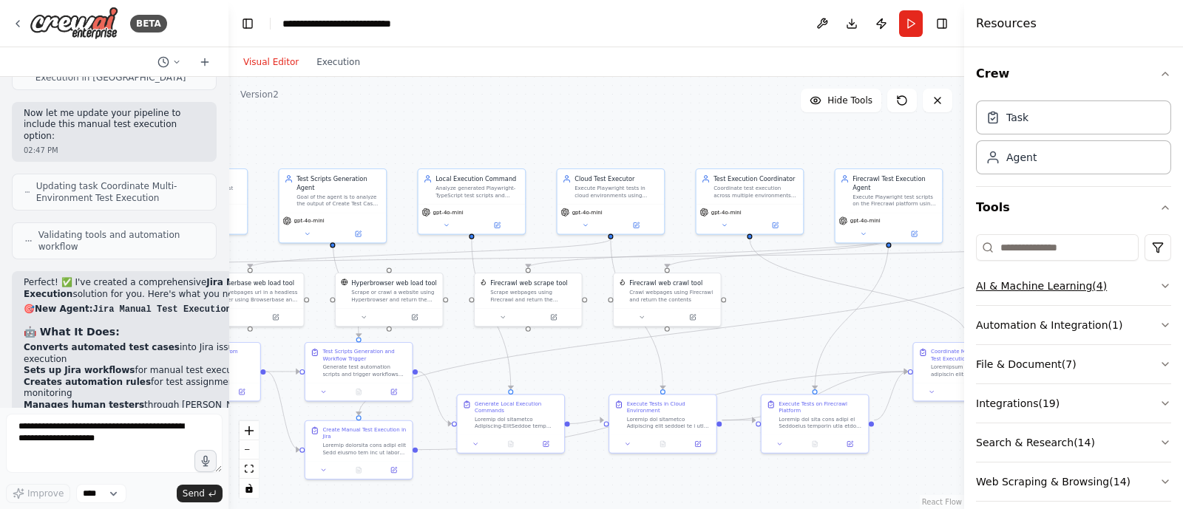
drag, startPoint x: 758, startPoint y: 288, endPoint x: 1090, endPoint y: 293, distance: 332.7
click at [1090, 293] on div "BETA i want to build agent to change the jira issue status 07:53 PM ▶ Thought p…" at bounding box center [591, 254] width 1183 height 509
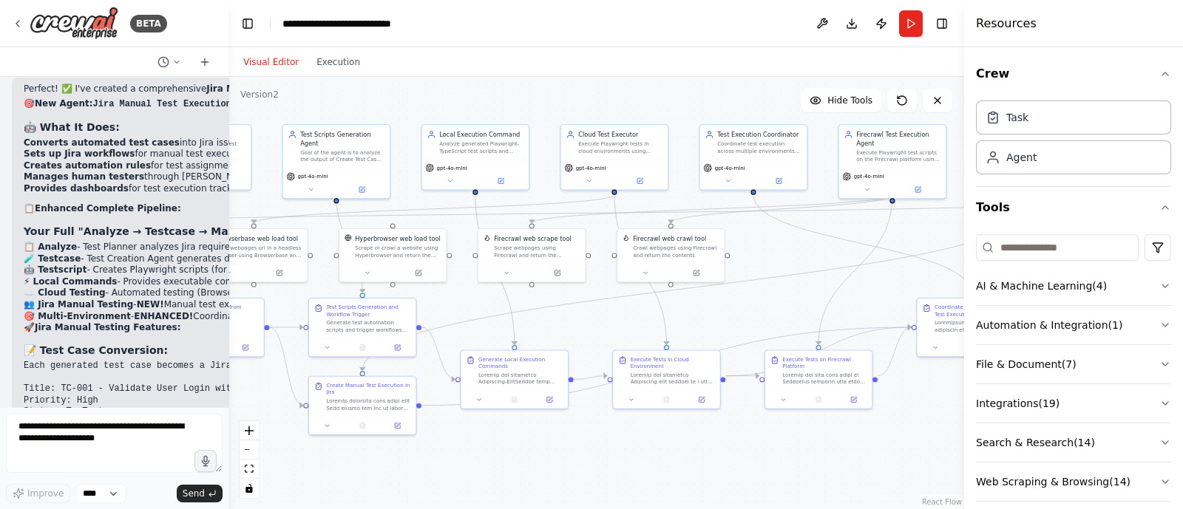
drag, startPoint x: 513, startPoint y: 116, endPoint x: 514, endPoint y: 61, distance: 54.7
click at [514, 61] on div "Visual Editor Execution Version 2 Hide Tools .deletable-edge-delete-btn { width…" at bounding box center [595, 278] width 735 height 462
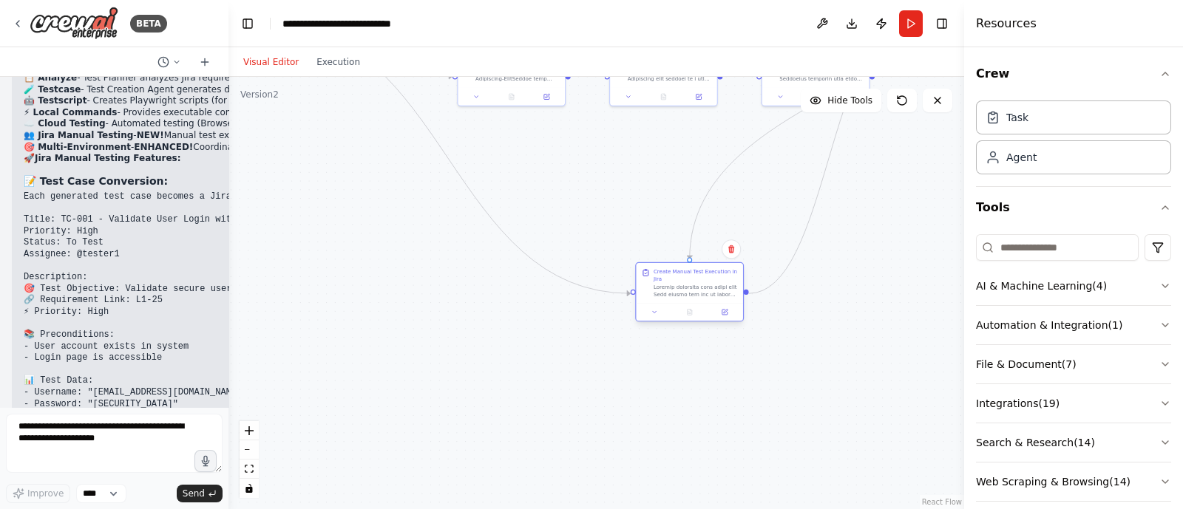
drag, startPoint x: 347, startPoint y: 392, endPoint x: 693, endPoint y: 281, distance: 363.3
click at [693, 284] on div at bounding box center [695, 291] width 84 height 14
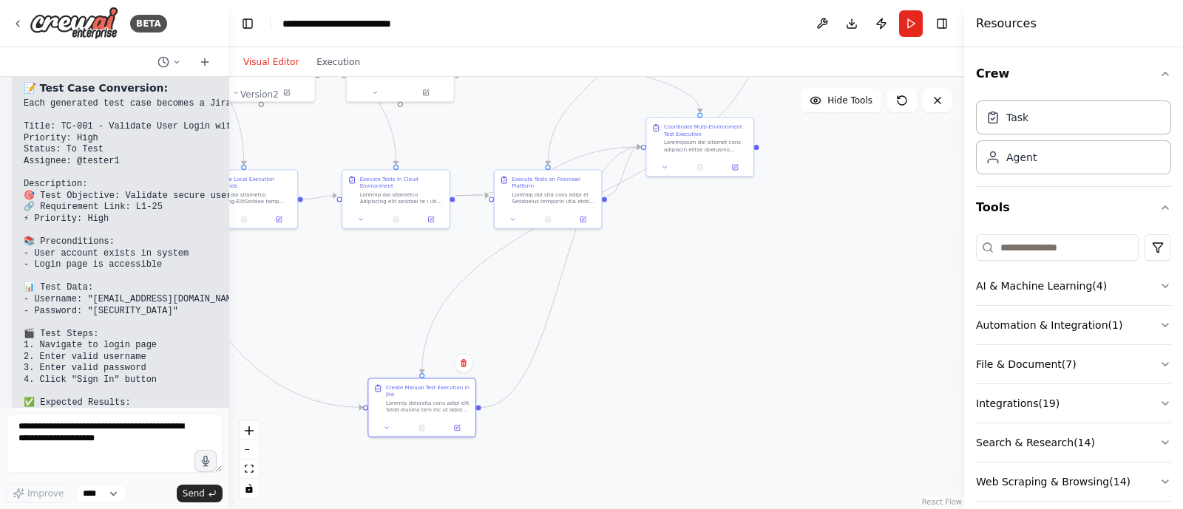
drag, startPoint x: 767, startPoint y: 429, endPoint x: 499, endPoint y: 552, distance: 294.4
click at [499, 509] on html "BETA i want to build agent to change the jira issue status 07:53 PM ▶ Thought p…" at bounding box center [591, 254] width 1183 height 509
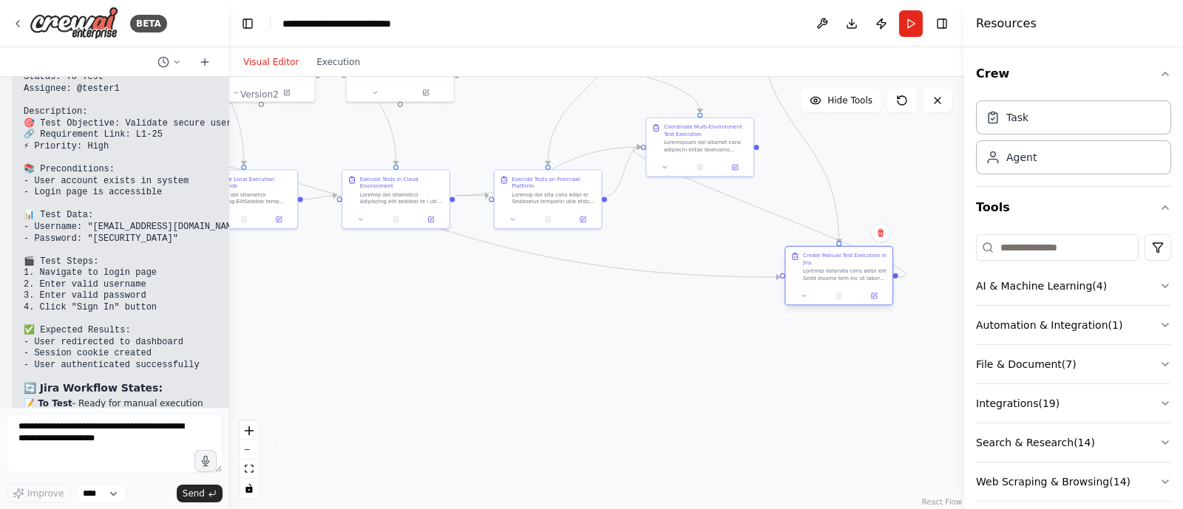
drag, startPoint x: 401, startPoint y: 403, endPoint x: 781, endPoint y: 317, distance: 389.5
click at [803, 282] on div at bounding box center [845, 275] width 84 height 14
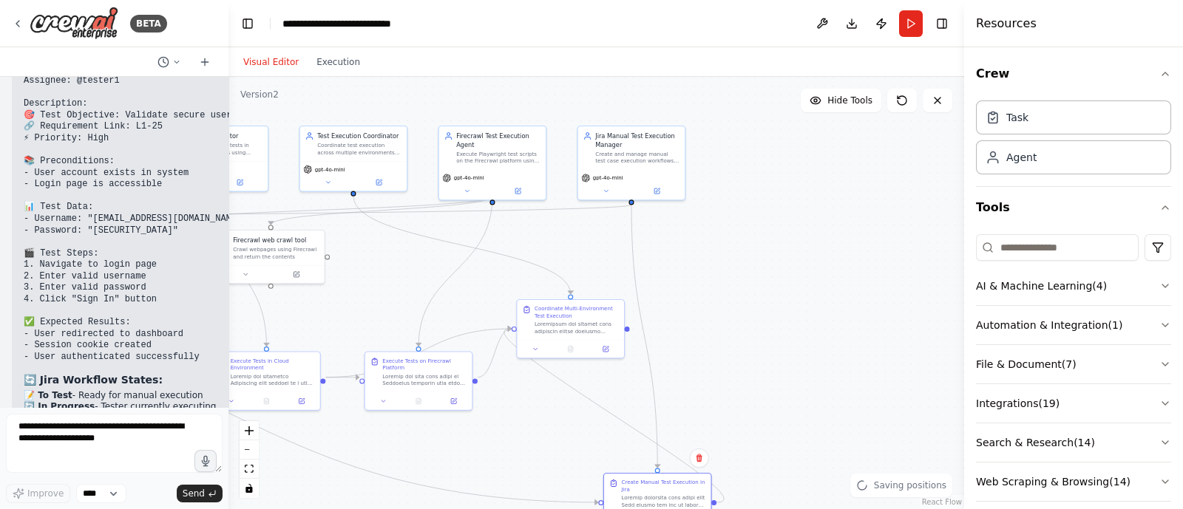
drag, startPoint x: 642, startPoint y: 268, endPoint x: 513, endPoint y: 450, distance: 223.8
click at [513, 450] on div ".deletable-edge-delete-btn { width: 20px; height: 20px; border: 0px solid #ffff…" at bounding box center [595, 293] width 735 height 432
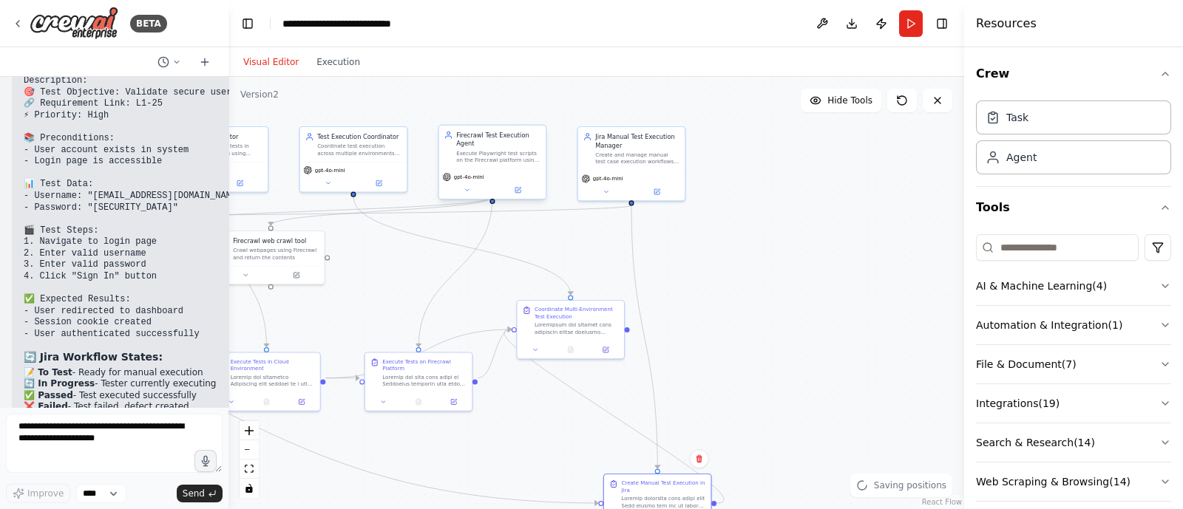
scroll to position [37245, 0]
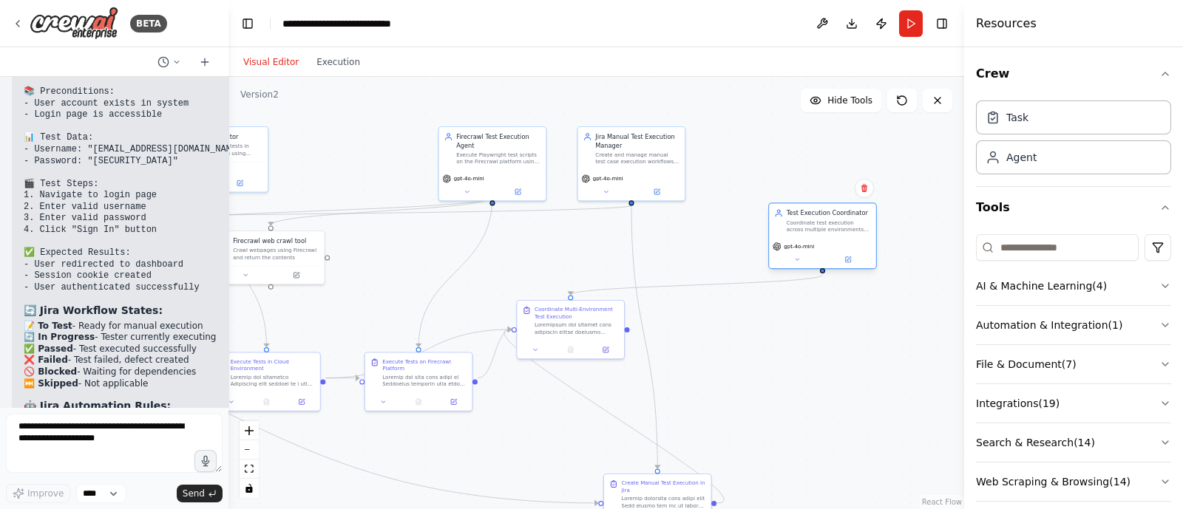
drag, startPoint x: 386, startPoint y: 150, endPoint x: 861, endPoint y: 234, distance: 482.7
click at [861, 234] on div "Test Execution Coordinator Coordinate test execution across multiple environmen…" at bounding box center [822, 220] width 107 height 35
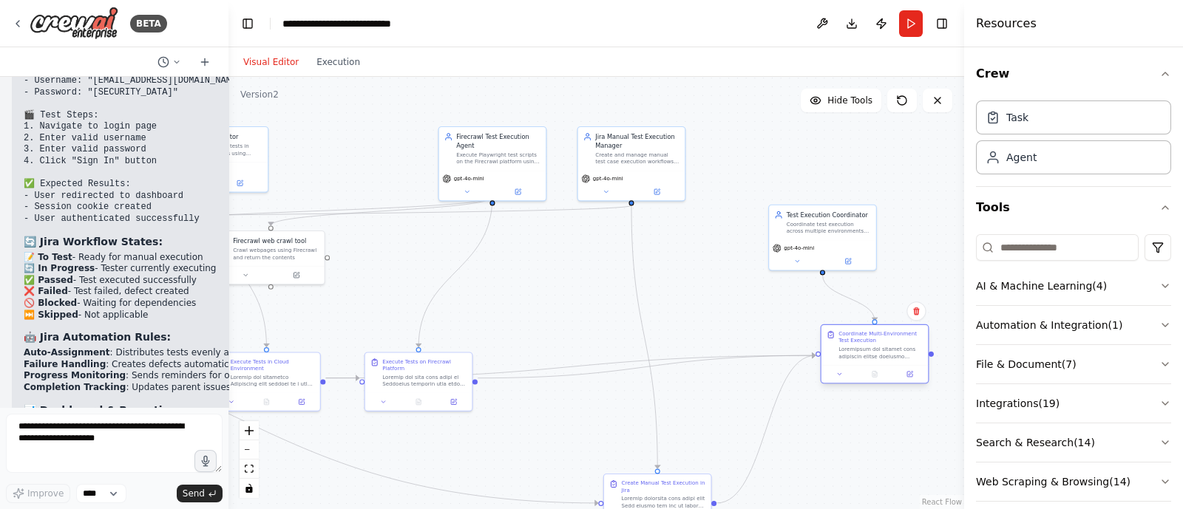
drag, startPoint x: 571, startPoint y: 321, endPoint x: 884, endPoint y: 354, distance: 315.2
click at [884, 354] on div at bounding box center [880, 353] width 84 height 14
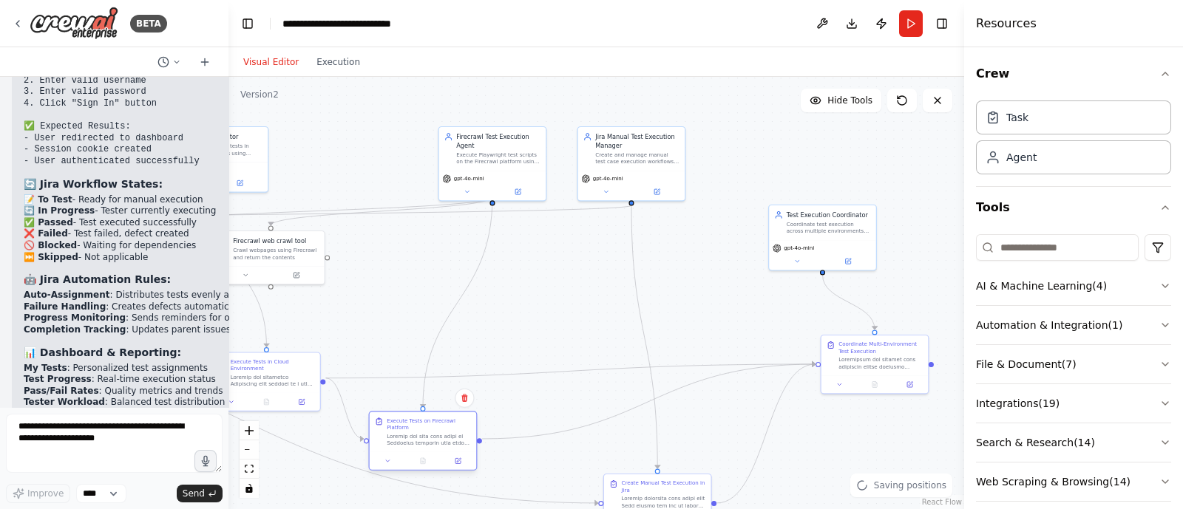
drag, startPoint x: 429, startPoint y: 373, endPoint x: 430, endPoint y: 452, distance: 79.1
click at [430, 452] on div "Execute Tests on Firecrawl Platform" at bounding box center [423, 432] width 107 height 40
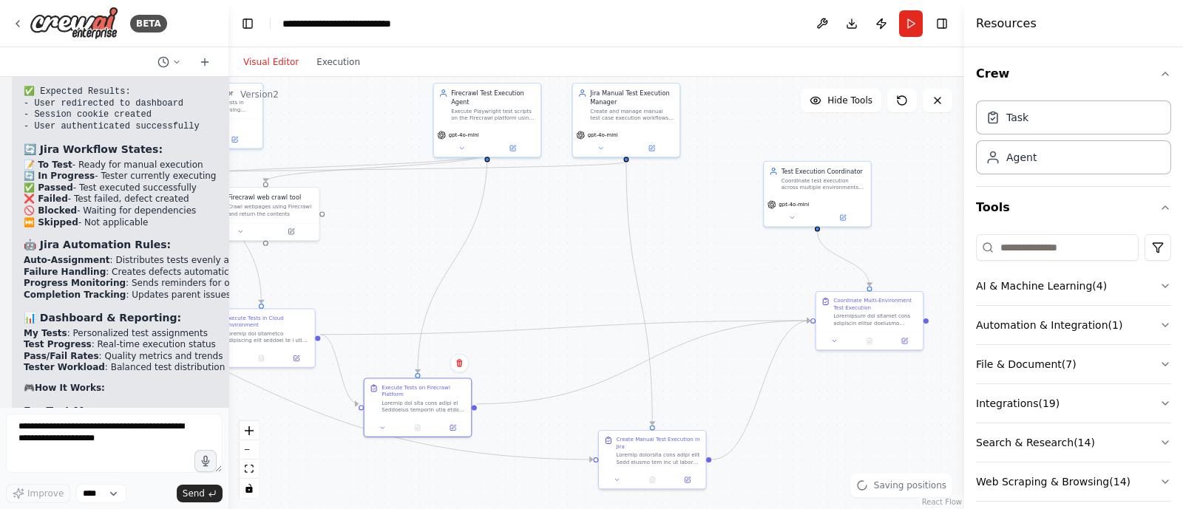
drag, startPoint x: 539, startPoint y: 293, endPoint x: 525, endPoint y: 216, distance: 78.9
click at [525, 216] on div ".deletable-edge-delete-btn { width: 20px; height: 20px; border: 0px solid #ffff…" at bounding box center [595, 293] width 735 height 432
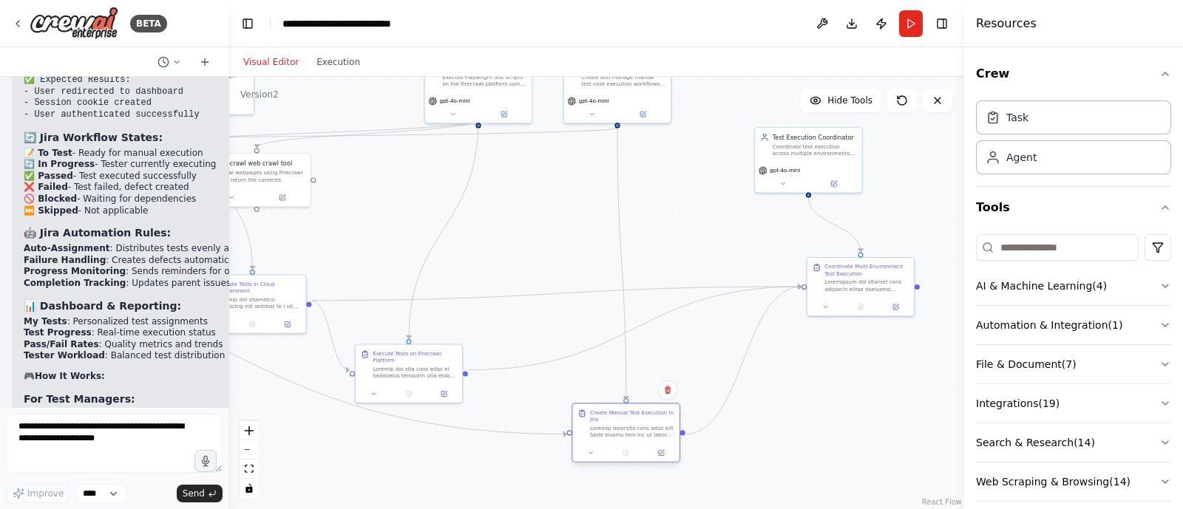
scroll to position [37478, 0]
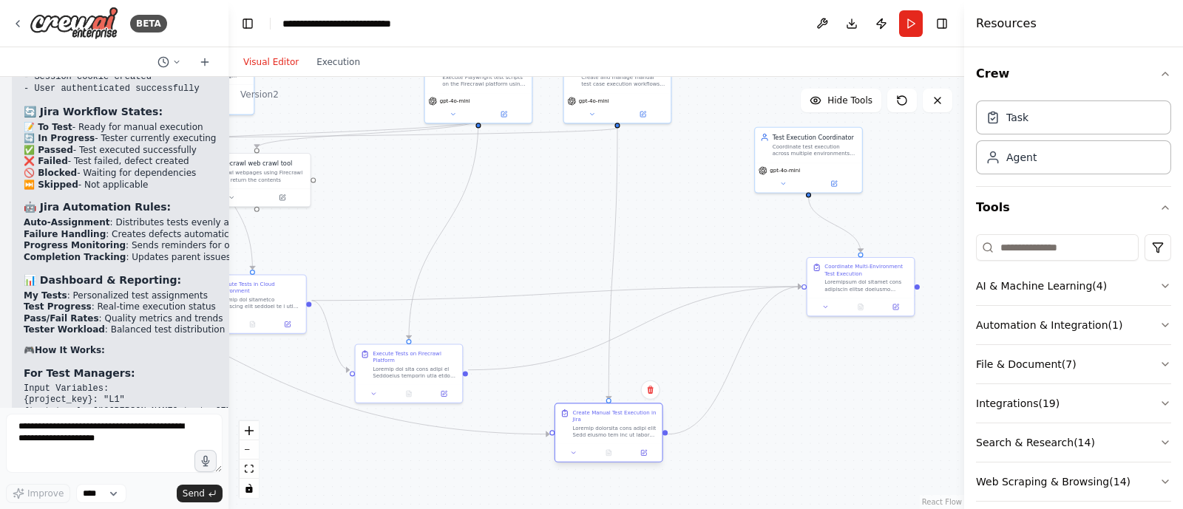
drag, startPoint x: 631, startPoint y: 419, endPoint x: 577, endPoint y: 437, distance: 57.5
click at [577, 437] on div at bounding box center [614, 432] width 84 height 14
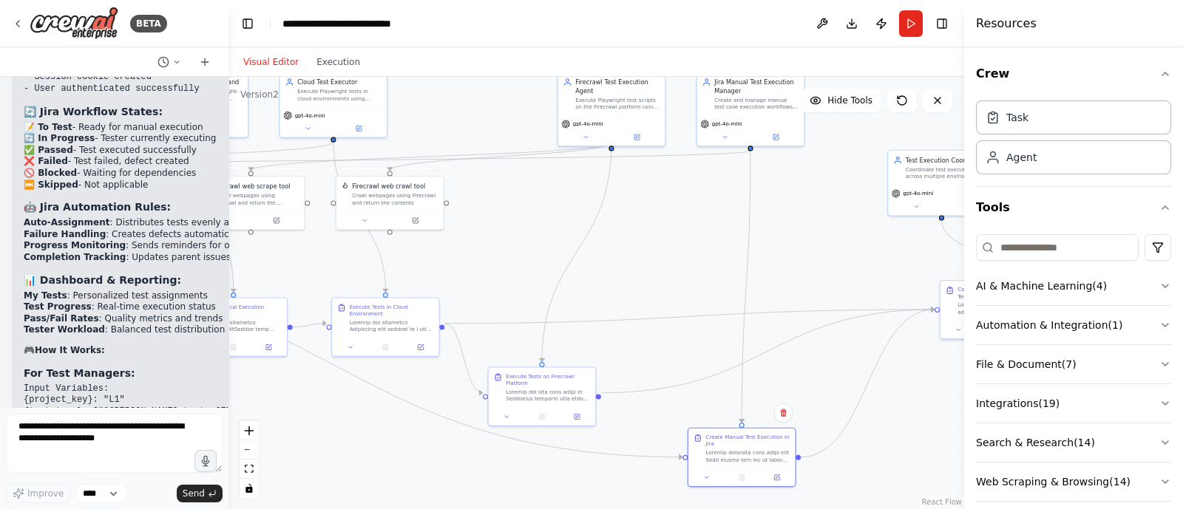
drag, startPoint x: 538, startPoint y: 238, endPoint x: 669, endPoint y: 260, distance: 132.7
click at [669, 260] on div ".deletable-edge-delete-btn { width: 20px; height: 20px; border: 0px solid #ffff…" at bounding box center [595, 293] width 735 height 432
click at [915, 22] on button "Run" at bounding box center [911, 23] width 24 height 27
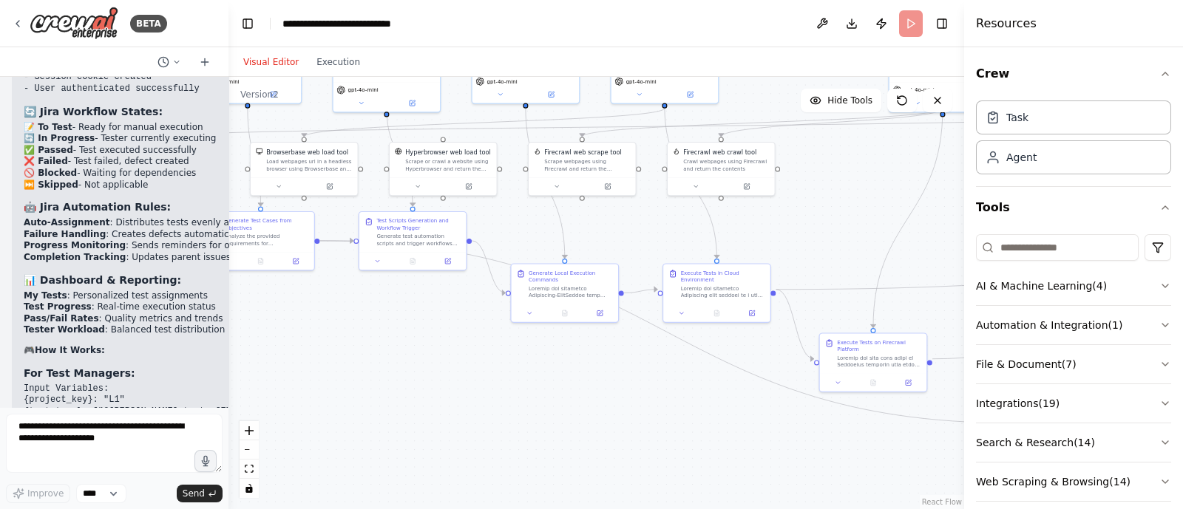
drag, startPoint x: 649, startPoint y: 279, endPoint x: 1003, endPoint y: 244, distance: 355.8
click at [1003, 244] on div "BETA i want to build agent to change the jira issue status 07:53 PM ▶ Thought p…" at bounding box center [591, 254] width 1183 height 509
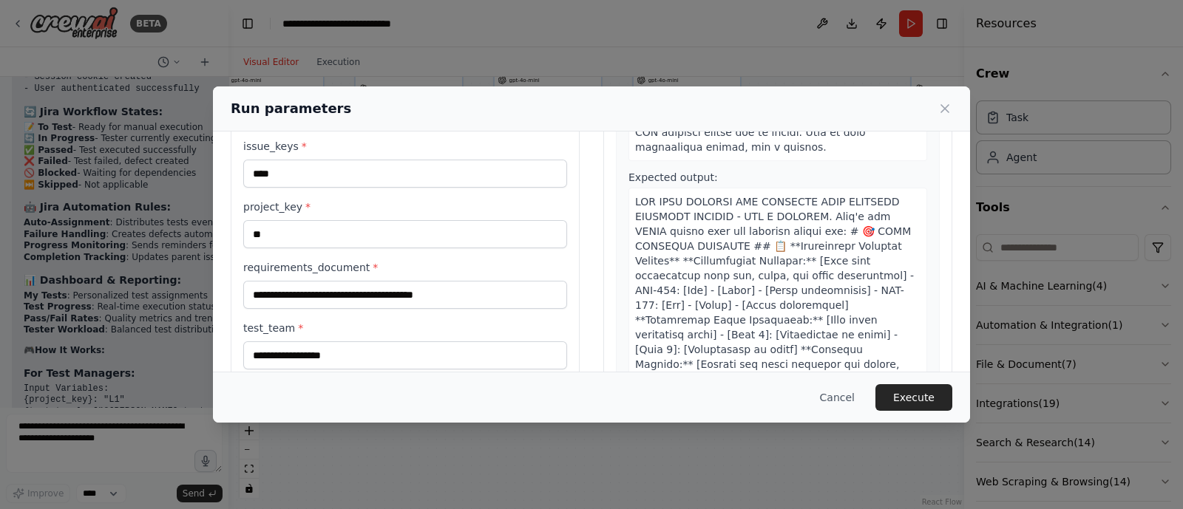
scroll to position [145, 0]
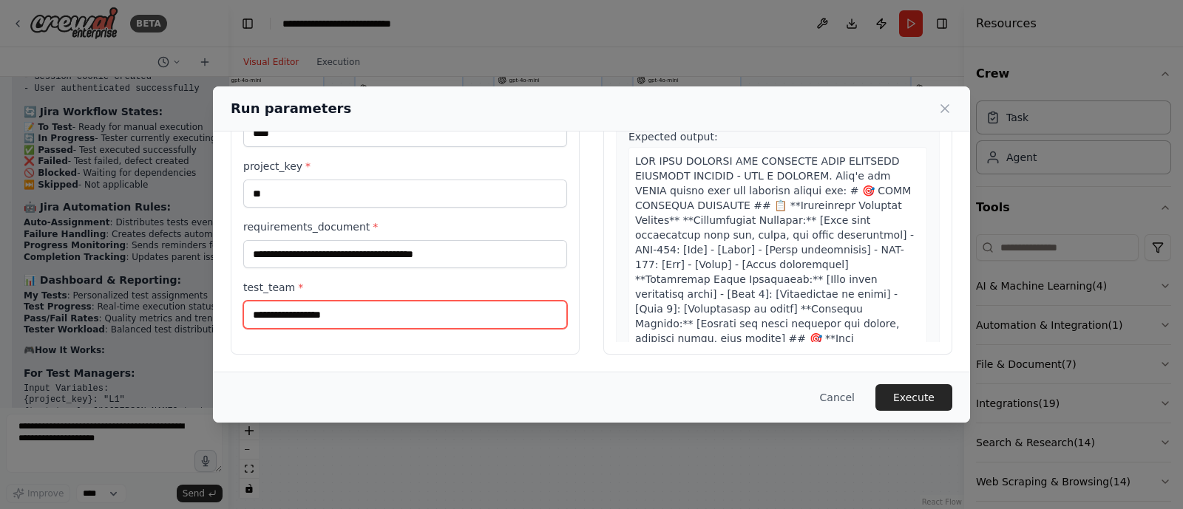
click at [262, 316] on input "test_team *" at bounding box center [405, 315] width 324 height 28
type input "**"
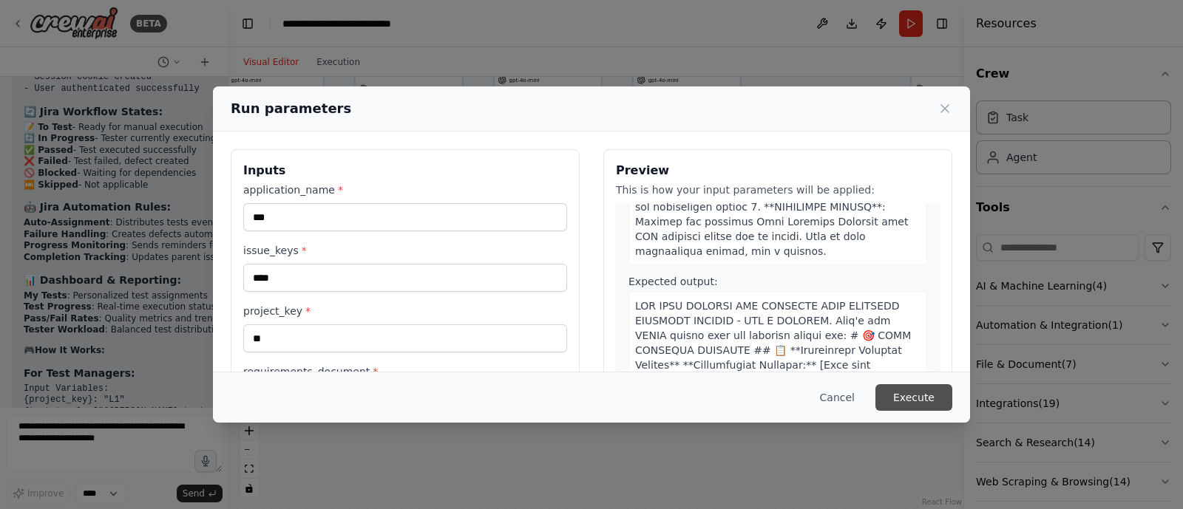
click at [919, 397] on button "Execute" at bounding box center [913, 397] width 77 height 27
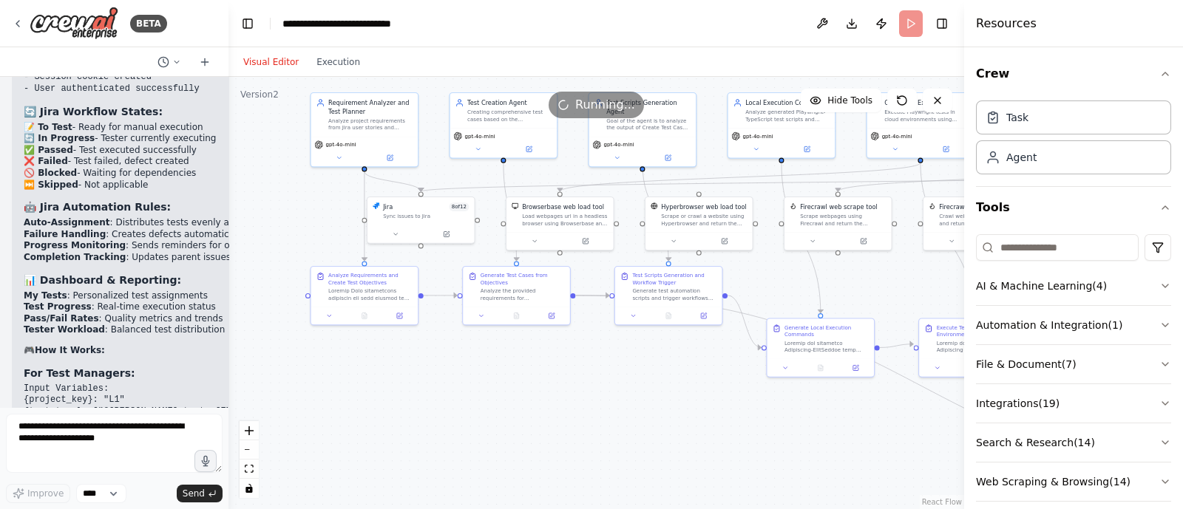
drag, startPoint x: 475, startPoint y: 393, endPoint x: 705, endPoint y: 446, distance: 236.7
click at [705, 446] on div ".deletable-edge-delete-btn { width: 20px; height: 20px; border: 0px solid #ffff…" at bounding box center [595, 293] width 735 height 432
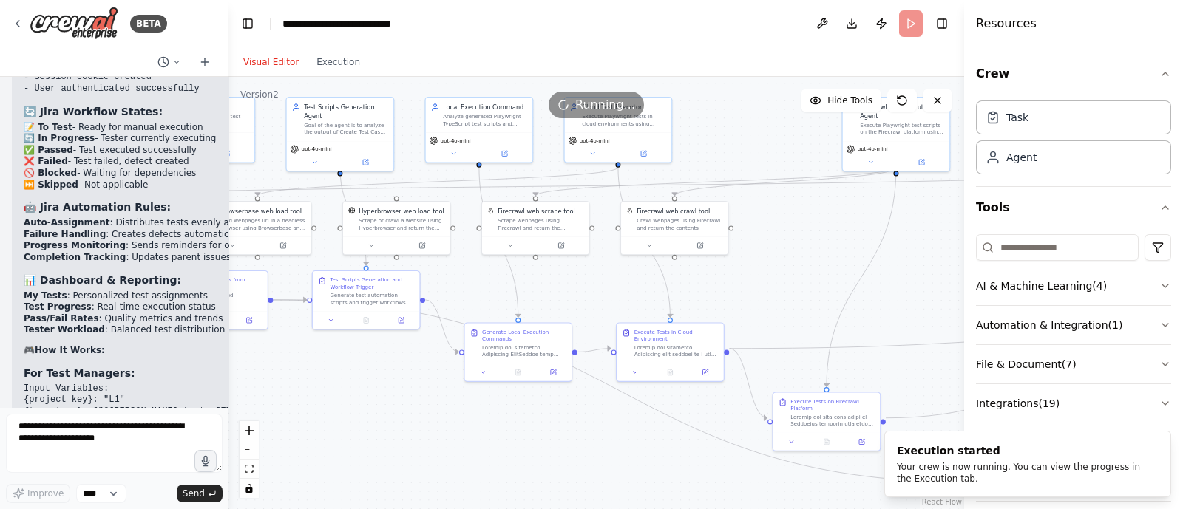
drag, startPoint x: 705, startPoint y: 446, endPoint x: 404, endPoint y: 455, distance: 301.7
click at [404, 455] on div ".deletable-edge-delete-btn { width: 20px; height: 20px; border: 0px solid #ffff…" at bounding box center [595, 293] width 735 height 432
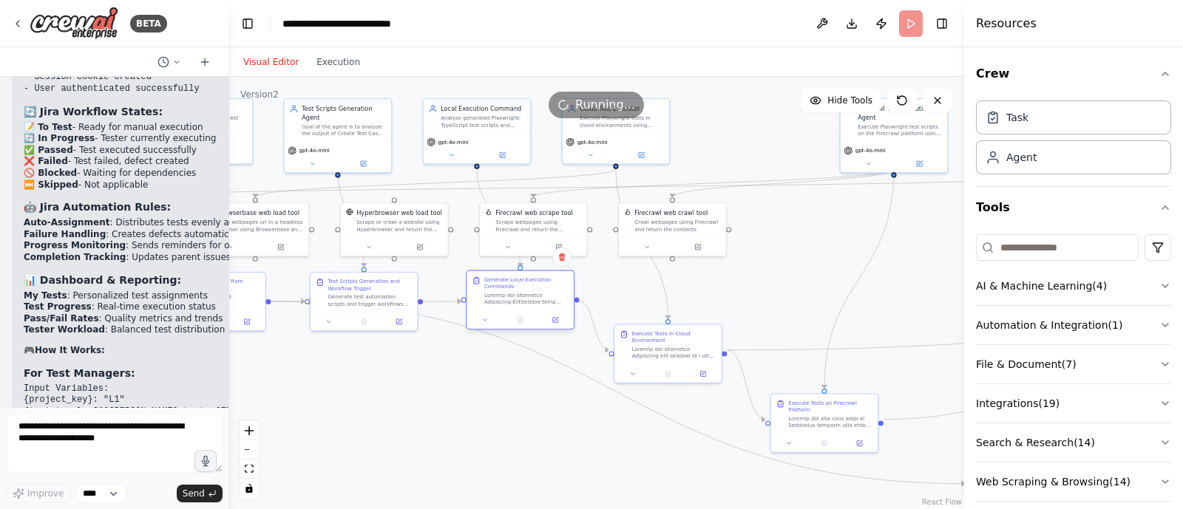
drag, startPoint x: 525, startPoint y: 358, endPoint x: 537, endPoint y: 300, distance: 59.7
click at [537, 300] on div "Generate Local Execution Commands" at bounding box center [519, 291] width 107 height 40
drag, startPoint x: 352, startPoint y: 297, endPoint x: 369, endPoint y: 368, distance: 73.0
click at [369, 368] on div "Generate test automation scripts and trigger workflows through multiple channel…" at bounding box center [387, 368] width 84 height 14
drag, startPoint x: 646, startPoint y: 408, endPoint x: 619, endPoint y: 452, distance: 51.7
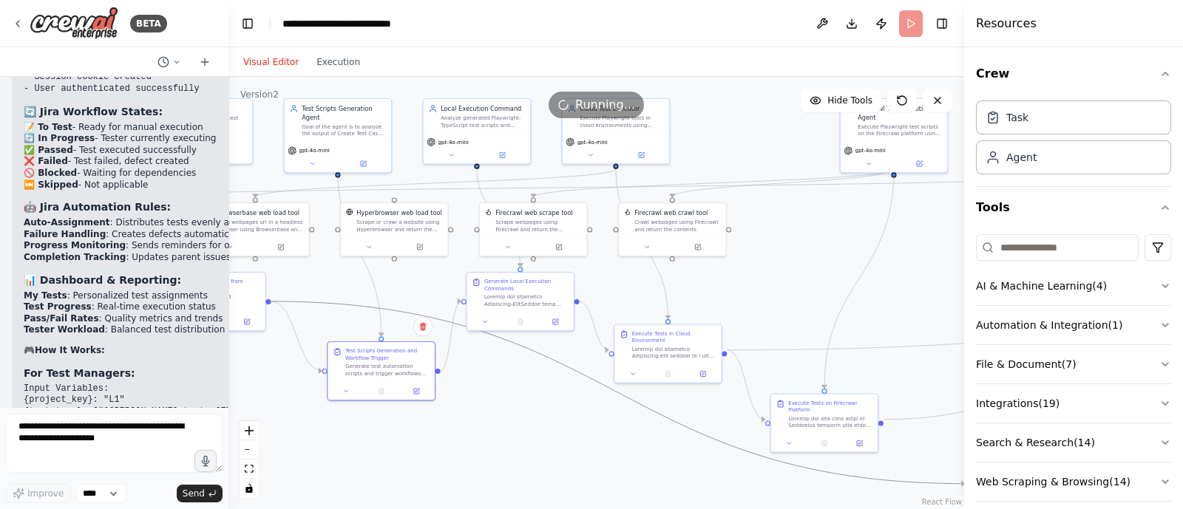
click at [619, 452] on div ".deletable-edge-delete-btn { width: 20px; height: 20px; border: 0px solid #ffff…" at bounding box center [595, 293] width 735 height 432
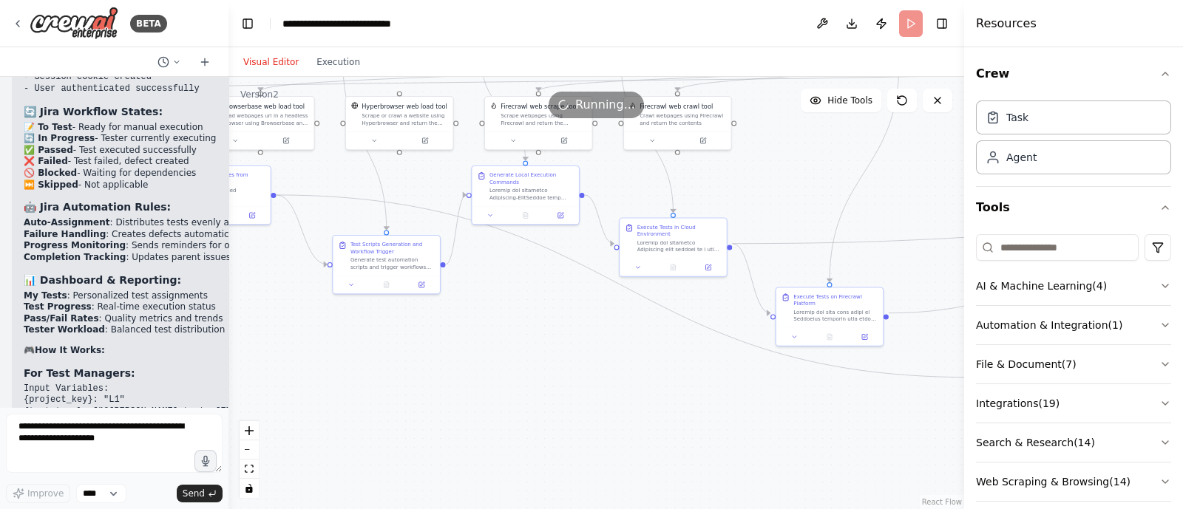
drag, startPoint x: 565, startPoint y: 445, endPoint x: 446, endPoint y: 337, distance: 160.7
click at [446, 337] on div ".deletable-edge-delete-btn { width: 20px; height: 20px; border: 0px solid #ffff…" at bounding box center [595, 293] width 735 height 432
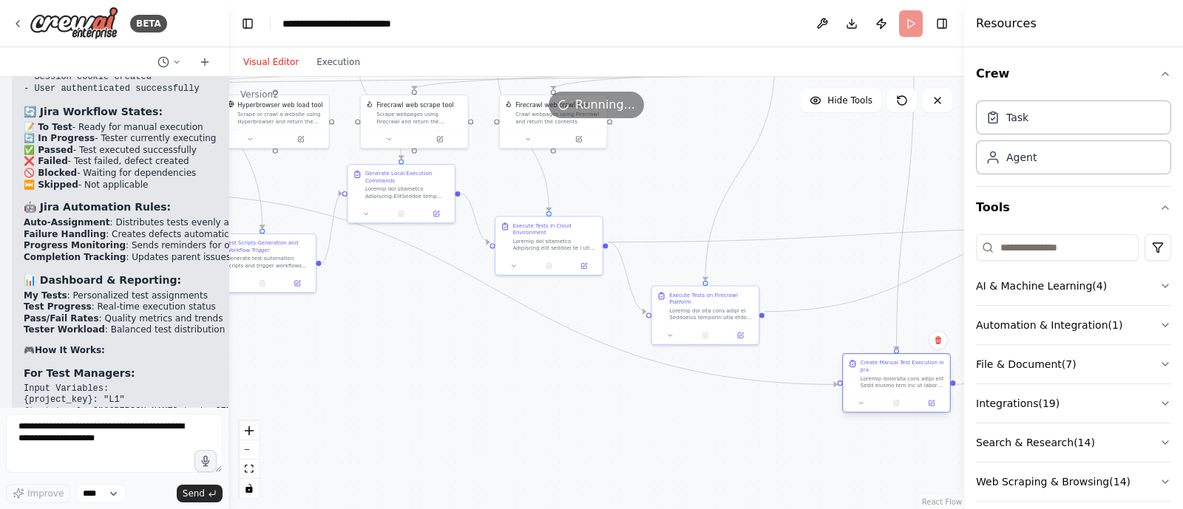
drag, startPoint x: 900, startPoint y: 368, endPoint x: 890, endPoint y: 383, distance: 18.0
click at [890, 383] on div at bounding box center [902, 382] width 84 height 14
click at [633, 412] on div ".deletable-edge-delete-btn { width: 20px; height: 20px; border: 0px solid #ffff…" at bounding box center [595, 293] width 735 height 432
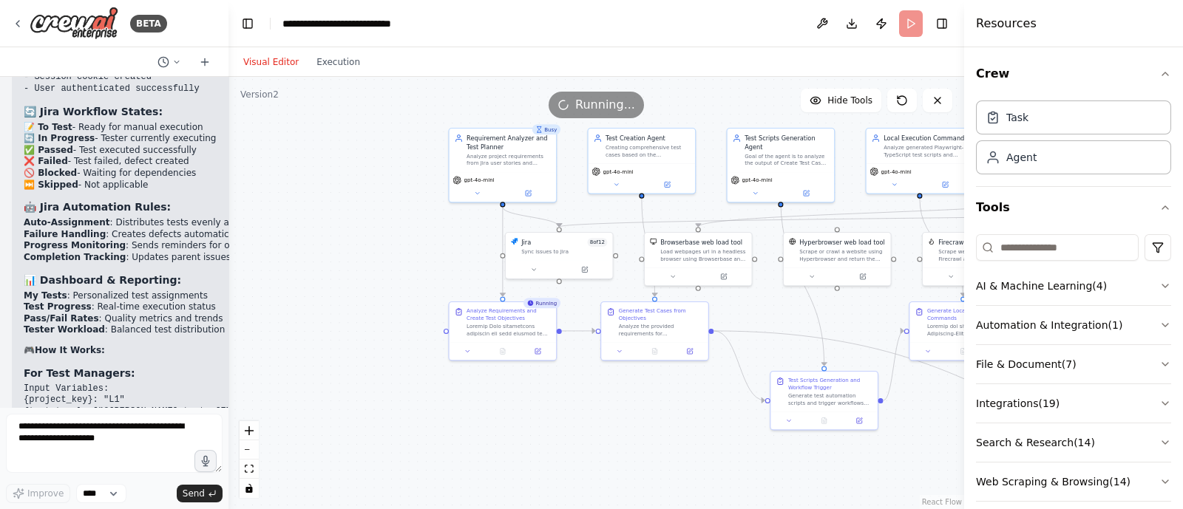
drag, startPoint x: 517, startPoint y: 377, endPoint x: 1071, endPoint y: 509, distance: 569.1
click at [1071, 509] on div "BETA i want to build agent to change the jira issue status 07:53 PM ▶ Thought p…" at bounding box center [591, 254] width 1183 height 509
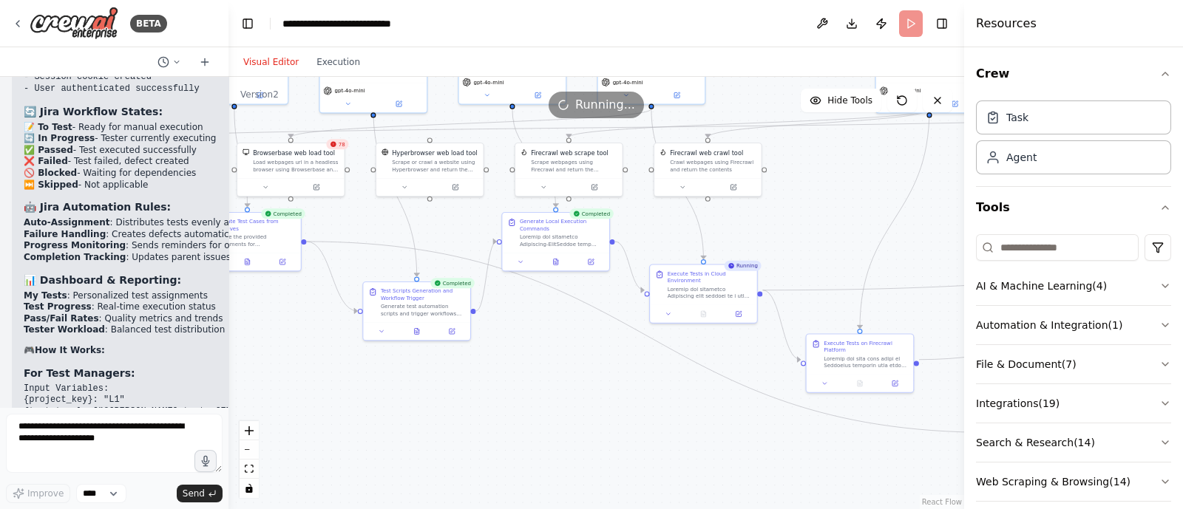
drag, startPoint x: 621, startPoint y: 469, endPoint x: 220, endPoint y: 385, distance: 410.0
click at [220, 385] on div "BETA i want to build agent to change the jira issue status 07:53 PM ▶ Thought p…" at bounding box center [591, 254] width 1183 height 509
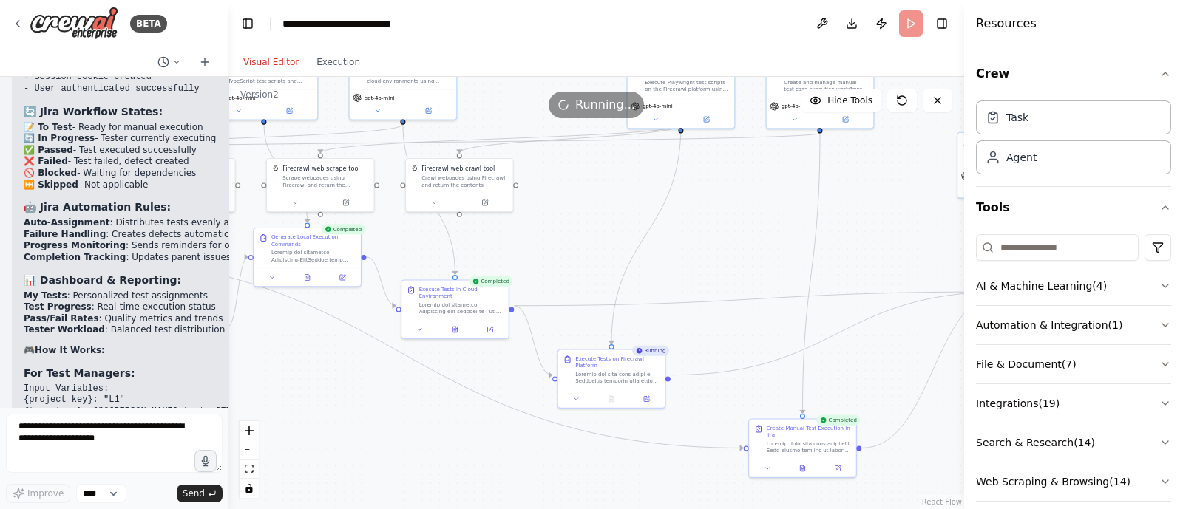
drag, startPoint x: 610, startPoint y: 385, endPoint x: 364, endPoint y: 401, distance: 246.6
click at [364, 401] on div ".deletable-edge-delete-btn { width: 20px; height: 20px; border: 0px solid #ffff…" at bounding box center [595, 293] width 735 height 432
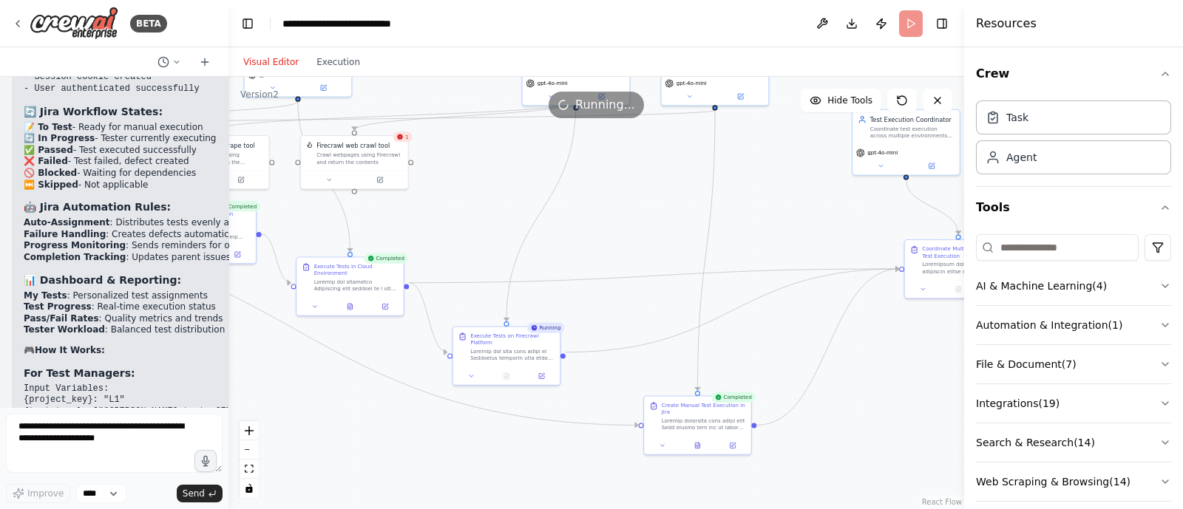
drag, startPoint x: 488, startPoint y: 446, endPoint x: 381, endPoint y: 421, distance: 109.4
click at [381, 421] on div ".deletable-edge-delete-btn { width: 20px; height: 20px; border: 0px solid #ffff…" at bounding box center [595, 293] width 735 height 432
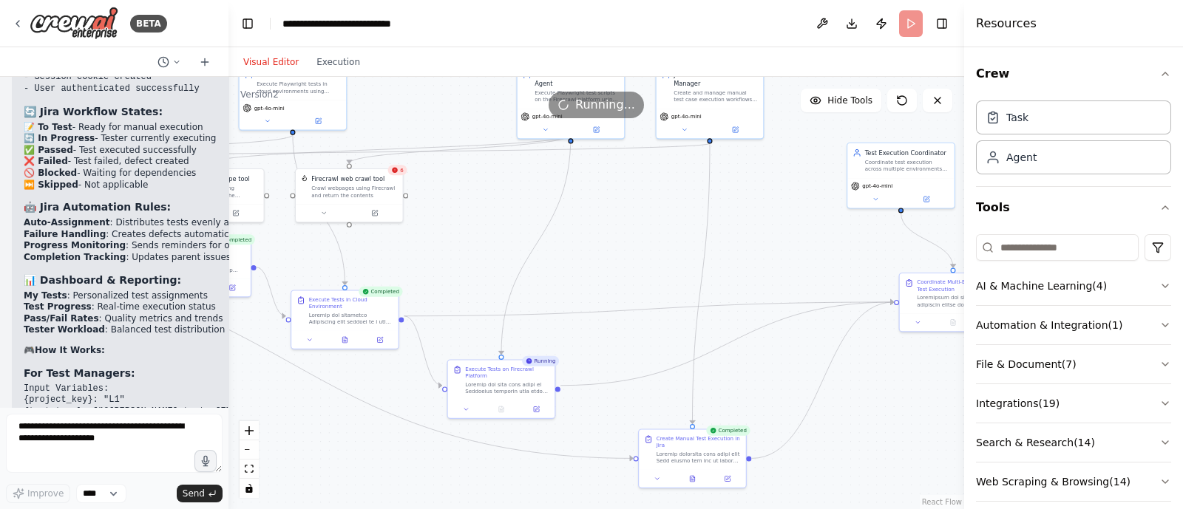
drag, startPoint x: 494, startPoint y: 206, endPoint x: 489, endPoint y: 242, distance: 35.8
click at [489, 242] on div ".deletable-edge-delete-btn { width: 20px; height: 20px; border: 0px solid #ffff…" at bounding box center [595, 293] width 735 height 432
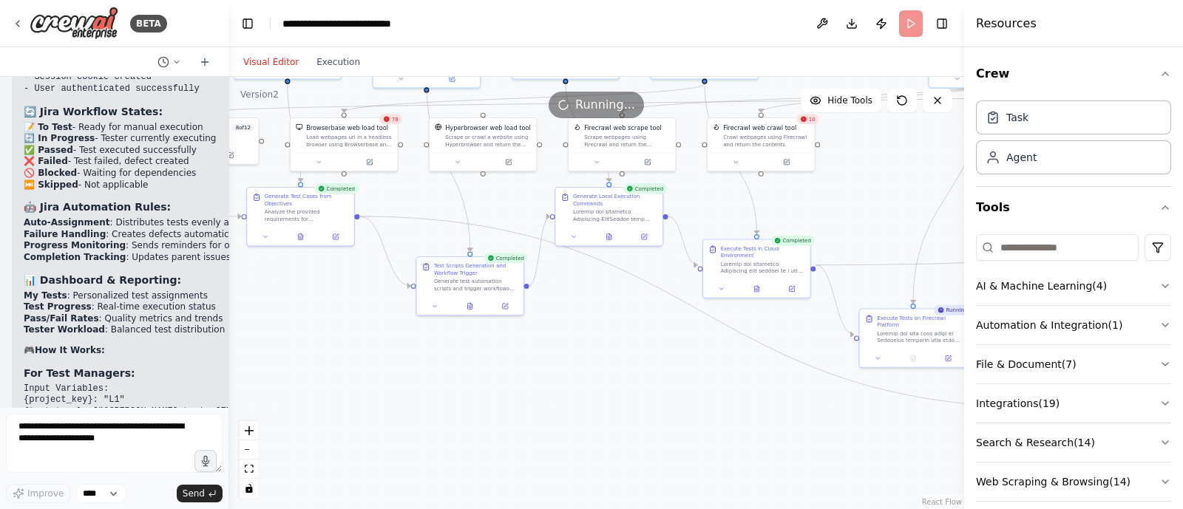
drag, startPoint x: 489, startPoint y: 242, endPoint x: 902, endPoint y: 191, distance: 415.6
click at [902, 191] on div ".deletable-edge-delete-btn { width: 20px; height: 20px; border: 0px solid #ffff…" at bounding box center [595, 293] width 735 height 432
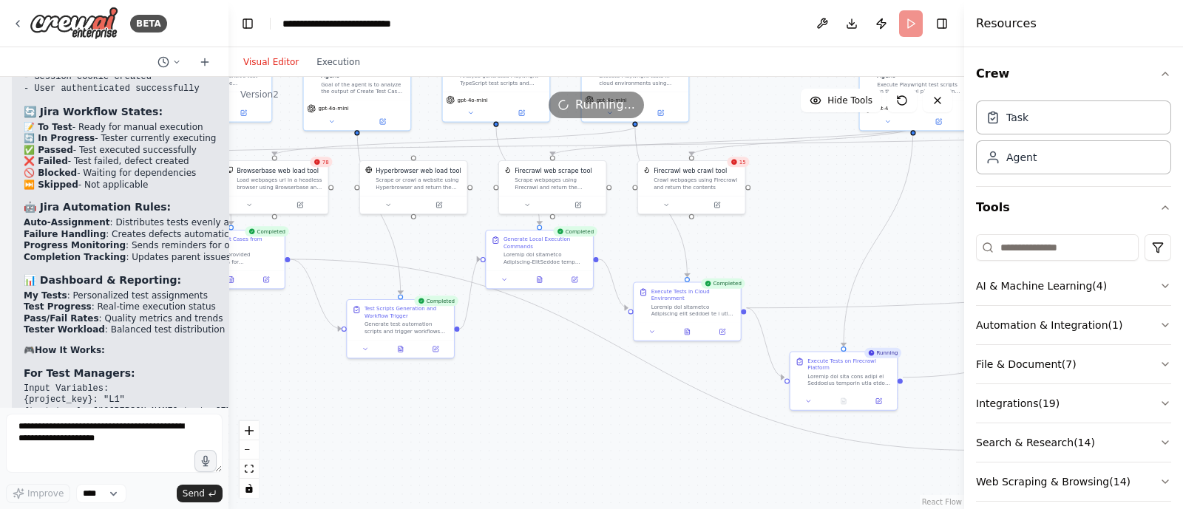
drag, startPoint x: 735, startPoint y: 367, endPoint x: 610, endPoint y: 421, distance: 136.8
click at [610, 421] on div ".deletable-edge-delete-btn { width: 20px; height: 20px; border: 0px solid #ffff…" at bounding box center [595, 293] width 735 height 432
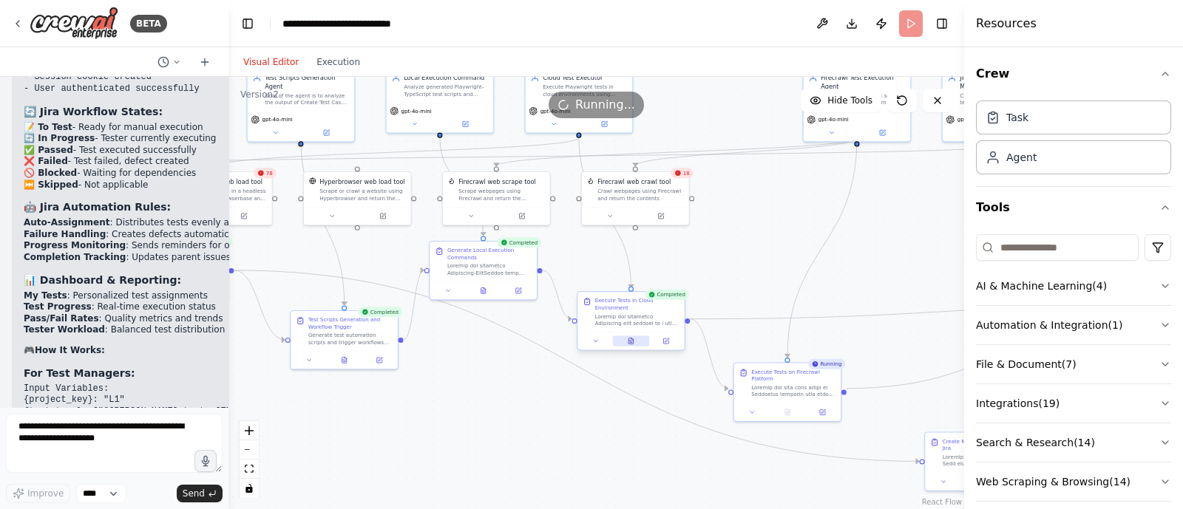
click at [628, 339] on icon at bounding box center [630, 342] width 4 height 6
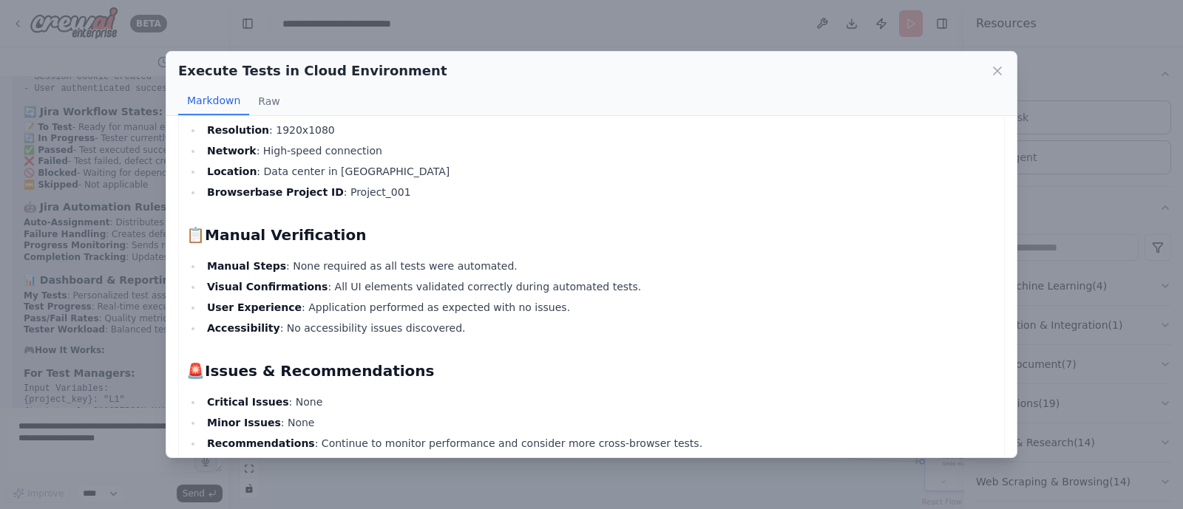
scroll to position [1370, 0]
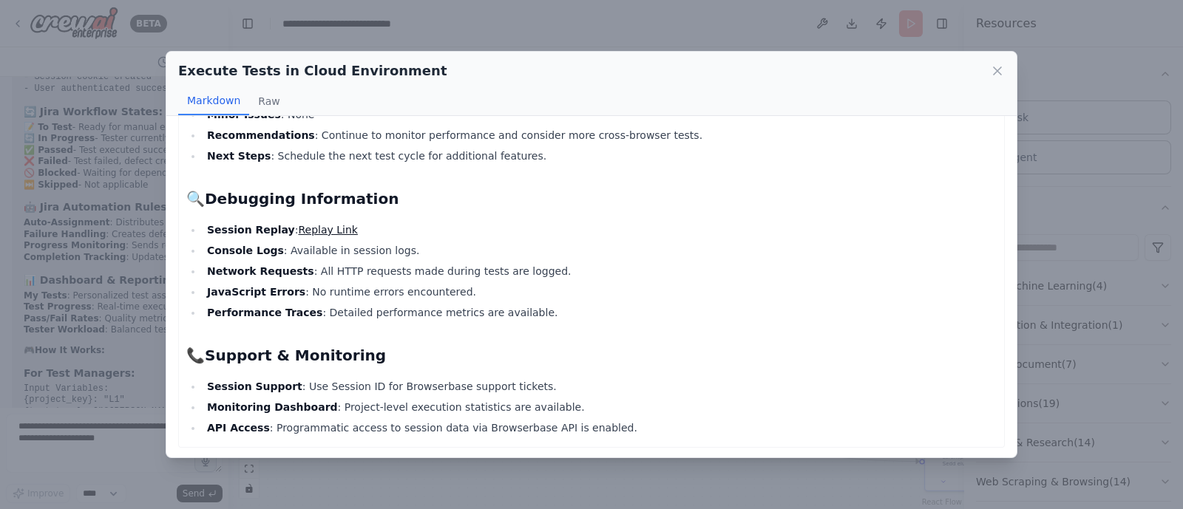
click at [310, 227] on link "Replay Link" at bounding box center [327, 230] width 59 height 12
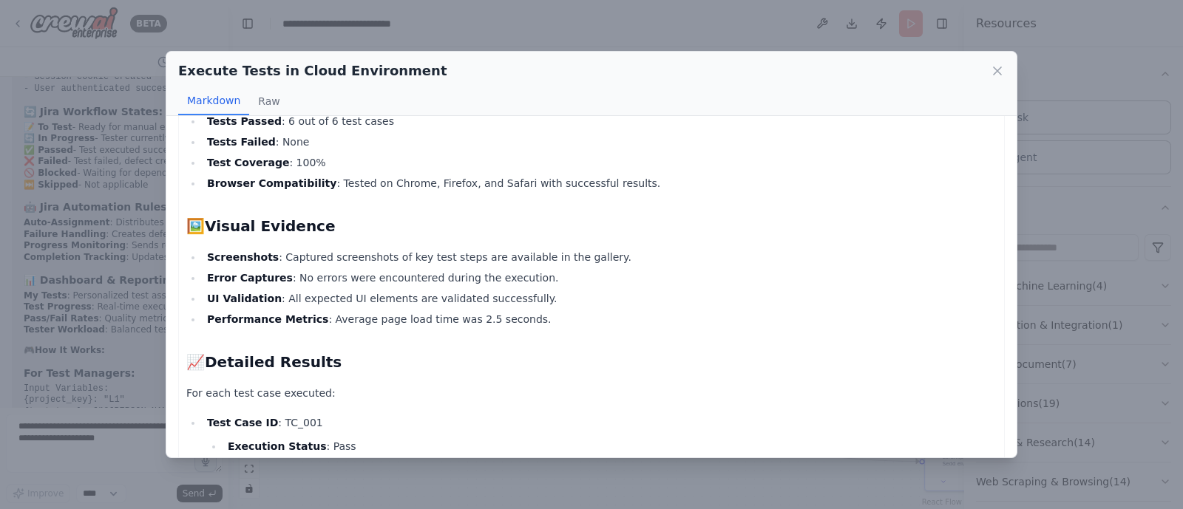
scroll to position [16, 0]
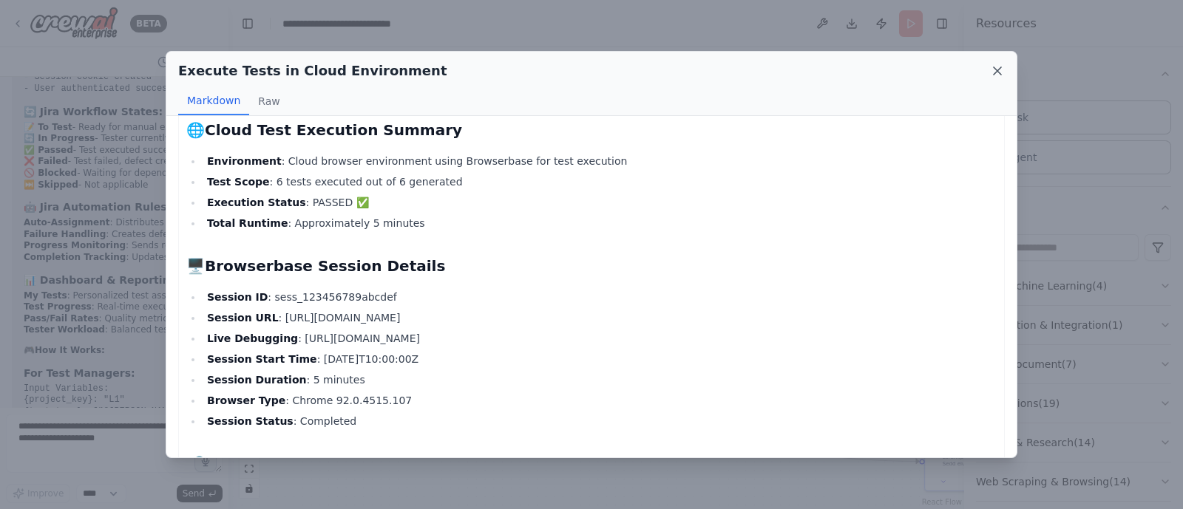
click at [995, 70] on icon at bounding box center [997, 71] width 15 height 15
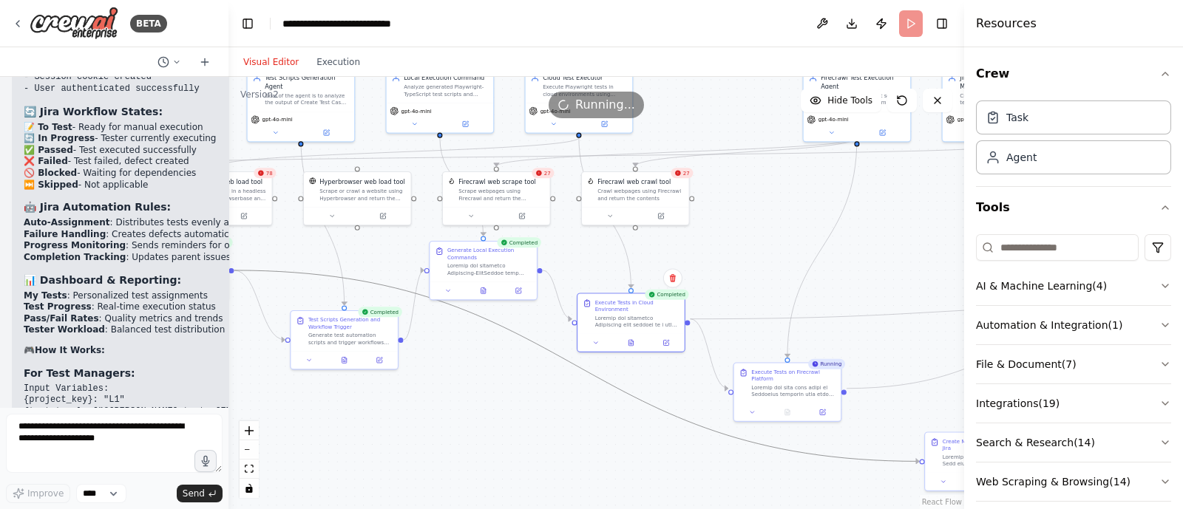
drag, startPoint x: 662, startPoint y: 407, endPoint x: 574, endPoint y: 418, distance: 87.9
click at [574, 418] on div ".deletable-edge-delete-btn { width: 20px; height: 20px; border: 0px solid #ffff…" at bounding box center [595, 293] width 735 height 432
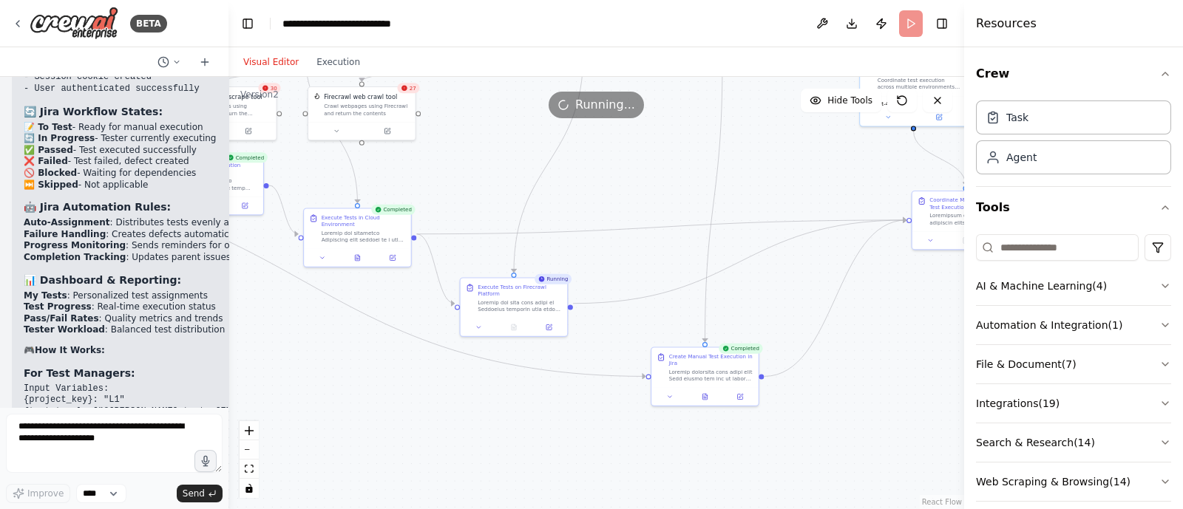
drag, startPoint x: 612, startPoint y: 452, endPoint x: 333, endPoint y: 366, distance: 292.5
click at [333, 366] on div ".deletable-edge-delete-btn { width: 20px; height: 20px; border: 0px solid #ffff…" at bounding box center [595, 293] width 735 height 432
click at [572, 419] on div ".deletable-edge-delete-btn { width: 20px; height: 20px; border: 0px solid #ffff…" at bounding box center [595, 293] width 735 height 432
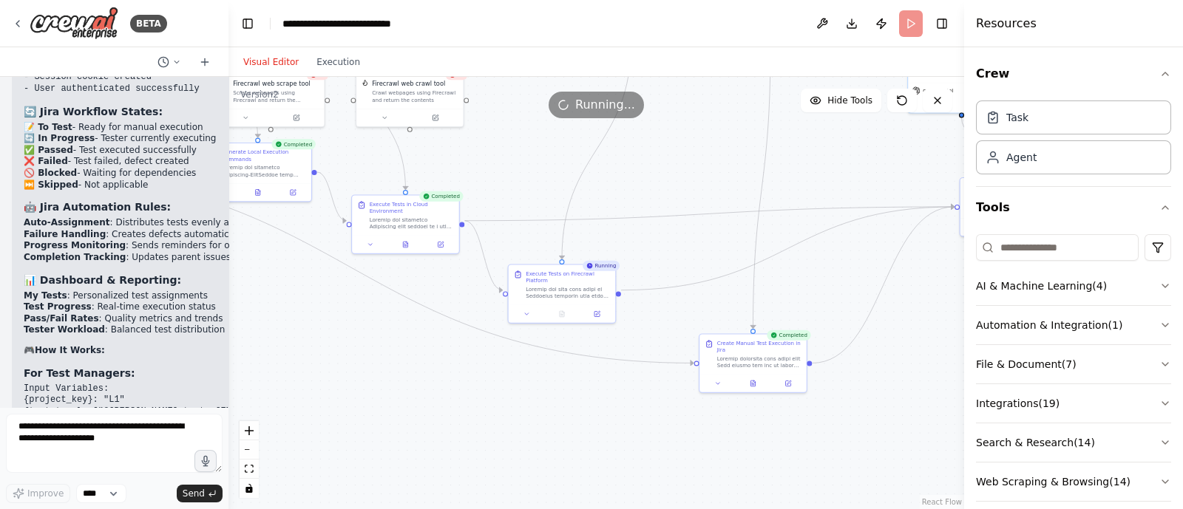
drag, startPoint x: 572, startPoint y: 419, endPoint x: 621, endPoint y: 407, distance: 50.2
click at [621, 407] on div ".deletable-edge-delete-btn { width: 20px; height: 20px; border: 0px solid #ffff…" at bounding box center [595, 293] width 735 height 432
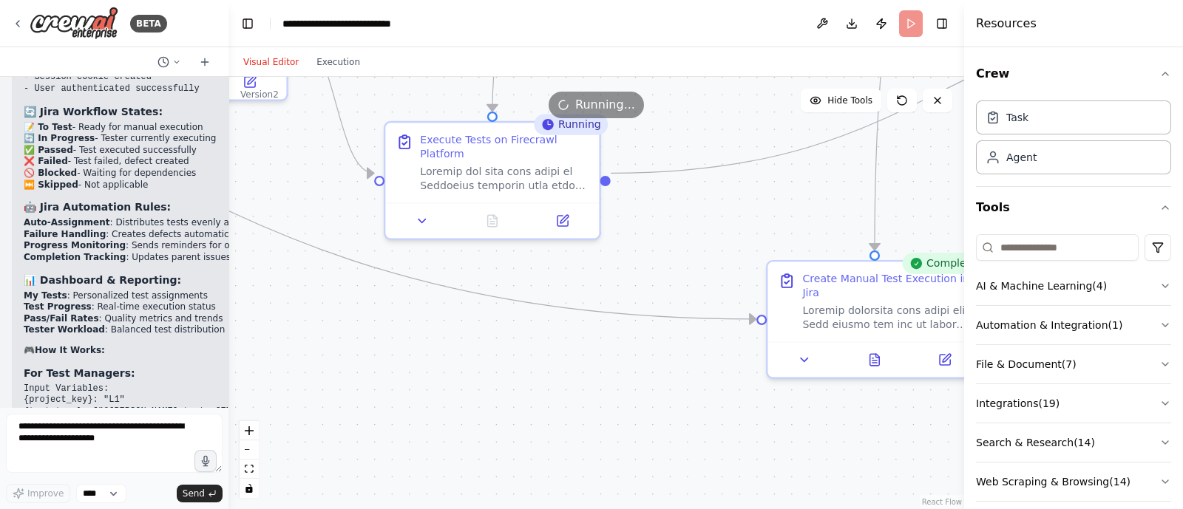
click at [603, 414] on div ".deletable-edge-delete-btn { width: 20px; height: 20px; border: 0px solid #ffff…" at bounding box center [595, 293] width 735 height 432
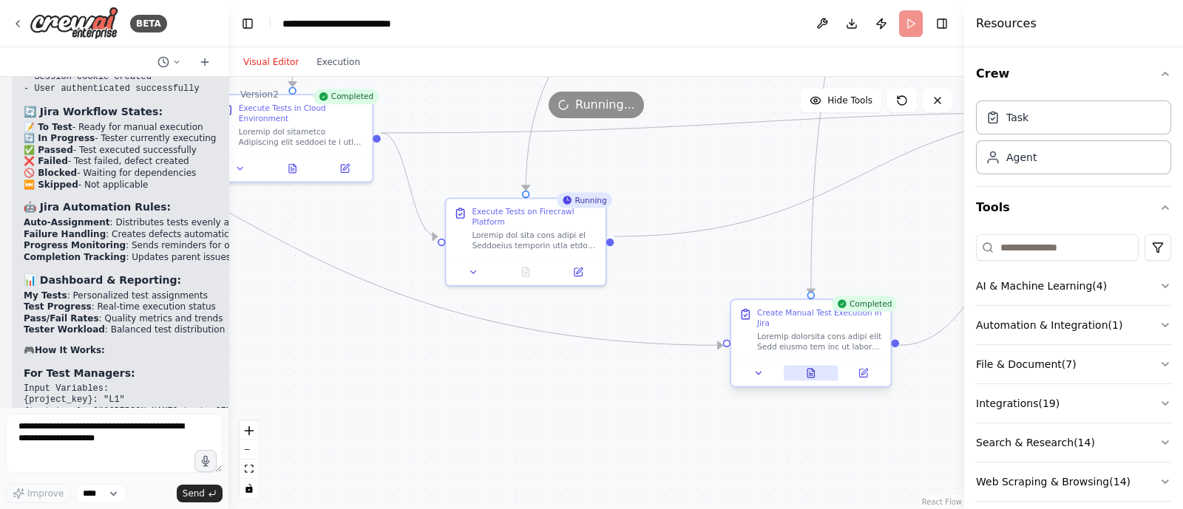
click at [811, 369] on icon at bounding box center [810, 373] width 7 height 9
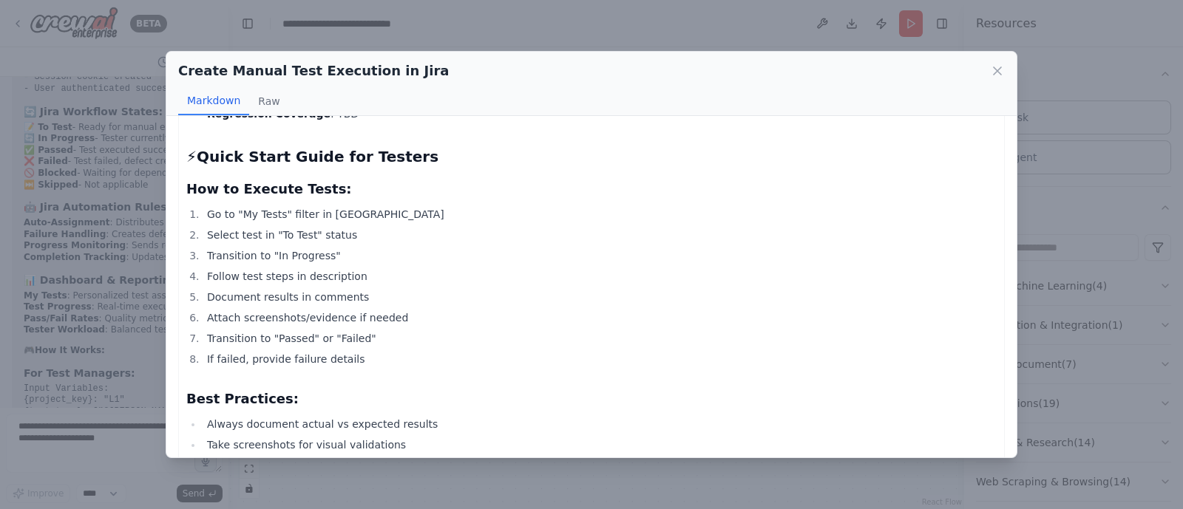
scroll to position [2685, 0]
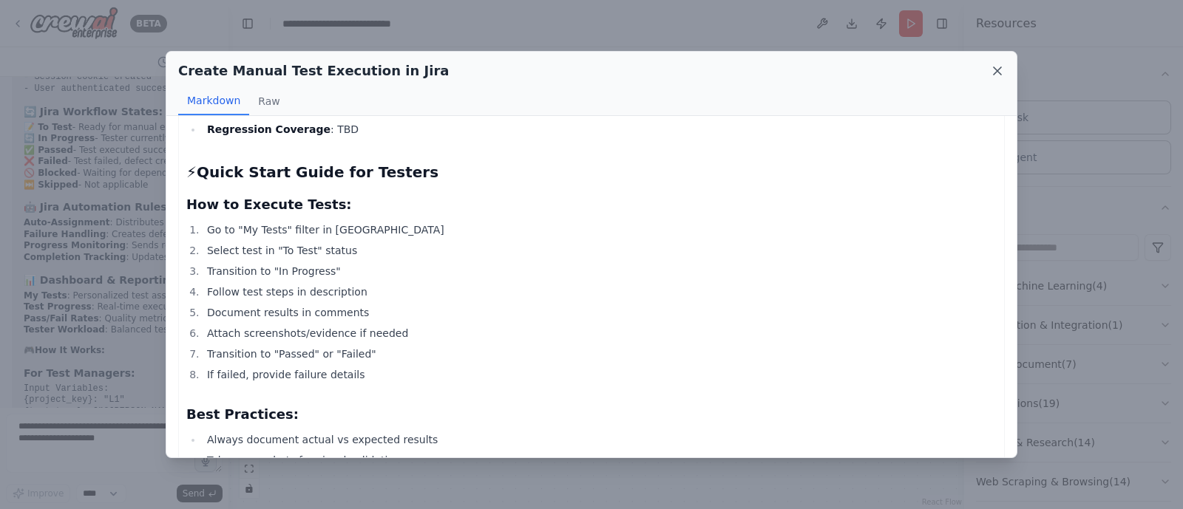
click at [996, 69] on icon at bounding box center [996, 70] width 7 height 7
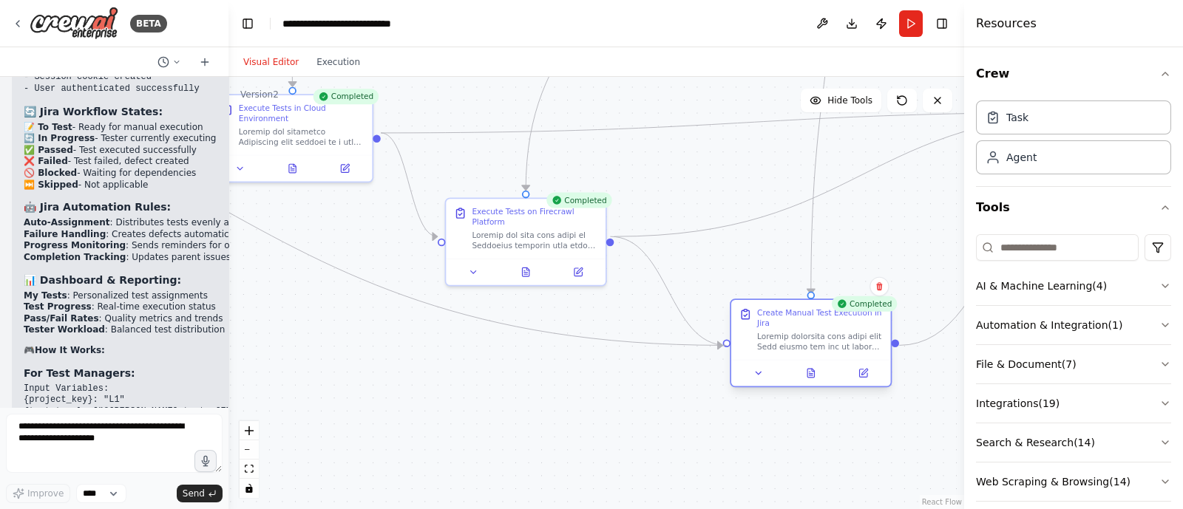
drag, startPoint x: 612, startPoint y: 236, endPoint x: 733, endPoint y: 347, distance: 164.2
click at [673, 344] on icon "Edge from c0e458b1-da8d-466e-8985-339c7acbefda to 58150f4d-ccf0-4ad3-a979-e6a41…" at bounding box center [212, 203] width 1022 height 285
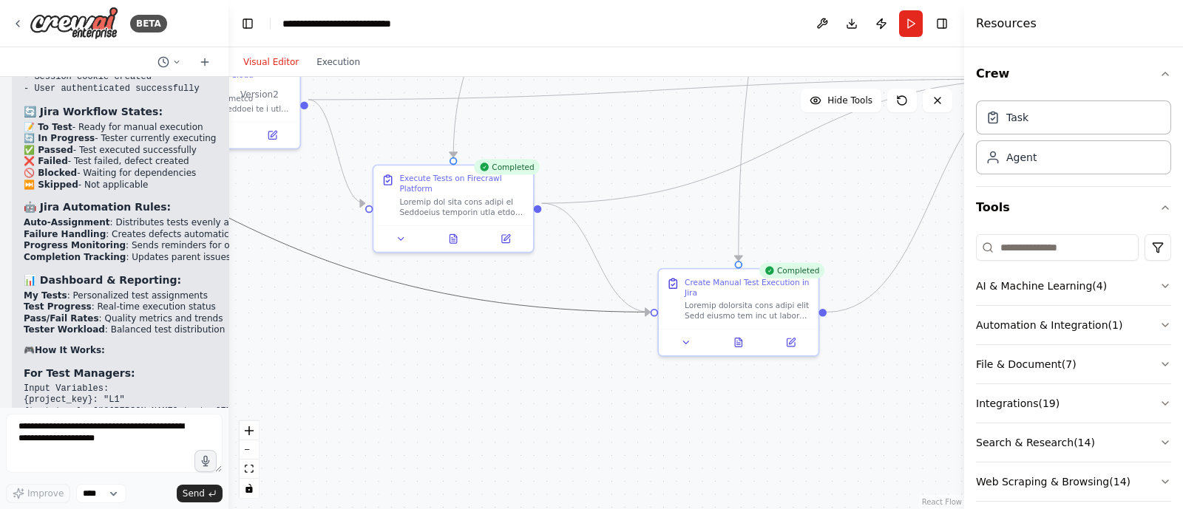
drag, startPoint x: 541, startPoint y: 471, endPoint x: 464, endPoint y: 437, distance: 84.1
click at [464, 437] on div ".deletable-edge-delete-btn { width: 20px; height: 20px; border: 0px solid #ffff…" at bounding box center [595, 293] width 735 height 432
click at [786, 341] on icon at bounding box center [786, 340] width 8 height 8
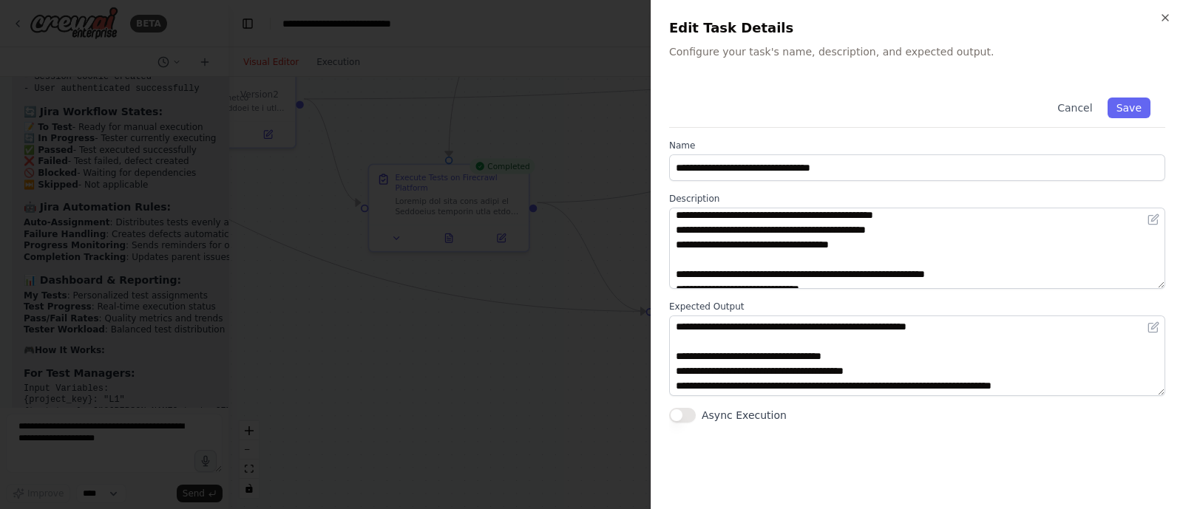
scroll to position [0, 0]
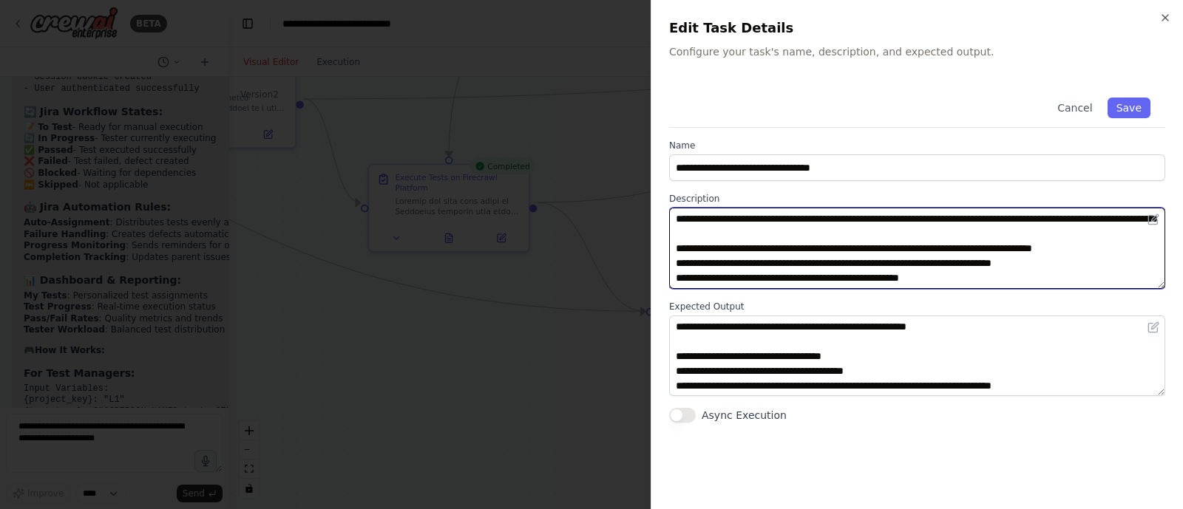
click at [857, 254] on textarea at bounding box center [917, 248] width 496 height 81
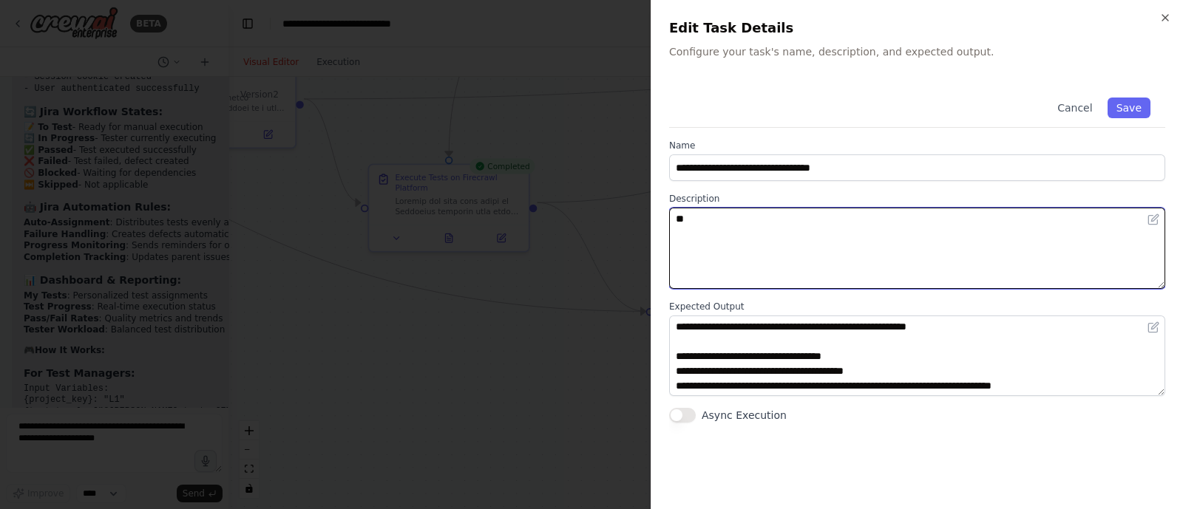
type textarea "*"
click at [730, 221] on textarea "**********" at bounding box center [917, 248] width 496 height 81
click at [886, 231] on textarea "**********" at bounding box center [917, 248] width 496 height 81
click at [854, 217] on textarea "**********" at bounding box center [917, 248] width 496 height 81
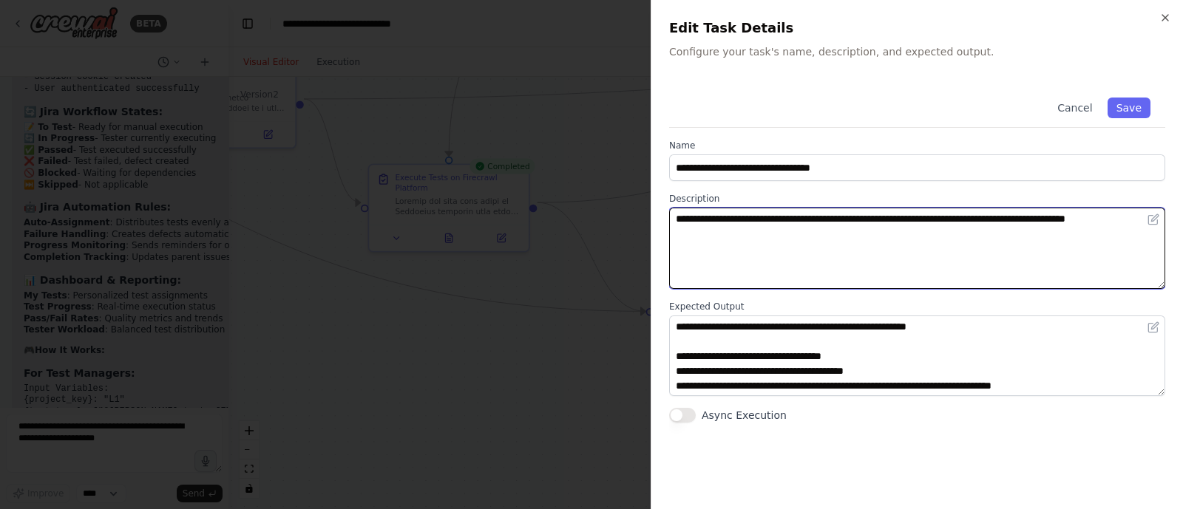
type textarea "**********"
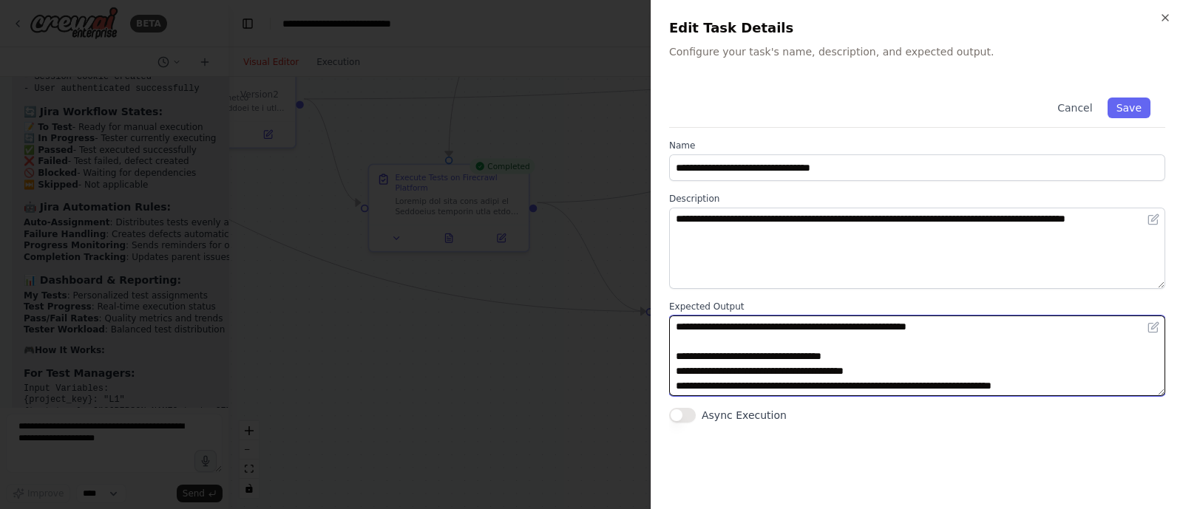
click at [964, 350] on textarea at bounding box center [917, 356] width 496 height 81
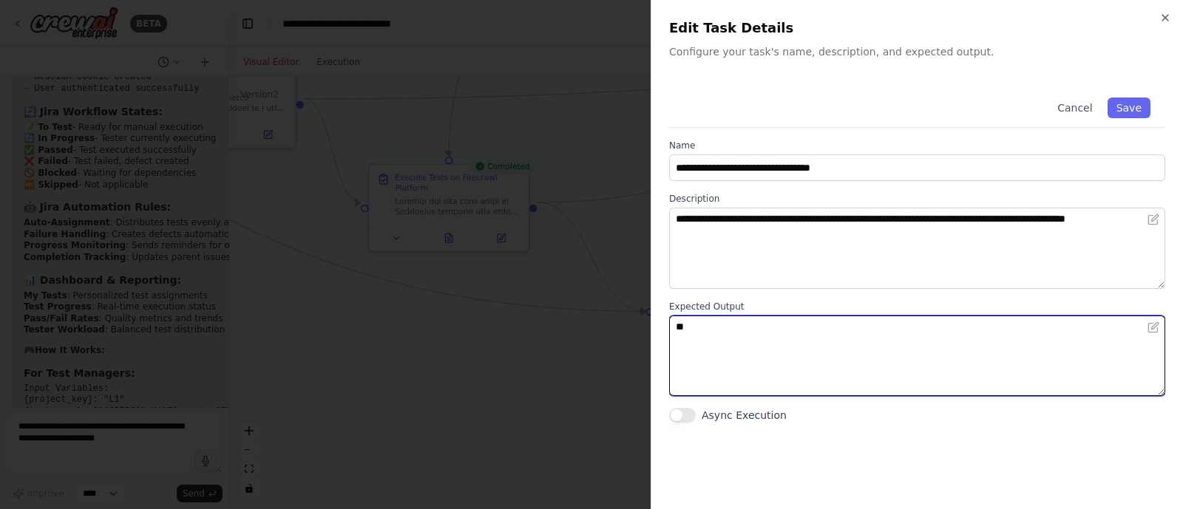
type textarea "*"
type textarea "**********"
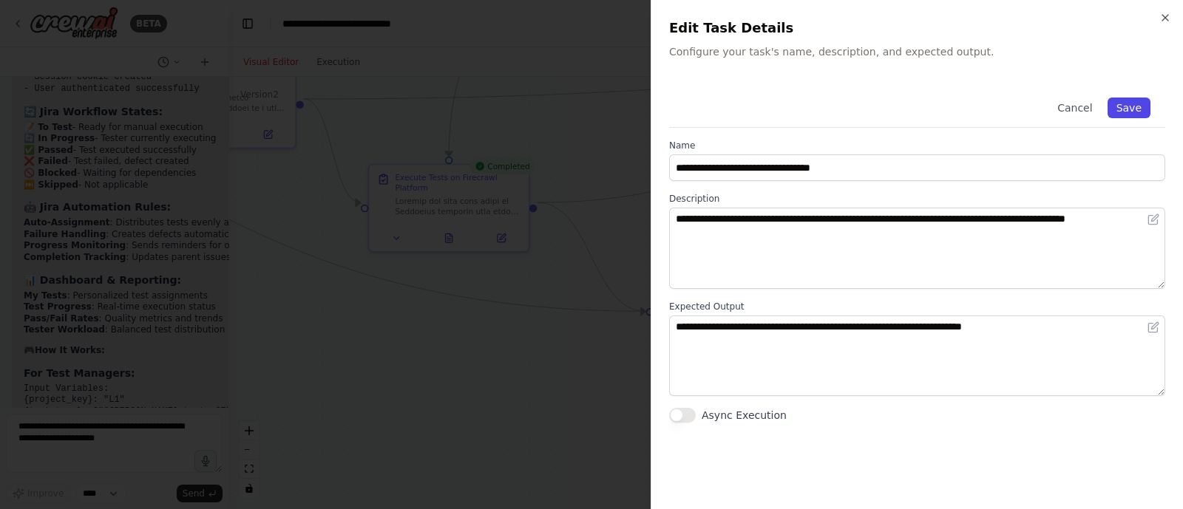
click at [1138, 106] on button "Save" at bounding box center [1128, 108] width 43 height 21
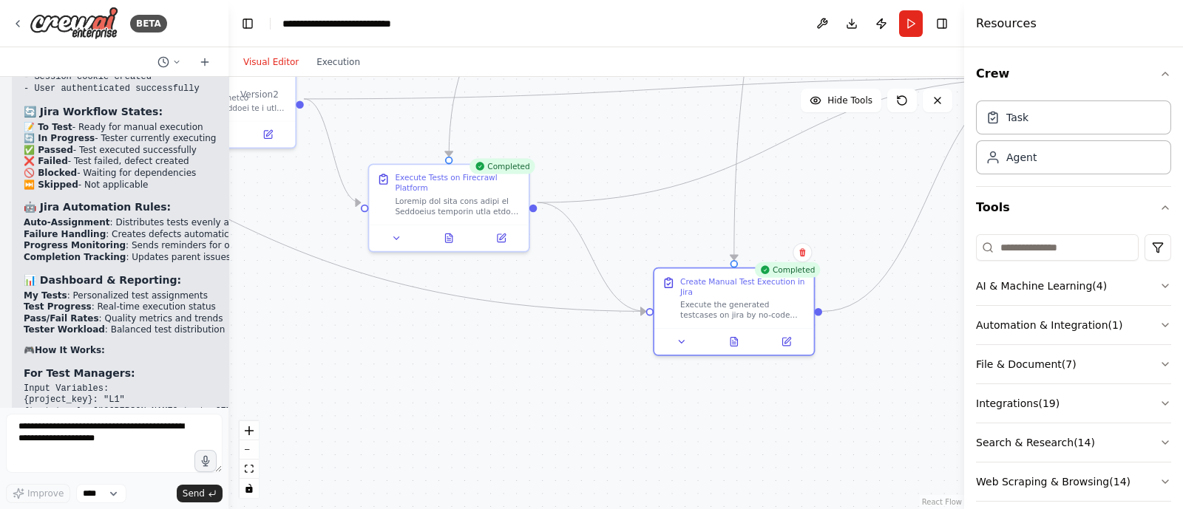
click at [432, 366] on div ".deletable-edge-delete-btn { width: 20px; height: 20px; border: 0px solid #ffff…" at bounding box center [595, 293] width 735 height 432
click at [428, 290] on icon "Edge from c0e458b1-da8d-466e-8985-339c7acbefda to 58150f4d-ccf0-4ad3-a979-e6a41…" at bounding box center [135, 169] width 1022 height 285
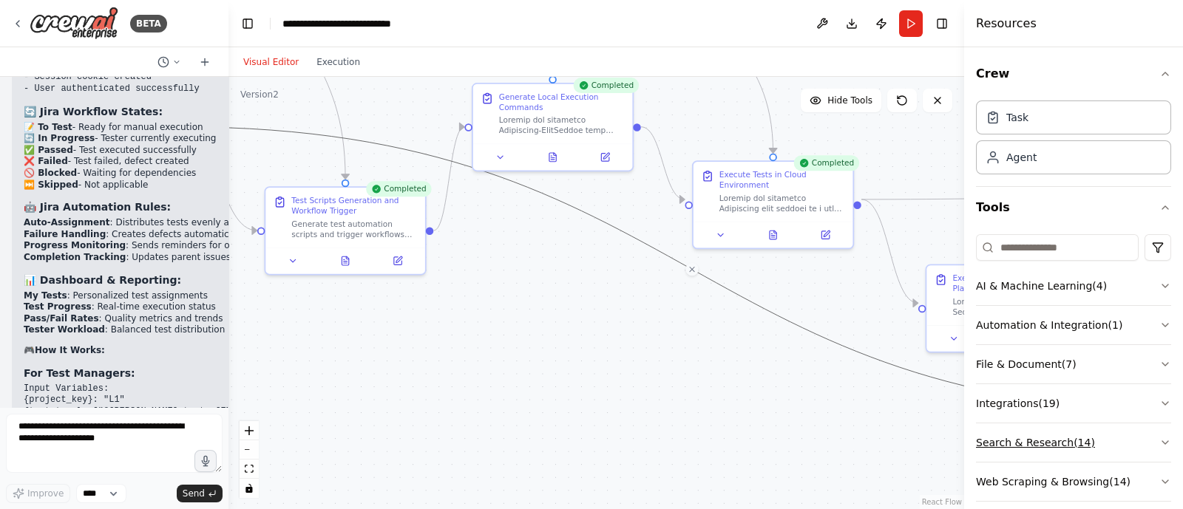
drag, startPoint x: 412, startPoint y: 343, endPoint x: 999, endPoint y: 459, distance: 599.0
click at [999, 459] on div "BETA i want to build agent to change the jira issue status 07:53 PM ▶ Thought p…" at bounding box center [591, 254] width 1183 height 509
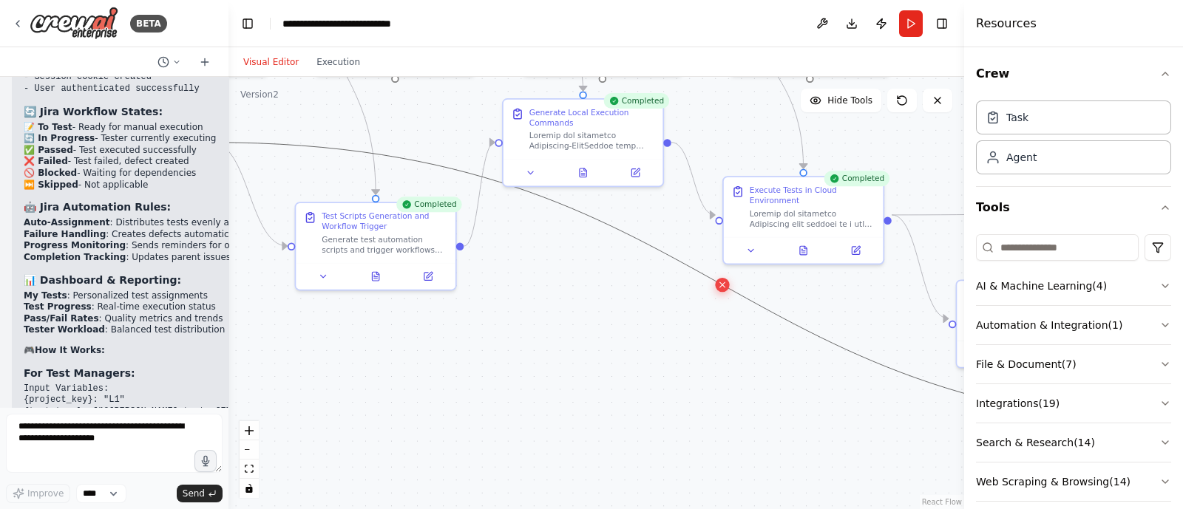
click at [723, 290] on button at bounding box center [722, 285] width 14 height 14
click at [917, 20] on button "Run" at bounding box center [911, 23] width 24 height 27
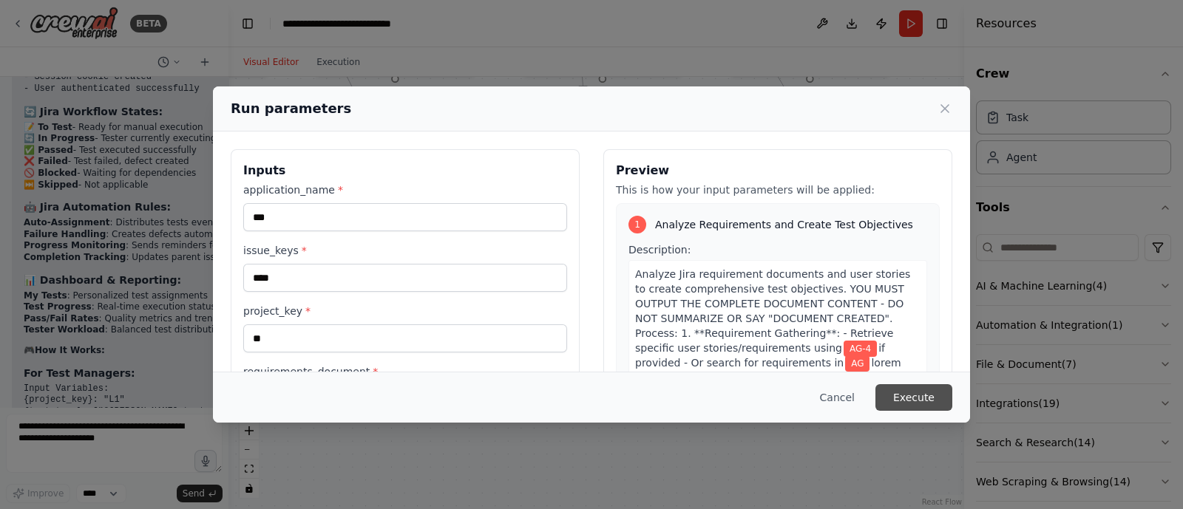
click at [920, 390] on button "Execute" at bounding box center [913, 397] width 77 height 27
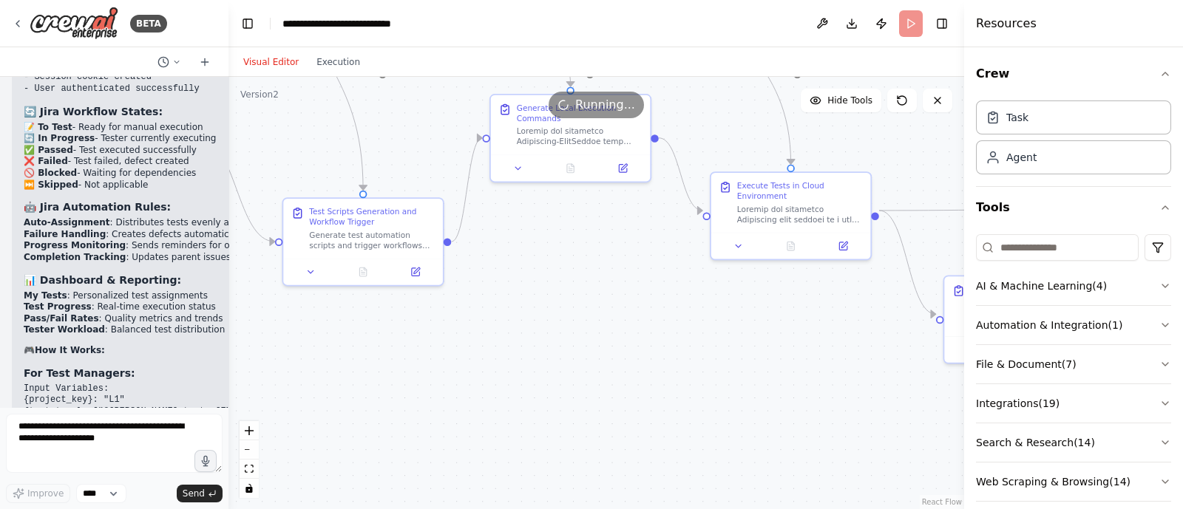
drag, startPoint x: 659, startPoint y: 349, endPoint x: 578, endPoint y: 319, distance: 86.1
click at [578, 319] on div ".deletable-edge-delete-btn { width: 20px; height: 20px; border: 0px solid #ffff…" at bounding box center [595, 293] width 735 height 432
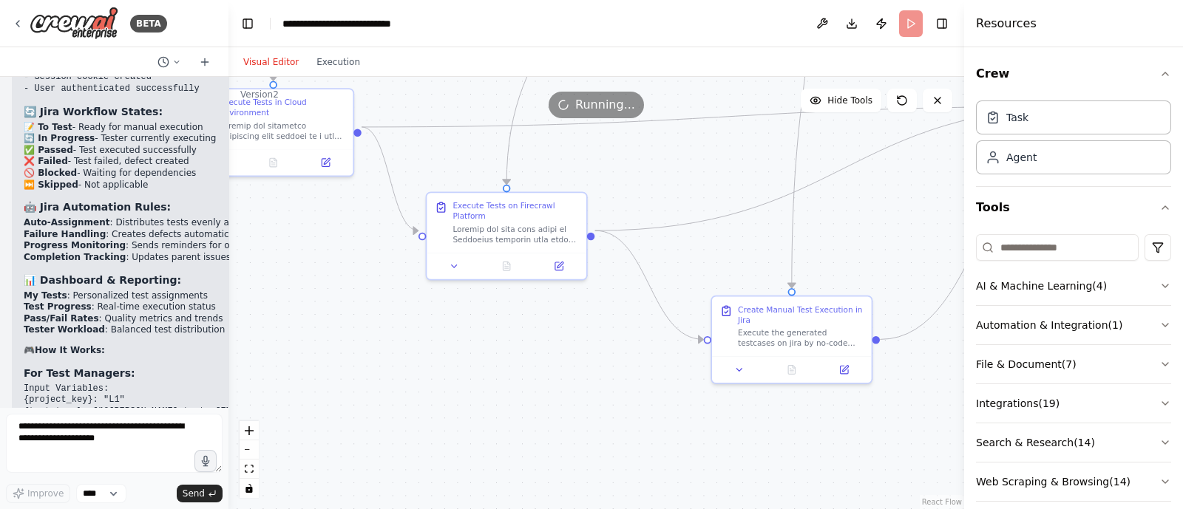
drag, startPoint x: 628, startPoint y: 323, endPoint x: 179, endPoint y: 265, distance: 453.1
click at [179, 265] on div "BETA i want to build agent to change the jira issue status 07:53 PM ▶ Thought p…" at bounding box center [591, 254] width 1183 height 509
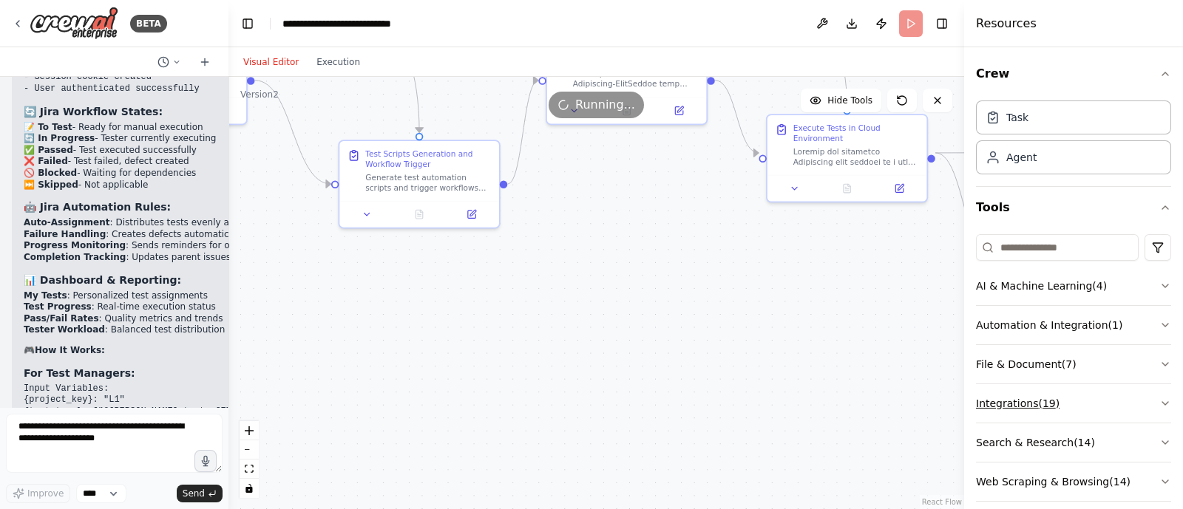
drag, startPoint x: 506, startPoint y: 379, endPoint x: 1103, endPoint y: 412, distance: 598.1
click at [1103, 412] on div "BETA i want to build agent to change the jira issue status 07:53 PM ▶ Thought p…" at bounding box center [591, 254] width 1183 height 509
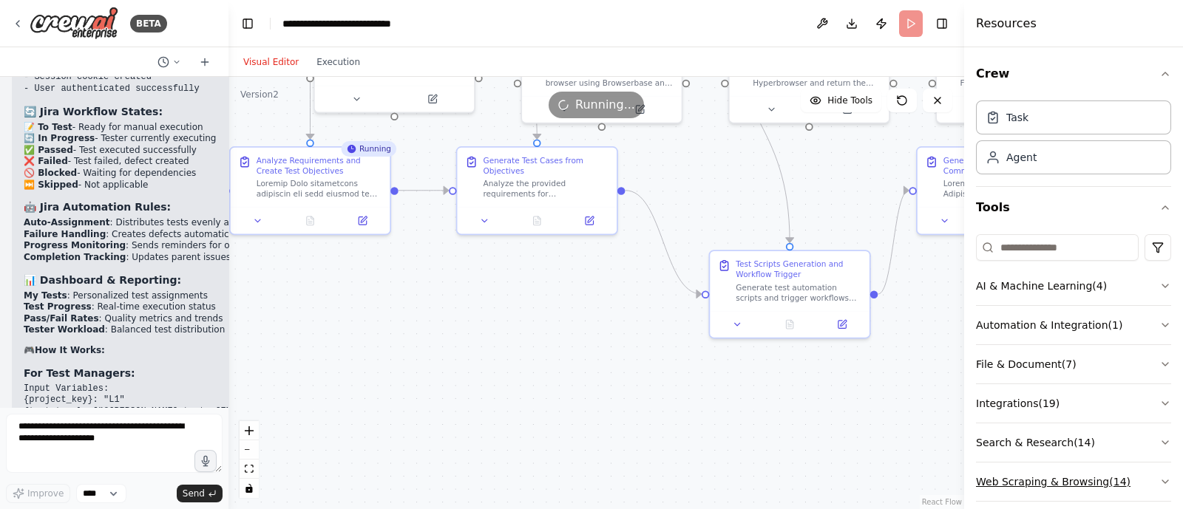
drag, startPoint x: 713, startPoint y: 341, endPoint x: 1090, endPoint y: 466, distance: 397.4
click at [1090, 466] on div "BETA i want to build agent to change the jira issue status 07:53 PM ▶ Thought p…" at bounding box center [591, 254] width 1183 height 509
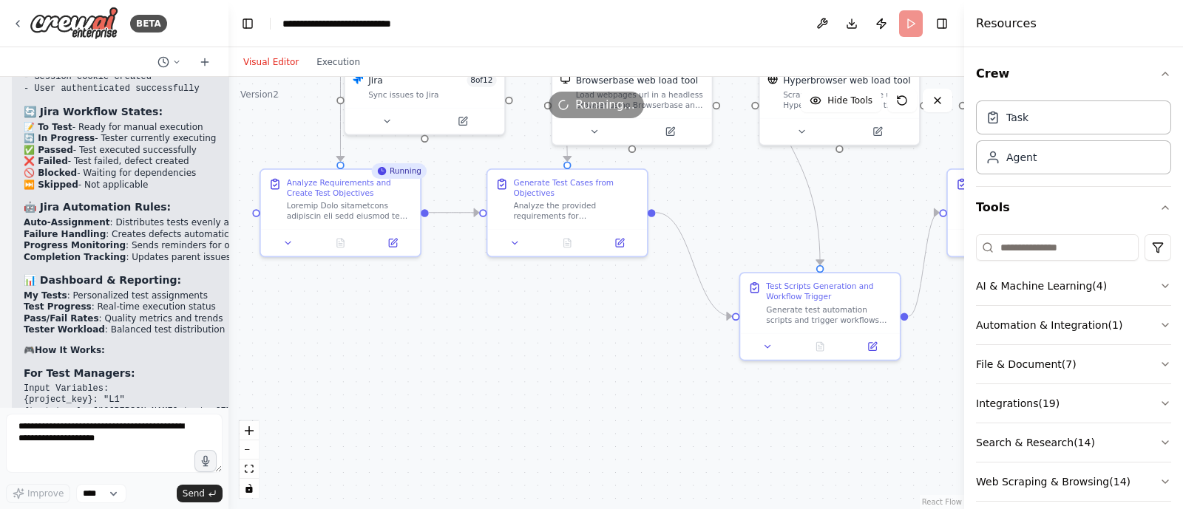
click at [620, 385] on div ".deletable-edge-delete-btn { width: 20px; height: 20px; border: 0px solid #ffff…" at bounding box center [595, 293] width 735 height 432
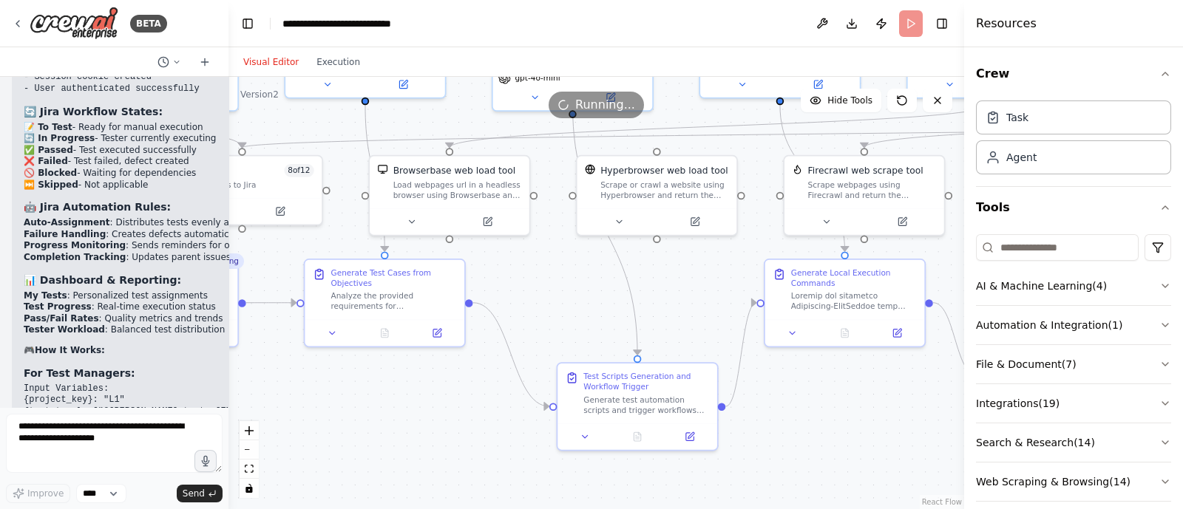
drag, startPoint x: 492, startPoint y: 367, endPoint x: 288, endPoint y: 444, distance: 217.8
click at [288, 444] on div ".deletable-edge-delete-btn { width: 20px; height: 20px; border: 0px solid #ffff…" at bounding box center [595, 293] width 735 height 432
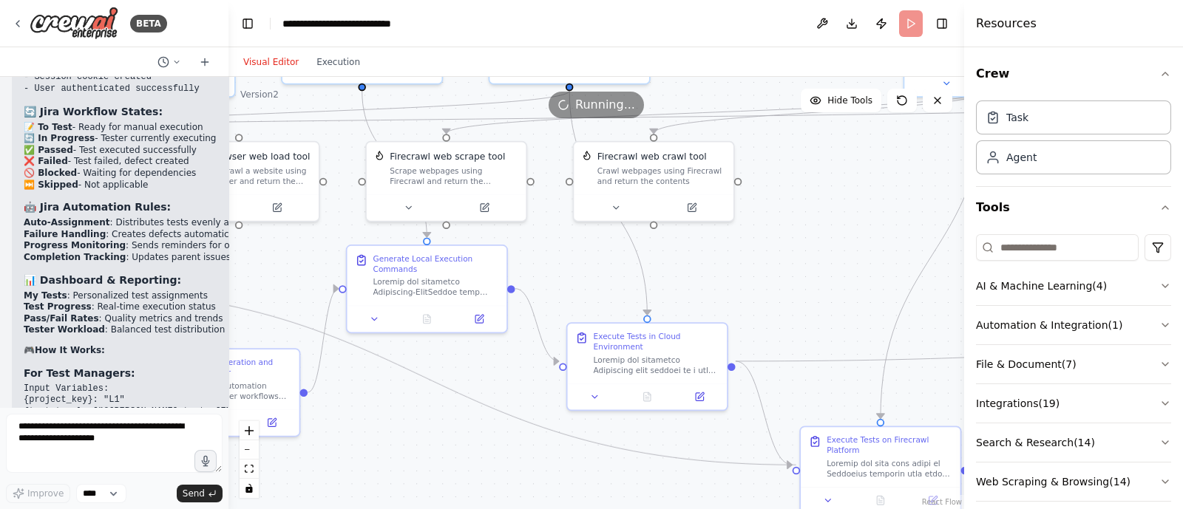
drag, startPoint x: 447, startPoint y: 288, endPoint x: 797, endPoint y: 467, distance: 393.1
click at [650, 497] on div ".deletable-edge-delete-btn { width: 20px; height: 20px; border: 0px solid #ffff…" at bounding box center [595, 293] width 735 height 432
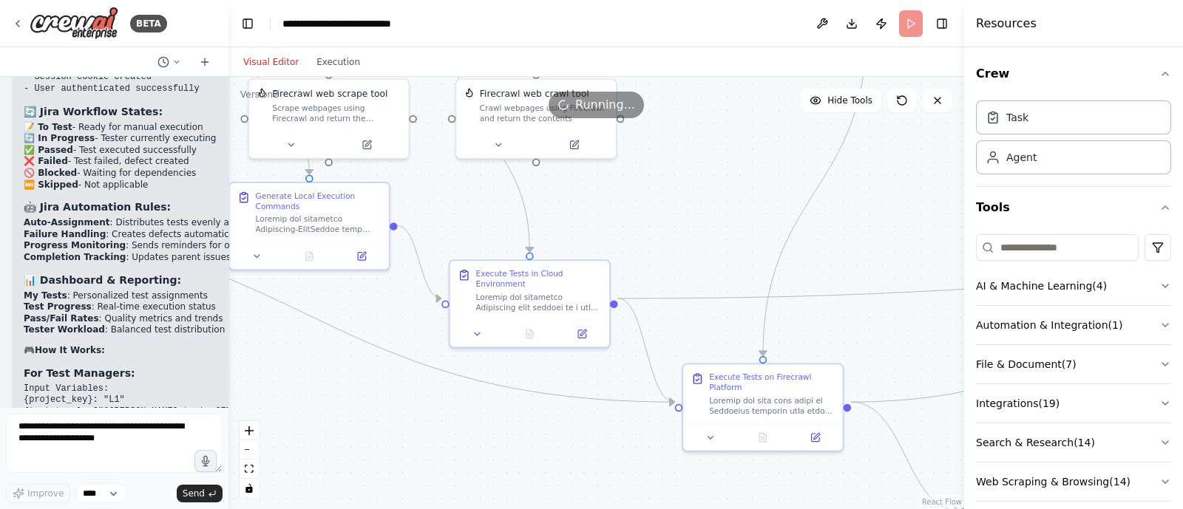
drag, startPoint x: 650, startPoint y: 497, endPoint x: 532, endPoint y: 433, distance: 134.3
click at [532, 433] on div ".deletable-edge-delete-btn { width: 20px; height: 20px; border: 0px solid #ffff…" at bounding box center [595, 293] width 735 height 432
click at [535, 424] on div ".deletable-edge-delete-btn { width: 20px; height: 20px; border: 0px solid #ffff…" at bounding box center [595, 293] width 735 height 432
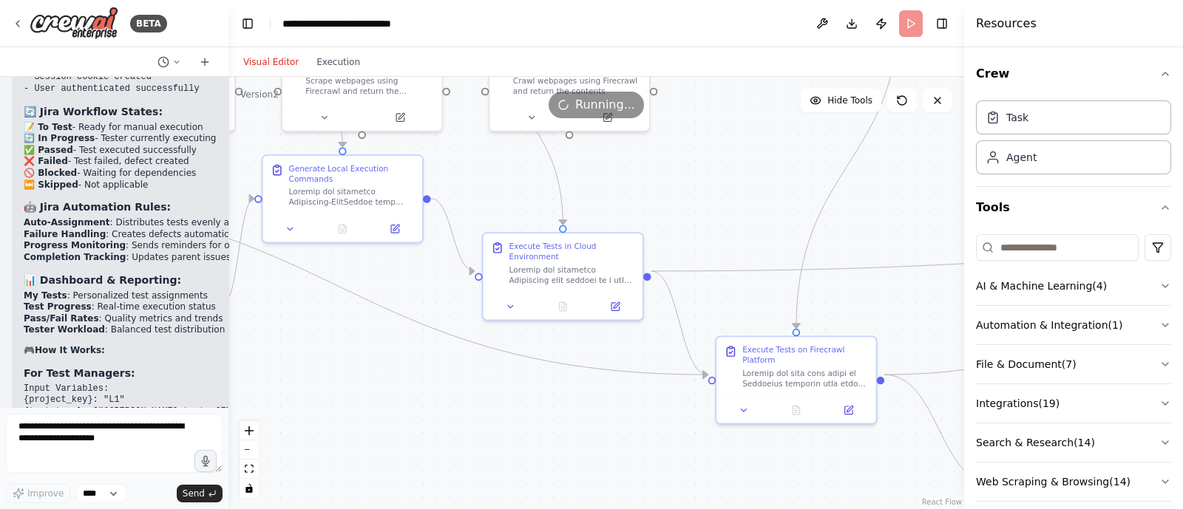
drag, startPoint x: 535, startPoint y: 424, endPoint x: 543, endPoint y: 395, distance: 29.2
click at [543, 395] on div ".deletable-edge-delete-btn { width: 20px; height: 20px; border: 0px solid #ffff…" at bounding box center [595, 293] width 735 height 432
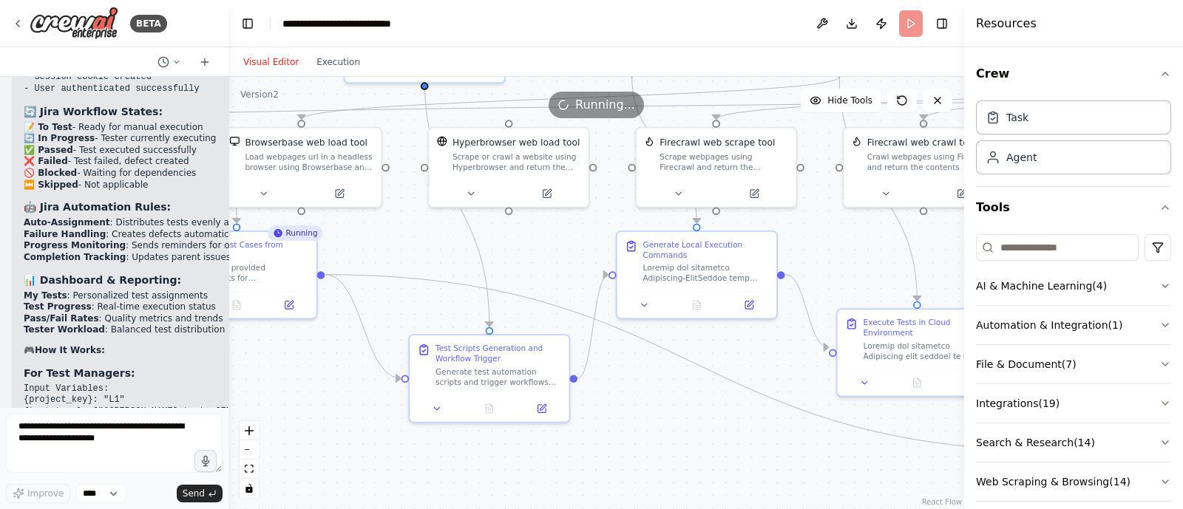
drag, startPoint x: 543, startPoint y: 395, endPoint x: 922, endPoint y: 472, distance: 386.9
click at [922, 472] on div ".deletable-edge-delete-btn { width: 20px; height: 20px; border: 0px solid #ffff…" at bounding box center [595, 293] width 735 height 432
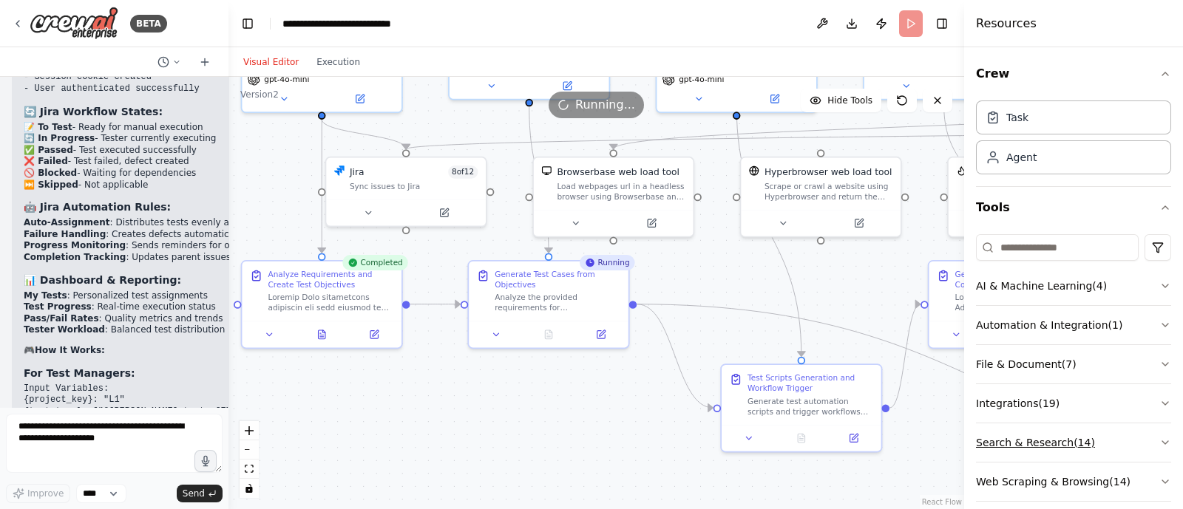
drag, startPoint x: 666, startPoint y: 429, endPoint x: 982, endPoint y: 455, distance: 317.4
click at [982, 455] on div "BETA i want to build agent to change the jira issue status 07:53 PM ▶ Thought p…" at bounding box center [591, 254] width 1183 height 509
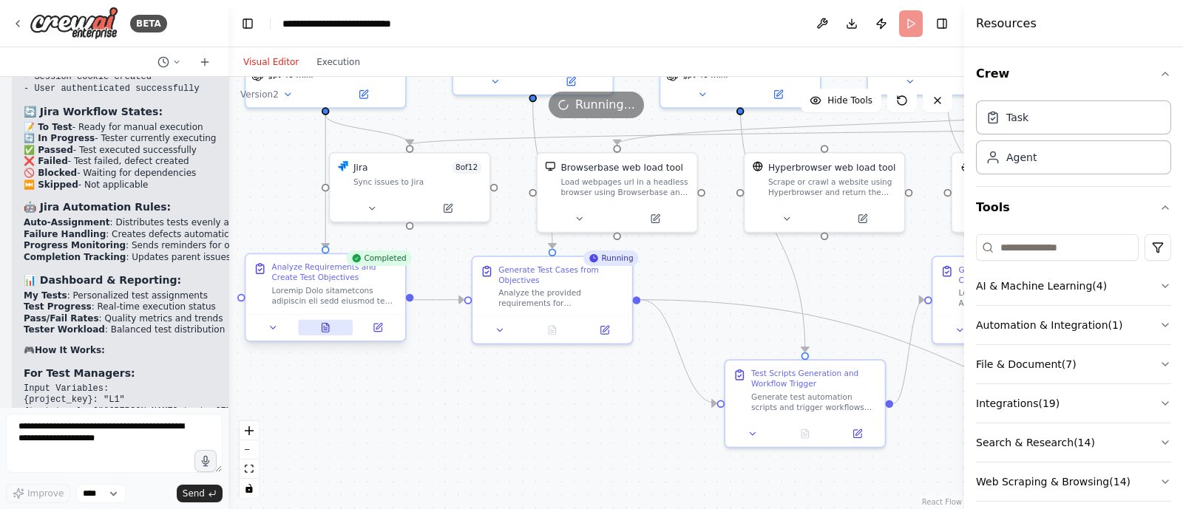
click at [324, 331] on icon at bounding box center [325, 328] width 7 height 9
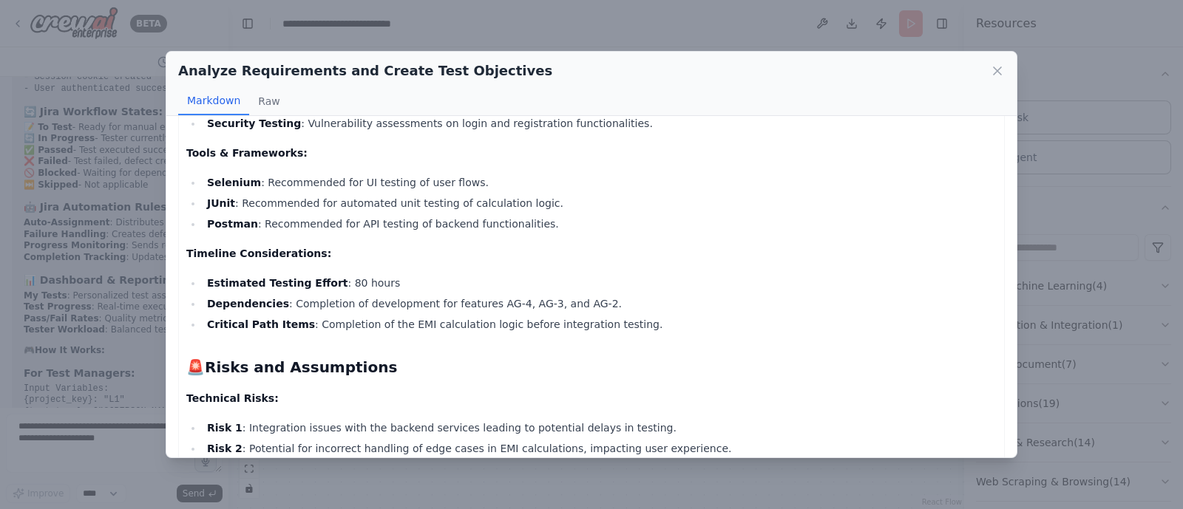
scroll to position [1492, 0]
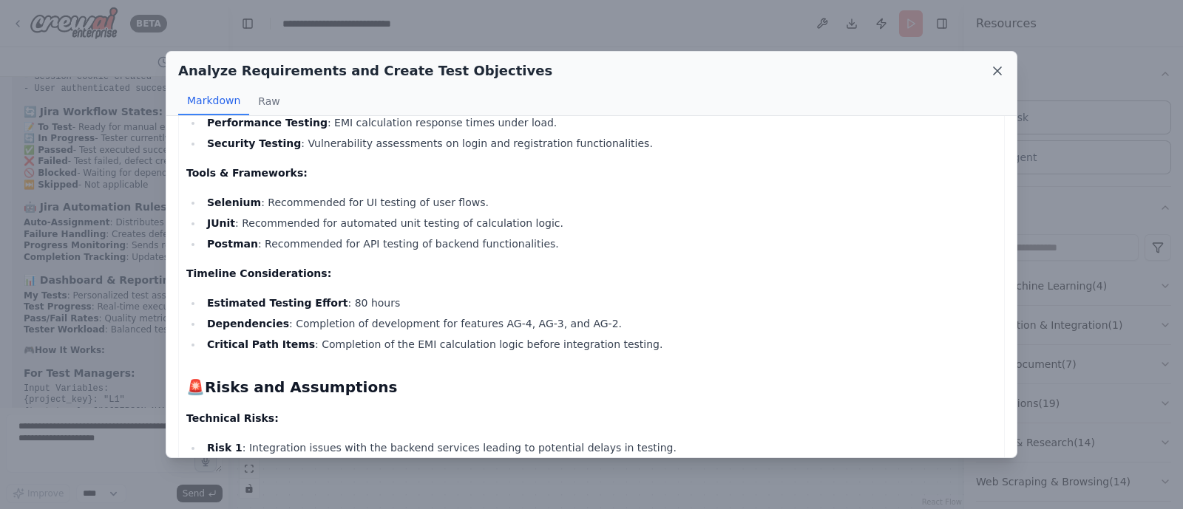
click at [999, 67] on icon at bounding box center [997, 71] width 15 height 15
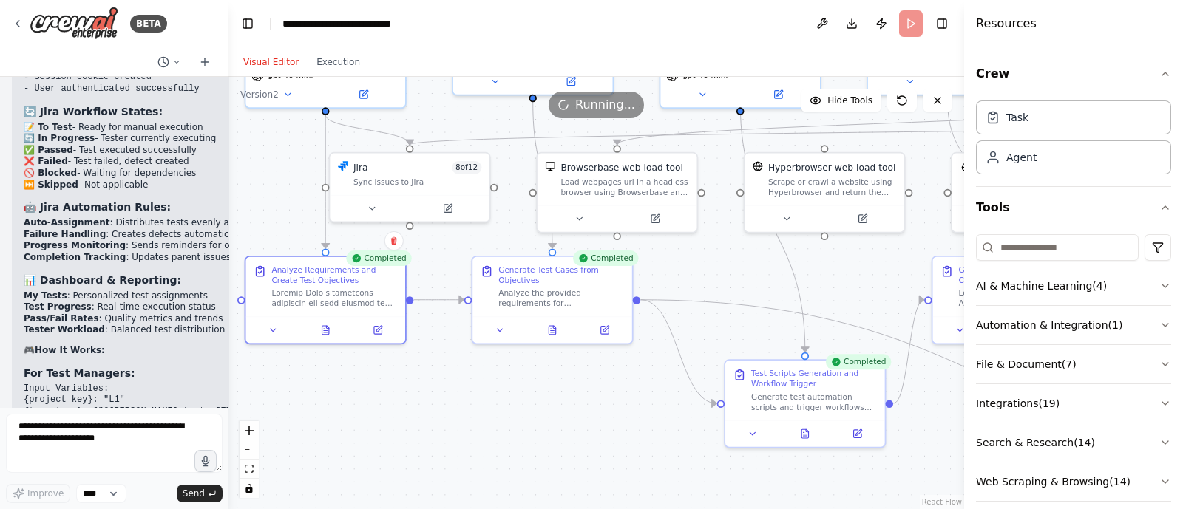
click at [665, 405] on div ".deletable-edge-delete-btn { width: 20px; height: 20px; border: 0px solid #ffff…" at bounding box center [595, 293] width 735 height 432
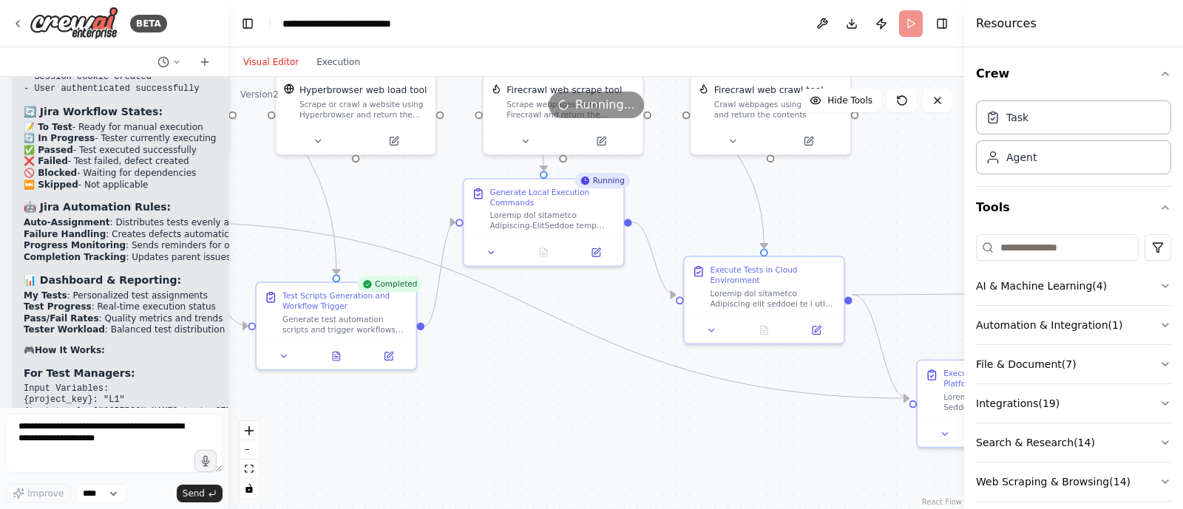
drag, startPoint x: 617, startPoint y: 421, endPoint x: 11, endPoint y: 330, distance: 612.8
click at [11, 330] on div "BETA i want to build agent to change the jira issue status 07:53 PM ▶ Thought p…" at bounding box center [591, 254] width 1183 height 509
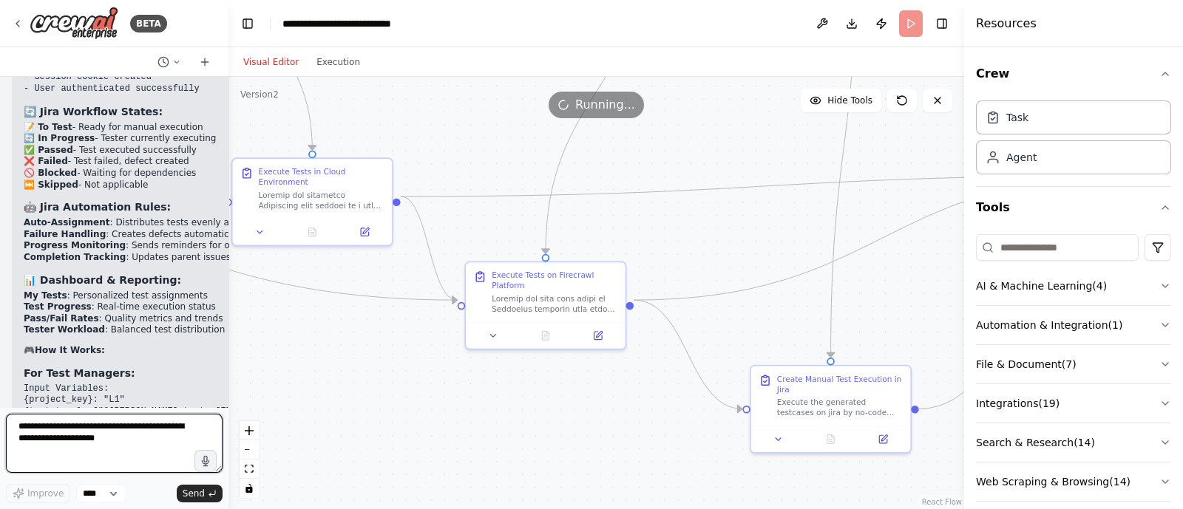
drag, startPoint x: 444, startPoint y: 404, endPoint x: 125, endPoint y: 319, distance: 329.9
click at [125, 319] on div "BETA i want to build agent to change the jira issue status 07:53 PM ▶ Thought p…" at bounding box center [591, 254] width 1183 height 509
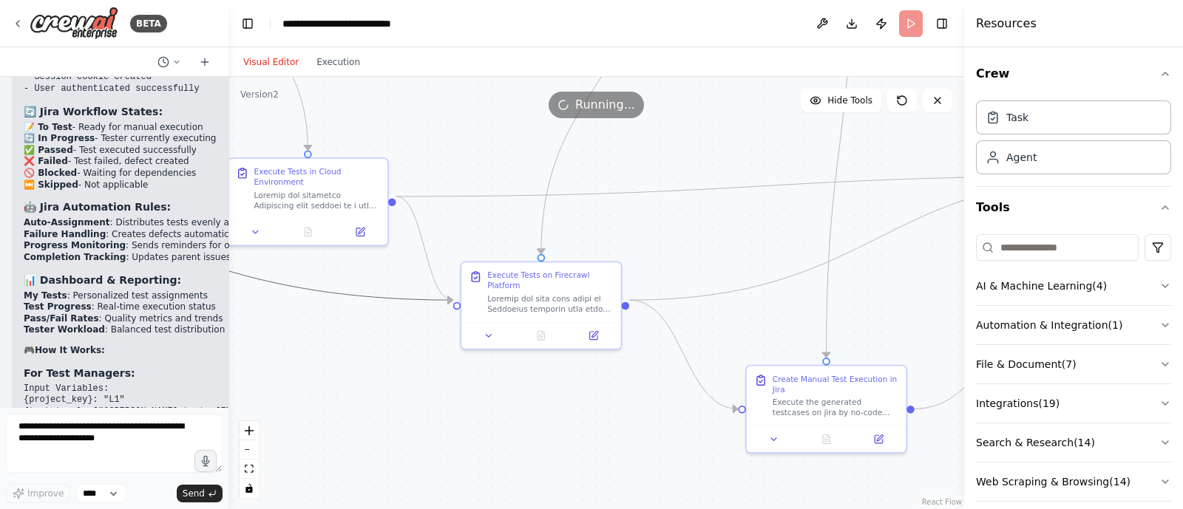
click at [409, 299] on icon "Edge from c0e458b1-da8d-466e-8985-339c7acbefda to 776a2c91-17d6-426b-8ad1-77a1d…" at bounding box center [83, 212] width 737 height 176
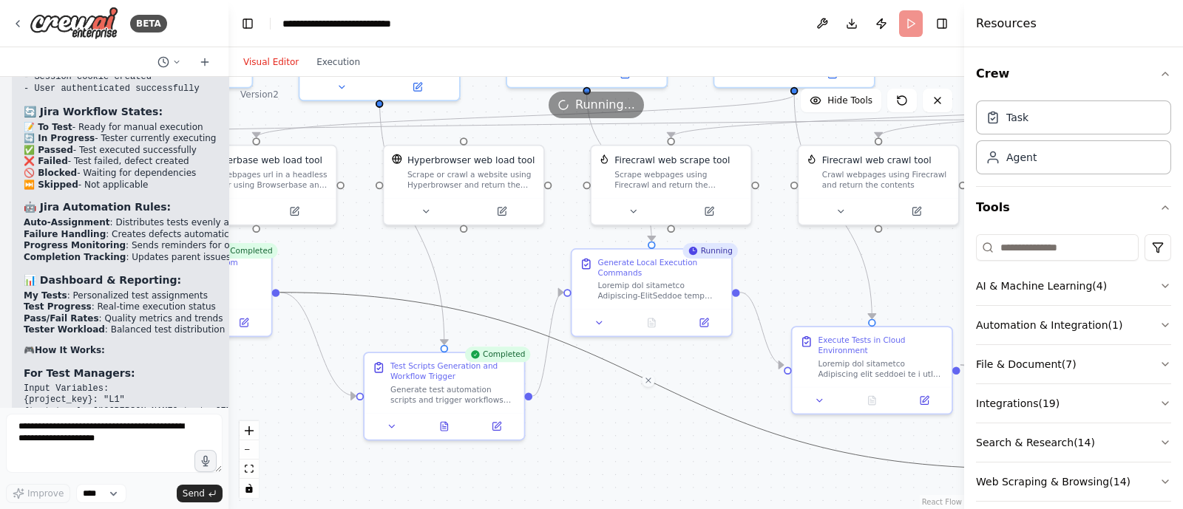
drag, startPoint x: 313, startPoint y: 310, endPoint x: 937, endPoint y: 486, distance: 648.2
click at [937, 486] on div ".deletable-edge-delete-btn { width: 20px; height: 20px; border: 0px solid #ffff…" at bounding box center [595, 293] width 735 height 432
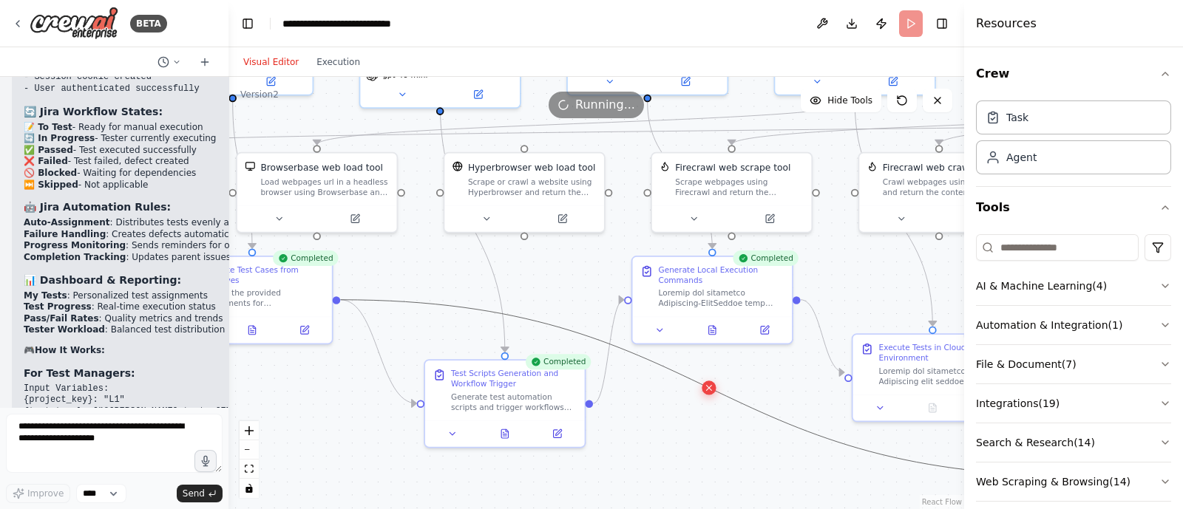
click at [707, 390] on icon at bounding box center [709, 387] width 10 height 11
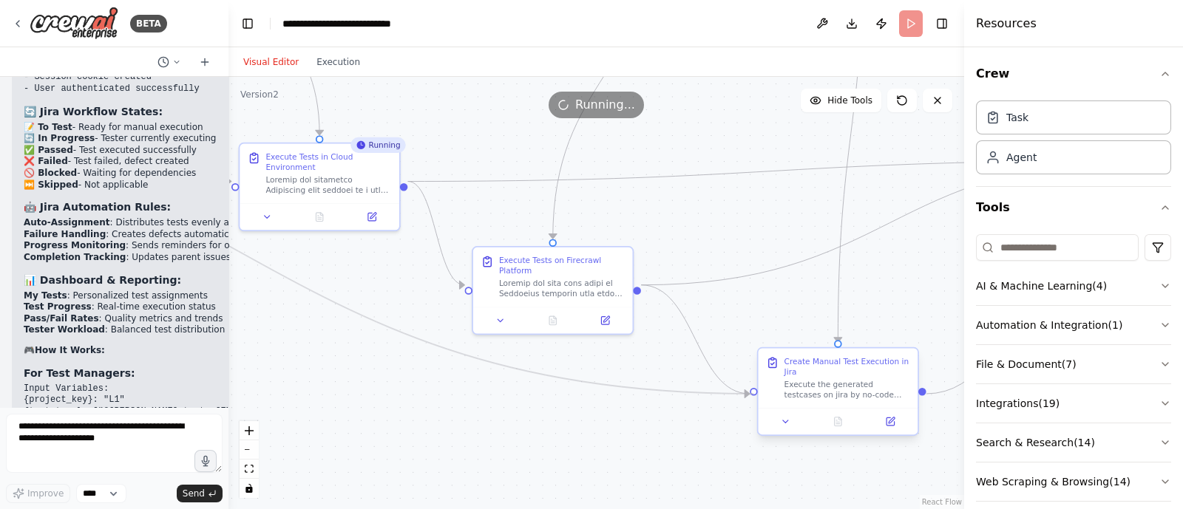
drag, startPoint x: 336, startPoint y: 297, endPoint x: 750, endPoint y: 395, distance: 425.5
click at [750, 395] on div ".deletable-edge-delete-btn { width: 20px; height: 20px; border: 0px solid #ffff…" at bounding box center [595, 293] width 735 height 432
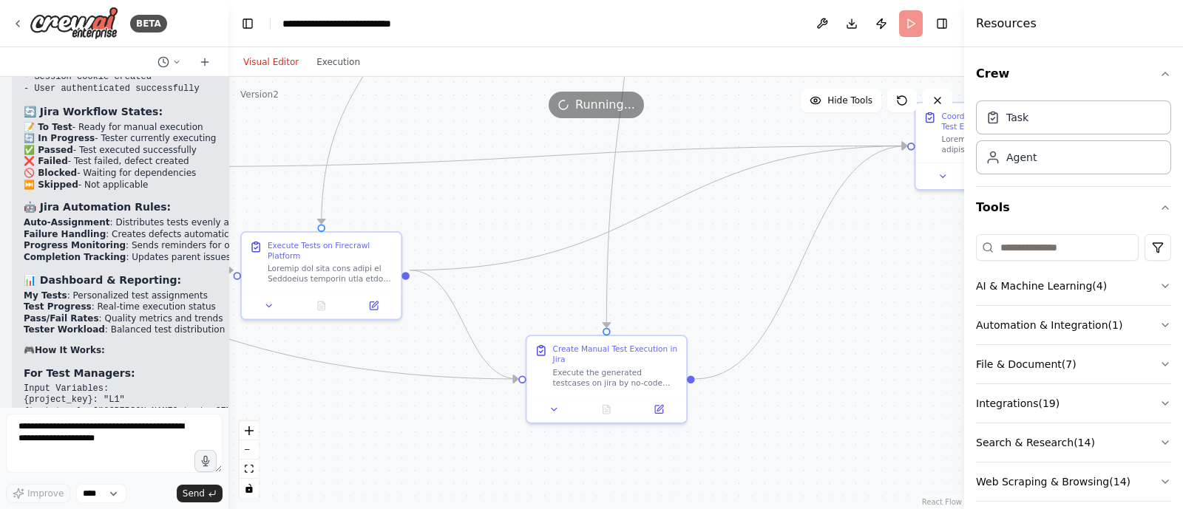
drag, startPoint x: 794, startPoint y: 305, endPoint x: 562, endPoint y: 286, distance: 232.9
click at [562, 286] on div ".deletable-edge-delete-btn { width: 20px; height: 20px; border: 0px solid #ffff…" at bounding box center [595, 293] width 735 height 432
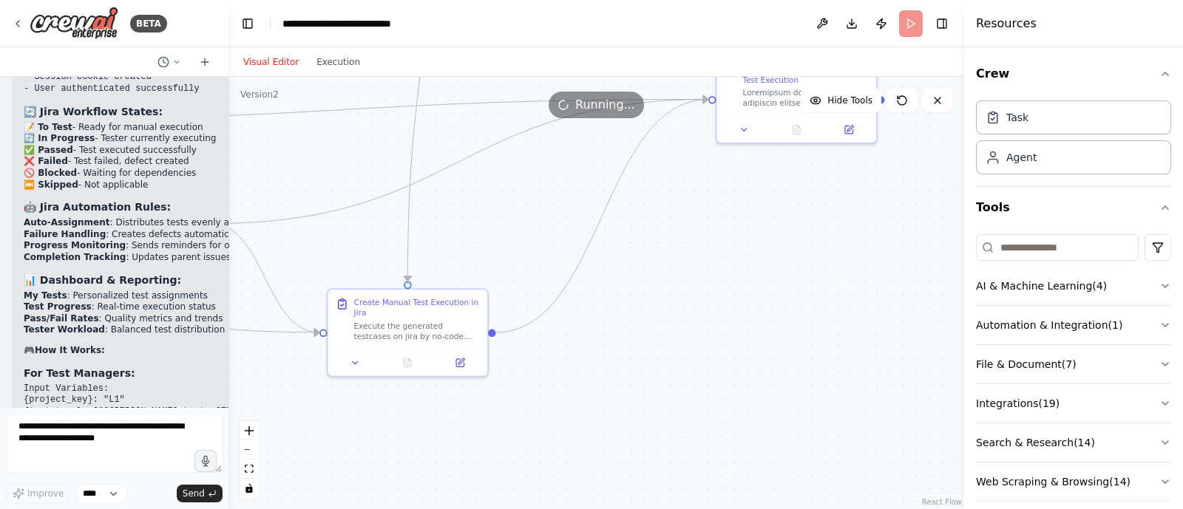
drag, startPoint x: 739, startPoint y: 310, endPoint x: 525, endPoint y: 273, distance: 217.5
click at [525, 273] on div ".deletable-edge-delete-btn { width: 20px; height: 20px; border: 0px solid #ffff…" at bounding box center [595, 293] width 735 height 432
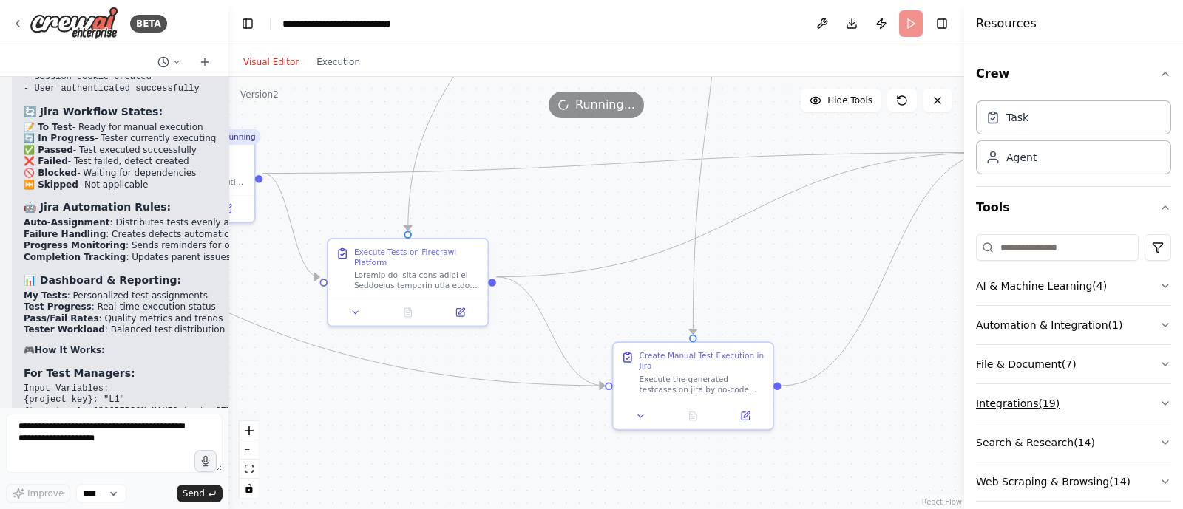
drag, startPoint x: 637, startPoint y: 297, endPoint x: 983, endPoint y: 412, distance: 364.4
click at [983, 412] on div "BETA i want to build agent to change the jira issue status 07:53 PM ▶ Thought p…" at bounding box center [591, 254] width 1183 height 509
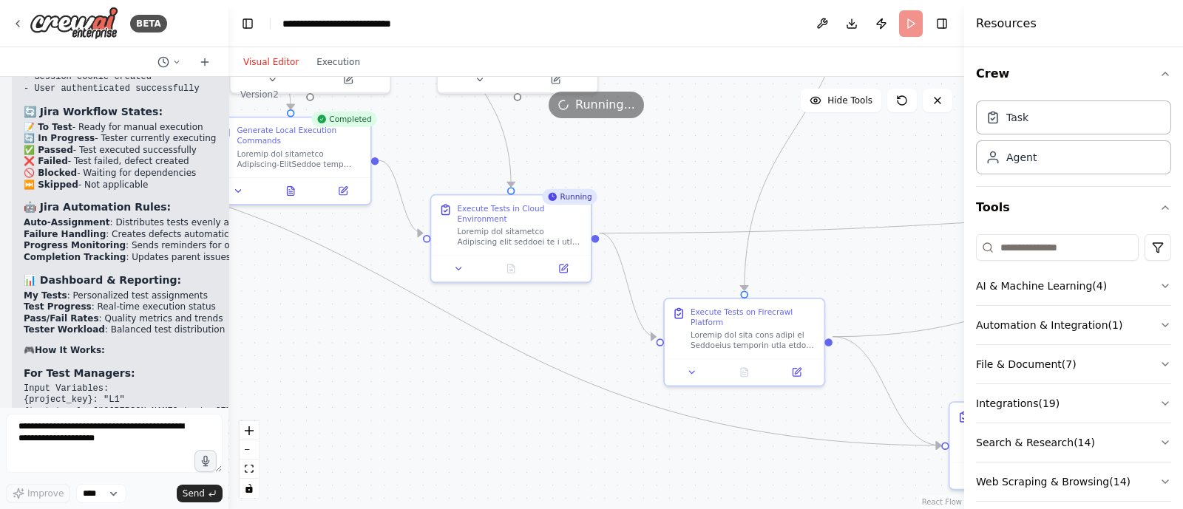
drag, startPoint x: 439, startPoint y: 460, endPoint x: 727, endPoint y: 452, distance: 287.7
click at [727, 452] on div ".deletable-edge-delete-btn { width: 20px; height: 20px; border: 0px solid #ffff…" at bounding box center [595, 293] width 735 height 432
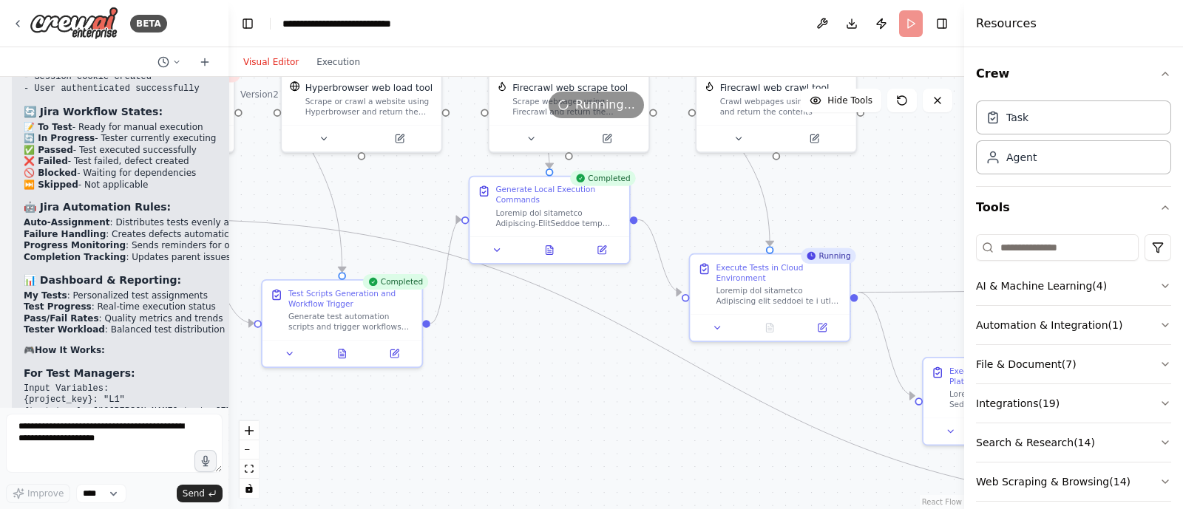
drag, startPoint x: 503, startPoint y: 414, endPoint x: 776, endPoint y: 478, distance: 281.0
click at [776, 478] on div ".deletable-edge-delete-btn { width: 20px; height: 20px; border: 0px solid #ffff…" at bounding box center [595, 293] width 735 height 432
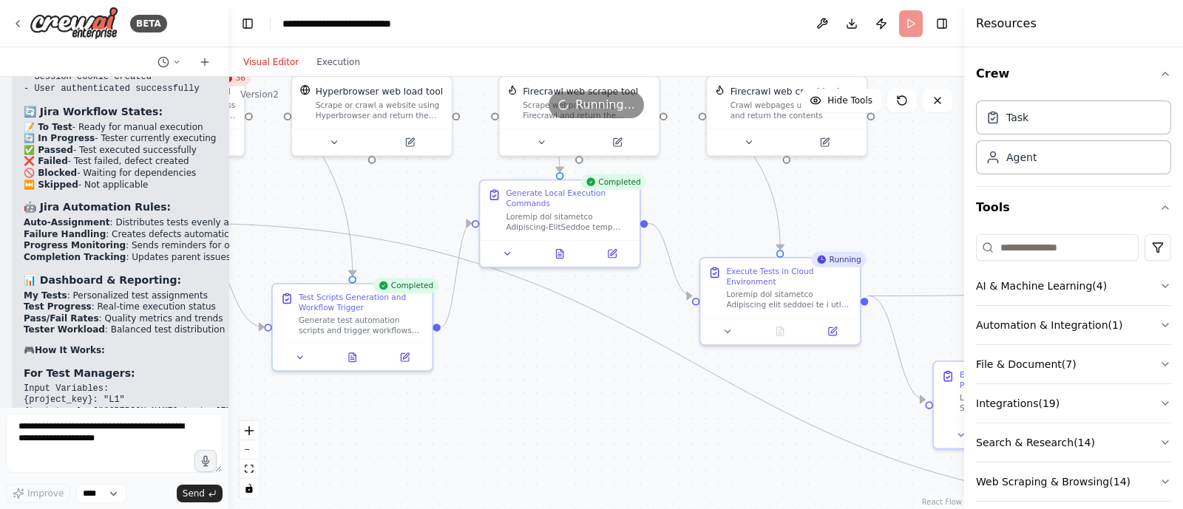
click at [902, 23] on header "**********" at bounding box center [595, 23] width 735 height 47
click at [817, 21] on button at bounding box center [822, 23] width 24 height 27
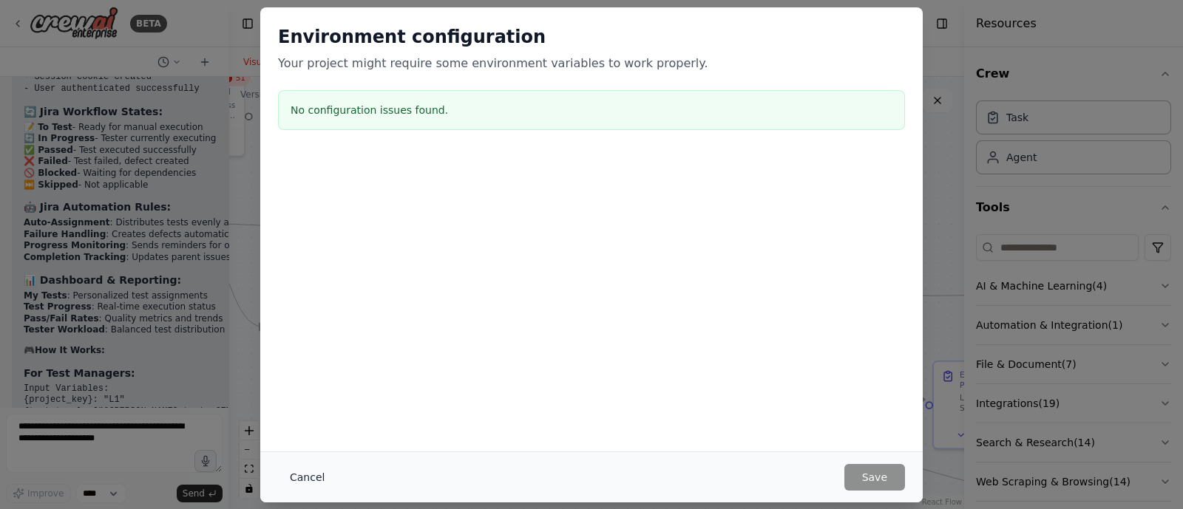
click at [308, 480] on button "Cancel" at bounding box center [307, 477] width 58 height 27
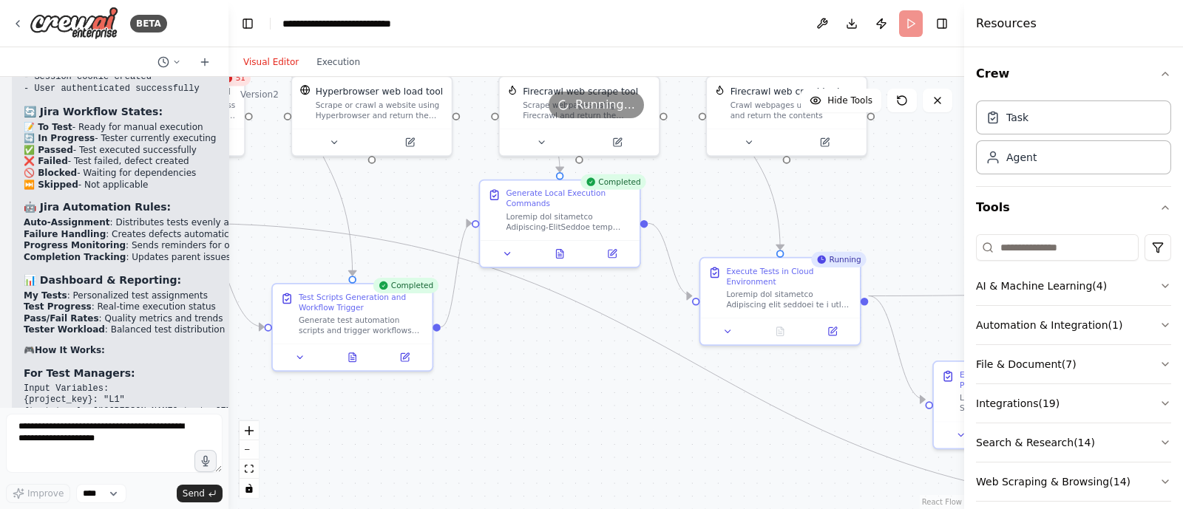
click at [531, 421] on div ".deletable-edge-delete-btn { width: 20px; height: 20px; border: 0px solid #ffff…" at bounding box center [595, 293] width 735 height 432
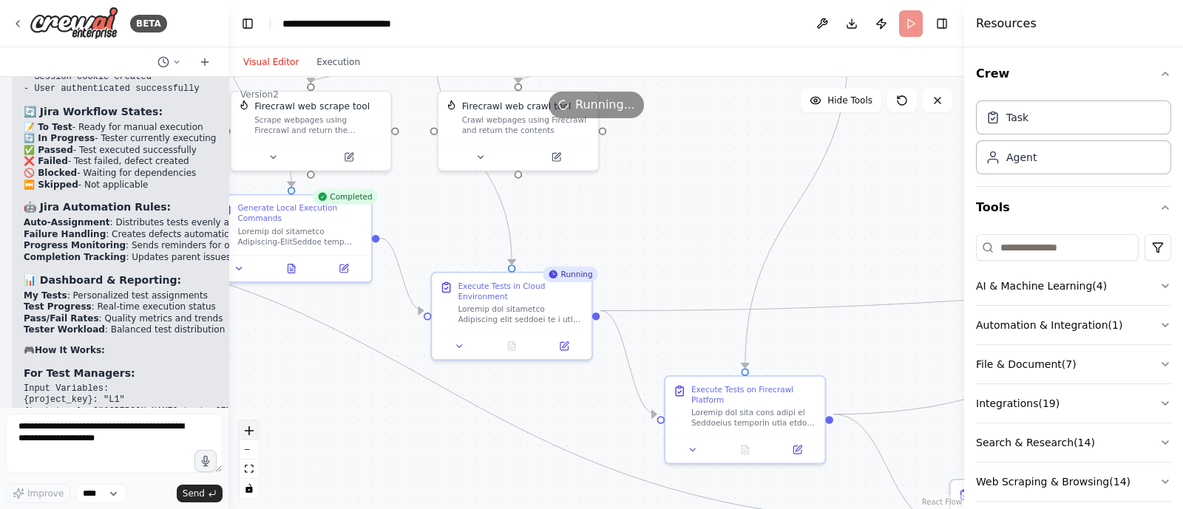
drag, startPoint x: 530, startPoint y: 421, endPoint x: 251, endPoint y: 434, distance: 279.7
click at [251, 434] on div ".deletable-edge-delete-btn { width: 20px; height: 20px; border: 0px solid #ffff…" at bounding box center [595, 293] width 735 height 432
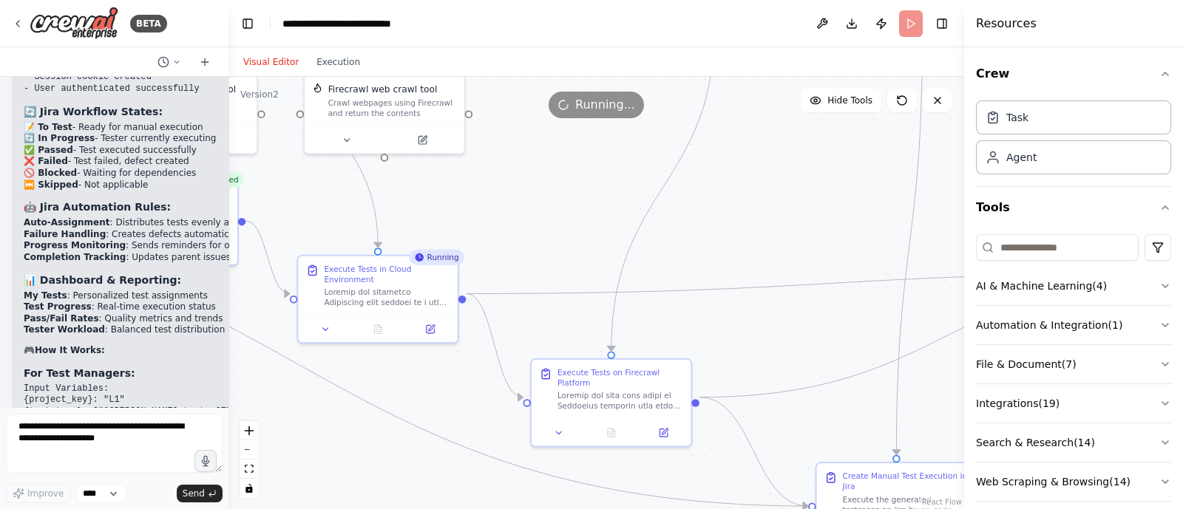
drag, startPoint x: 679, startPoint y: 275, endPoint x: 554, endPoint y: 259, distance: 125.1
click at [554, 259] on div ".deletable-edge-delete-btn { width: 20px; height: 20px; border: 0px solid #ffff…" at bounding box center [595, 293] width 735 height 432
drag, startPoint x: 554, startPoint y: 259, endPoint x: 387, endPoint y: 220, distance: 172.5
click at [387, 220] on div ".deletable-edge-delete-btn { width: 20px; height: 20px; border: 0px solid #ffff…" at bounding box center [595, 293] width 735 height 432
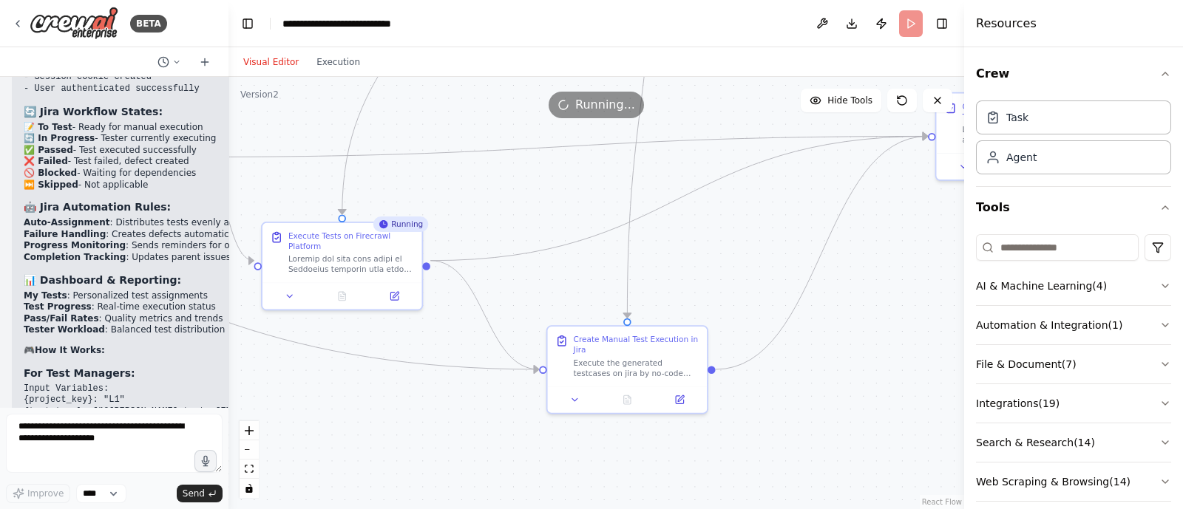
drag, startPoint x: 665, startPoint y: 273, endPoint x: 545, endPoint y: 172, distance: 156.9
click at [545, 172] on div ".deletable-edge-delete-btn { width: 20px; height: 20px; border: 0px solid #ffff…" at bounding box center [595, 293] width 735 height 432
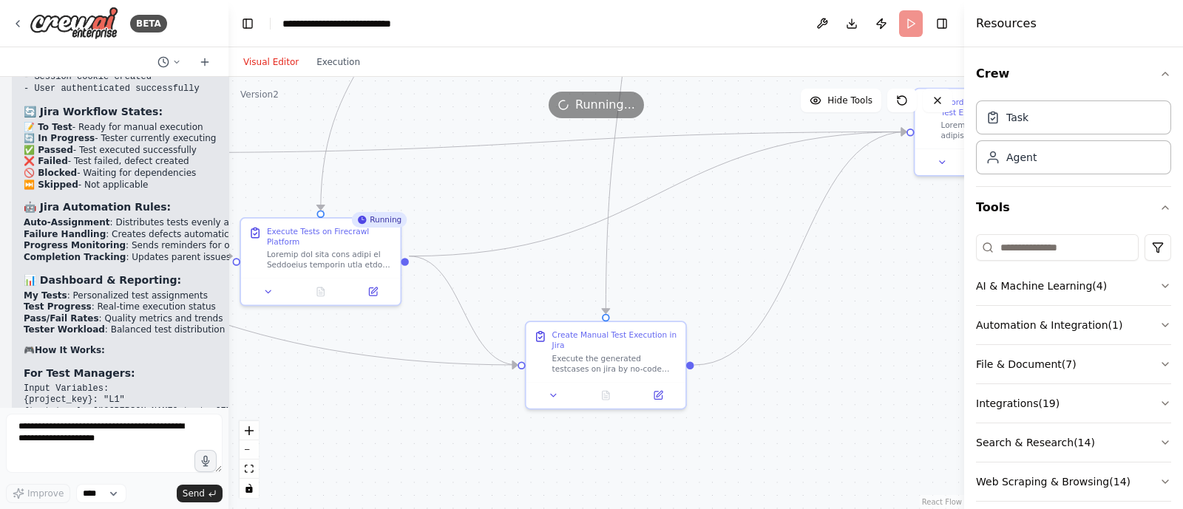
click at [823, 390] on div ".deletable-edge-delete-btn { width: 20px; height: 20px; border: 0px solid #ffff…" at bounding box center [595, 293] width 735 height 432
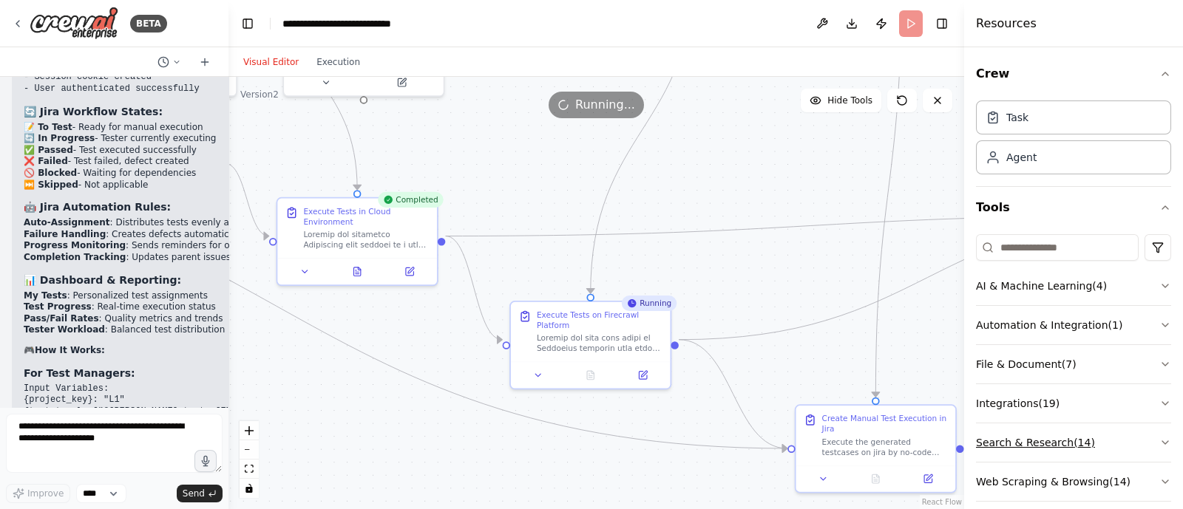
drag, startPoint x: 795, startPoint y: 359, endPoint x: 1088, endPoint y: 452, distance: 307.9
click at [1088, 452] on div "BETA i want to build agent to change the jira issue status 07:53 PM ▶ Thought p…" at bounding box center [591, 254] width 1183 height 509
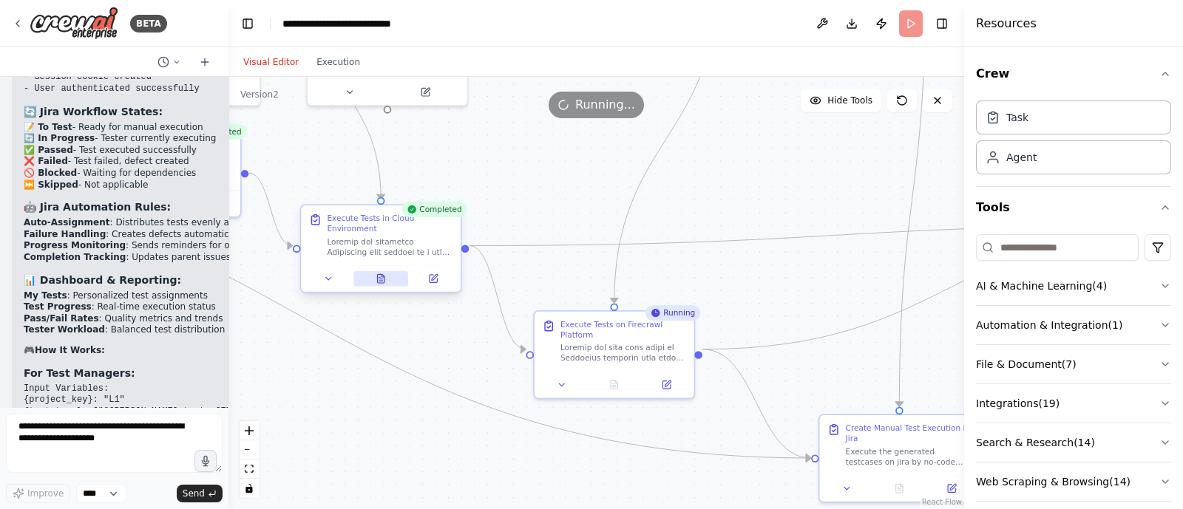
click at [376, 273] on icon at bounding box center [381, 278] width 10 height 10
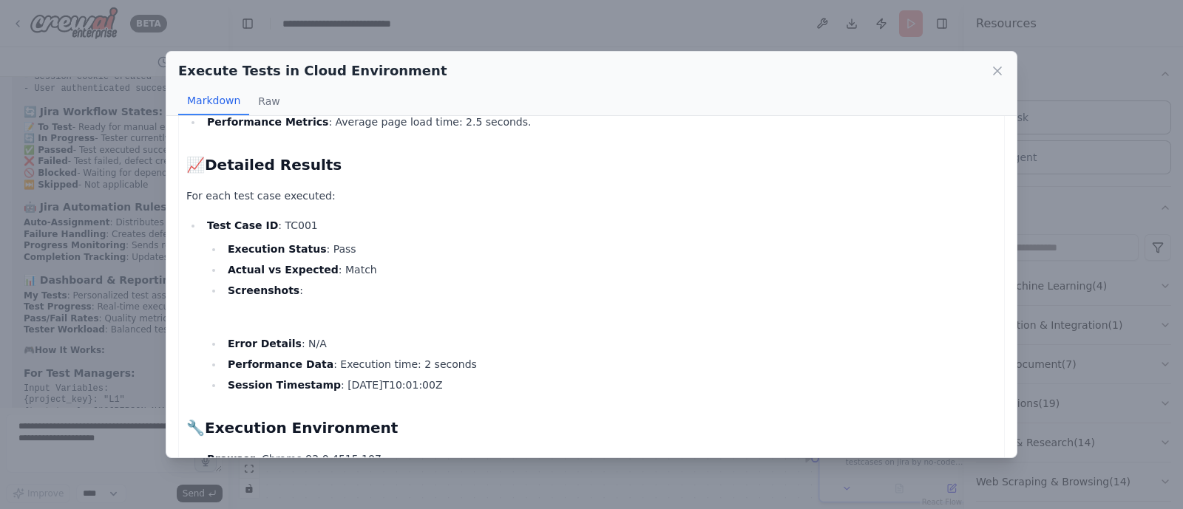
scroll to position [743, 0]
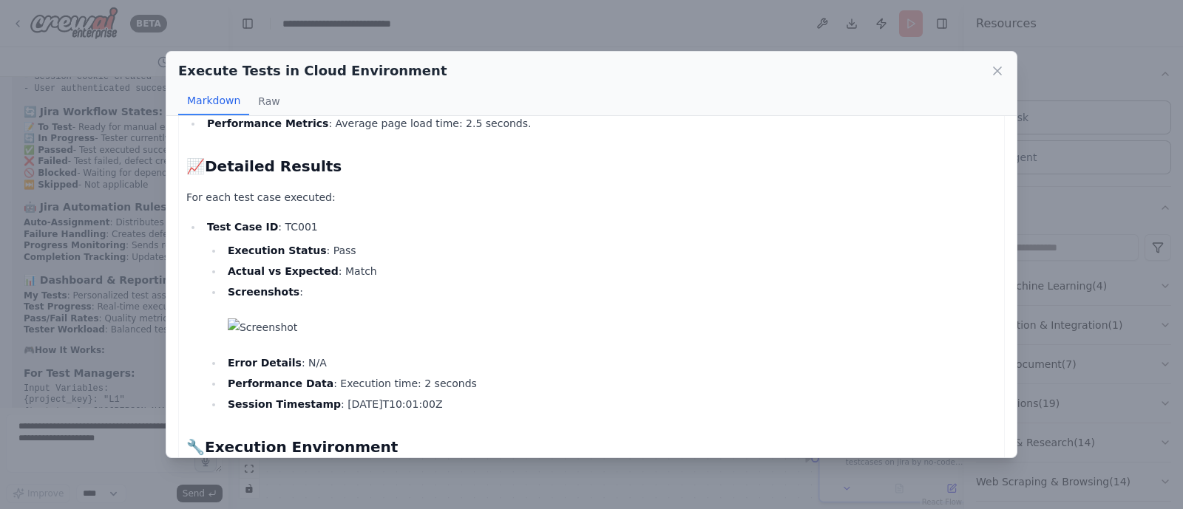
click at [273, 330] on img at bounding box center [612, 328] width 769 height 18
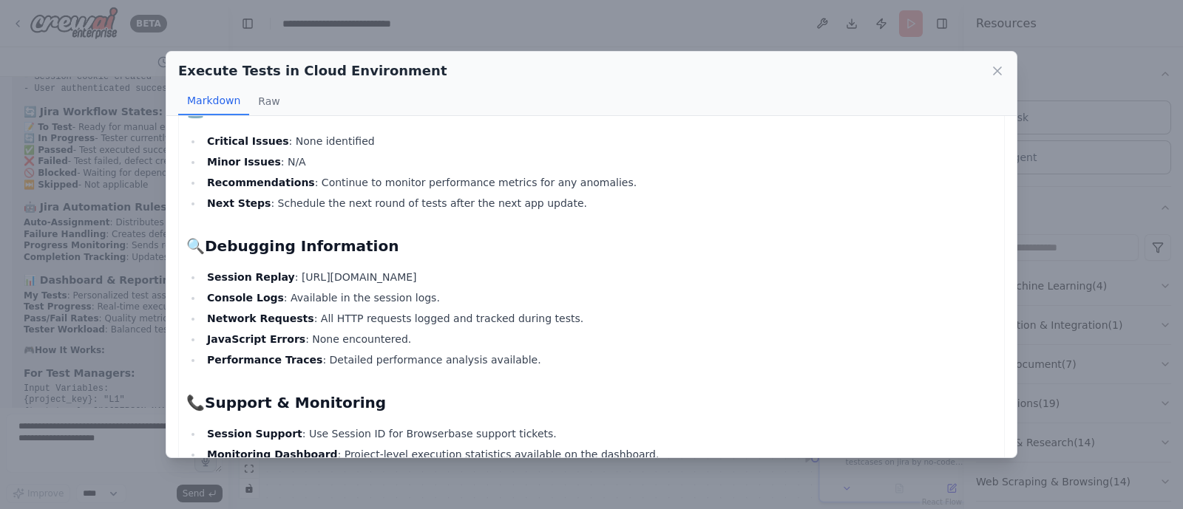
scroll to position [1419, 0]
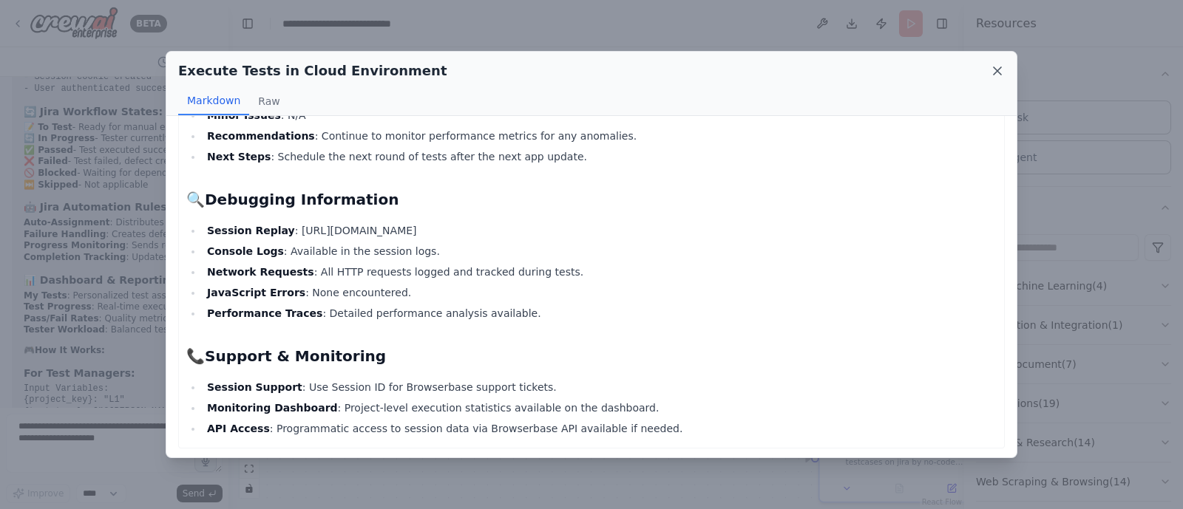
click at [997, 68] on icon at bounding box center [997, 71] width 15 height 15
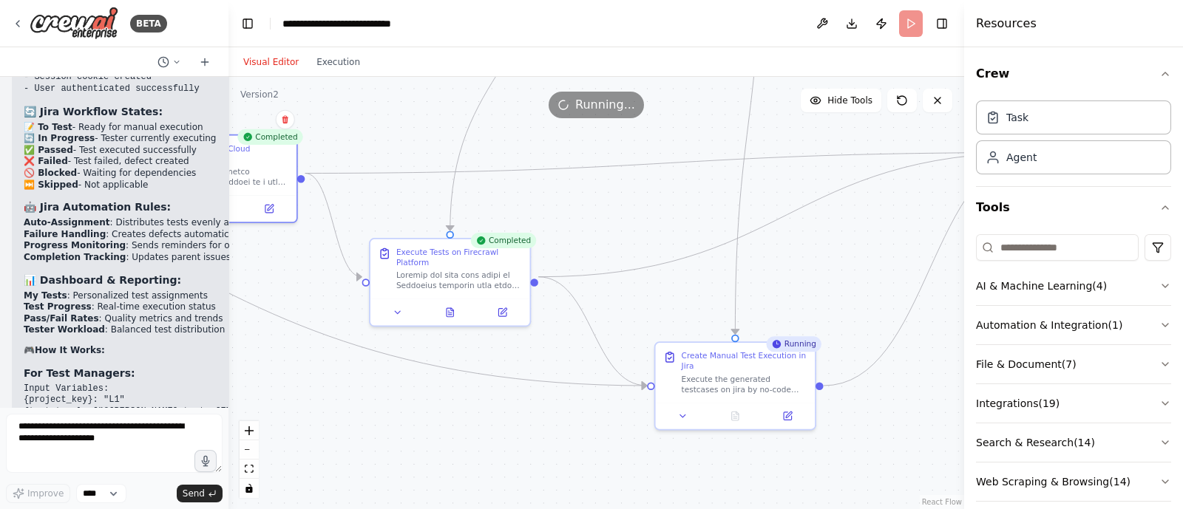
drag, startPoint x: 726, startPoint y: 293, endPoint x: 547, endPoint y: 216, distance: 194.7
click at [547, 216] on div ".deletable-edge-delete-btn { width: 20px; height: 20px; border: 0px solid #ffff…" at bounding box center [595, 293] width 735 height 432
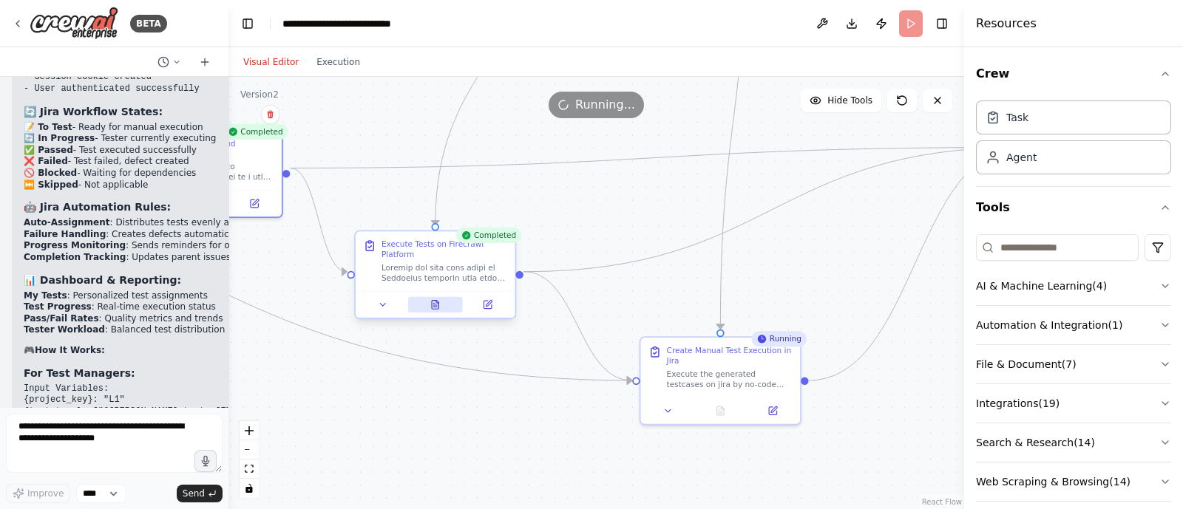
click at [431, 299] on icon at bounding box center [435, 304] width 10 height 10
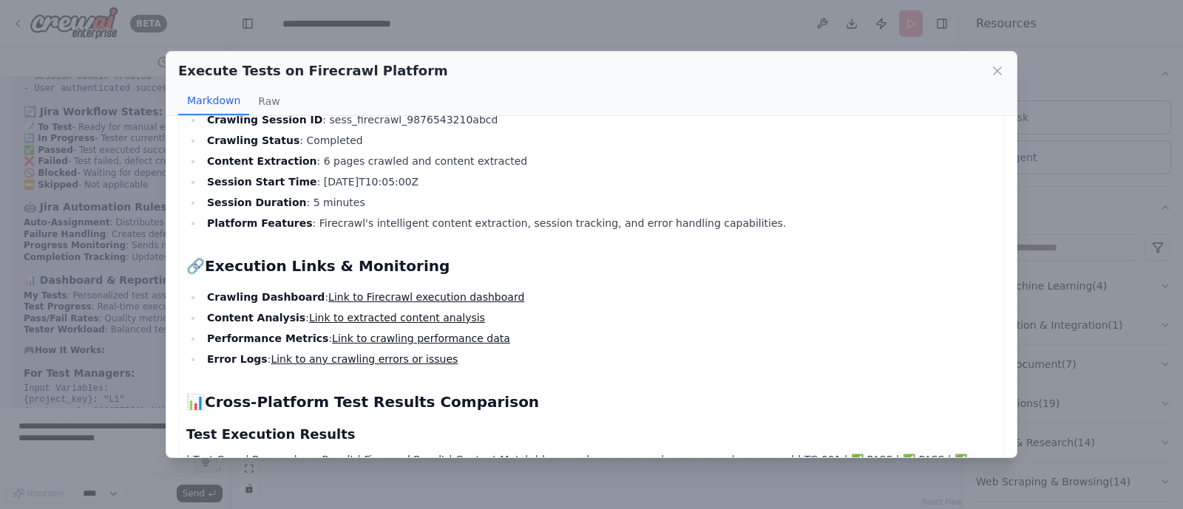
scroll to position [215, 0]
click at [344, 357] on link "Link to any crawling errors or issues" at bounding box center [364, 359] width 187 height 12
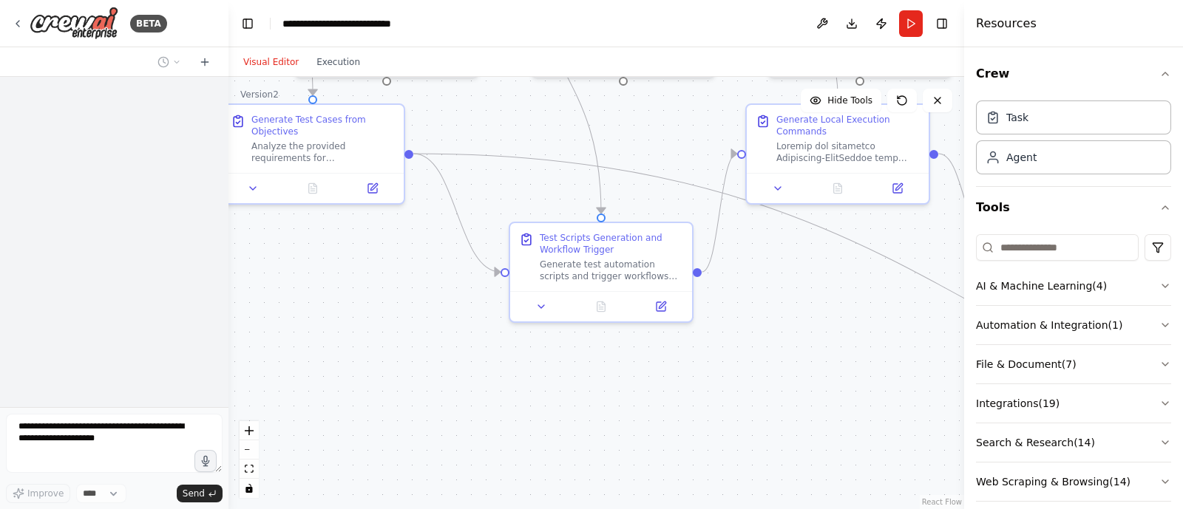
drag, startPoint x: 500, startPoint y: 429, endPoint x: 18, endPoint y: 146, distance: 559.3
click at [18, 146] on div "**********" at bounding box center [591, 254] width 1183 height 509
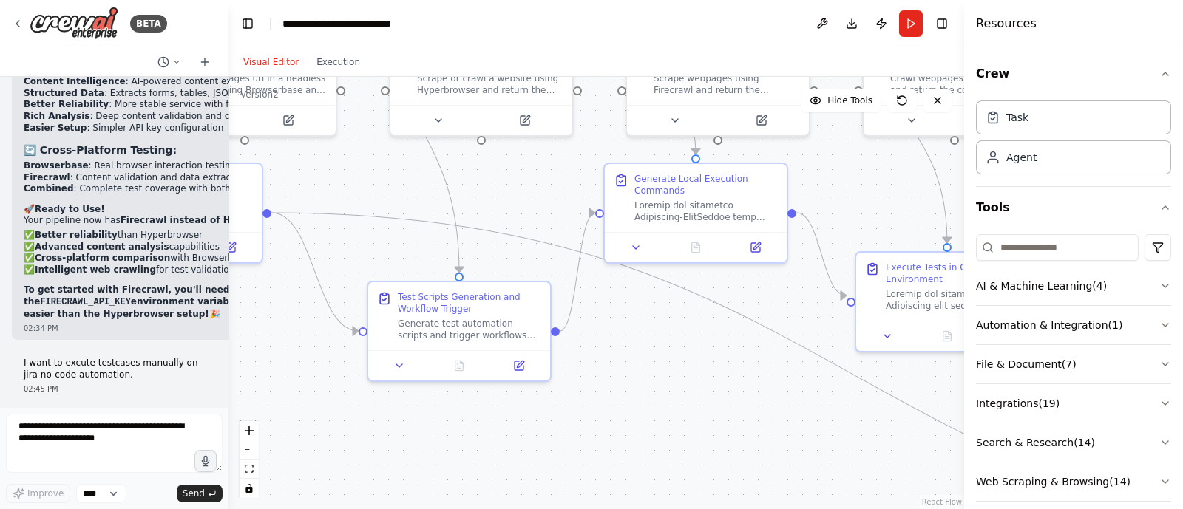
scroll to position [35687, 0]
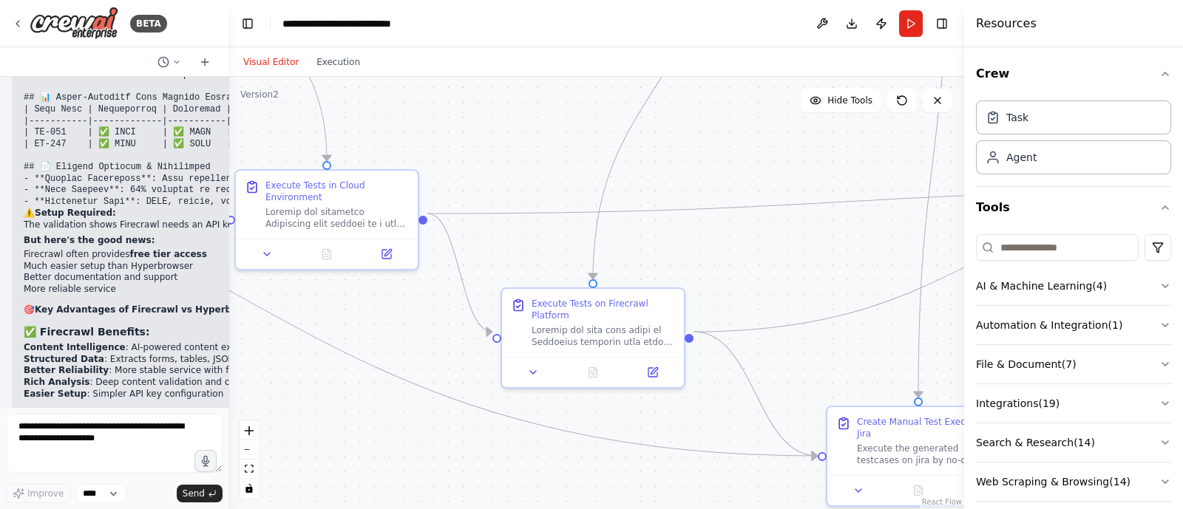
drag, startPoint x: 638, startPoint y: 395, endPoint x: 0, endPoint y: 211, distance: 663.7
click at [0, 211] on div "BETA i want to build agent to change the jira issue status 07:53 PM ▶ Thought p…" at bounding box center [591, 254] width 1183 height 509
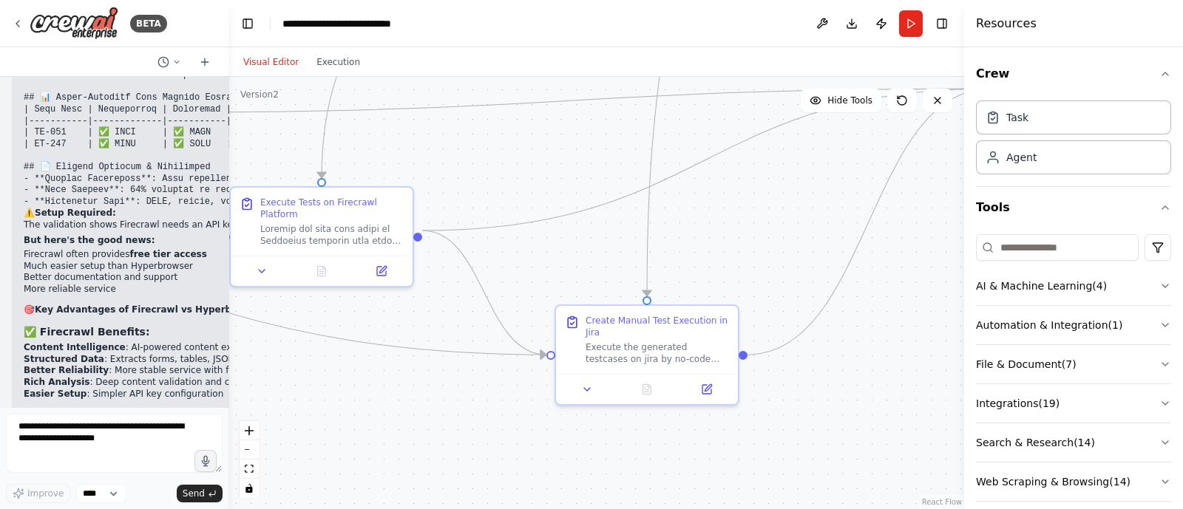
drag, startPoint x: 591, startPoint y: 367, endPoint x: 337, endPoint y: 367, distance: 253.5
click at [337, 367] on div ".deletable-edge-delete-btn { width: 20px; height: 20px; border: 0px solid #ffff…" at bounding box center [595, 293] width 735 height 432
click at [478, 290] on icon "Edge from 776a2c91-17d6-426b-8ad1-77a1dd62c170 to 58150f4d-ccf0-4ad3-a979-e6a41…" at bounding box center [483, 293] width 123 height 124
click at [485, 292] on icon at bounding box center [484, 293] width 6 height 6
click at [900, 21] on button "Run" at bounding box center [911, 23] width 24 height 27
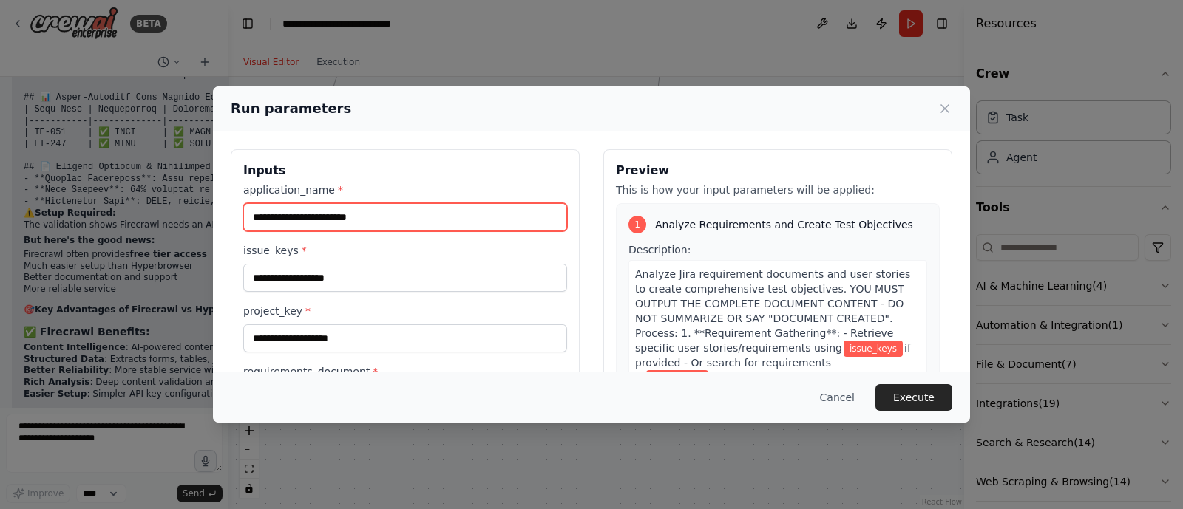
click at [349, 219] on input "application_name *" at bounding box center [405, 217] width 324 height 28
type input "***"
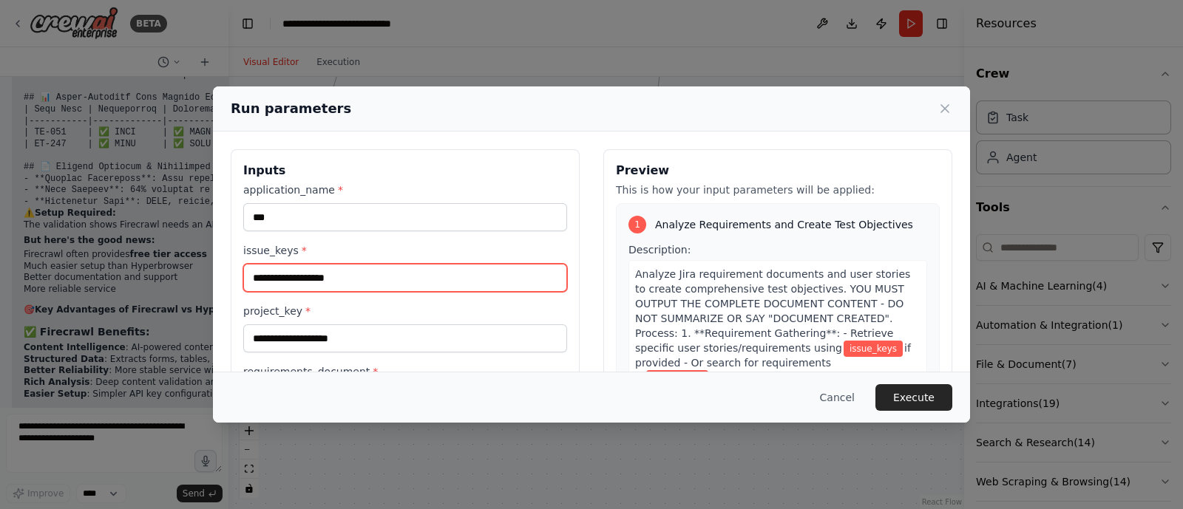
click at [300, 282] on input "issue_keys *" at bounding box center [405, 278] width 324 height 28
click at [304, 282] on input "****" at bounding box center [405, 278] width 324 height 28
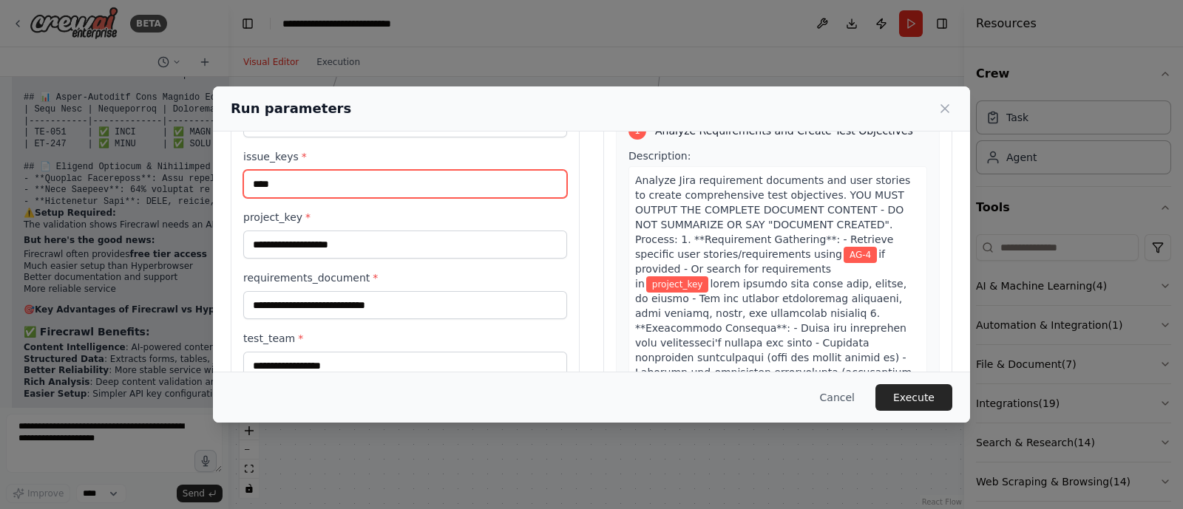
type input "****"
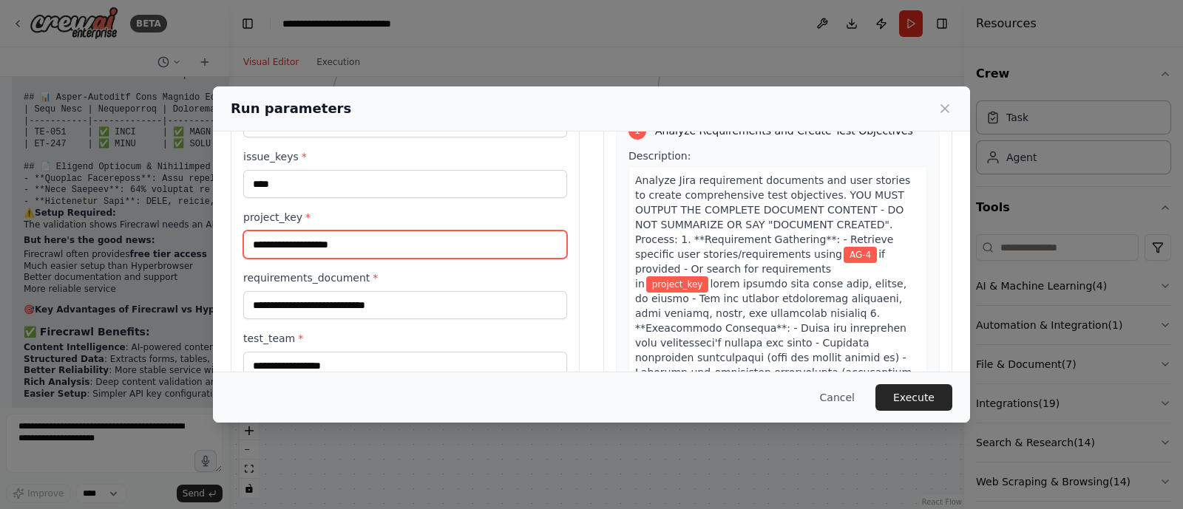
click at [296, 248] on input "project_key *" at bounding box center [405, 245] width 324 height 28
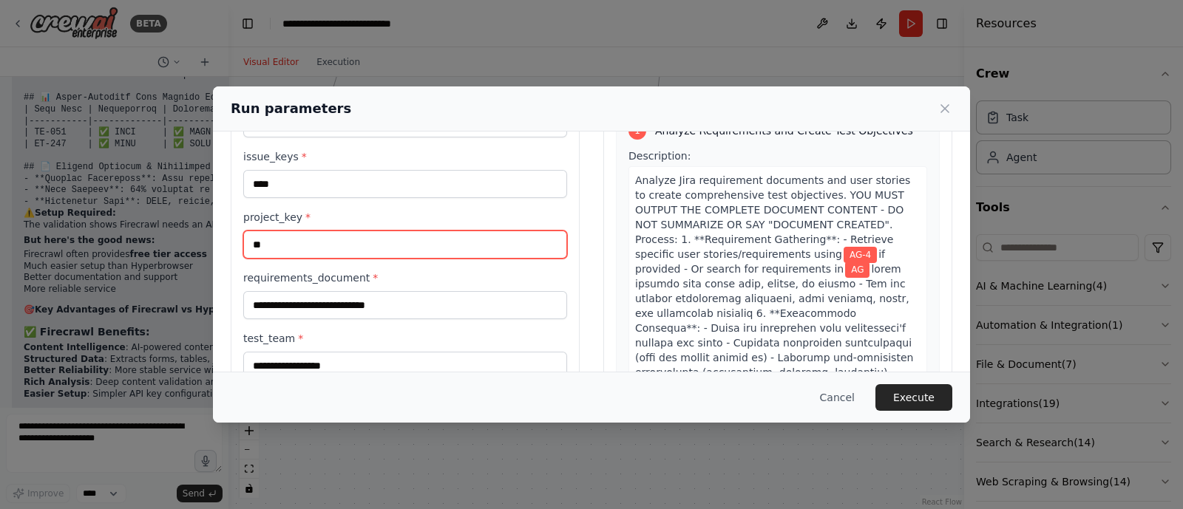
type input "**"
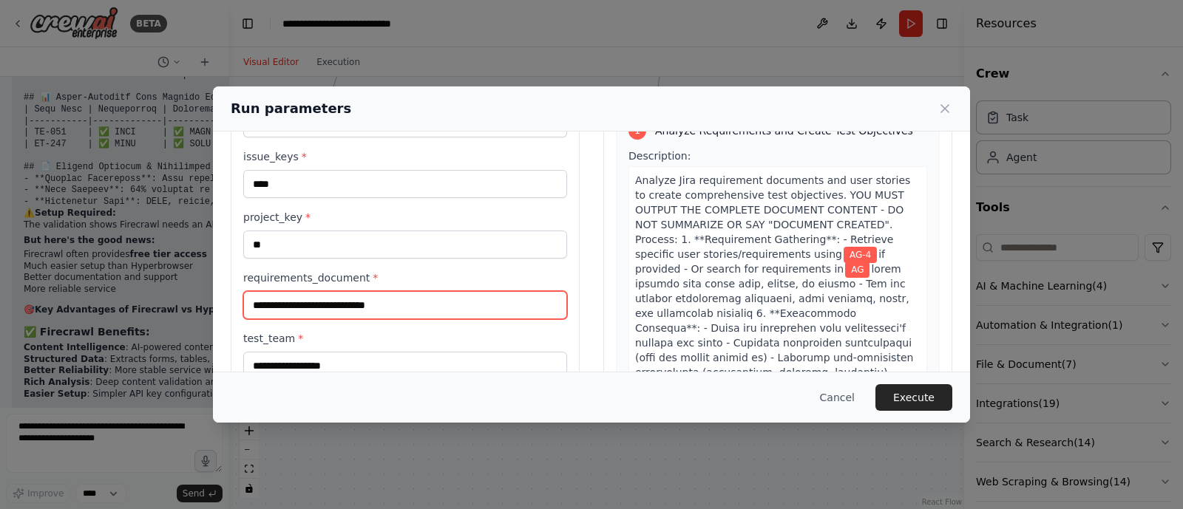
click at [299, 304] on input "requirements_document *" at bounding box center [405, 305] width 324 height 28
paste input "**********"
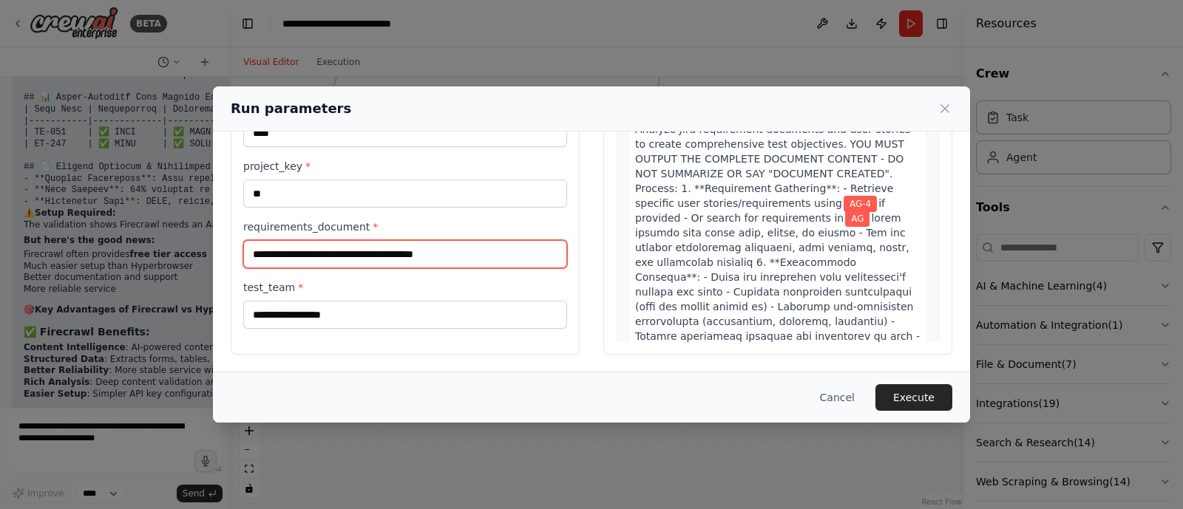
type input "**********"
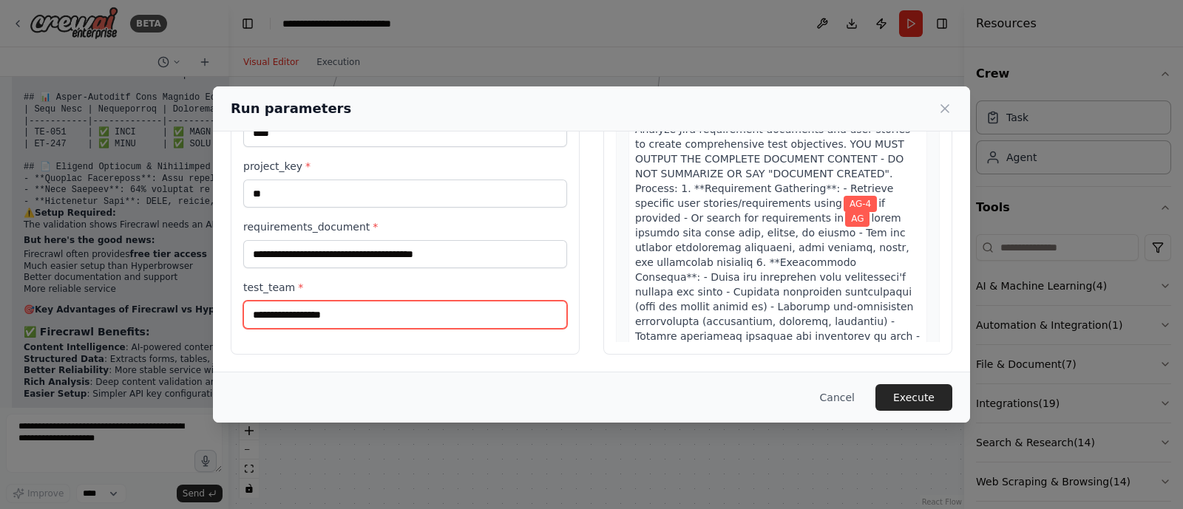
click at [356, 313] on input "test_team *" at bounding box center [405, 315] width 324 height 28
type input "**"
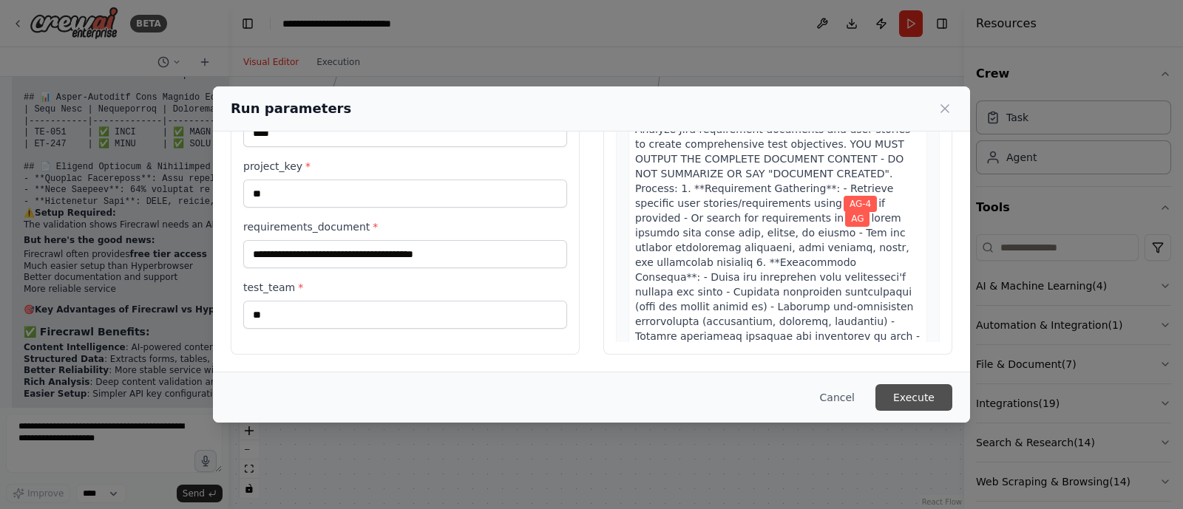
click at [930, 396] on button "Execute" at bounding box center [913, 397] width 77 height 27
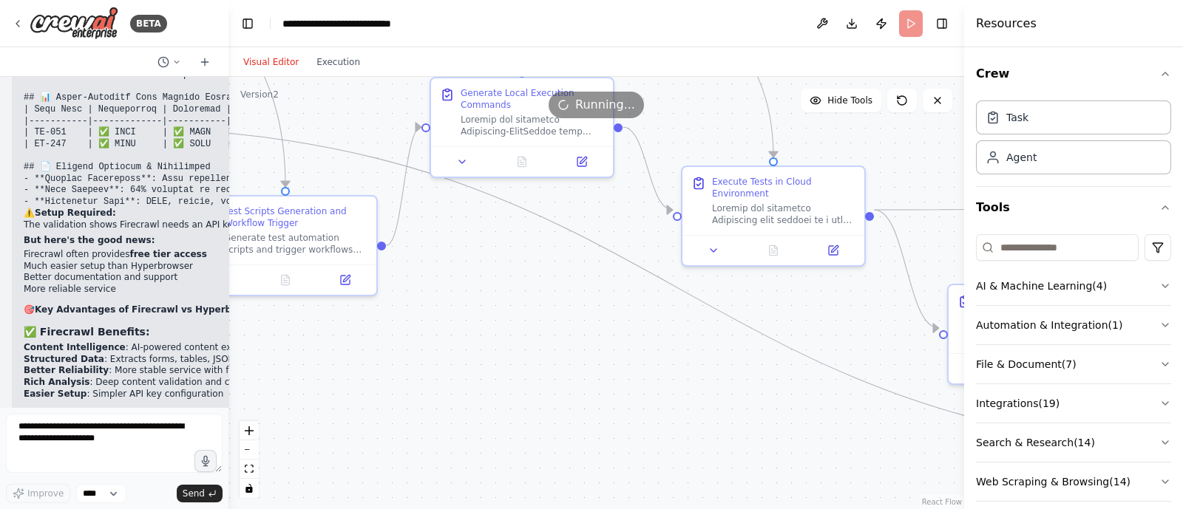
drag, startPoint x: 464, startPoint y: 386, endPoint x: 1182, endPoint y: 486, distance: 724.6
click at [1182, 486] on div "BETA i want to build agent to change the jira issue status 07:53 PM ▶ Thought p…" at bounding box center [591, 254] width 1183 height 509
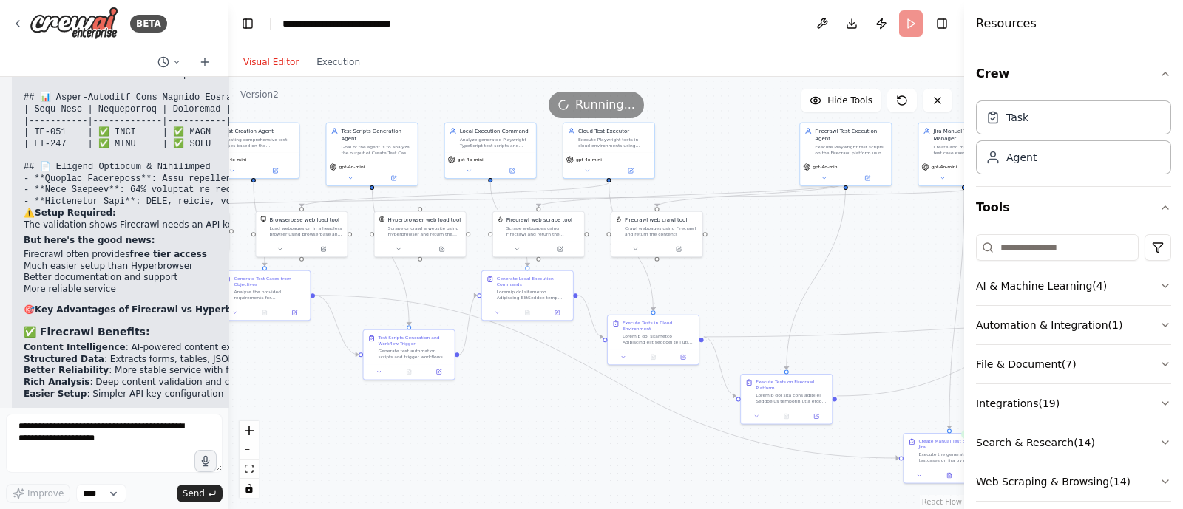
drag, startPoint x: 563, startPoint y: 413, endPoint x: 447, endPoint y: 425, distance: 116.7
click at [447, 425] on div ".deletable-edge-delete-btn { width: 20px; height: 20px; border: 0px solid #ffff…" at bounding box center [595, 293] width 735 height 432
click at [1007, 239] on input at bounding box center [1057, 247] width 163 height 27
click at [903, 282] on div ".deletable-edge-delete-btn { width: 20px; height: 20px; border: 0px solid #ffff…" at bounding box center [595, 293] width 735 height 432
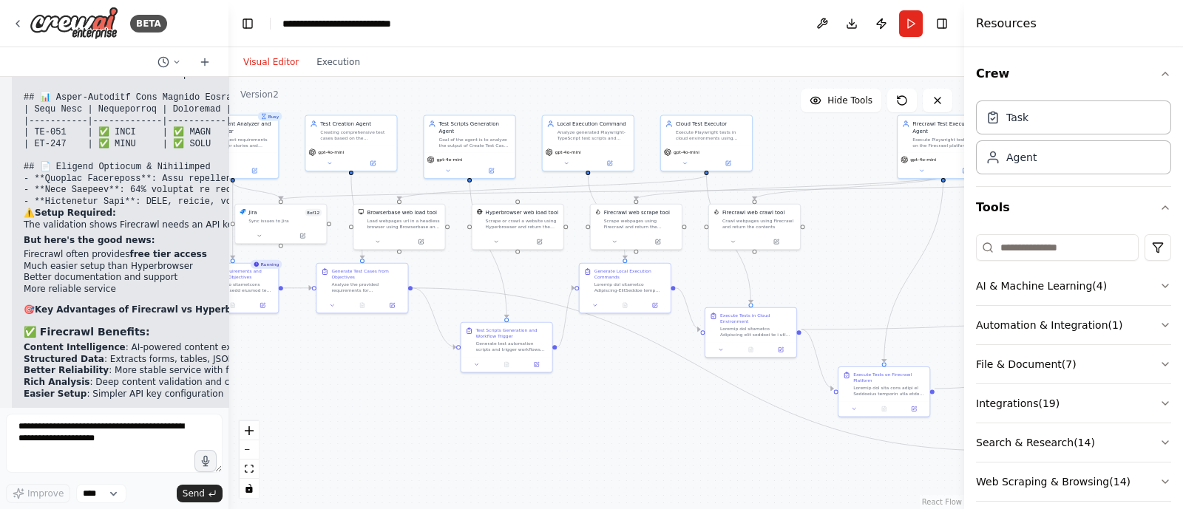
drag, startPoint x: 889, startPoint y: 253, endPoint x: 988, endPoint y: 245, distance: 99.3
click at [988, 245] on div "BETA i want to build agent to change the jira issue status 07:53 PM ▶ Thought p…" at bounding box center [591, 254] width 1183 height 509
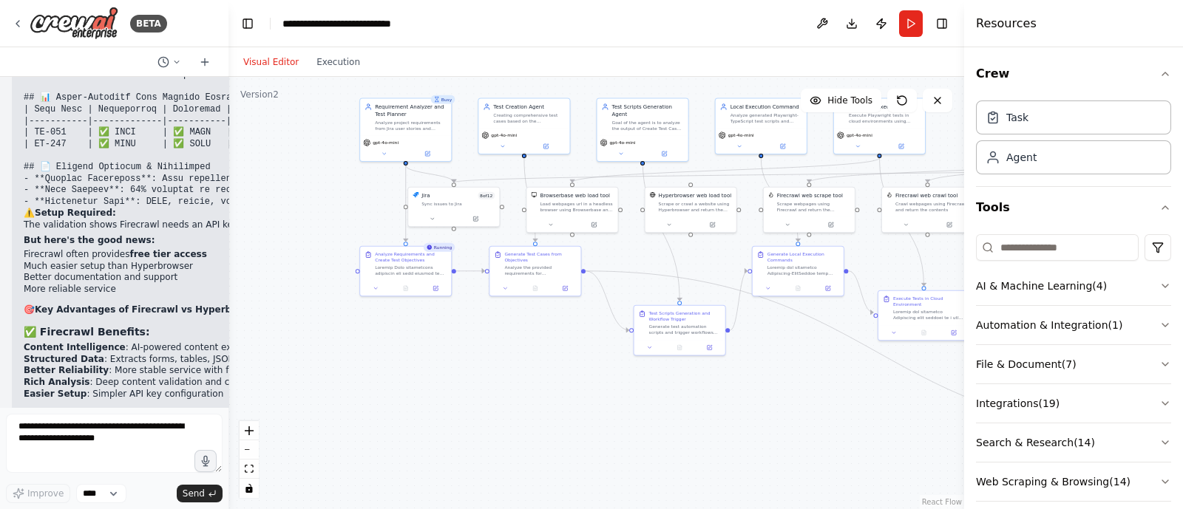
drag, startPoint x: 571, startPoint y: 410, endPoint x: 769, endPoint y: 393, distance: 198.0
click at [769, 393] on div ".deletable-edge-delete-btn { width: 20px; height: 20px; border: 0px solid #ffff…" at bounding box center [595, 293] width 735 height 432
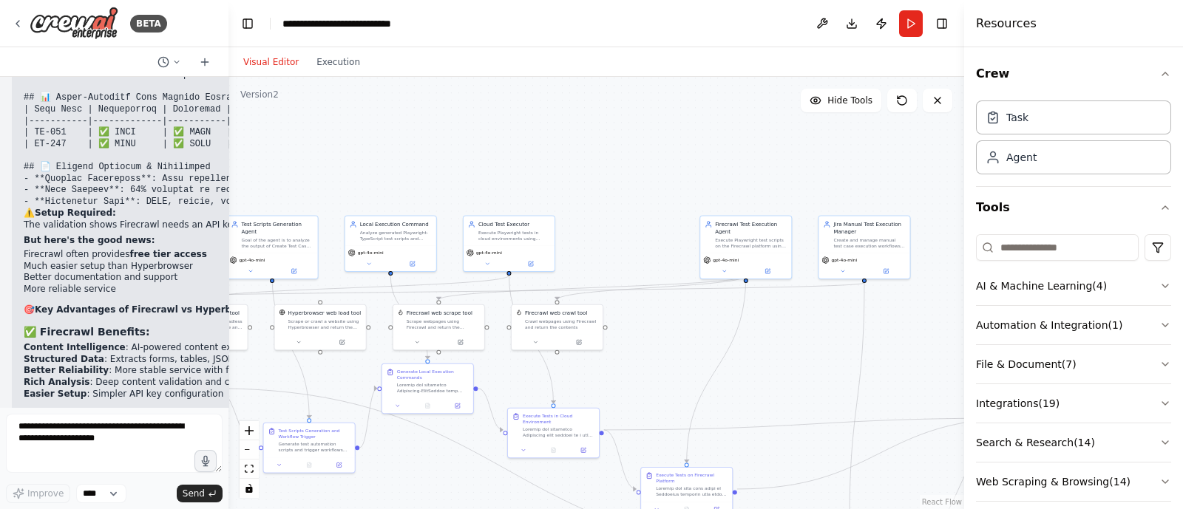
drag, startPoint x: 469, startPoint y: 391, endPoint x: 62, endPoint y: 511, distance: 423.8
click at [62, 509] on html "BETA i want to build agent to change the jira issue status 07:53 PM ▶ Thought p…" at bounding box center [591, 254] width 1183 height 509
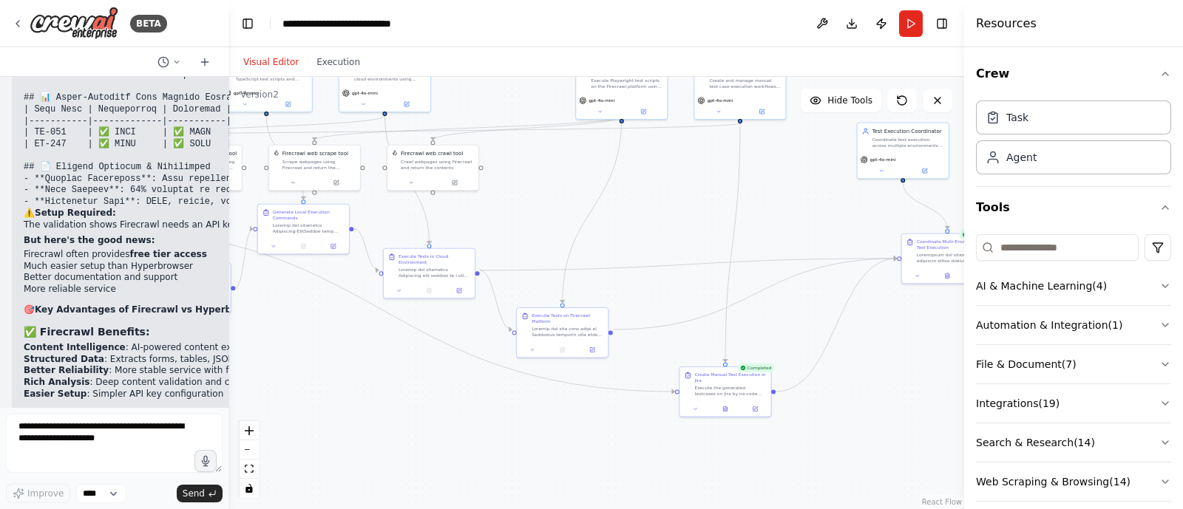
drag, startPoint x: 616, startPoint y: 201, endPoint x: 503, endPoint y: 38, distance: 198.5
click at [503, 38] on main "**********" at bounding box center [595, 254] width 735 height 509
click at [730, 411] on button at bounding box center [725, 408] width 31 height 9
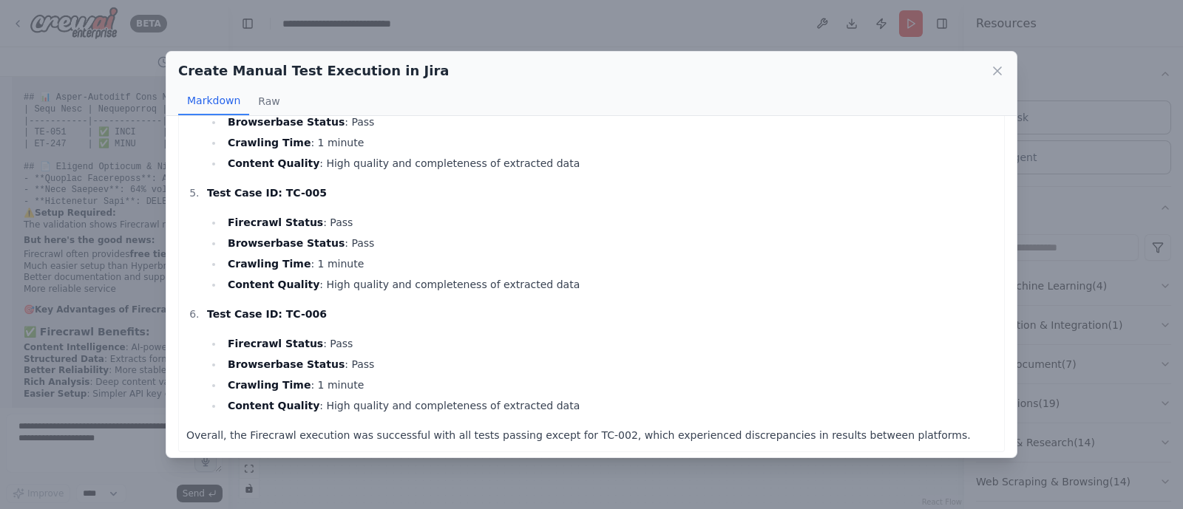
scroll to position [483, 0]
click at [1002, 73] on icon at bounding box center [997, 71] width 15 height 15
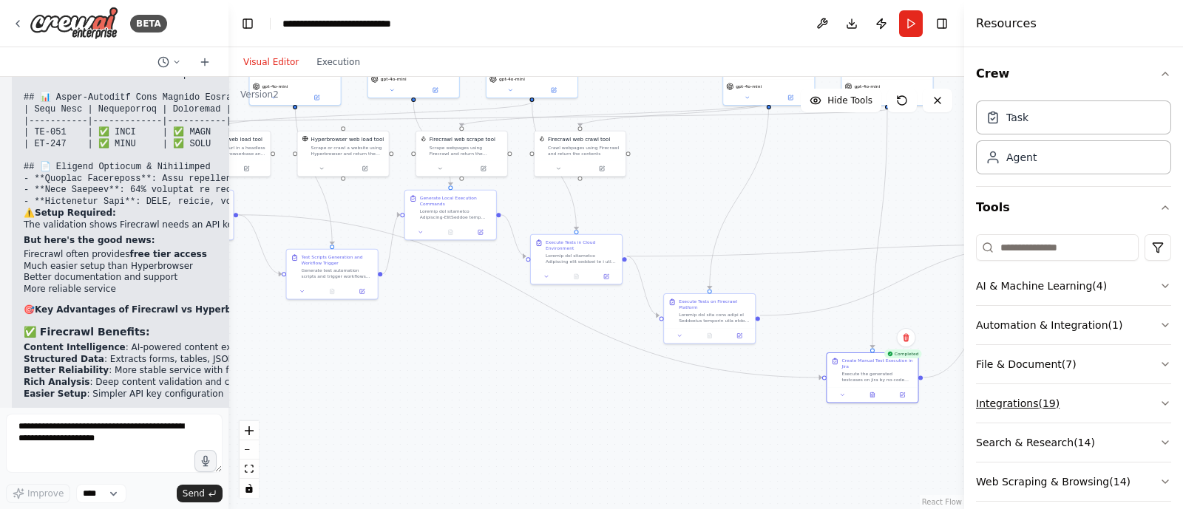
drag, startPoint x: 913, startPoint y: 426, endPoint x: 1064, endPoint y: 415, distance: 151.9
click at [1064, 415] on div "BETA i want to build agent to change the jira issue status 07:53 PM ▶ Thought p…" at bounding box center [591, 254] width 1183 height 509
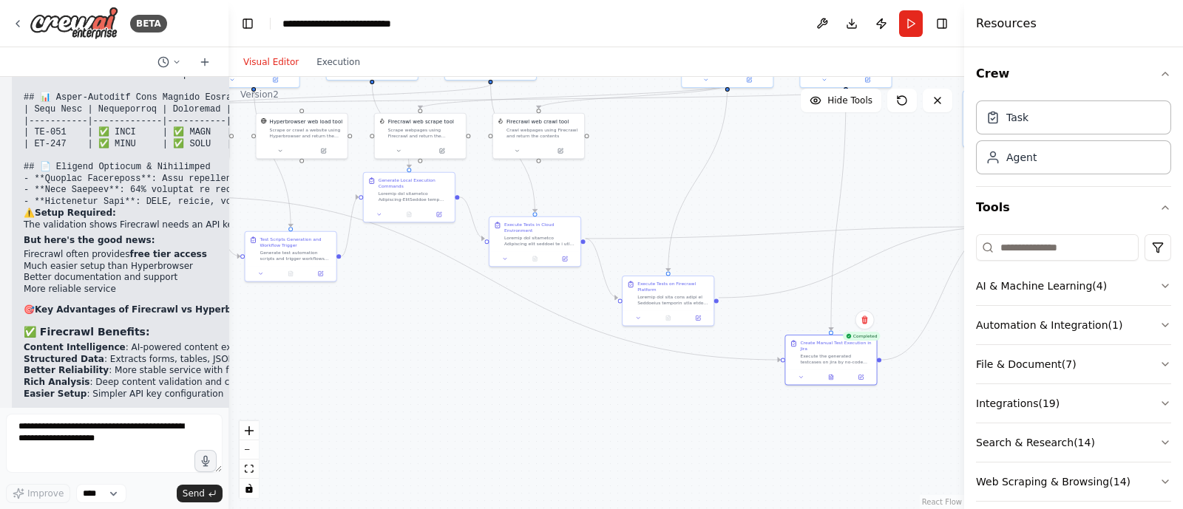
drag, startPoint x: 660, startPoint y: 412, endPoint x: 614, endPoint y: 391, distance: 51.0
click at [614, 391] on div ".deletable-edge-delete-btn { width: 20px; height: 20px; border: 0px solid #ffff…" at bounding box center [595, 293] width 735 height 432
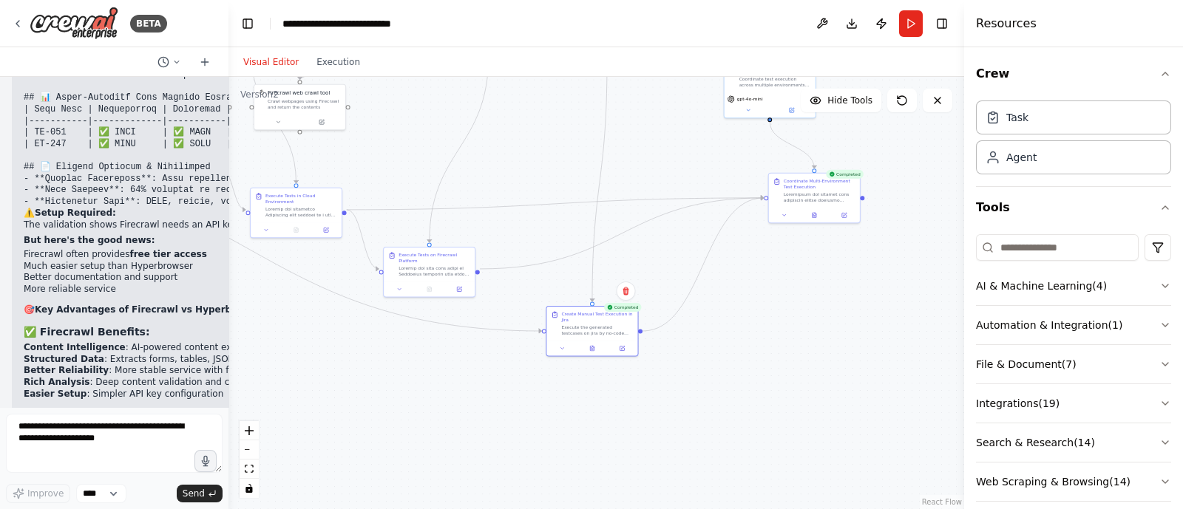
drag, startPoint x: 603, startPoint y: 405, endPoint x: 313, endPoint y: 368, distance: 292.8
click at [313, 368] on div ".deletable-edge-delete-btn { width: 20px; height: 20px; border: 0px solid #ffff…" at bounding box center [595, 293] width 735 height 432
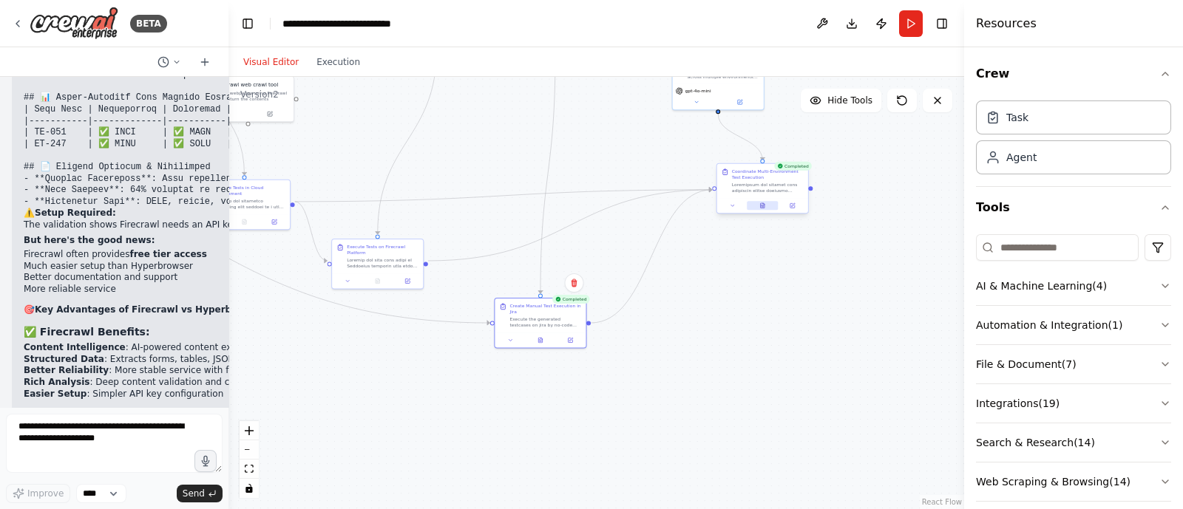
click at [760, 209] on button at bounding box center [762, 205] width 31 height 9
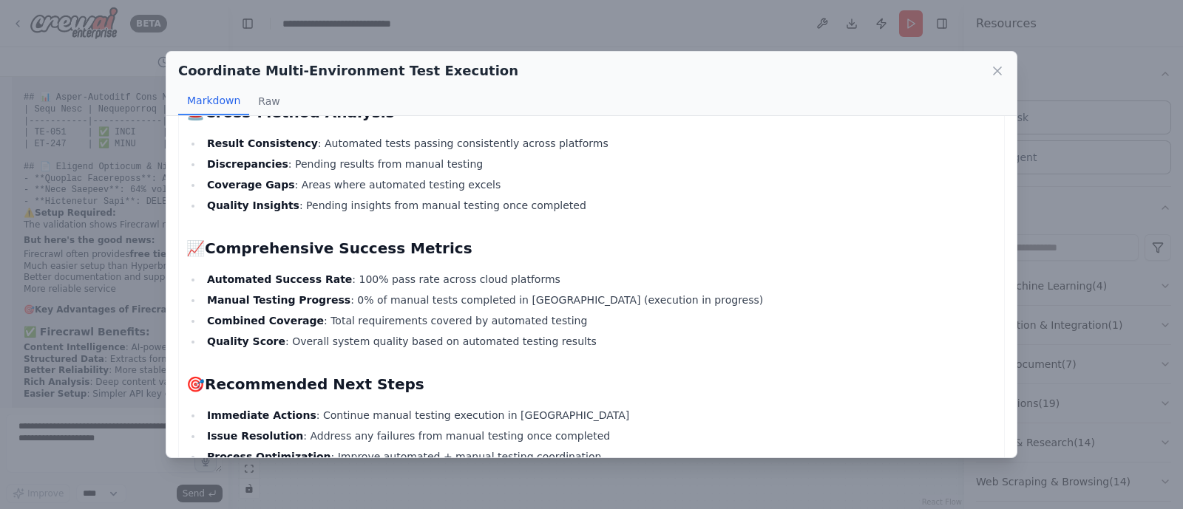
scroll to position [2099, 0]
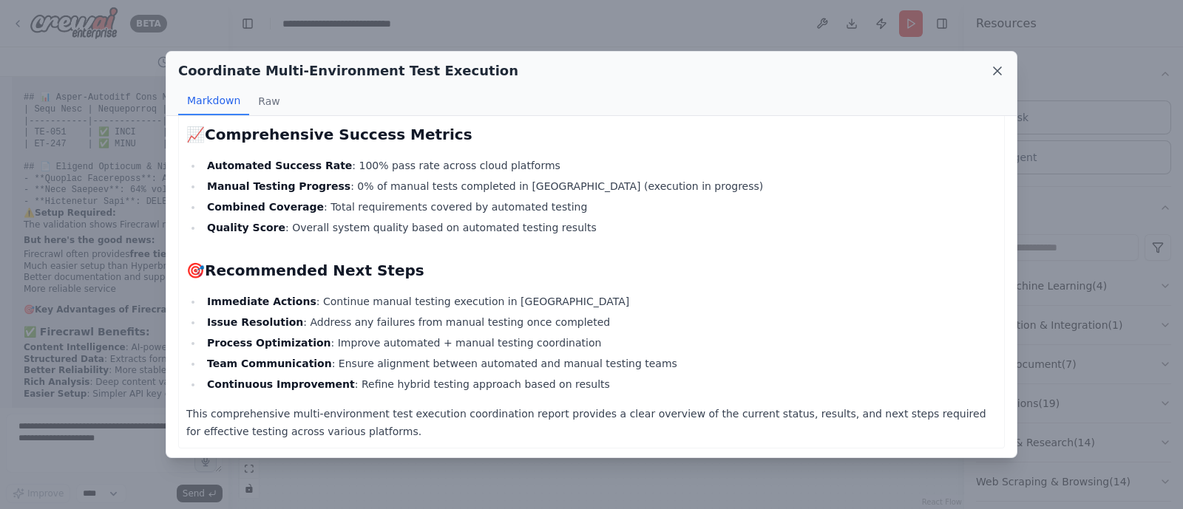
click at [999, 68] on icon at bounding box center [996, 70] width 7 height 7
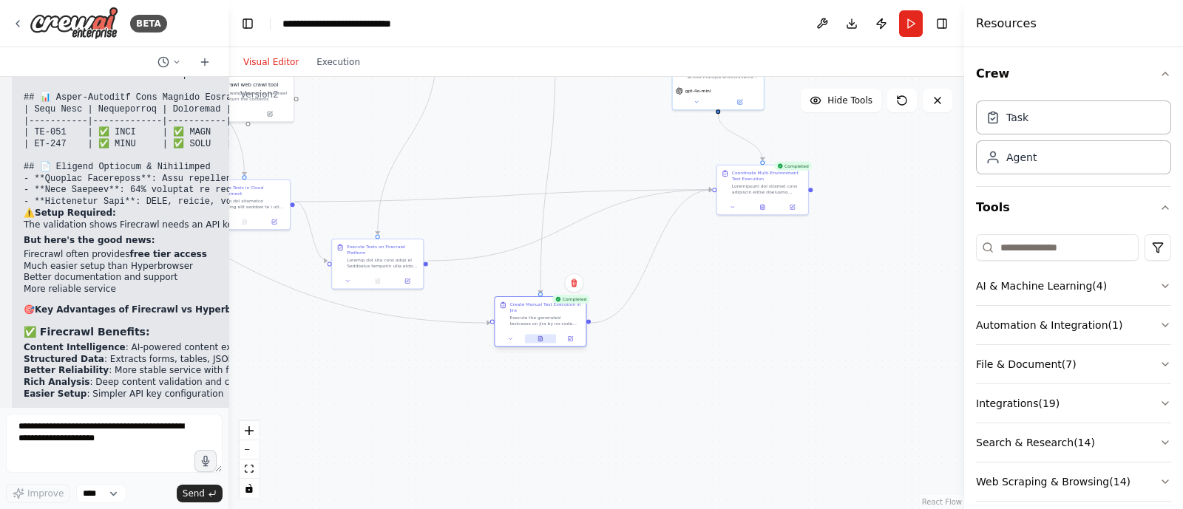
click at [540, 339] on icon at bounding box center [540, 338] width 4 height 5
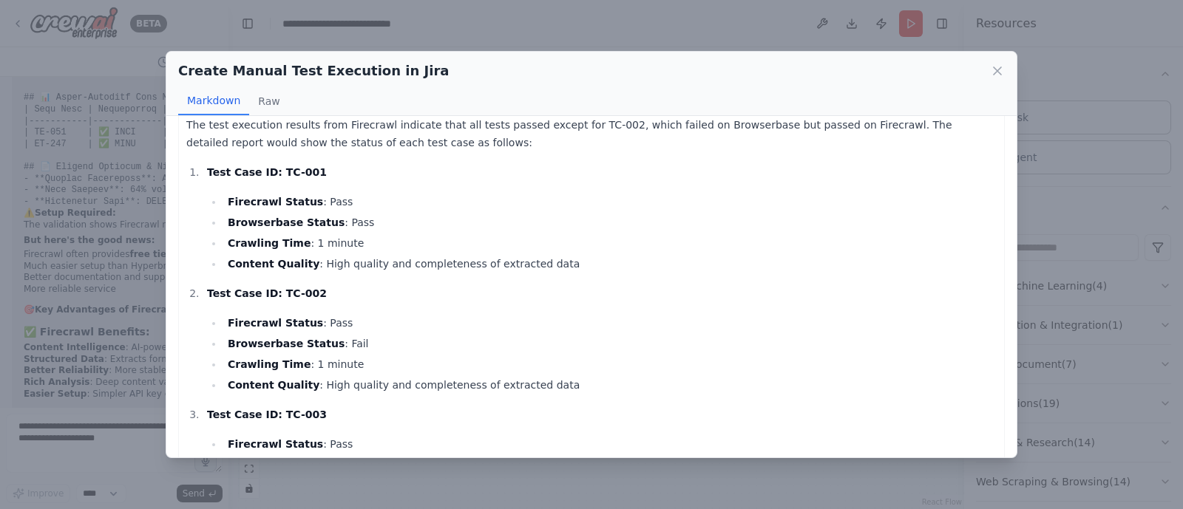
scroll to position [21, 0]
click at [1000, 72] on icon at bounding box center [997, 71] width 15 height 15
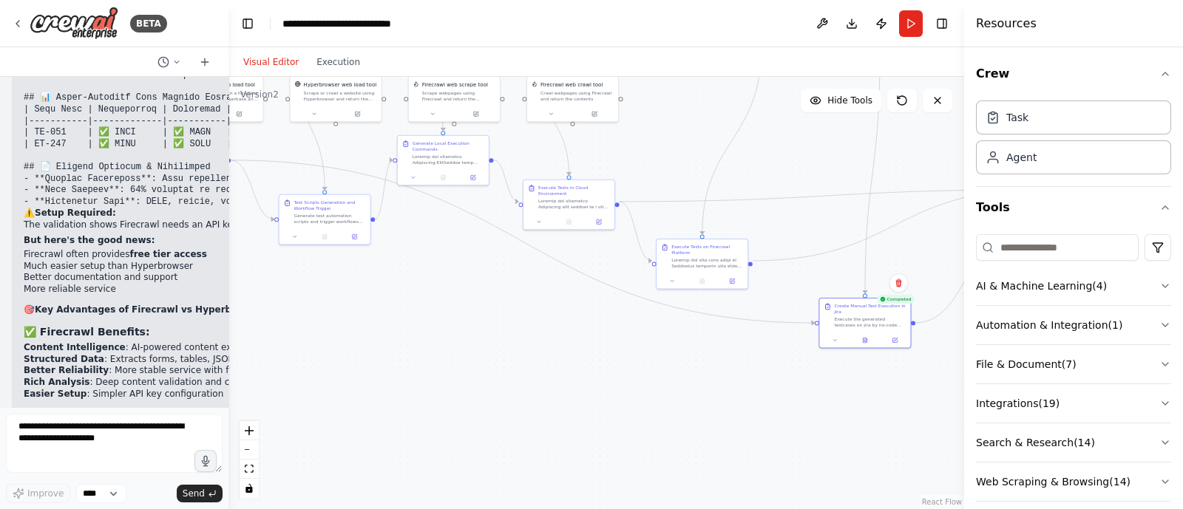
drag, startPoint x: 526, startPoint y: 434, endPoint x: 852, endPoint y: 434, distance: 326.0
click at [852, 434] on div ".deletable-edge-delete-btn { width: 20px; height: 20px; border: 0px solid #ffff…" at bounding box center [595, 293] width 735 height 432
drag, startPoint x: 752, startPoint y: 259, endPoint x: 818, endPoint y: 324, distance: 92.0
click at [337, 166] on div "Busy Requirement Analyzer and Test Planner Analyze project requirements from Ji…" at bounding box center [153, 58] width 368 height 217
click at [786, 382] on div ".deletable-edge-delete-btn { width: 20px; height: 20px; border: 0px solid #ffff…" at bounding box center [595, 293] width 735 height 432
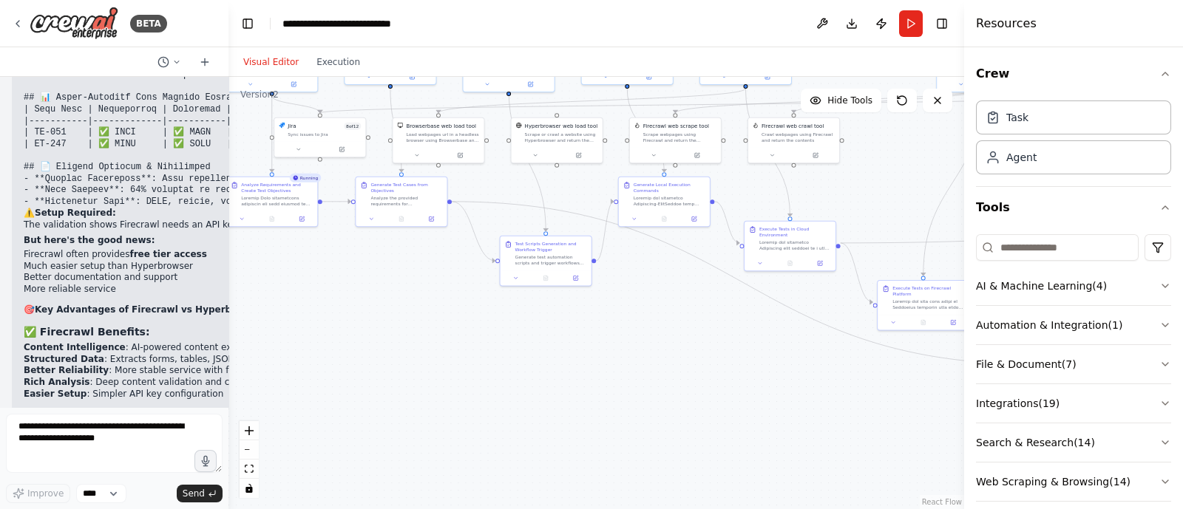
drag, startPoint x: 543, startPoint y: 370, endPoint x: 762, endPoint y: 411, distance: 223.4
click at [762, 411] on div ".deletable-edge-delete-btn { width: 20px; height: 20px; border: 0px solid #ffff…" at bounding box center [595, 293] width 735 height 432
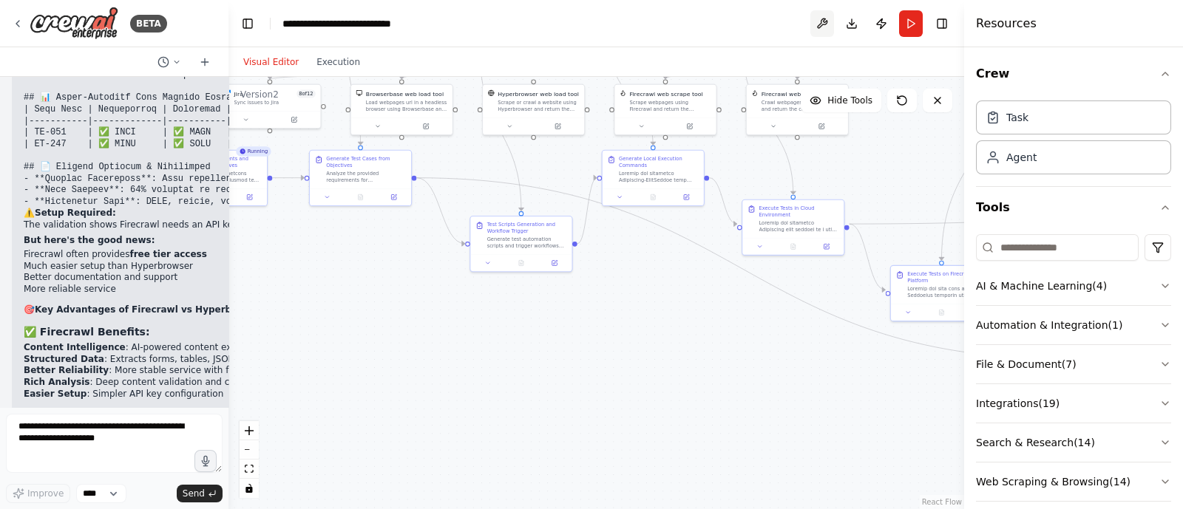
click at [824, 20] on button at bounding box center [822, 23] width 24 height 27
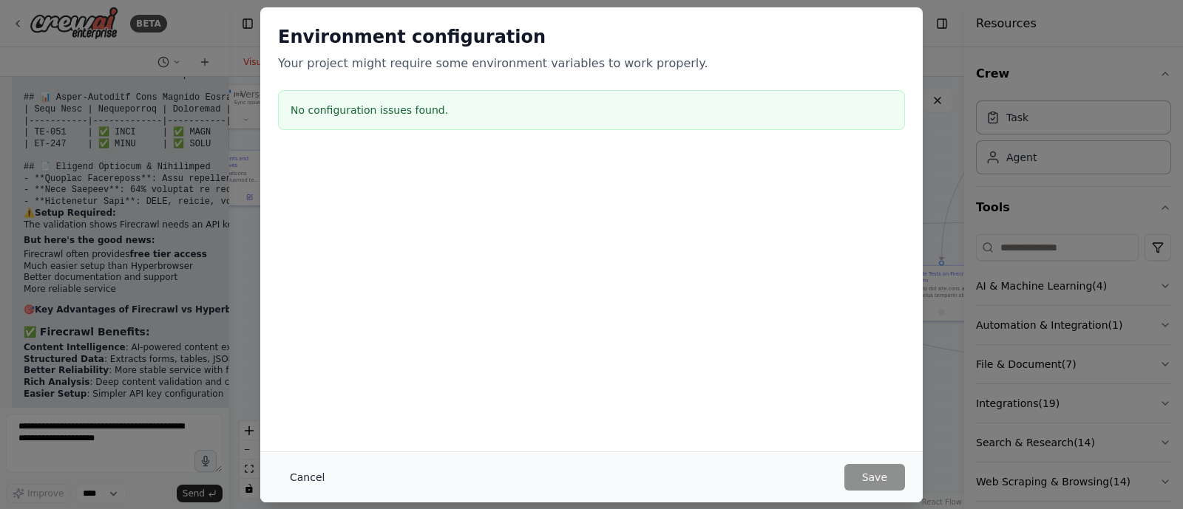
click at [310, 479] on button "Cancel" at bounding box center [307, 477] width 58 height 27
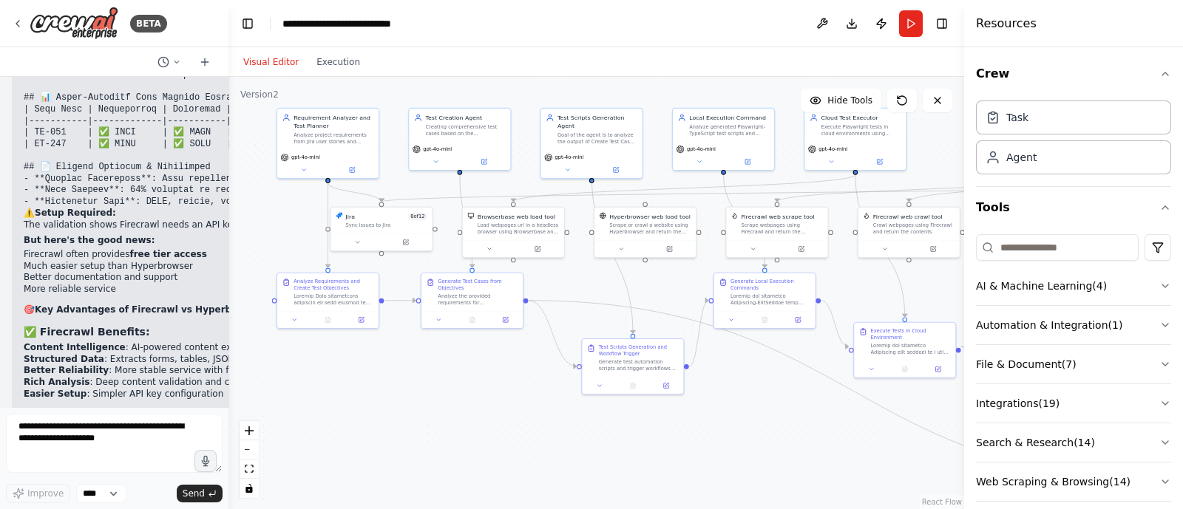
drag, startPoint x: 387, startPoint y: 363, endPoint x: 499, endPoint y: 486, distance: 165.9
click at [499, 486] on div ".deletable-edge-delete-btn { width: 20px; height: 20px; border: 0px solid #ffff…" at bounding box center [595, 293] width 735 height 432
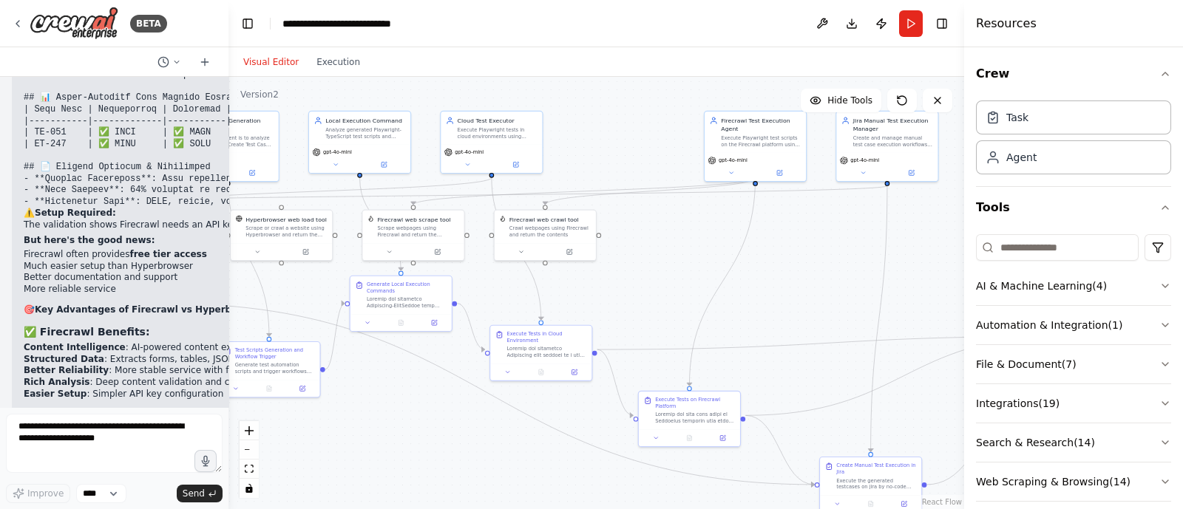
drag, startPoint x: 758, startPoint y: 438, endPoint x: 394, endPoint y: 441, distance: 363.7
click at [394, 441] on div ".deletable-edge-delete-btn { width: 20px; height: 20px; border: 0px solid #ffff…" at bounding box center [595, 293] width 735 height 432
click at [1014, 245] on input at bounding box center [1057, 247] width 163 height 27
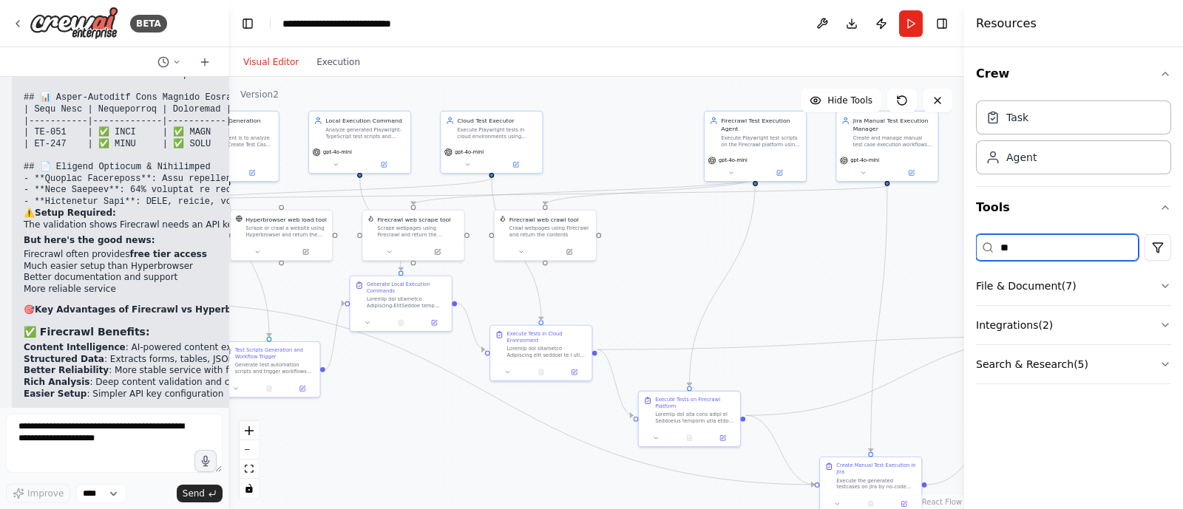
type input "*"
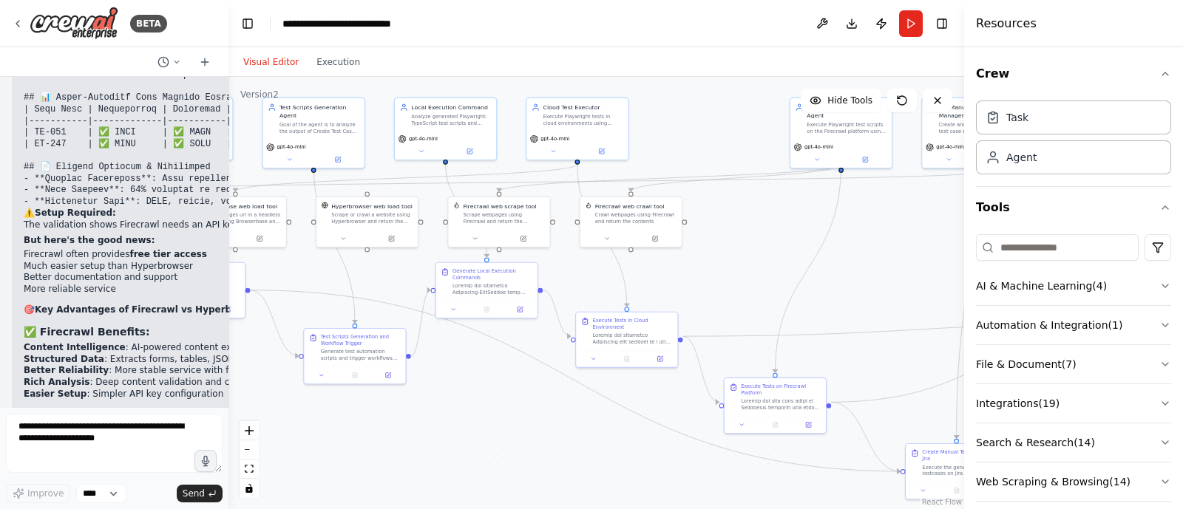
drag, startPoint x: 497, startPoint y: 461, endPoint x: 599, endPoint y: 432, distance: 106.0
click at [599, 432] on div ".deletable-edge-delete-btn { width: 20px; height: 20px; border: 0px solid #ffff…" at bounding box center [595, 293] width 735 height 432
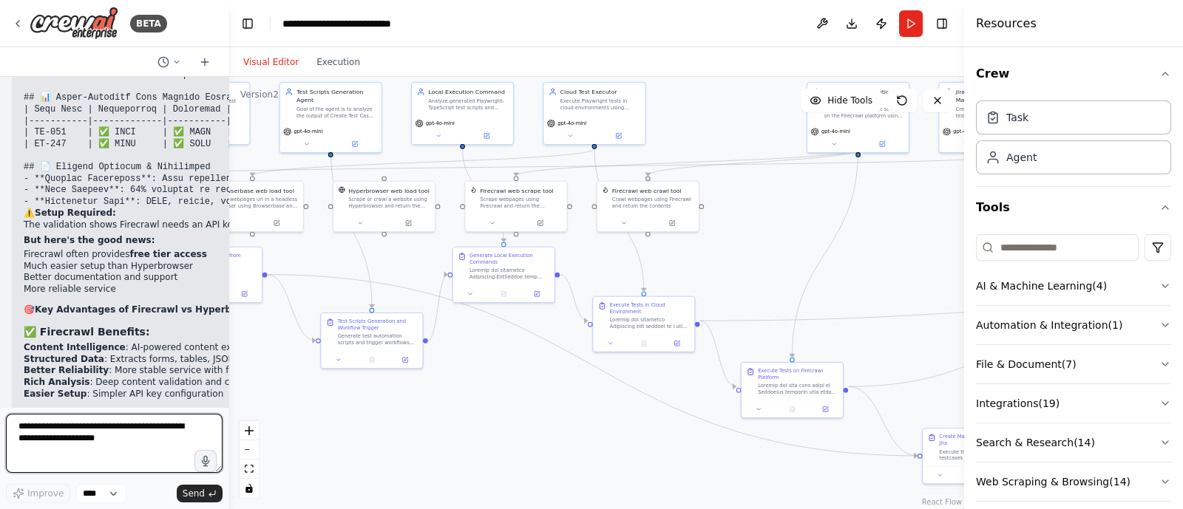
click at [76, 437] on textarea at bounding box center [114, 443] width 217 height 59
type textarea "**********"
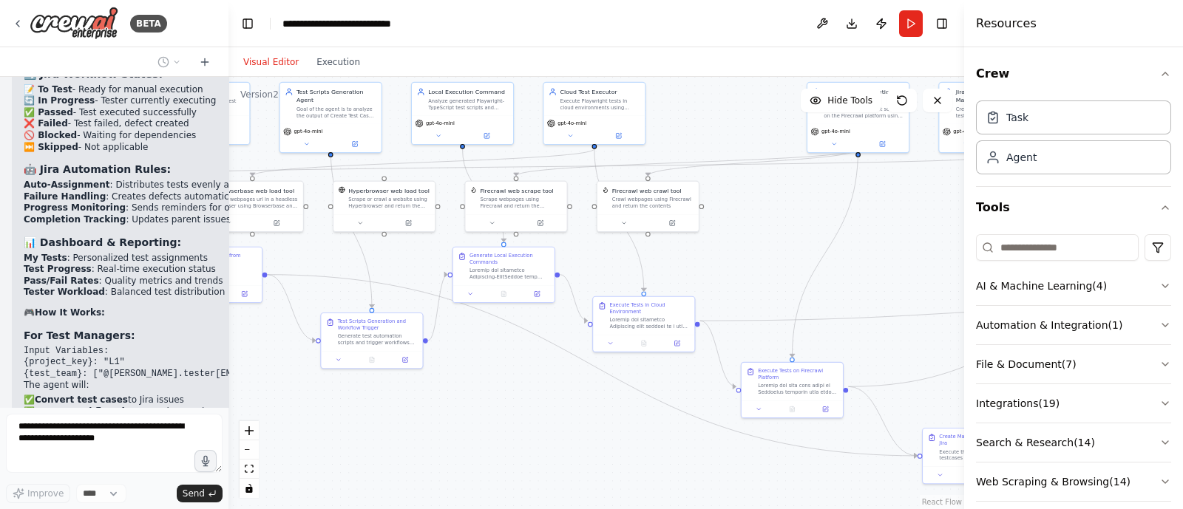
scroll to position [37577, 0]
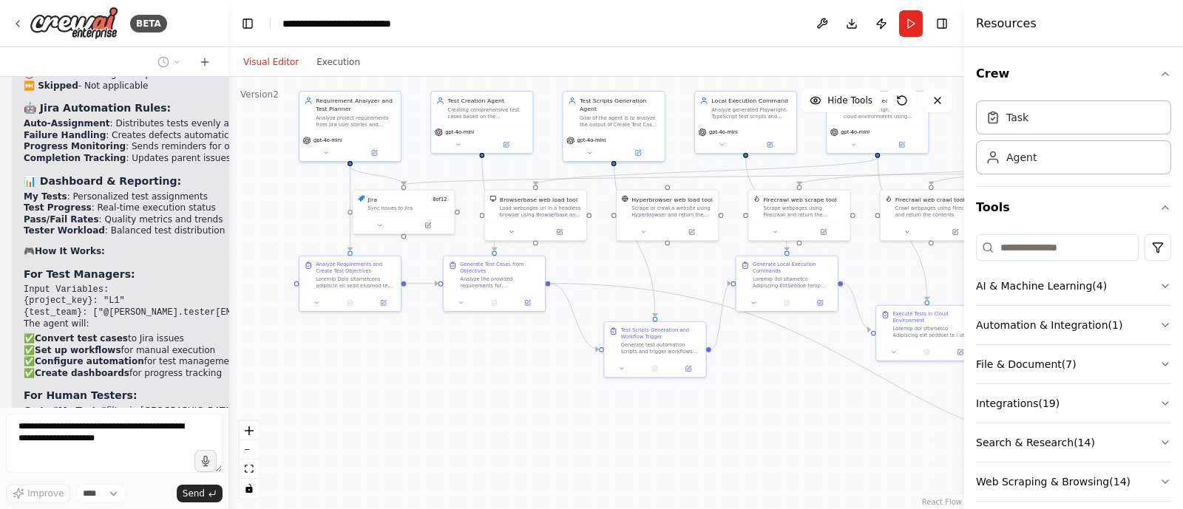
drag, startPoint x: 412, startPoint y: 438, endPoint x: 696, endPoint y: 446, distance: 283.2
click at [696, 446] on div ".deletable-edge-delete-btn { width: 20px; height: 20px; border: 0px solid #ffff…" at bounding box center [595, 293] width 735 height 432
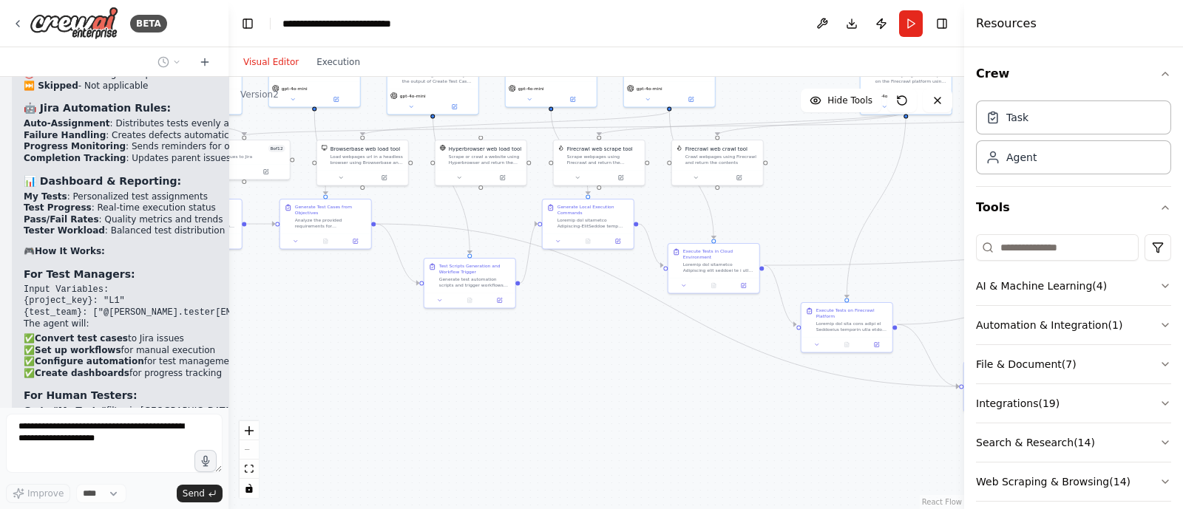
drag, startPoint x: 506, startPoint y: 423, endPoint x: 335, endPoint y: 348, distance: 187.0
click at [335, 348] on div ".deletable-edge-delete-btn { width: 20px; height: 20px; border: 0px solid #ffff…" at bounding box center [595, 293] width 735 height 432
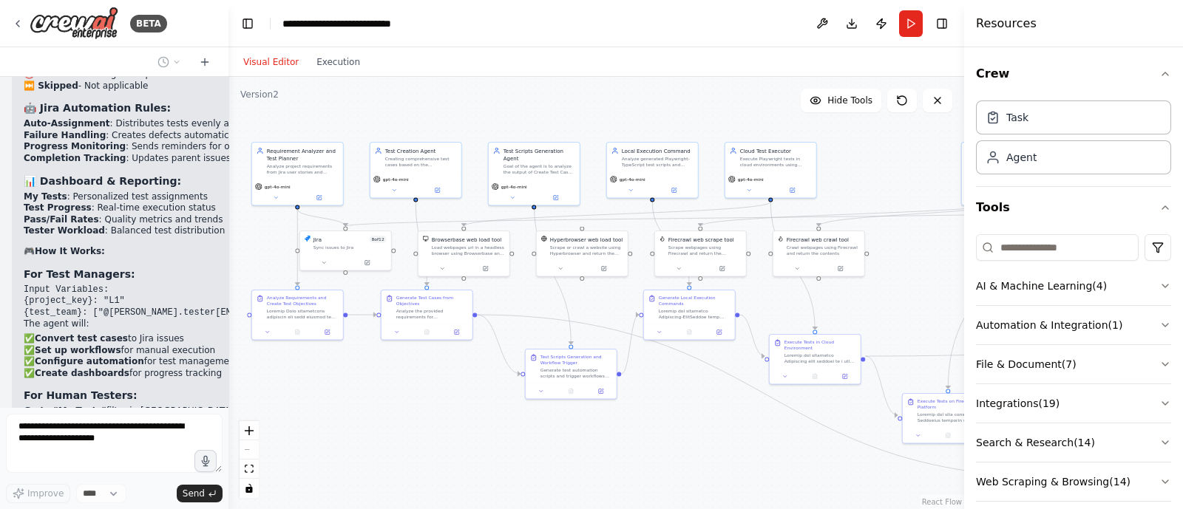
drag, startPoint x: 485, startPoint y: 412, endPoint x: 588, endPoint y: 501, distance: 136.2
click at [588, 501] on div ".deletable-edge-delete-btn { width: 20px; height: 20px; border: 0px solid #ffff…" at bounding box center [595, 293] width 735 height 432
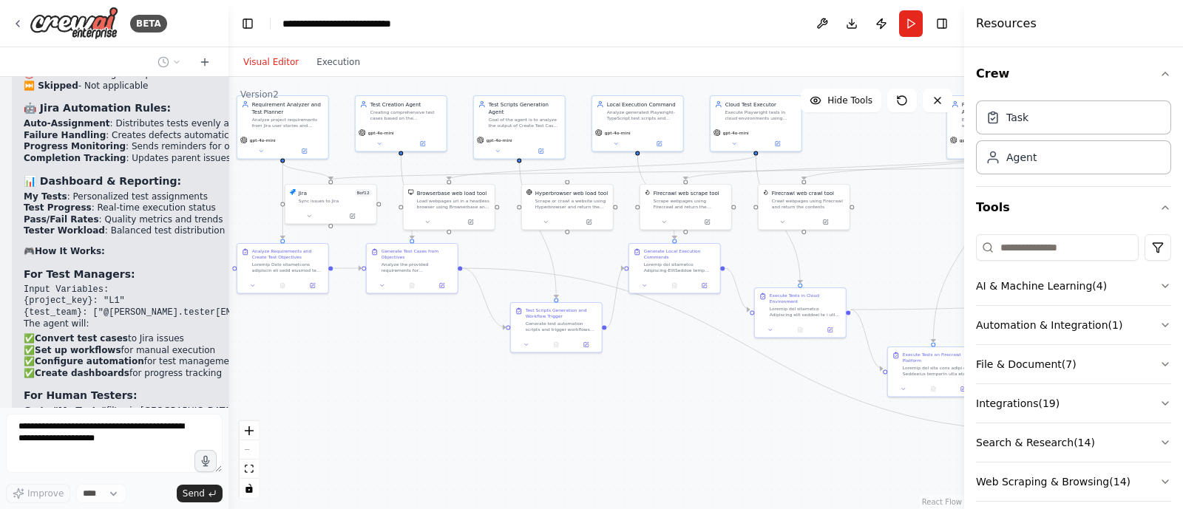
drag, startPoint x: 491, startPoint y: 471, endPoint x: 474, endPoint y: 427, distance: 47.5
click at [474, 427] on div ".deletable-edge-delete-btn { width: 20px; height: 20px; border: 0px solid #ffff…" at bounding box center [595, 293] width 735 height 432
click at [250, 447] on div "React Flow controls" at bounding box center [248, 459] width 19 height 77
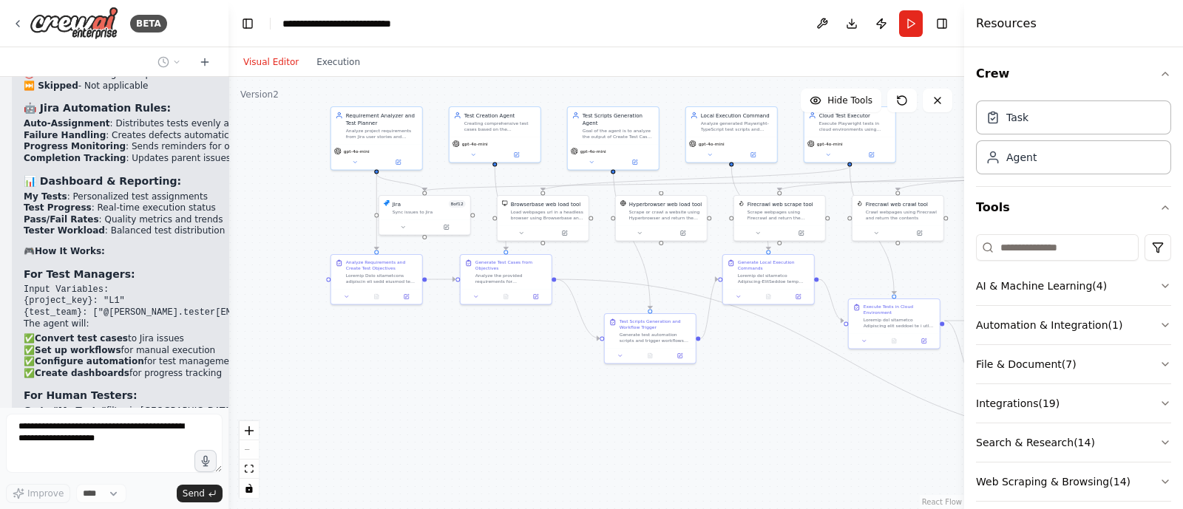
drag, startPoint x: 429, startPoint y: 432, endPoint x: 525, endPoint y: 443, distance: 96.6
click at [525, 443] on div ".deletable-edge-delete-btn { width: 20px; height: 20px; border: 0px solid #ffff…" at bounding box center [595, 293] width 735 height 432
click at [942, 18] on button "Toggle Right Sidebar" at bounding box center [941, 23] width 21 height 21
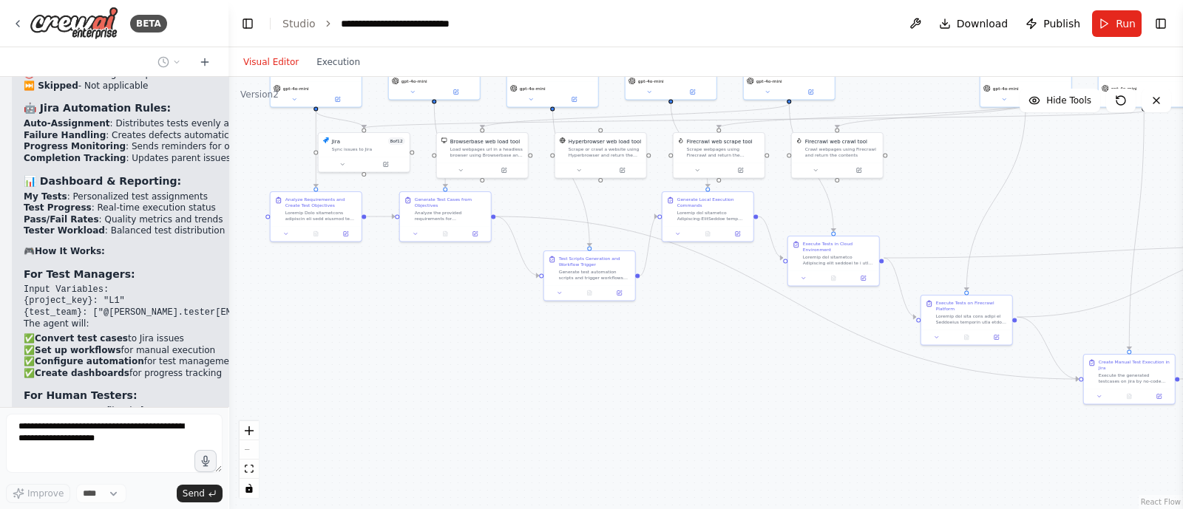
drag, startPoint x: 1002, startPoint y: 278, endPoint x: 941, endPoint y: 217, distance: 86.2
click at [941, 217] on div ".deletable-edge-delete-btn { width: 20px; height: 20px; border: 0px solid #ffff…" at bounding box center [705, 293] width 954 height 432
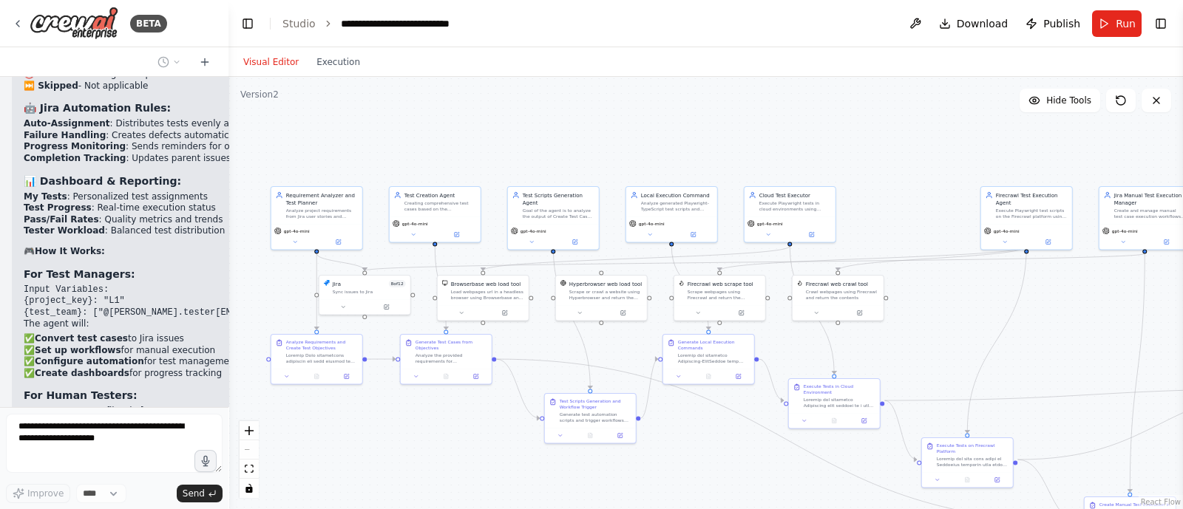
drag, startPoint x: 460, startPoint y: 371, endPoint x: 461, endPoint y: 515, distance: 144.1
click at [461, 509] on html "BETA i want to build agent to change the jira issue status 07:53 PM ▶ Thought p…" at bounding box center [591, 254] width 1183 height 509
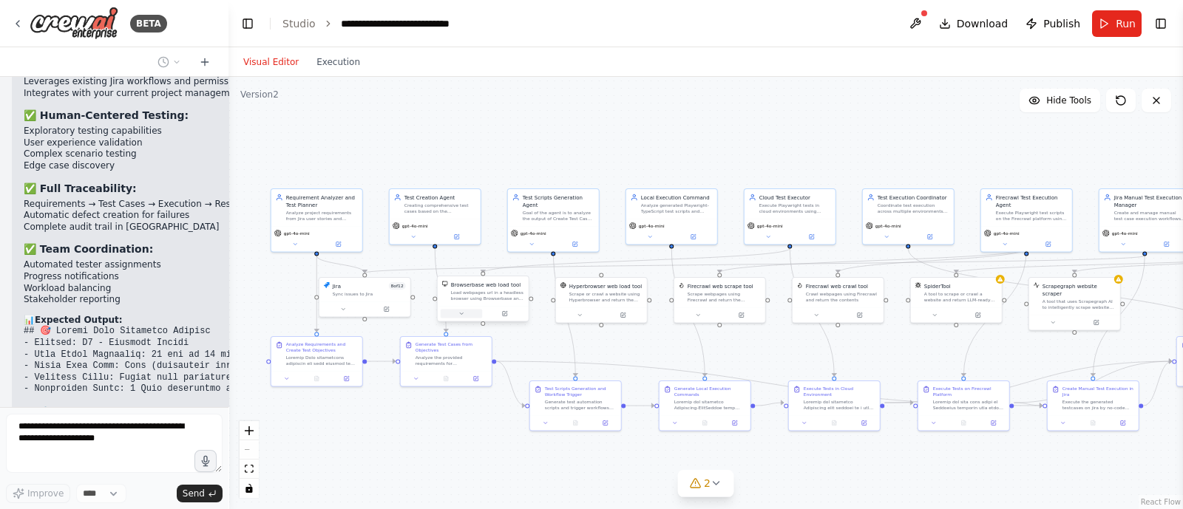
scroll to position [38049, 0]
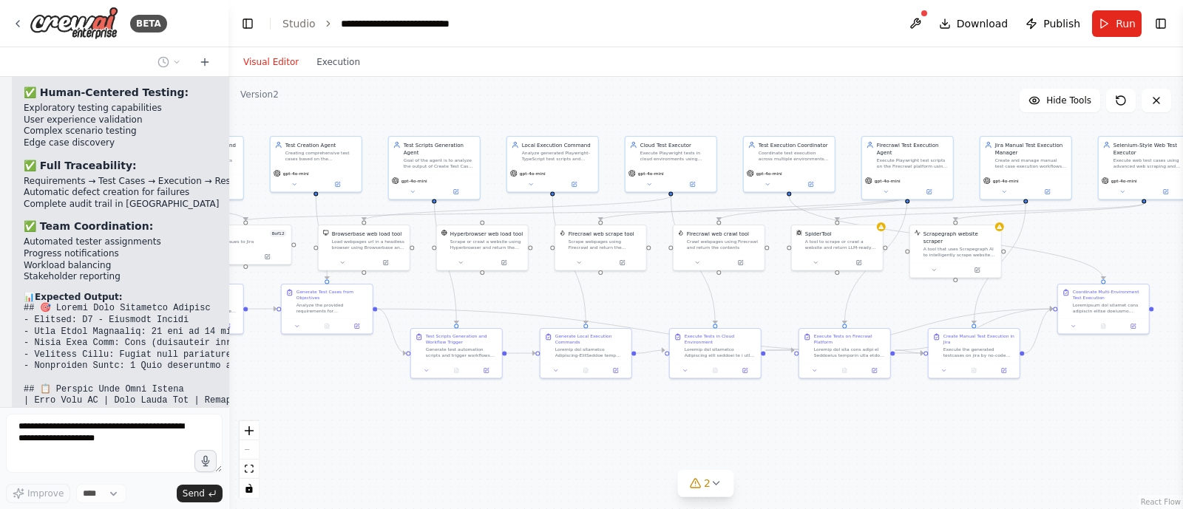
drag, startPoint x: 444, startPoint y: 449, endPoint x: 304, endPoint y: 386, distance: 153.2
click at [304, 386] on div ".deletable-edge-delete-btn { width: 20px; height: 20px; border: 0px solid #ffff…" at bounding box center [705, 293] width 954 height 432
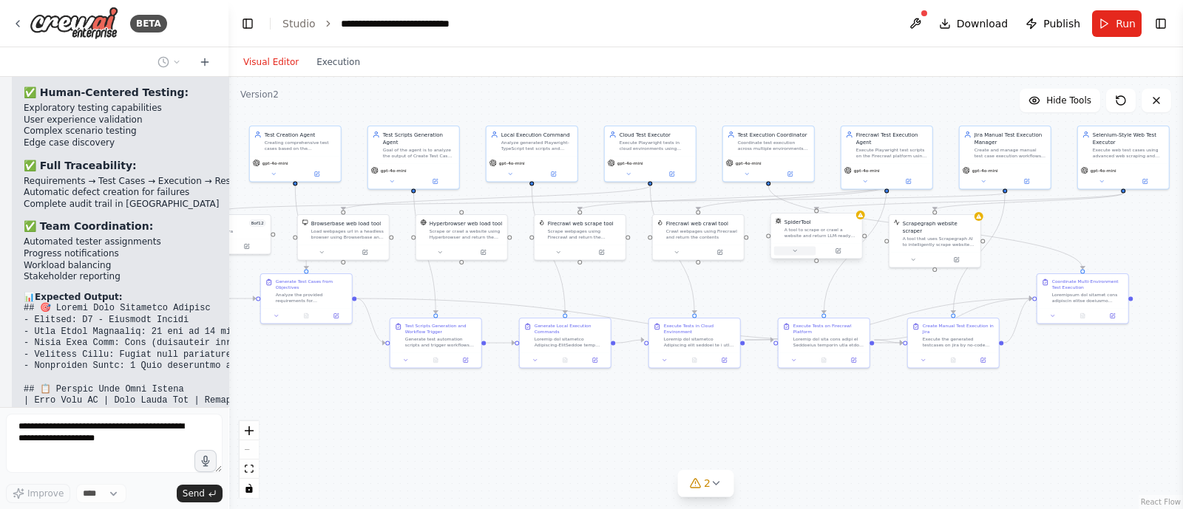
click at [798, 249] on button at bounding box center [795, 251] width 42 height 9
click at [829, 312] on div "SpiderTool A tool to scrape or crawl a website and return LLM-ready content. Cl…" at bounding box center [844, 304] width 146 height 79
click at [823, 321] on div "SpiderTool A tool to scrape or crawl a website and return LLM-ready content. Cl…" at bounding box center [844, 304] width 146 height 79
click at [905, 313] on icon "button" at bounding box center [907, 316] width 7 height 7
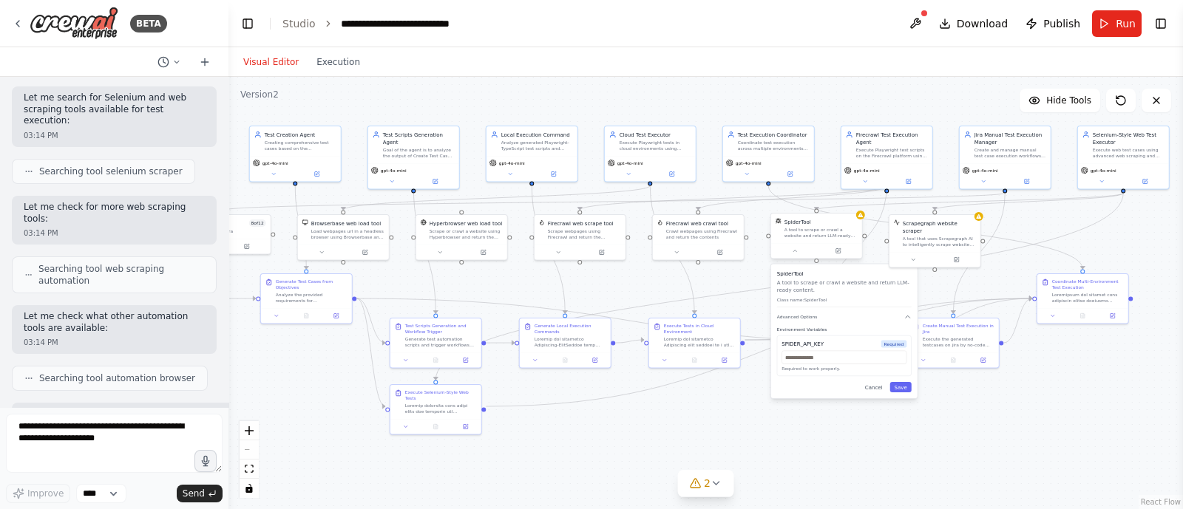
click at [815, 227] on div "A tool to scrape or crawl a website and return LLM-ready content." at bounding box center [820, 233] width 73 height 12
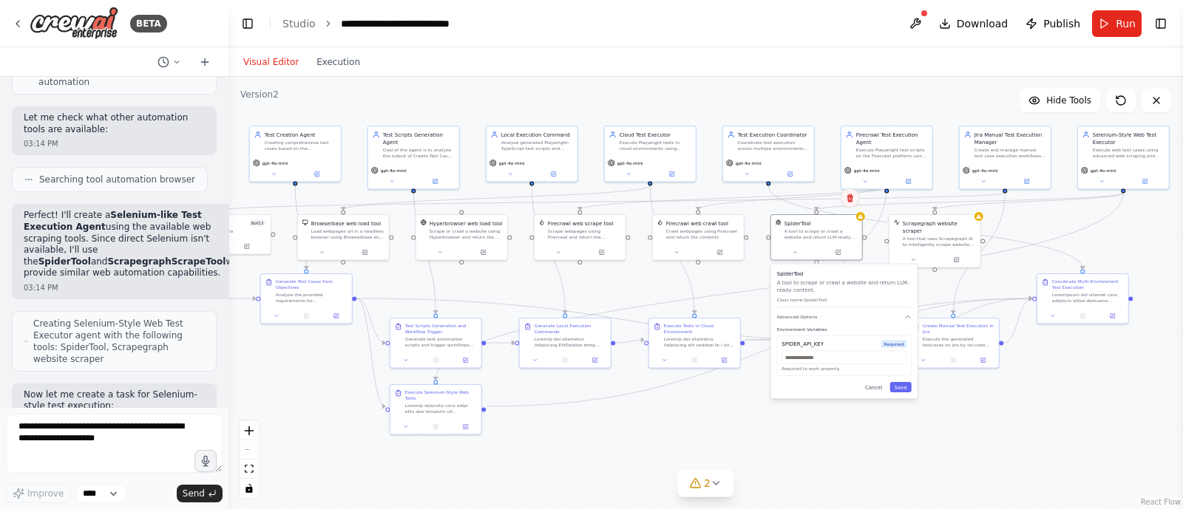
click at [852, 201] on icon at bounding box center [850, 198] width 6 height 8
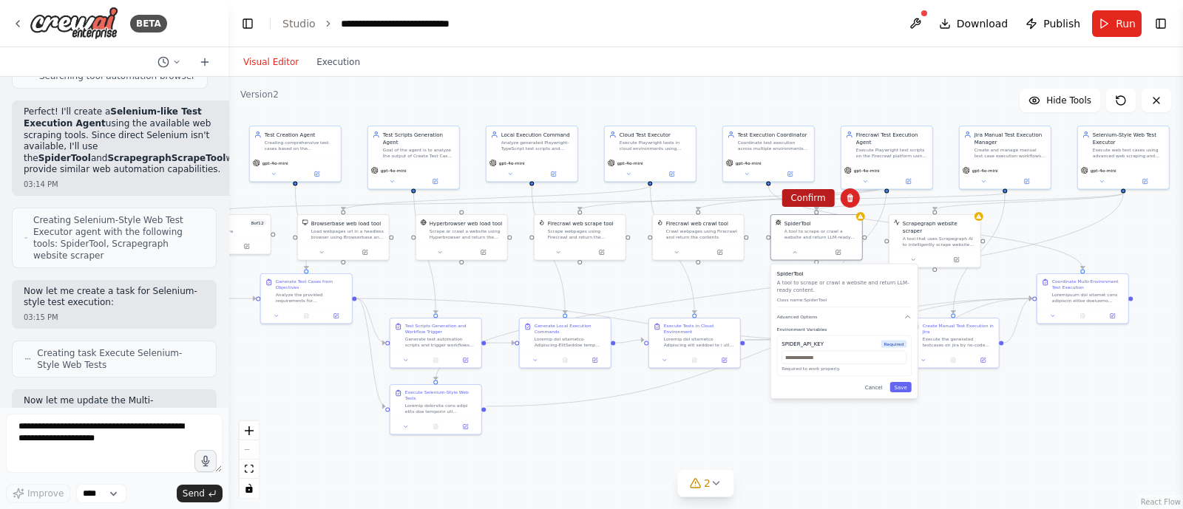
click at [815, 197] on button "Confirm" at bounding box center [807, 198] width 52 height 18
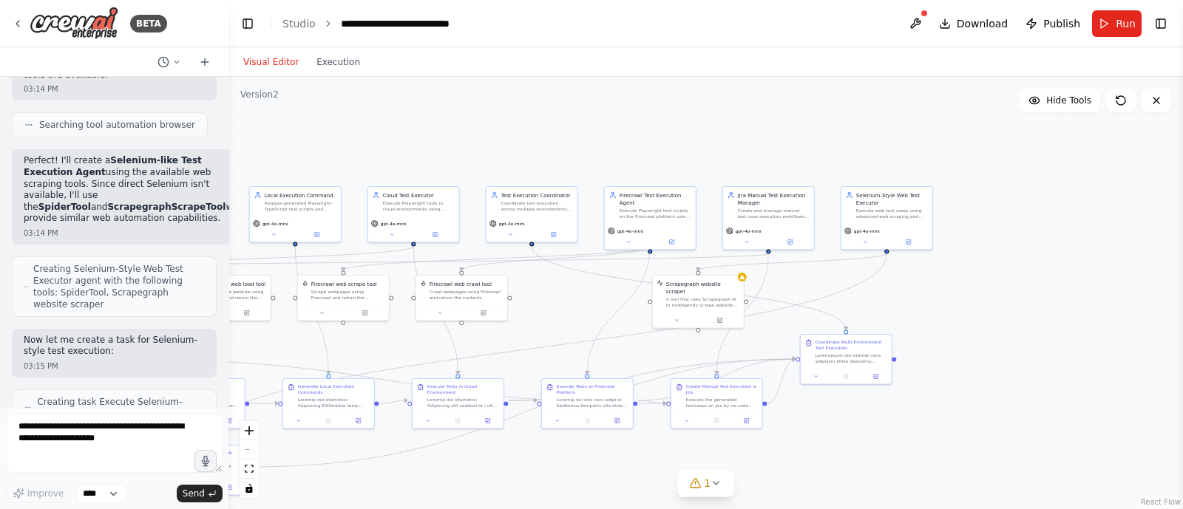
drag, startPoint x: 1057, startPoint y: 452, endPoint x: 819, endPoint y: 514, distance: 245.8
click at [819, 509] on html "BETA i want to build agent to change the jira issue status 07:53 PM ▶ Thought p…" at bounding box center [591, 254] width 1183 height 509
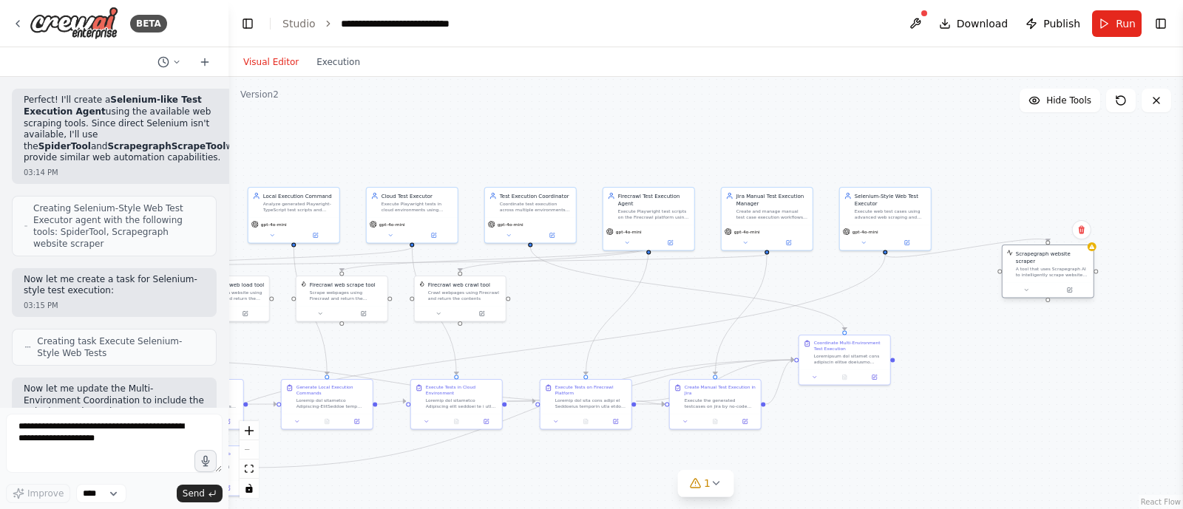
drag, startPoint x: 679, startPoint y: 291, endPoint x: 1037, endPoint y: 265, distance: 358.7
click at [1037, 266] on div "A tool that uses Scrapegraph AI to intelligently scrape website content." at bounding box center [1052, 272] width 73 height 12
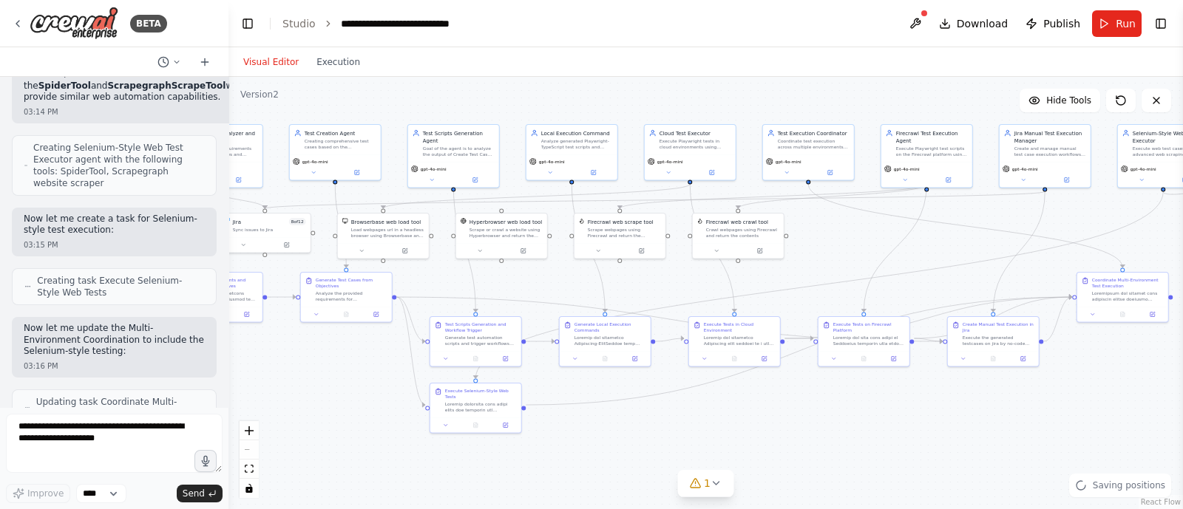
drag, startPoint x: 557, startPoint y: 312, endPoint x: 835, endPoint y: 249, distance: 284.9
click at [835, 249] on div ".deletable-edge-delete-btn { width: 20px; height: 20px; border: 0px solid #ffff…" at bounding box center [705, 293] width 954 height 432
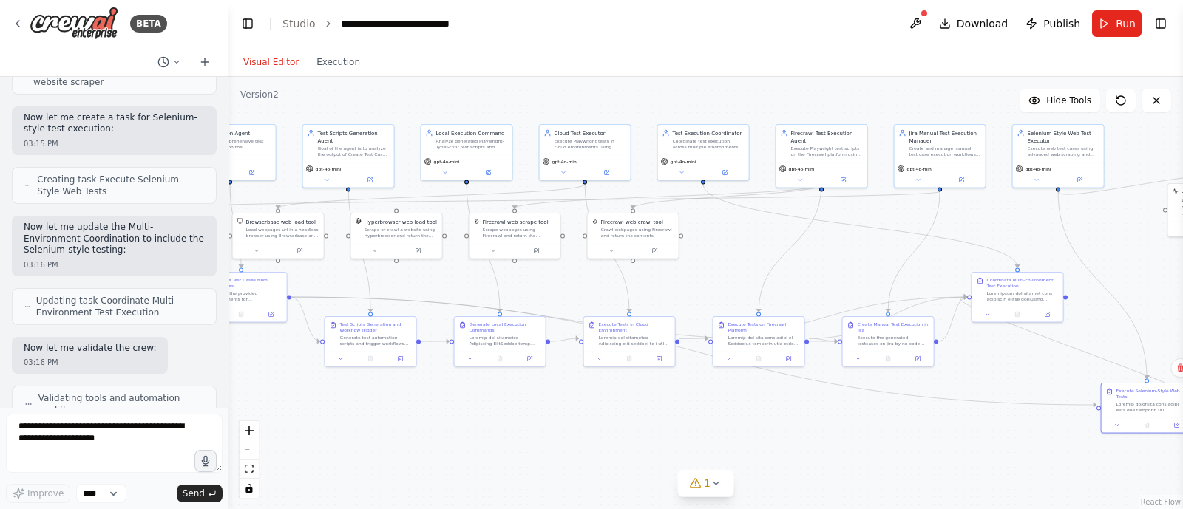
drag, startPoint x: 492, startPoint y: 414, endPoint x: 1182, endPoint y: 412, distance: 690.4
click at [1182, 412] on div "BETA i want to build agent to change the jira issue status 07:53 PM ▶ Thought p…" at bounding box center [591, 254] width 1183 height 509
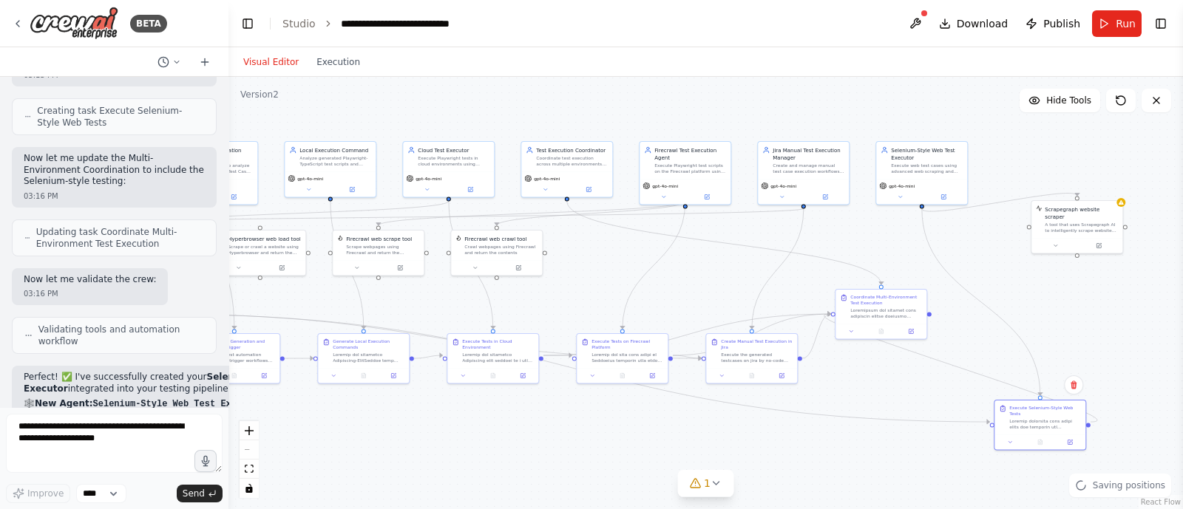
drag, startPoint x: 883, startPoint y: 432, endPoint x: 665, endPoint y: 452, distance: 219.0
click at [665, 452] on div ".deletable-edge-delete-btn { width: 20px; height: 20px; border: 0px solid #ffff…" at bounding box center [705, 293] width 954 height 432
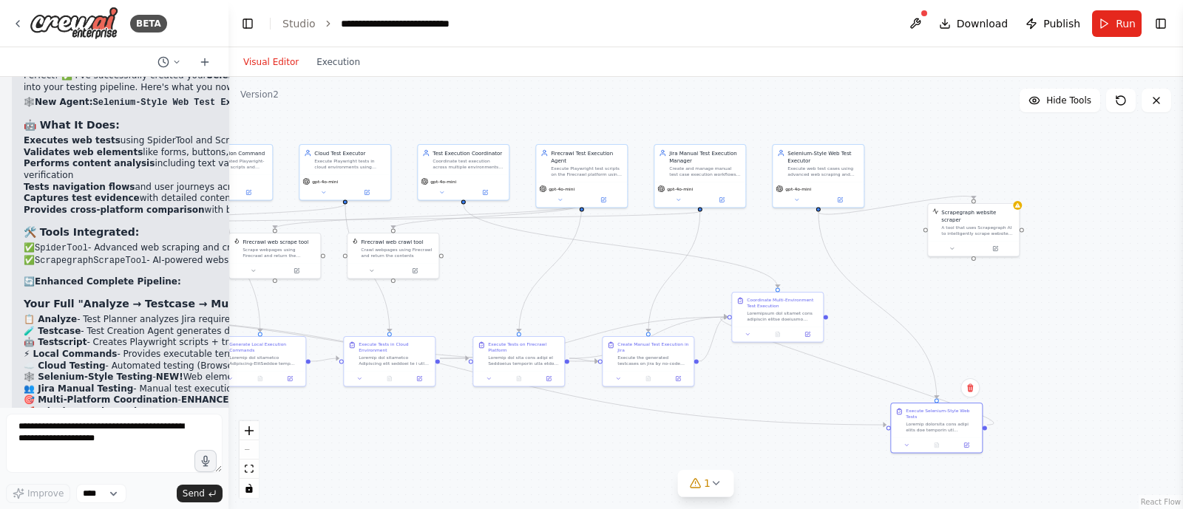
scroll to position [39935, 0]
